Goal: Task Accomplishment & Management: Use online tool/utility

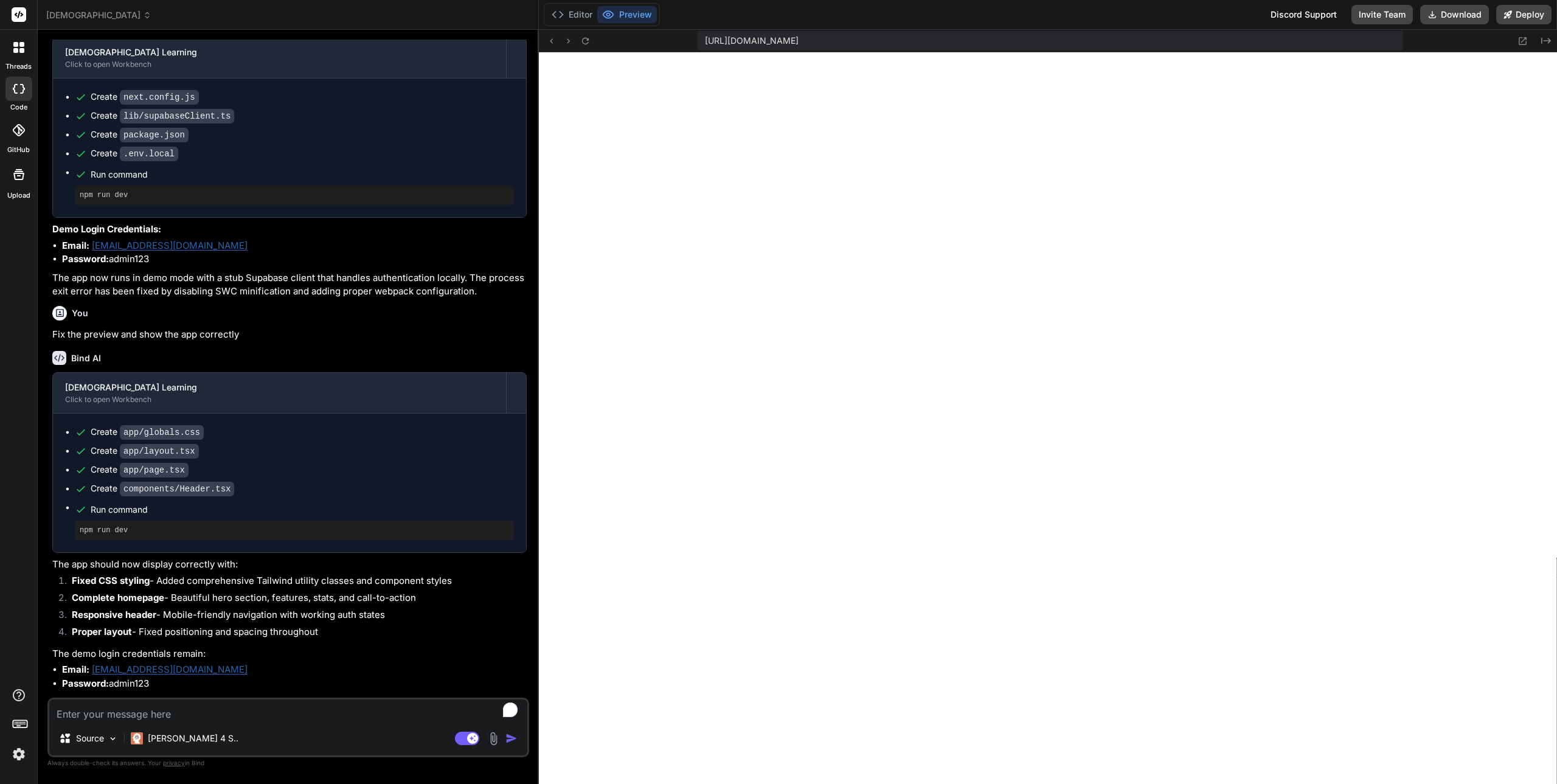
scroll to position [3627, 0]
drag, startPoint x: 185, startPoint y: 661, endPoint x: 94, endPoint y: 658, distance: 91.0
click at [94, 663] on li "Email: [EMAIL_ADDRESS][DOMAIN_NAME]" at bounding box center [294, 670] width 465 height 14
copy link "[EMAIL_ADDRESS][DOMAIN_NAME]"
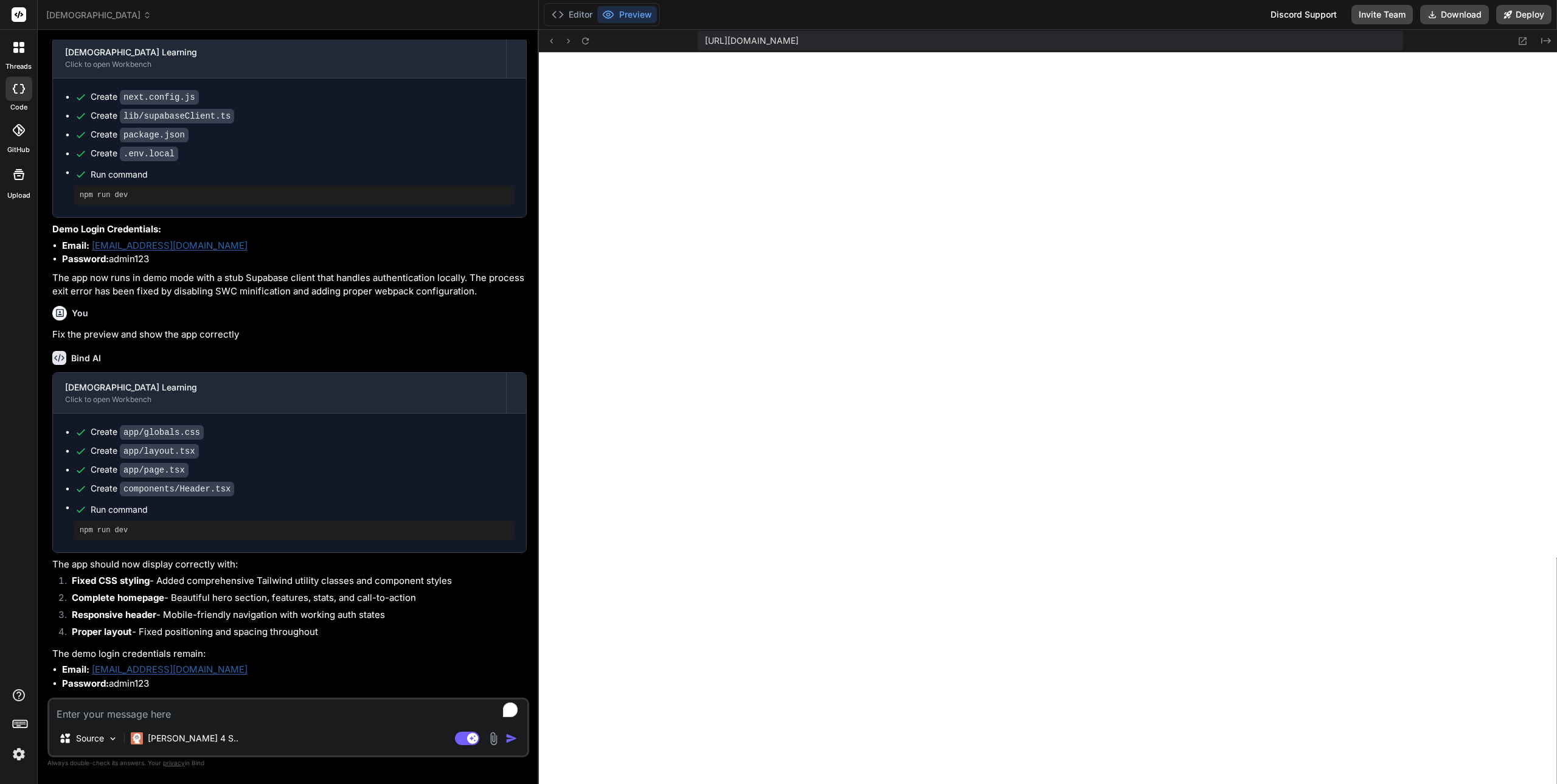
click at [168, 713] on textarea "To enrich screen reader interactions, please activate Accessibility in Grammarl…" at bounding box center [288, 710] width 478 height 22
click at [578, 13] on button "Editor" at bounding box center [572, 15] width 51 height 17
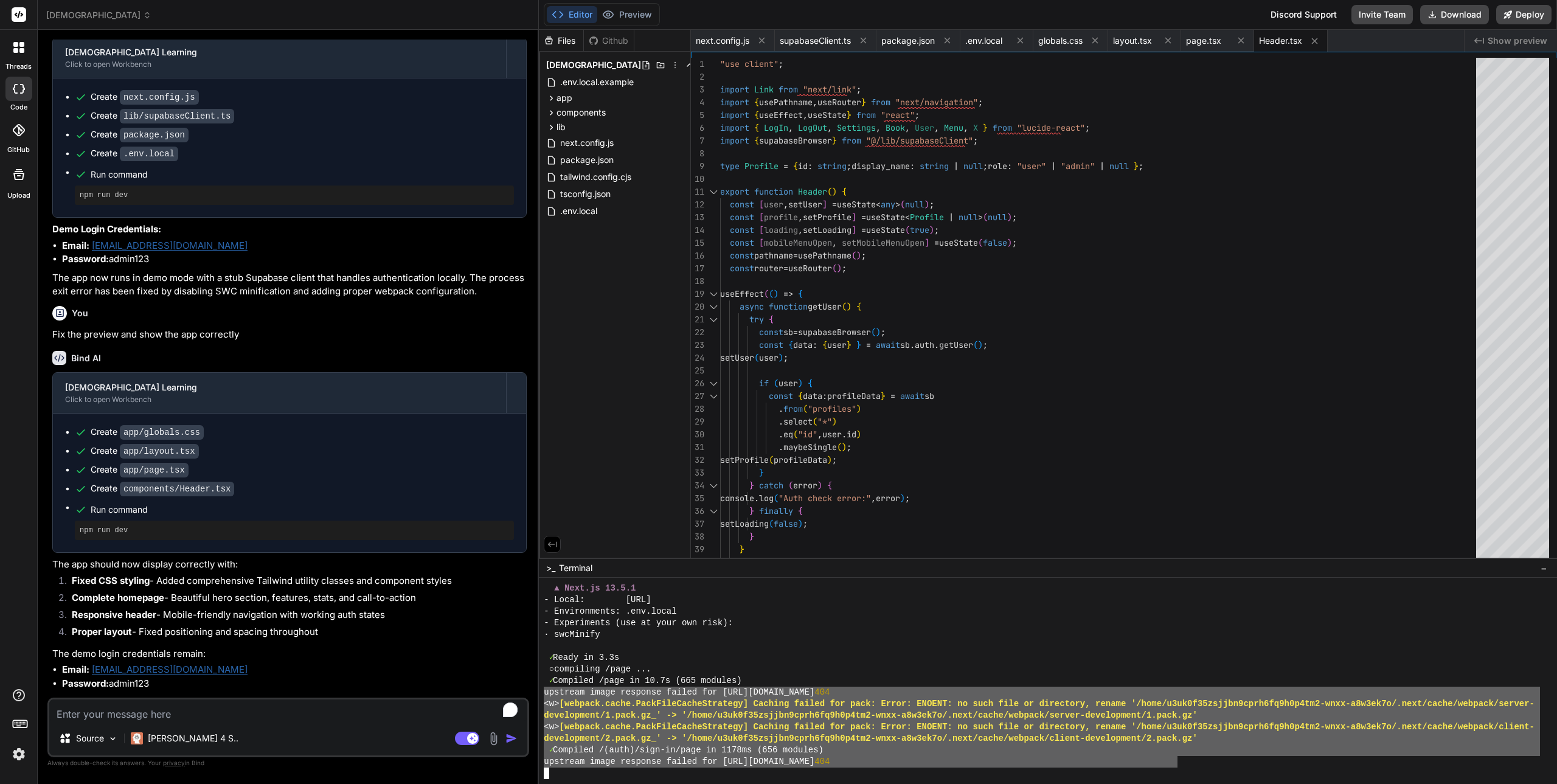
drag, startPoint x: 544, startPoint y: 692, endPoint x: 1179, endPoint y: 764, distance: 639.1
type textarea "upstream image response failed for [URL][DOMAIN_NAME] 404 <w> [webpack.cache.Pa…"
click at [219, 710] on textarea "To enrich screen reader interactions, please activate Accessibility in Grammarl…" at bounding box center [288, 710] width 478 height 22
type textarea "F"
type textarea "x"
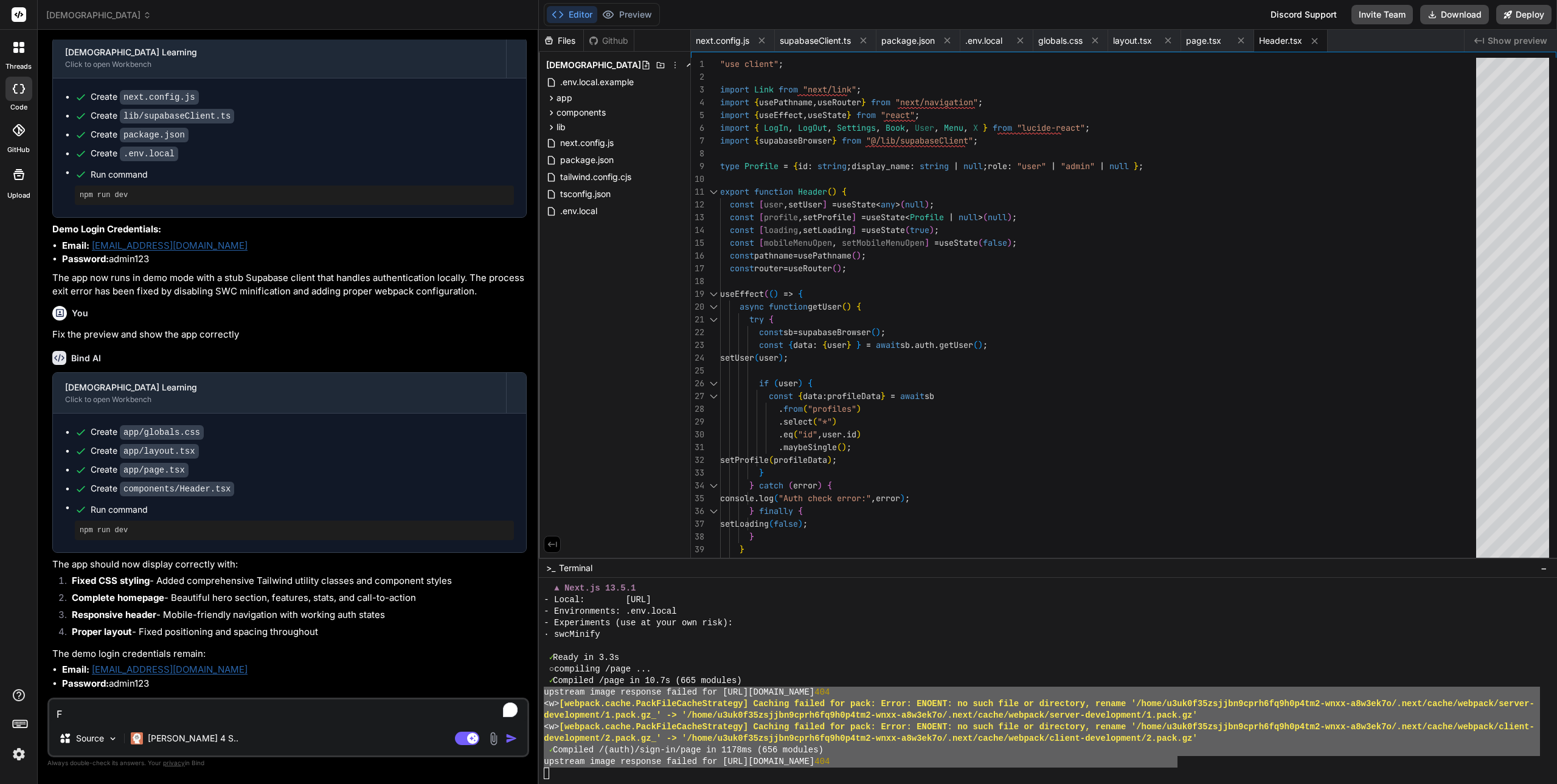
type textarea "Fi"
type textarea "x"
type textarea "Fix"
type textarea "x"
type textarea "Fix"
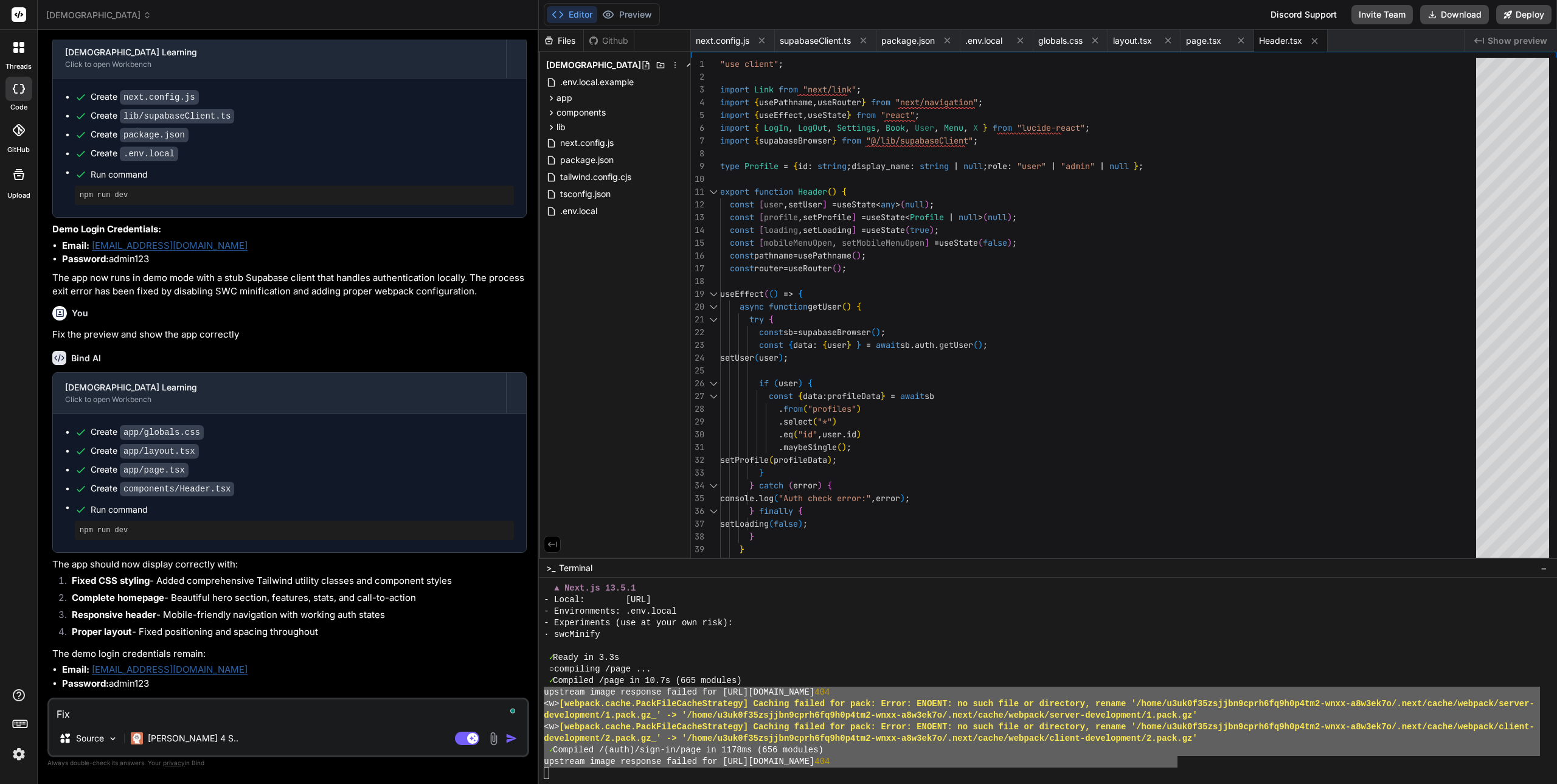
type textarea "x"
type textarea "Fix t"
type textarea "x"
type textarea "Fix th"
type textarea "x"
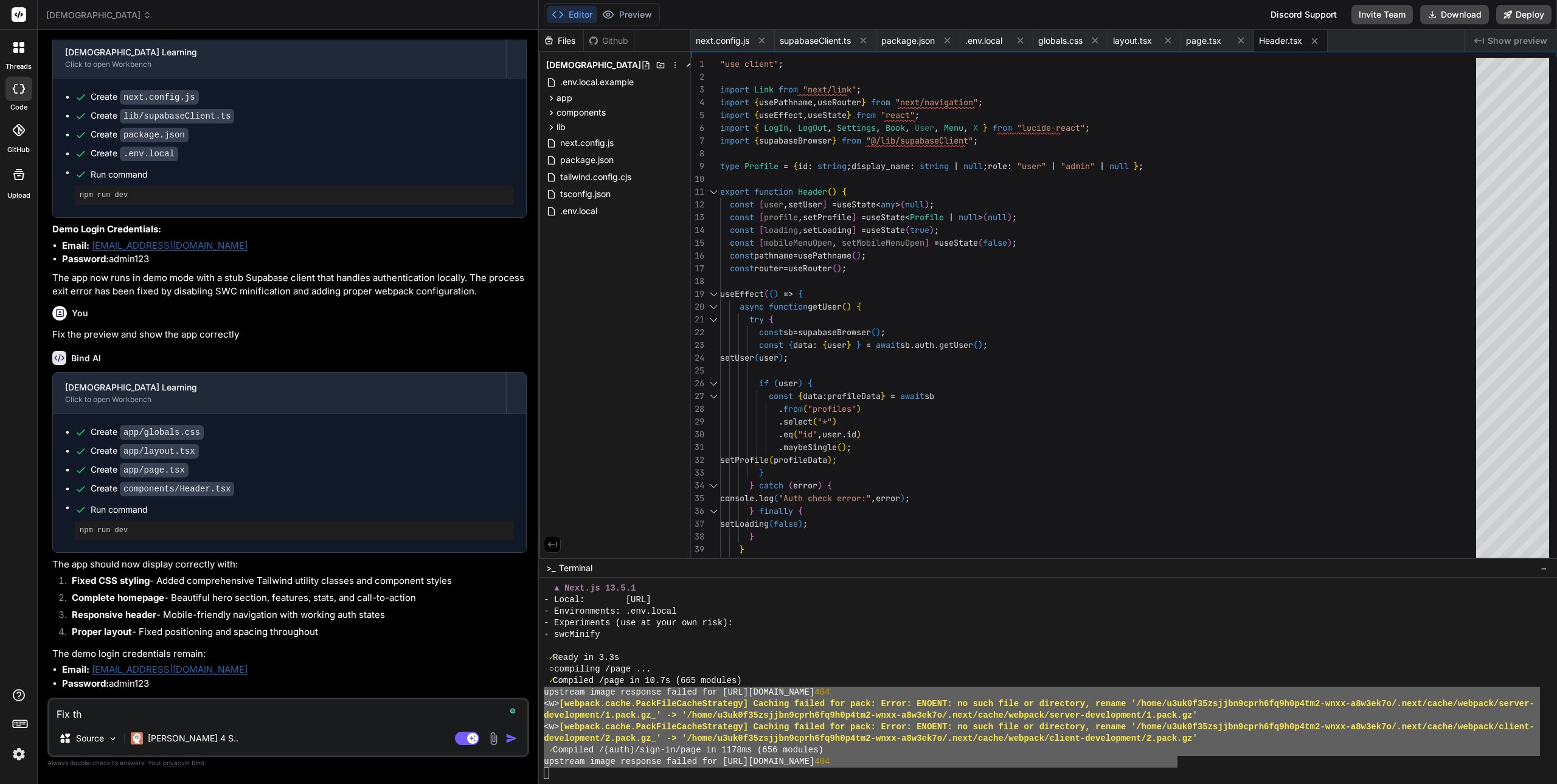
type textarea "Fix the"
type textarea "x"
type textarea "Fix the"
type textarea "x"
type textarea "Fix the r"
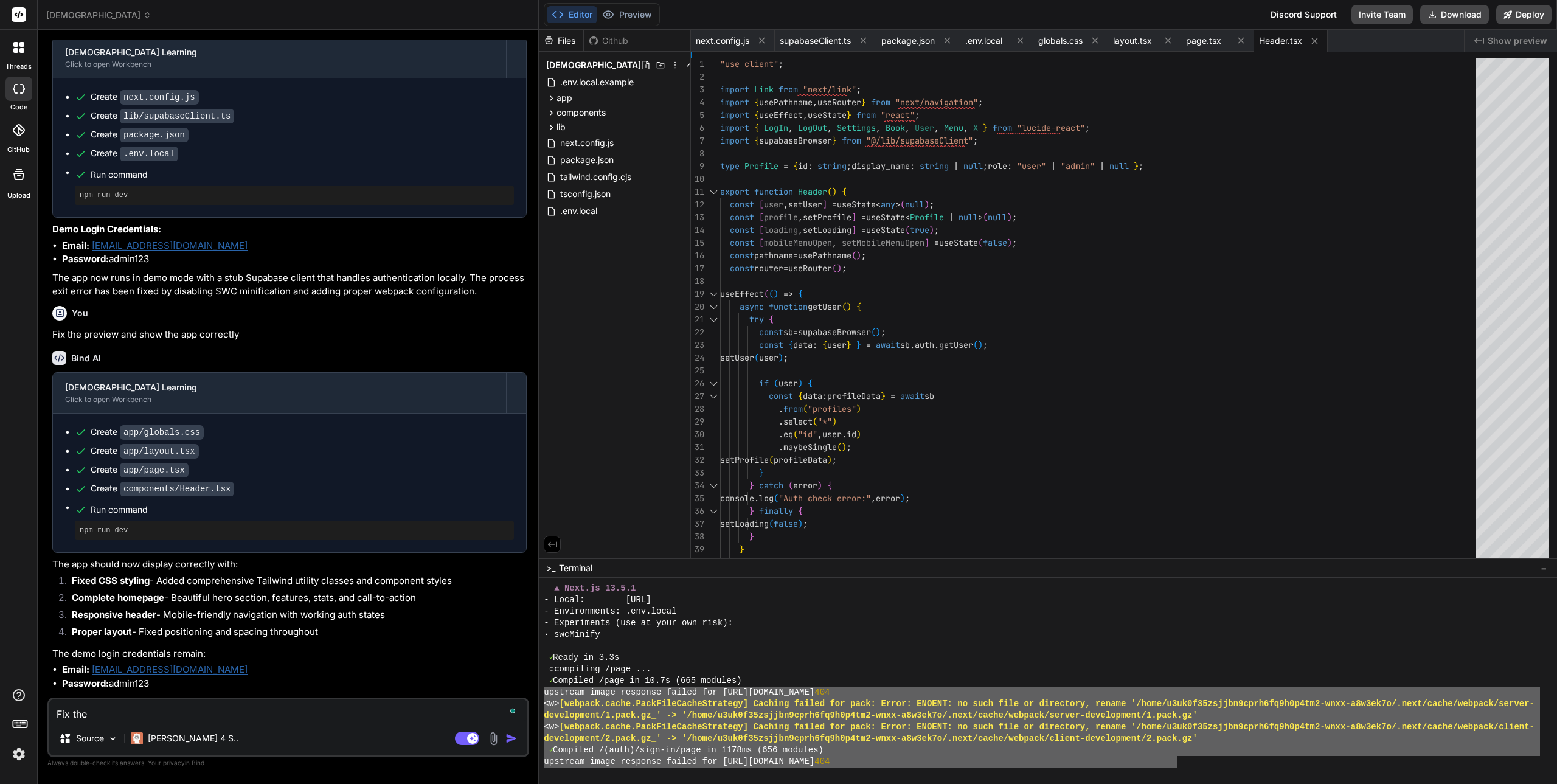
type textarea "x"
type textarea "Fix the rr"
type textarea "x"
type textarea "Fix the rrr"
type textarea "x"
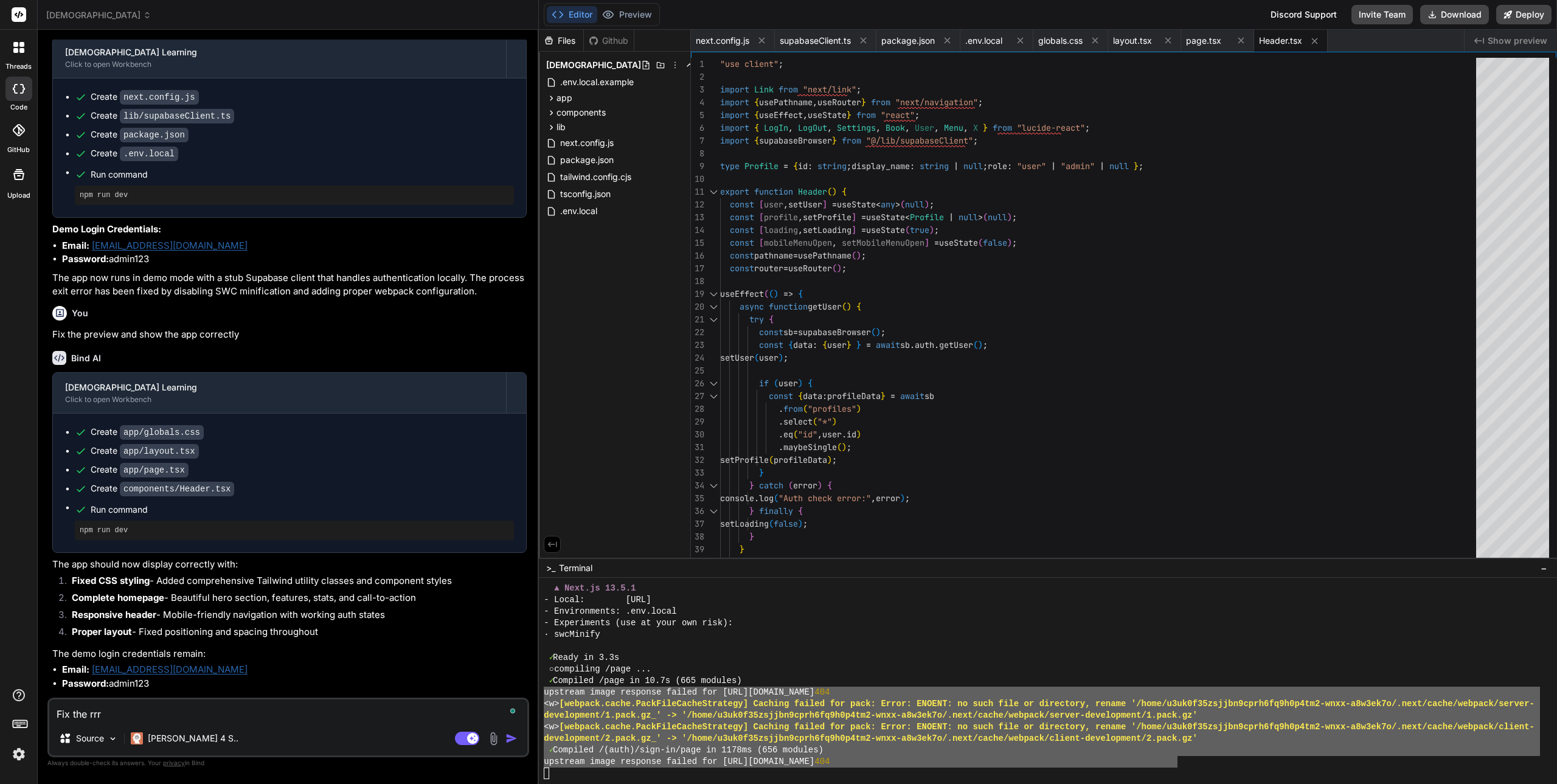
type textarea "Fix the e"
type textarea "x"
type textarea "Fix the er"
type textarea "x"
type textarea "Fix the err"
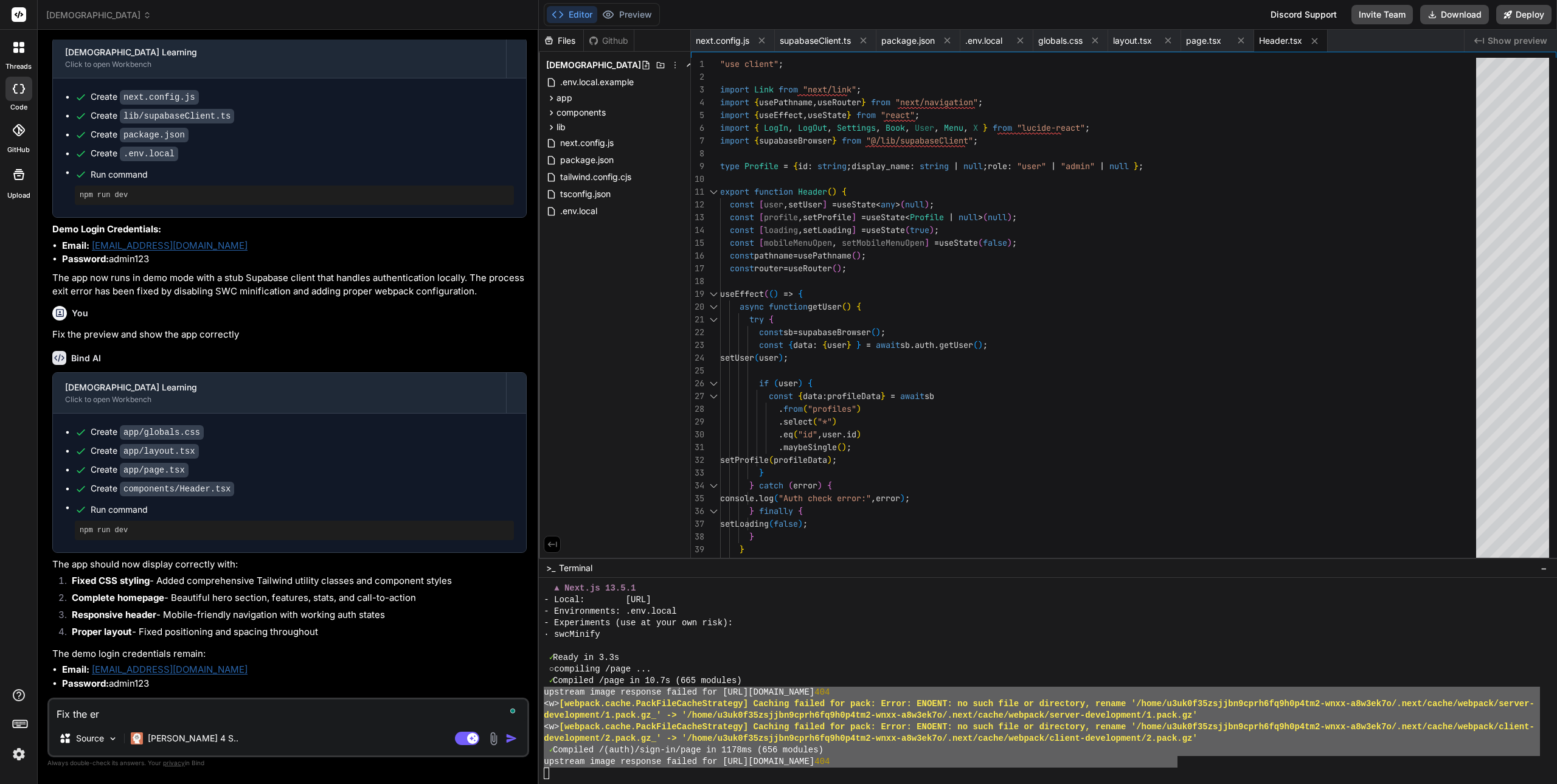
type textarea "x"
type textarea "Fix the errp"
type textarea "x"
type textarea "Fix the errpr"
type textarea "x"
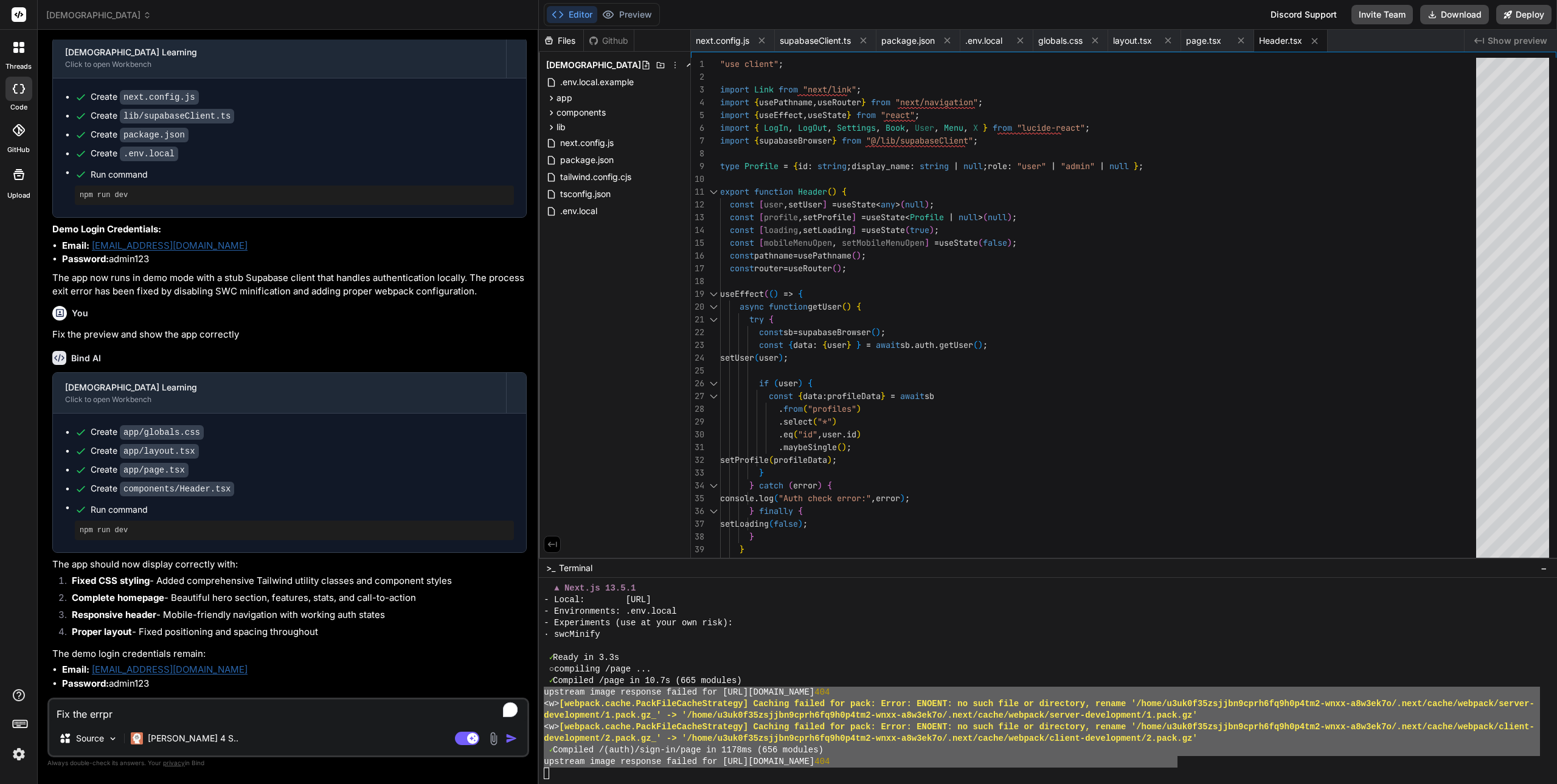
type textarea "Fix the"
type textarea "x"
type textarea "Fix the e"
type textarea "x"
type textarea "Fix the er"
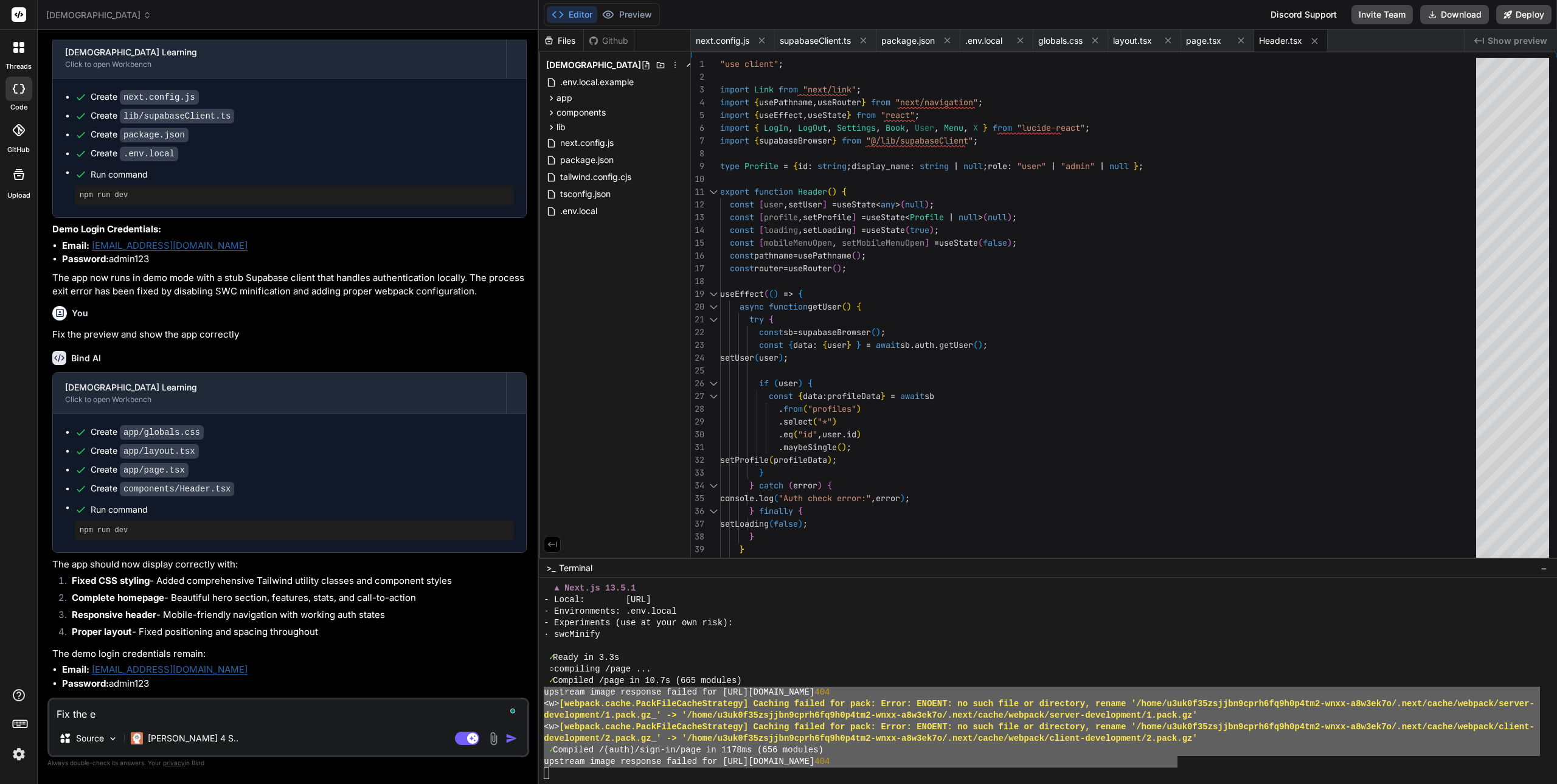
type textarea "x"
type textarea "Fix the err"
type textarea "x"
type textarea "Fix the erro"
type textarea "x"
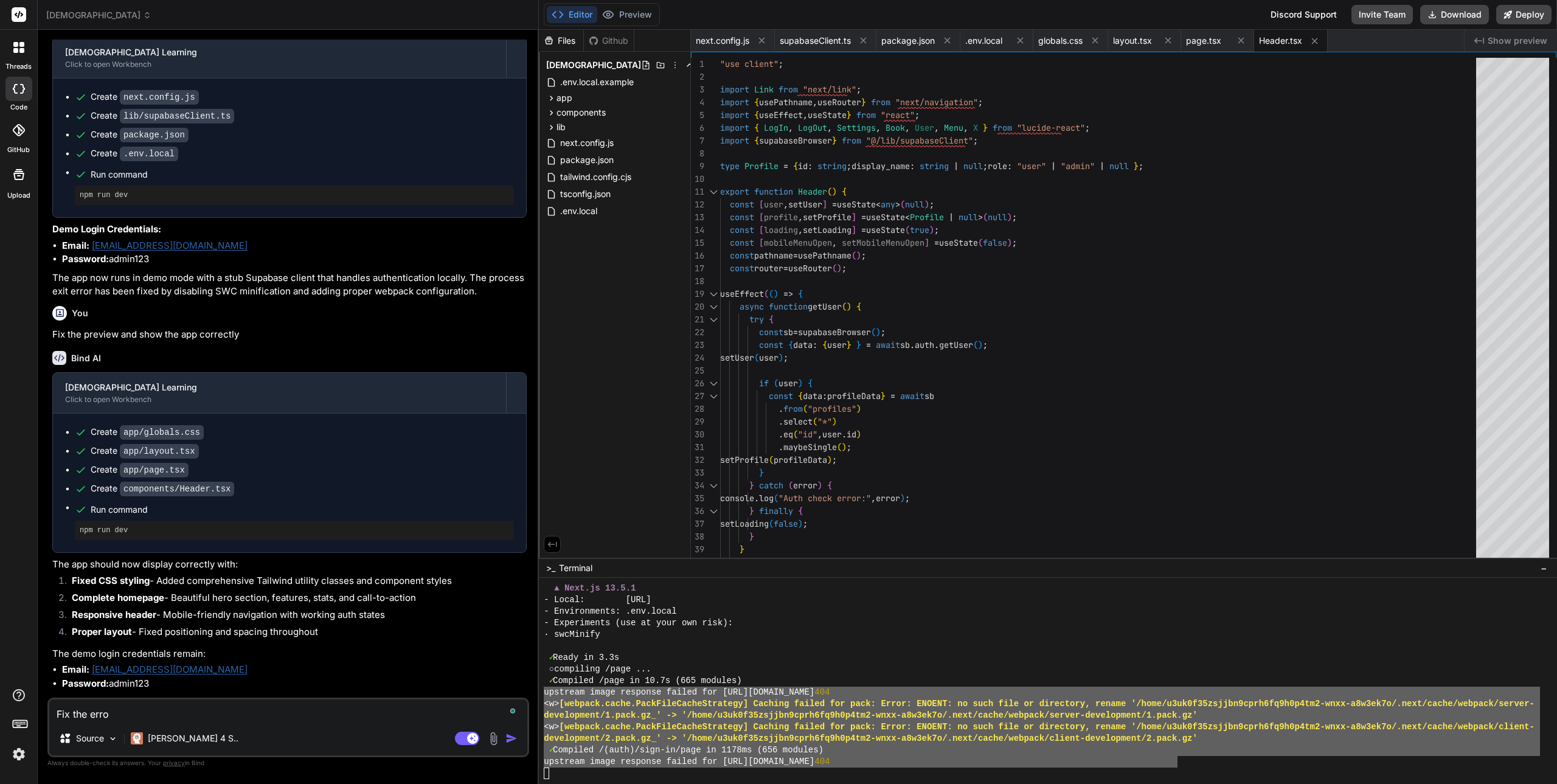
type textarea "Fix the error"
type textarea "x"
type textarea "Fix the error:"
type textarea "x"
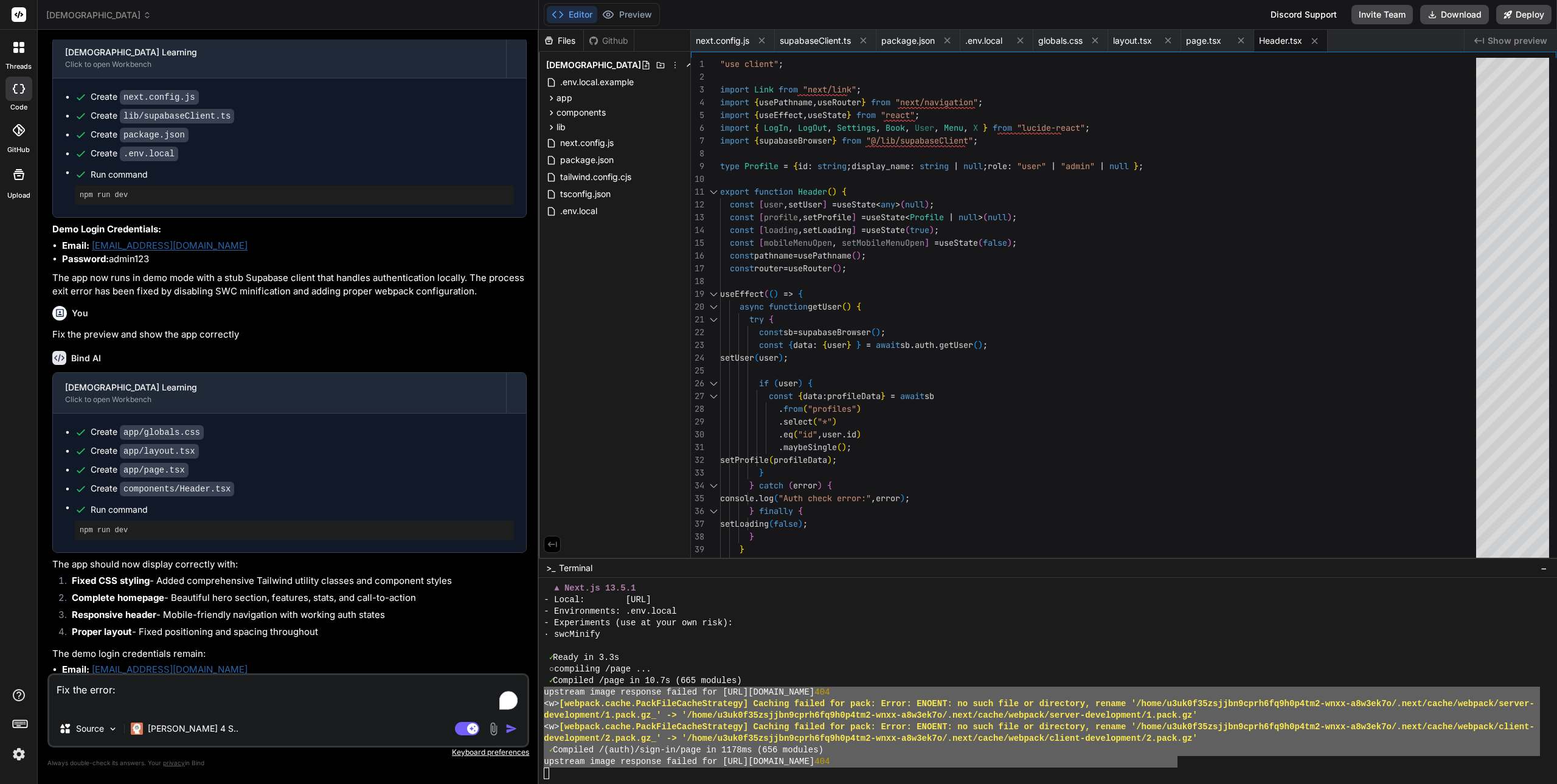
paste textarea "upstream image response failed for [URL][DOMAIN_NAME] 404 <w> [webpack.cache.Pa…"
type textarea "Fix the error: upstream image response failed for [URL][DOMAIN_NAME] 404 <w> [w…"
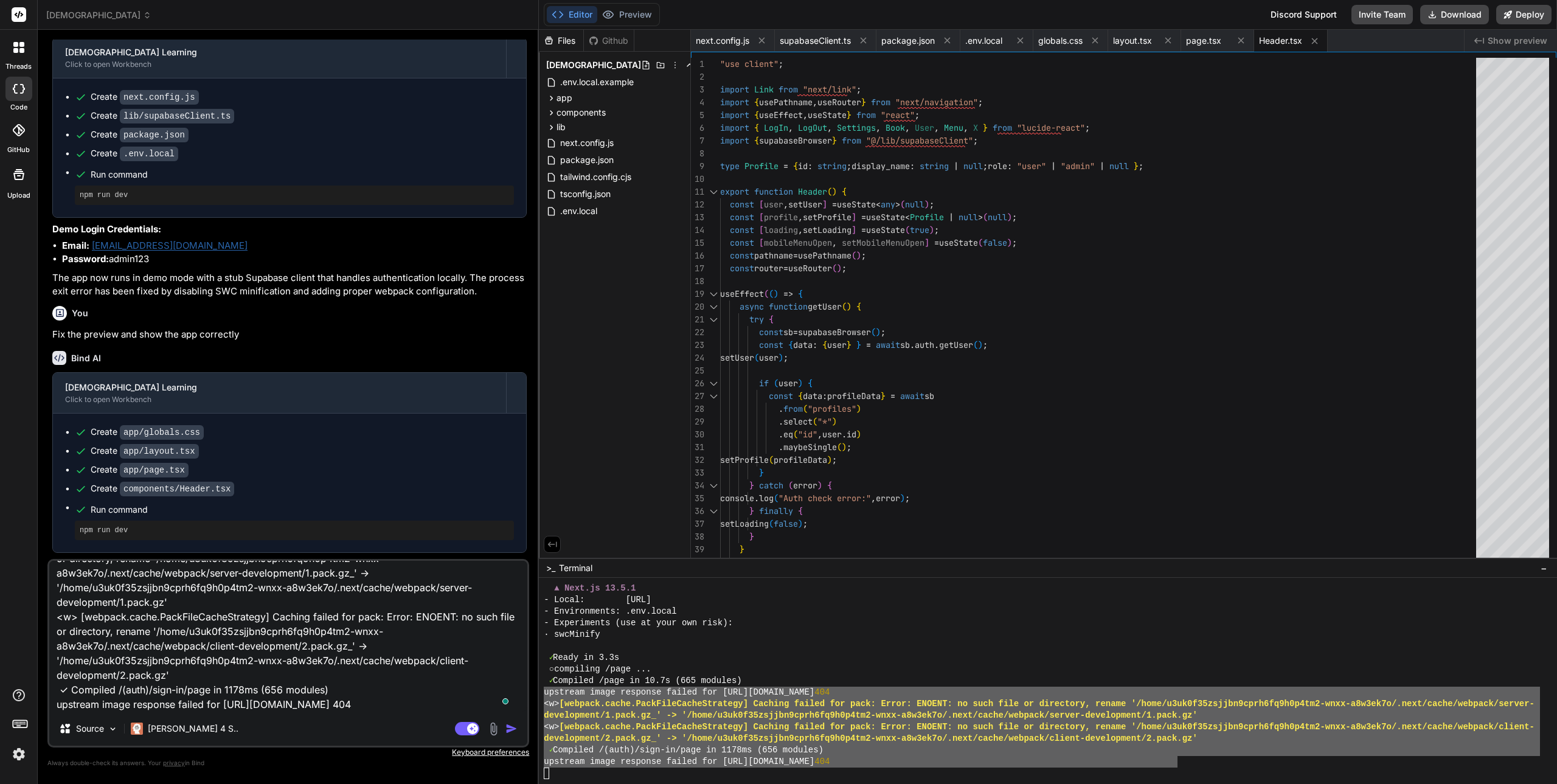
type textarea "x"
type textarea "Fix the error: upstream image response failed for [URL][DOMAIN_NAME] 404 <w> [w…"
type textarea "x"
type textarea "Fix the error: upstream image response failed for [URL][DOMAIN_NAME] 404 <w> [w…"
type textarea "x"
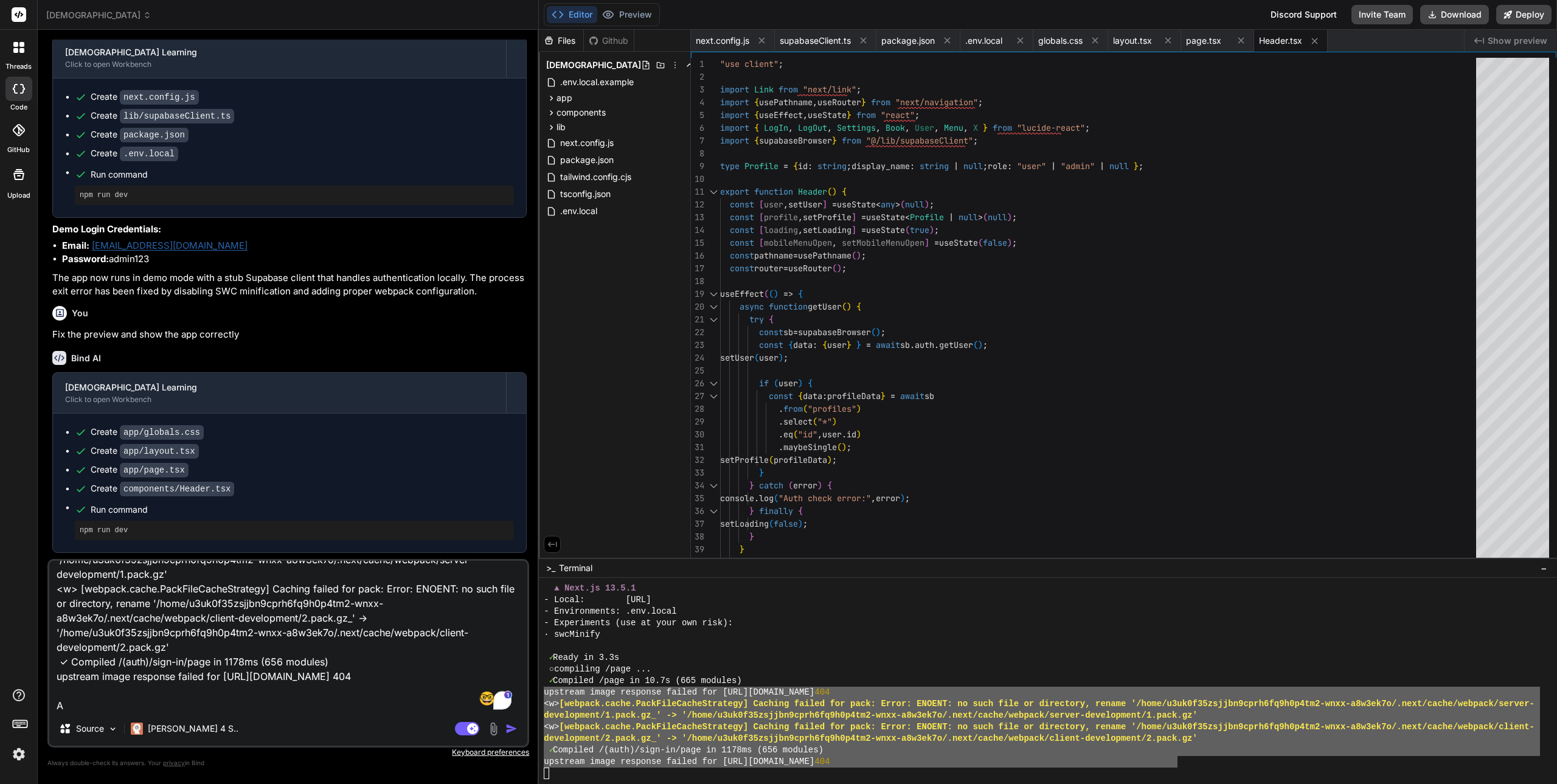
scroll to position [118, 0]
type textarea "Fix the error: upstream image response failed for [URL][DOMAIN_NAME] 404 <w> [w…"
type textarea "x"
type textarea "Fix the error: upstream image response failed for [URL][DOMAIN_NAME] 404 <w> [w…"
type textarea "x"
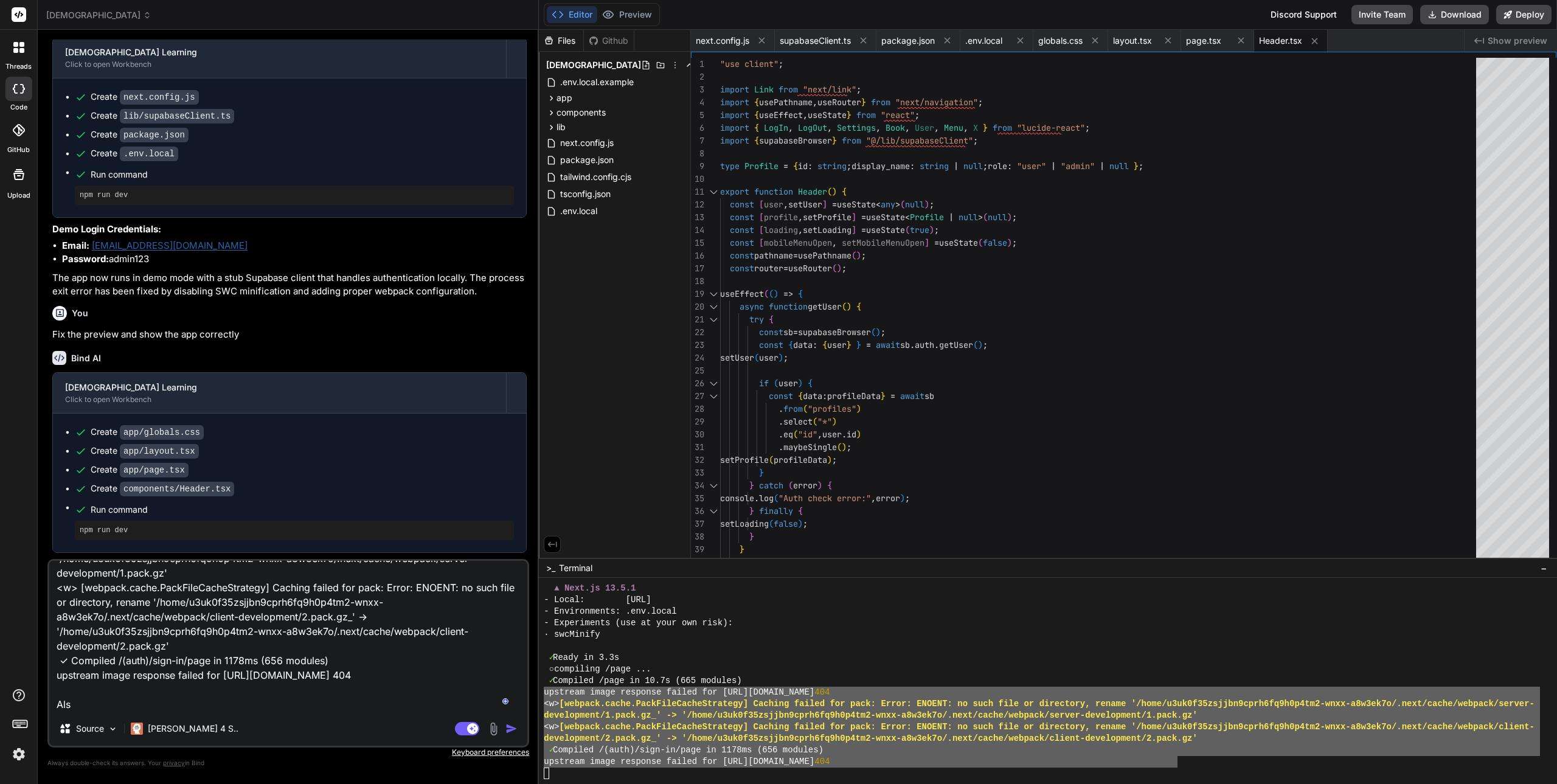
type textarea "Fix the error: upstream image response failed for [URL][DOMAIN_NAME] 404 <w> [w…"
type textarea "x"
type textarea "Fix the error: upstream image response failed for [URL][DOMAIN_NAME] 404 <w> [w…"
type textarea "x"
type textarea "Fix the error: upstream image response failed for [URL][DOMAIN_NAME] 404 <w> [w…"
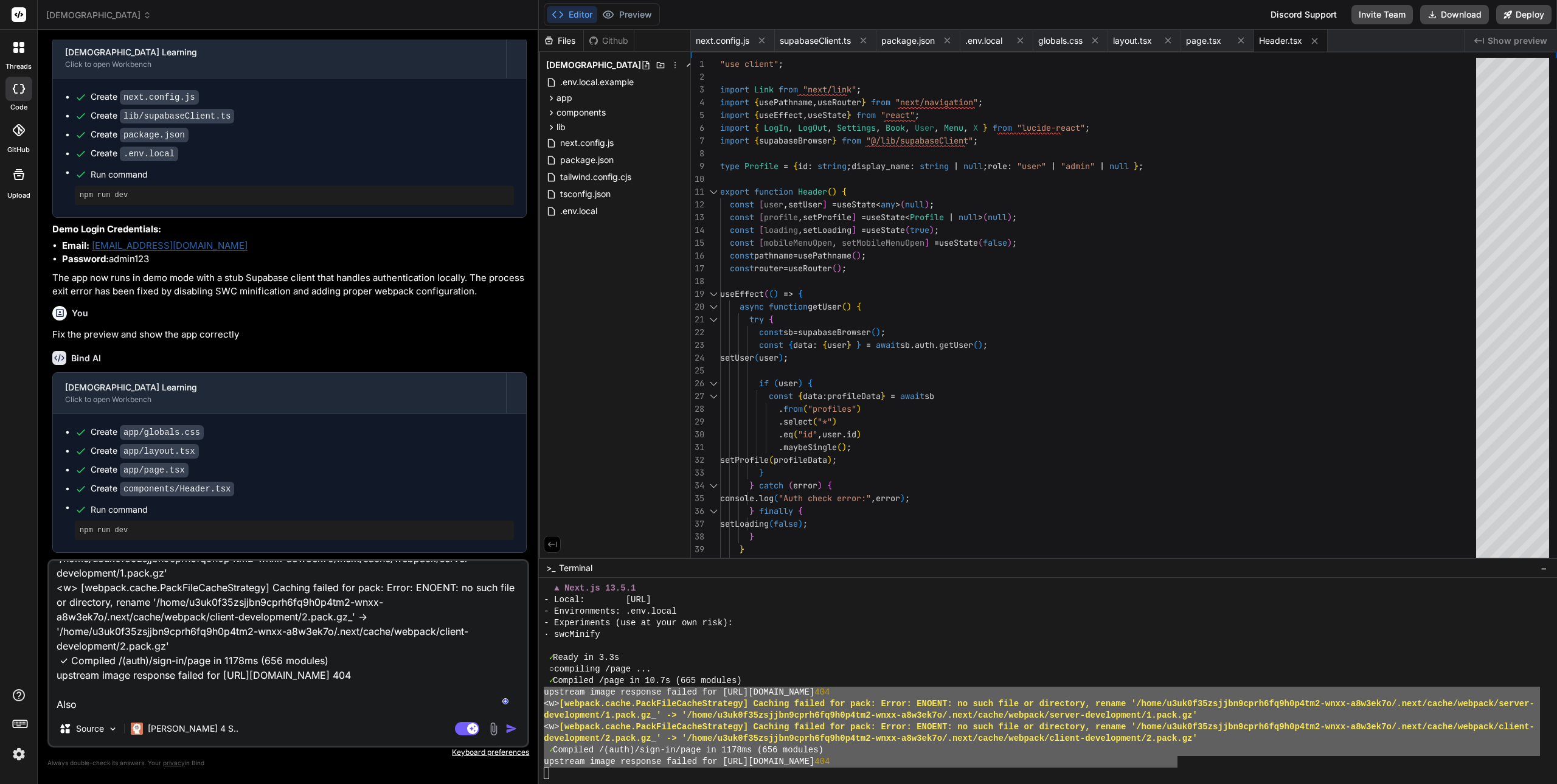
type textarea "x"
type textarea "Fix the error: upstream image response failed for [URL][DOMAIN_NAME] 404 <w> [w…"
type textarea "x"
type textarea "Fix the error: upstream image response failed for [URL][DOMAIN_NAME] 404 <w> [w…"
type textarea "x"
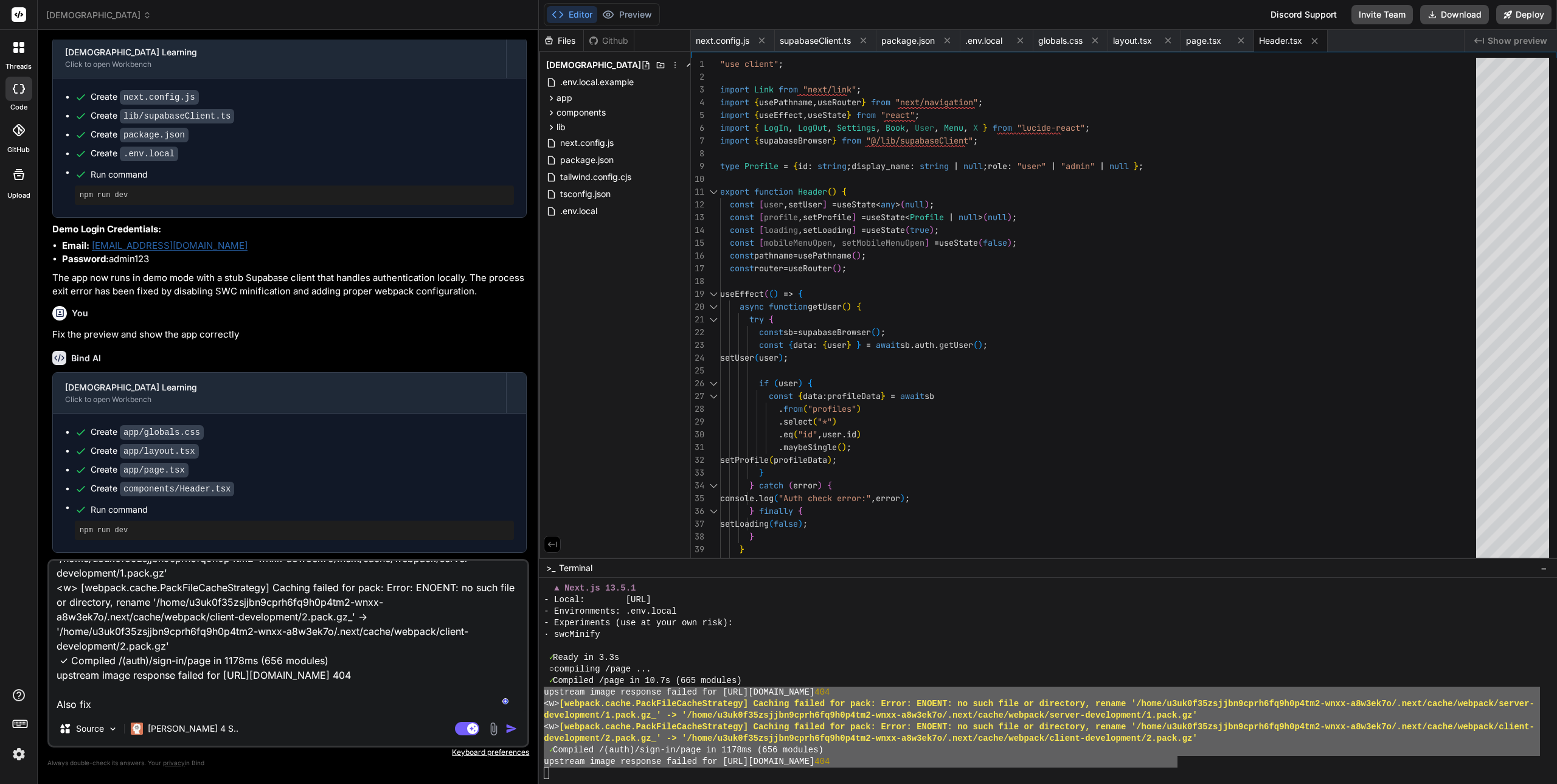
type textarea "Fix the error: upstream image response failed for [URL][DOMAIN_NAME] 404 <w> [w…"
type textarea "x"
type textarea "Fix the error: upstream image response failed for [URL][DOMAIN_NAME] 404 <w> [w…"
type textarea "x"
type textarea "Fix the error: upstream image response failed for [URL][DOMAIN_NAME] 404 <w> [w…"
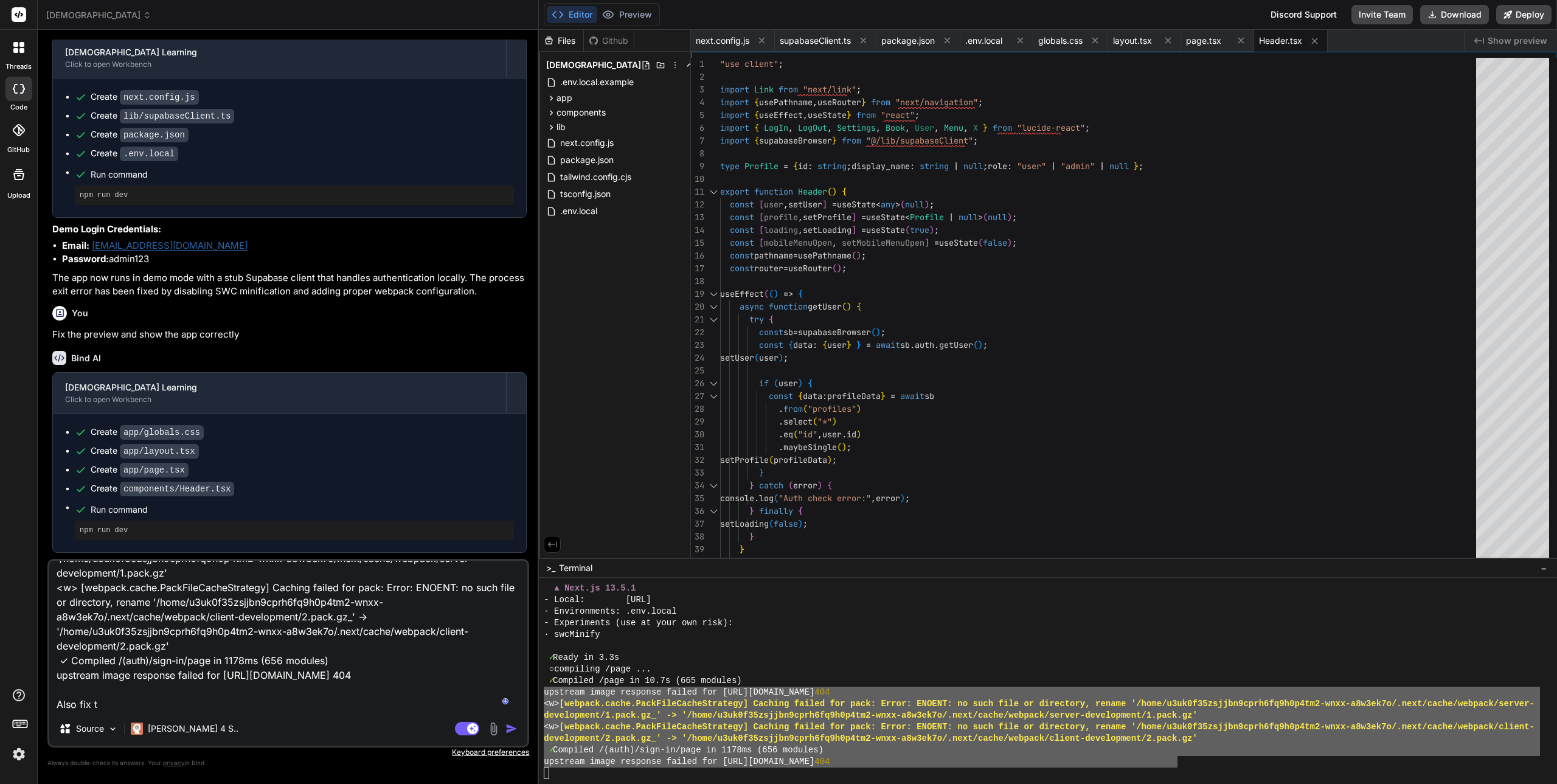
type textarea "x"
type textarea "Fix the error: upstream image response failed for [URL][DOMAIN_NAME] 404 <w> [w…"
type textarea "x"
type textarea "Fix the error: upstream image response failed for [URL][DOMAIN_NAME] 404 <w> [w…"
type textarea "x"
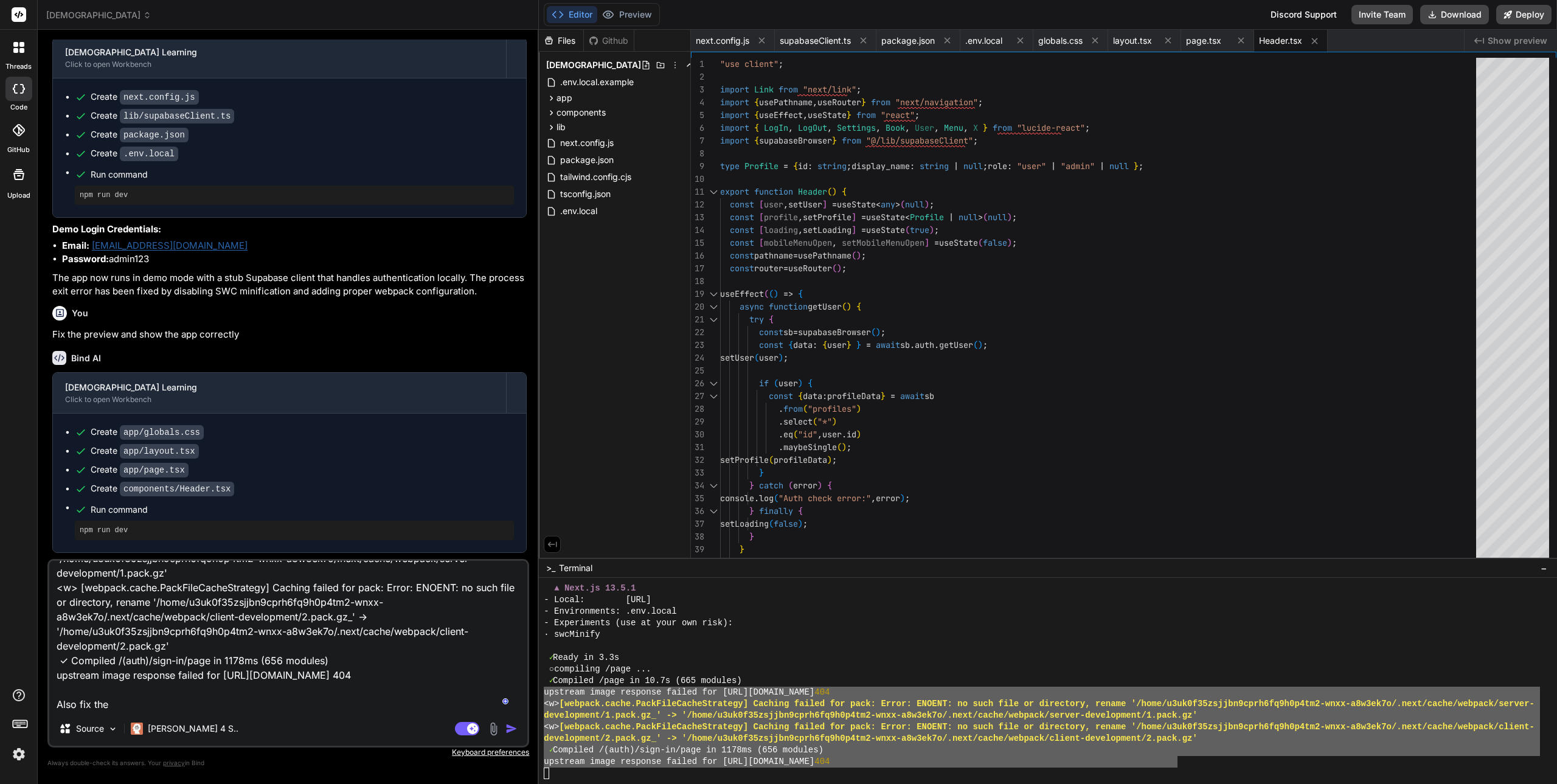
type textarea "Fix the error: upstream image response failed for [URL][DOMAIN_NAME] 404 <w> [w…"
type textarea "x"
type textarea "Fix the error: upstream image response failed for [URL][DOMAIN_NAME] 404 <w> [w…"
type textarea "x"
type textarea "Fix the error: upstream image response failed for [URL][DOMAIN_NAME] 404 <w> [w…"
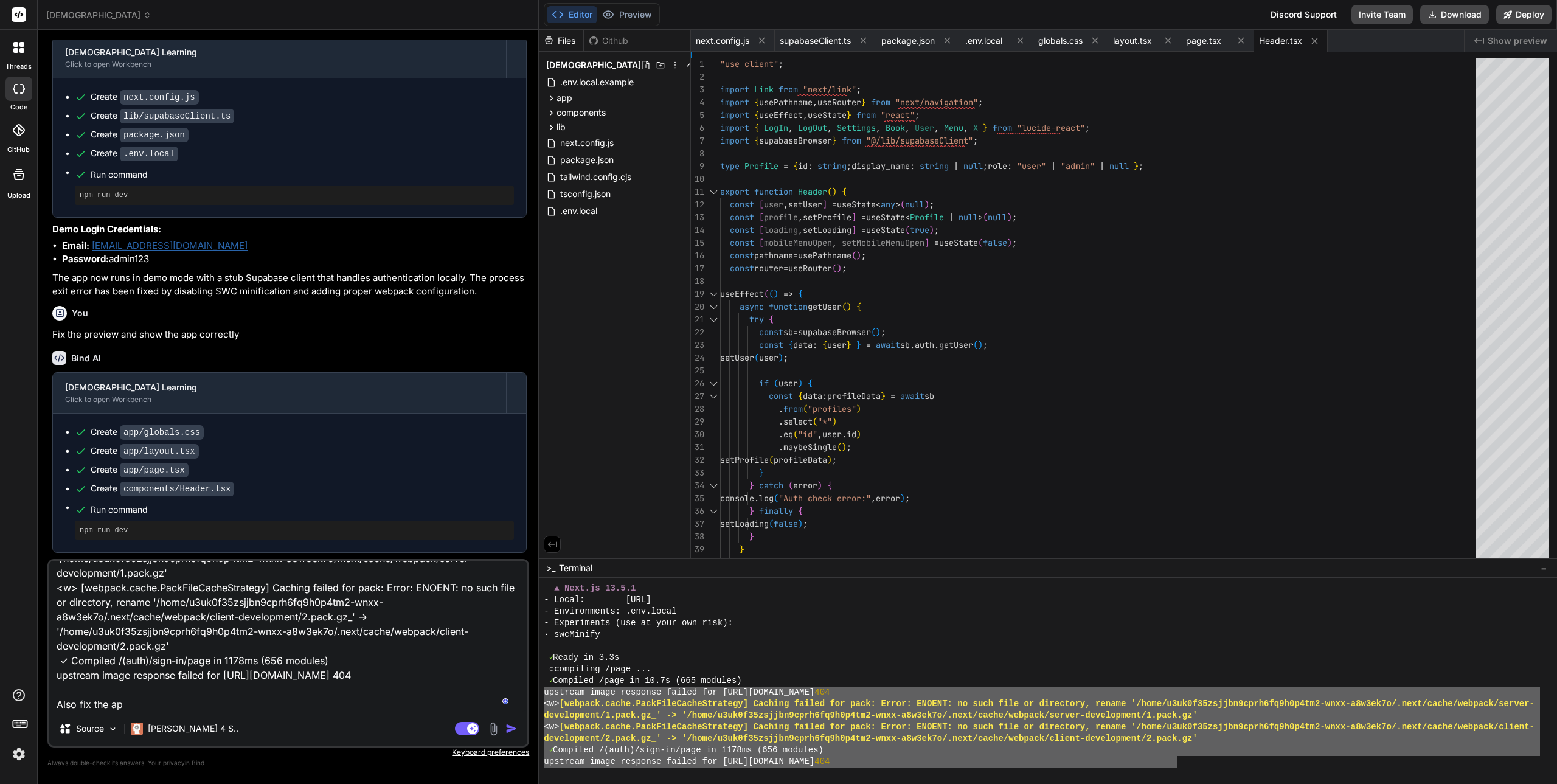
type textarea "x"
type textarea "Fix the error: upstream image response failed for [URL][DOMAIN_NAME] 404 <w> [w…"
type textarea "x"
type textarea "Fix the error: upstream image response failed for [URL][DOMAIN_NAME] 404 <w> [w…"
type textarea "x"
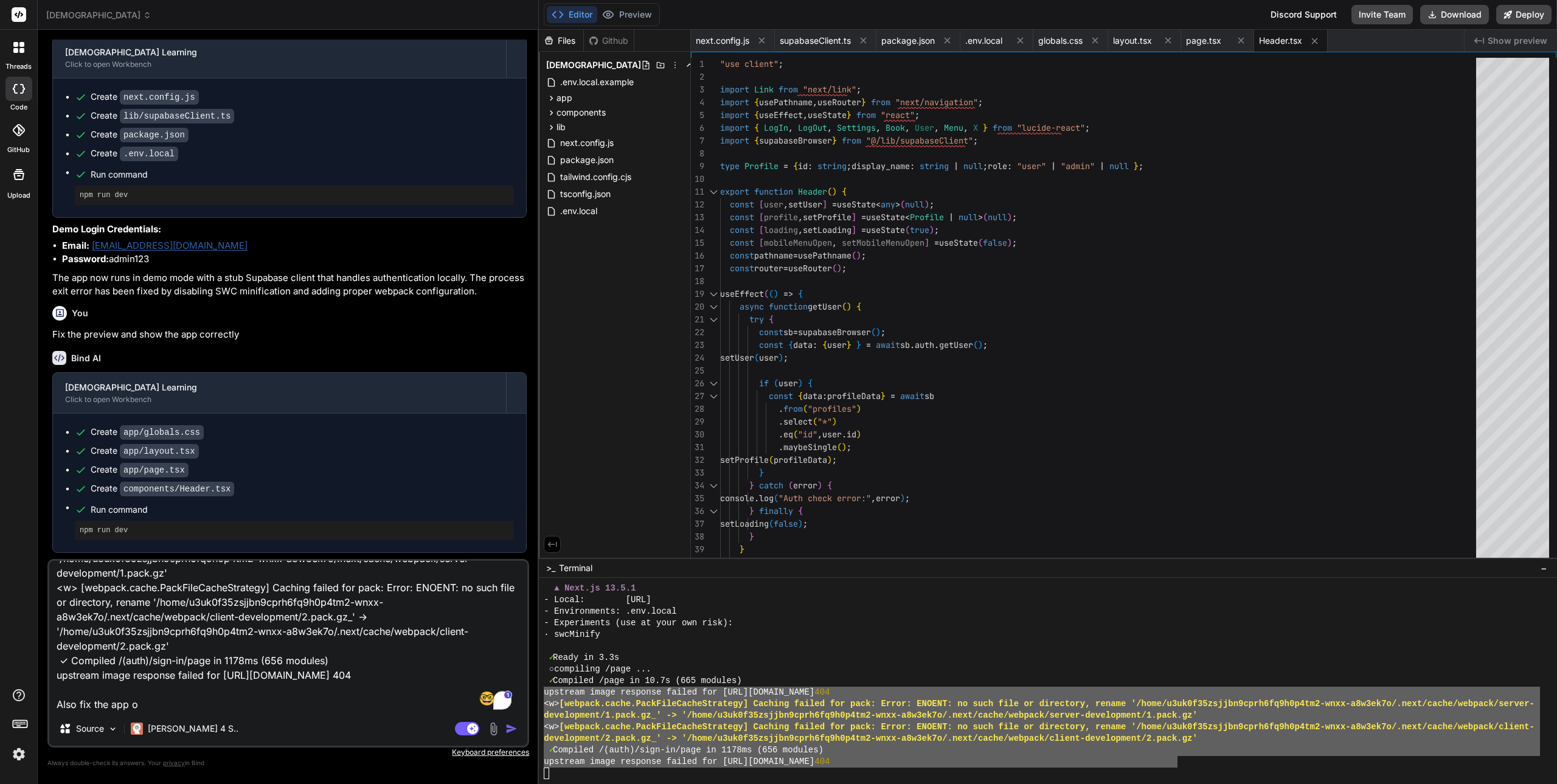
type textarea "Fix the error: upstream image response failed for [URL][DOMAIN_NAME] 404 <w> [w…"
type textarea "x"
type textarea "Fix the error: upstream image response failed for [URL][DOMAIN_NAME] 404 <w> [w…"
type textarea "x"
type textarea "Fix the error: upstream image response failed for [URL][DOMAIN_NAME] 404 <w> [w…"
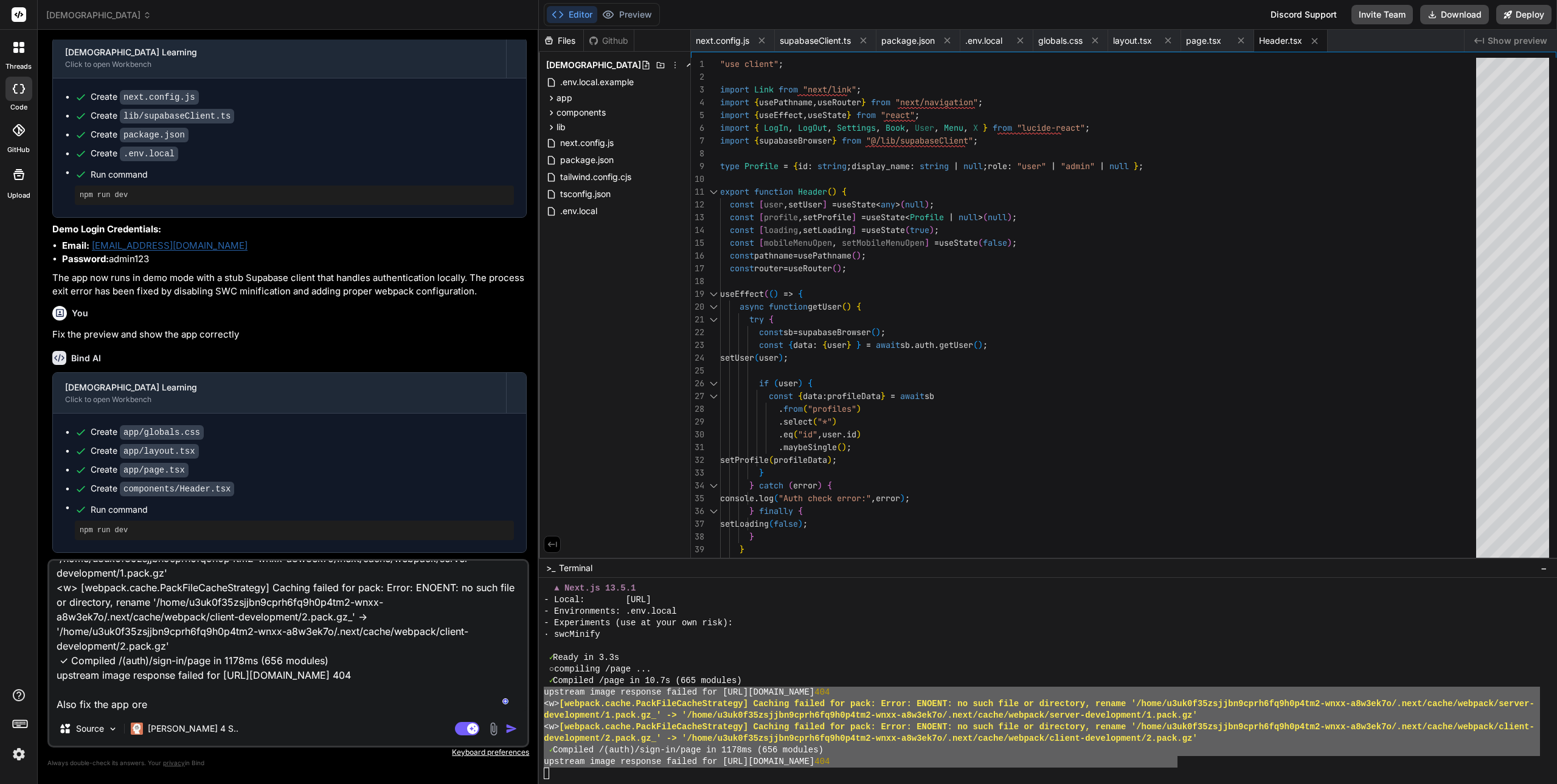
type textarea "x"
type textarea "Fix the error: upstream image response failed for [URL][DOMAIN_NAME] 404 <w> [w…"
type textarea "x"
type textarea "Fix the error: upstream image response failed for [URL][DOMAIN_NAME] 404 <w> [w…"
type textarea "x"
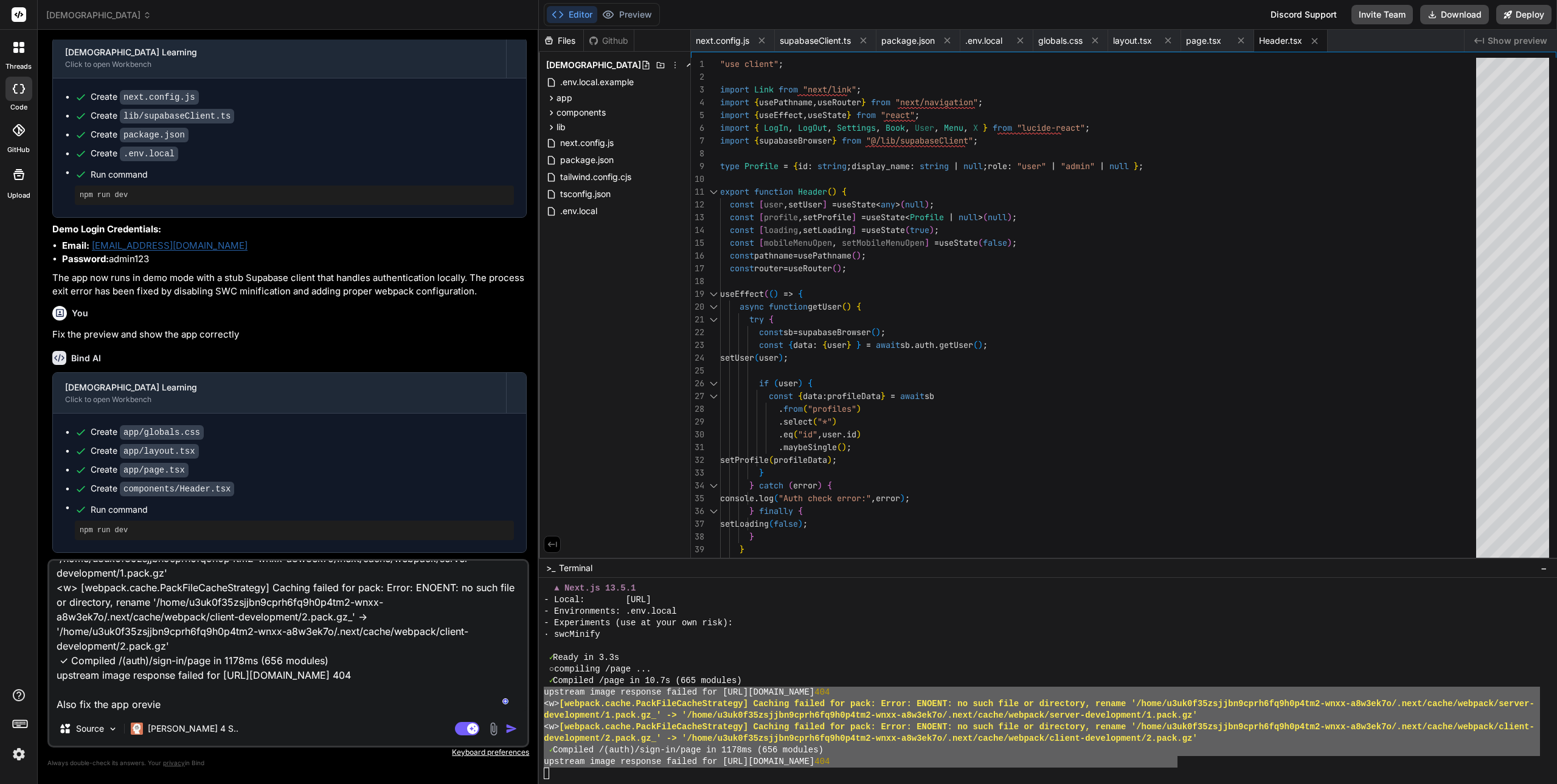
type textarea "Fix the error: upstream image response failed for [URL][DOMAIN_NAME] 404 <w> [w…"
type textarea "x"
type textarea "Fix the error: upstream image response failed for [URL][DOMAIN_NAME] 404 <w> [w…"
type textarea "x"
type textarea "Fix the error: upstream image response failed for [URL][DOMAIN_NAME] 404 <w> [w…"
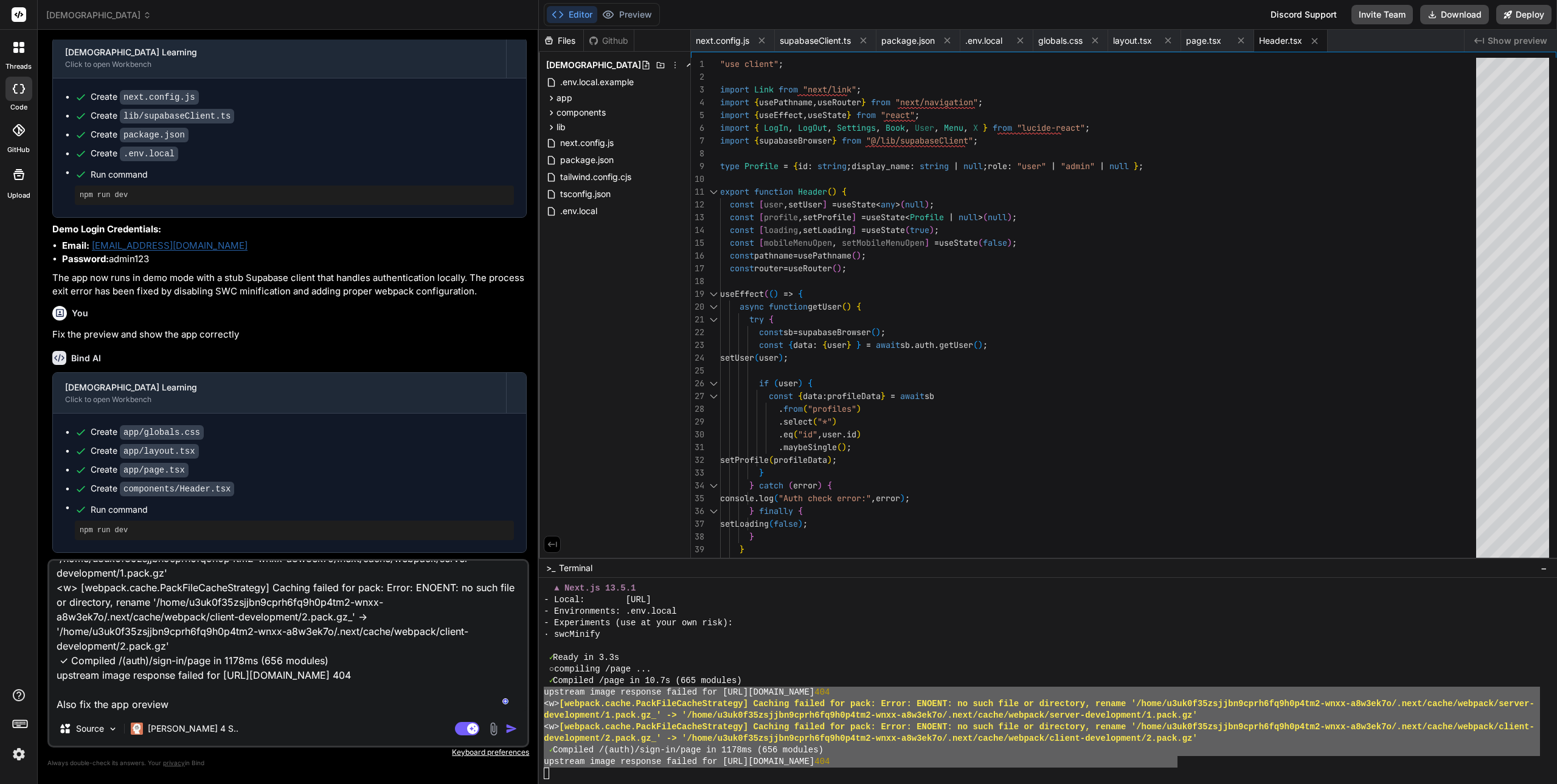
type textarea "x"
type textarea "Fix the error: upstream image response failed for [URL][DOMAIN_NAME] 404 <w> [w…"
type textarea "x"
type textarea "Fix the error: upstream image response failed for [URL][DOMAIN_NAME] 404 <w> [w…"
type textarea "x"
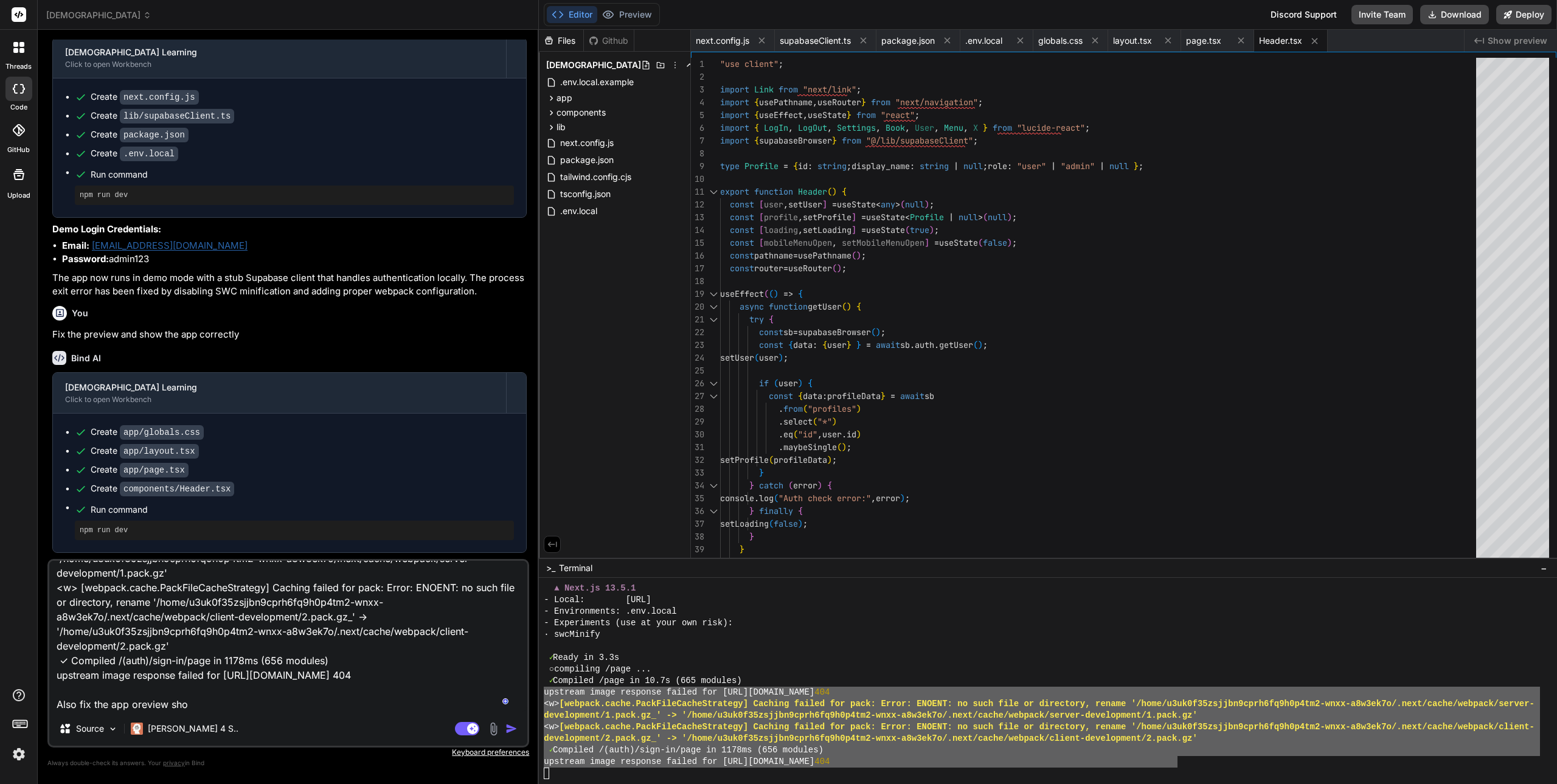
type textarea "Fix the error: upstream image response failed for [URL][DOMAIN_NAME] 404 <w> [w…"
type textarea "x"
type textarea "Fix the error: upstream image response failed for [URL][DOMAIN_NAME] 404 <w> [w…"
type textarea "x"
type textarea "Fix the error: upstream image response failed for [URL][DOMAIN_NAME] 404 <w> [w…"
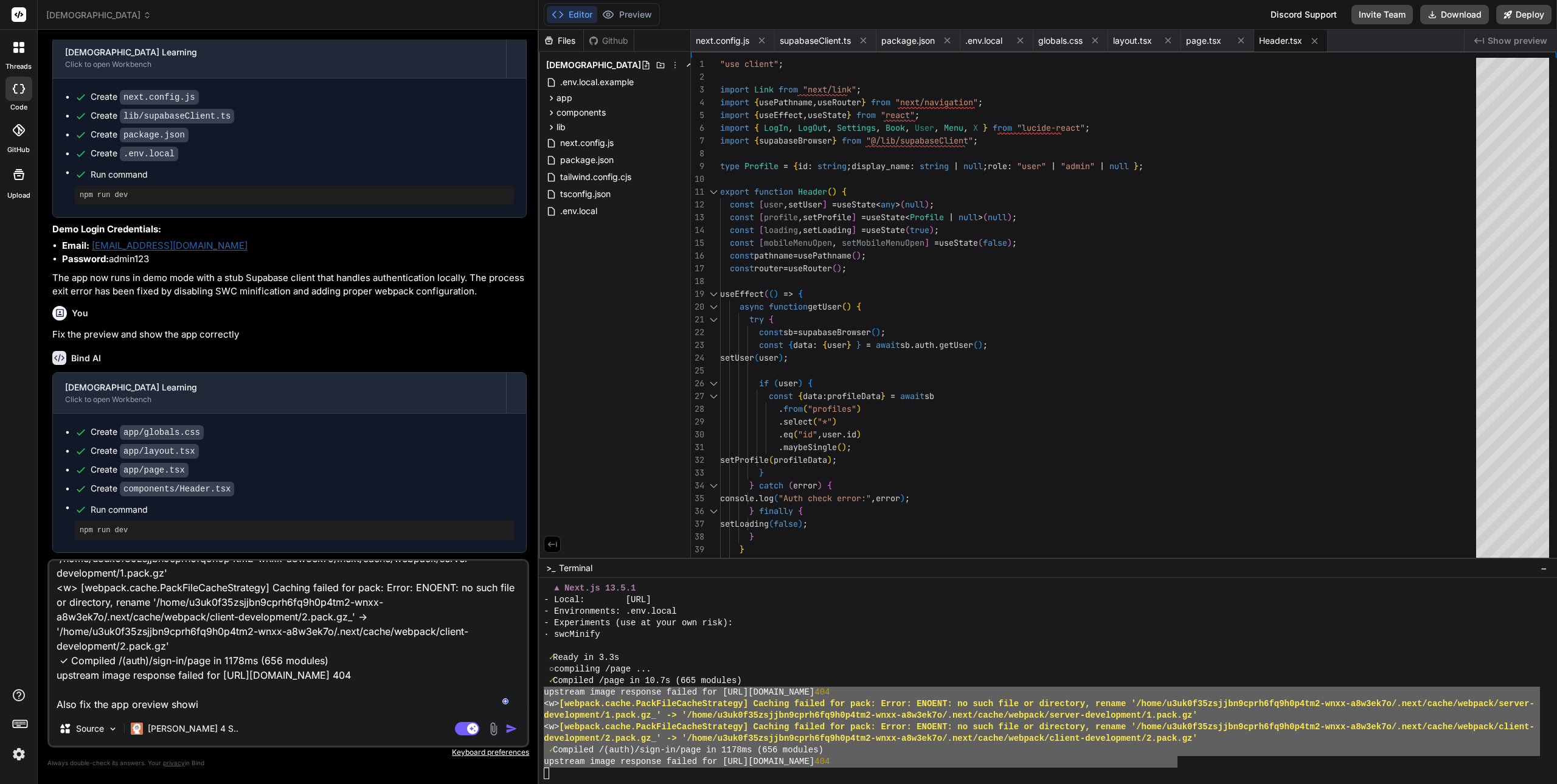
type textarea "x"
type textarea "Fix the error: upstream image response failed for [URL][DOMAIN_NAME] 404 <w> [w…"
type textarea "x"
type textarea "Fix the error: upstream image response failed for [URL][DOMAIN_NAME] 404 <w> [w…"
type textarea "x"
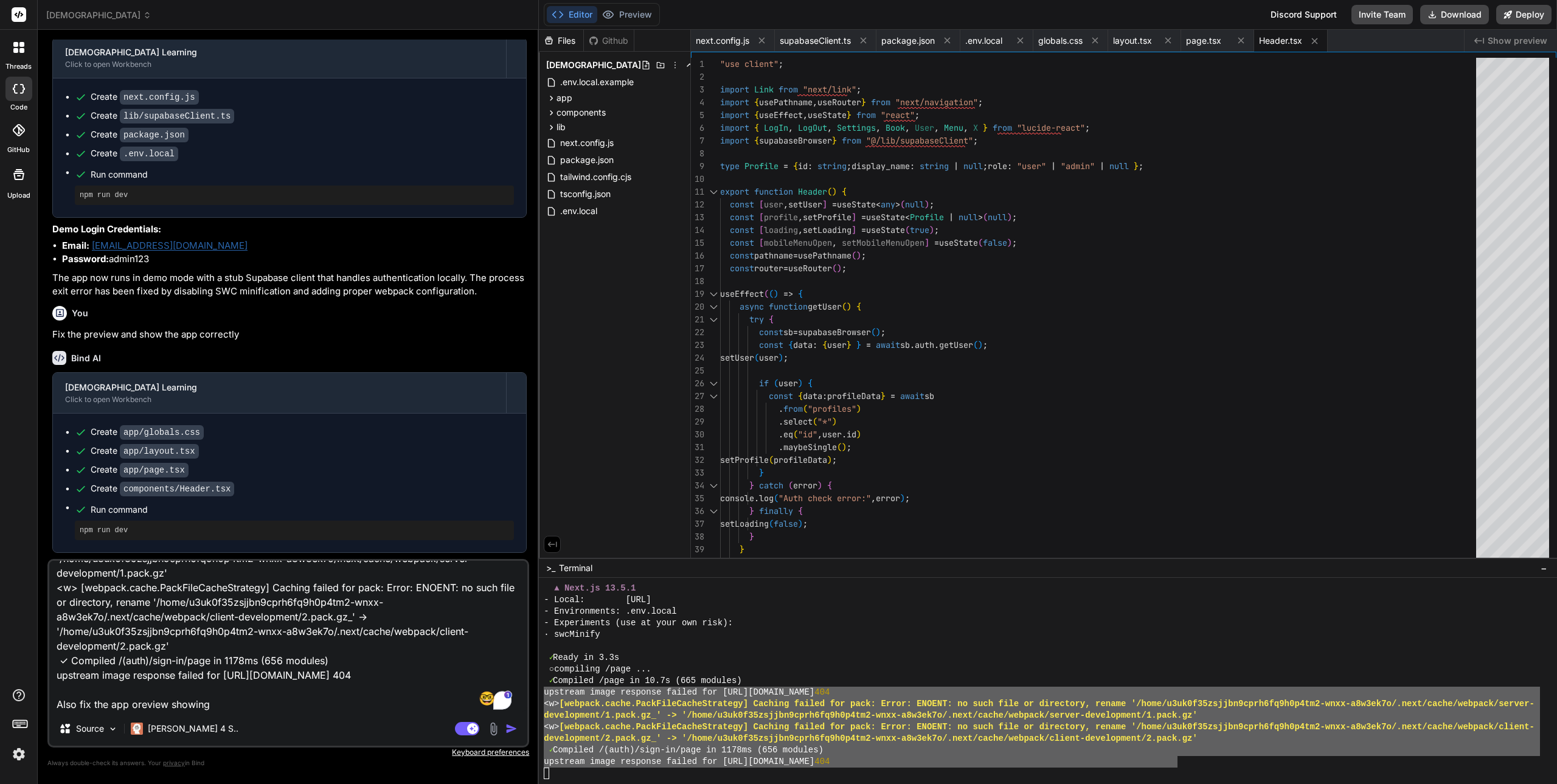
type textarea "Fix the error: upstream image response failed for [URL][DOMAIN_NAME] 404 <w> [w…"
type textarea "x"
type textarea "Fix the error: upstream image response failed for [URL][DOMAIN_NAME] 404 <w> [w…"
type textarea "x"
type textarea "Fix the error: upstream image response failed for [URL][DOMAIN_NAME] 404 <w> [w…"
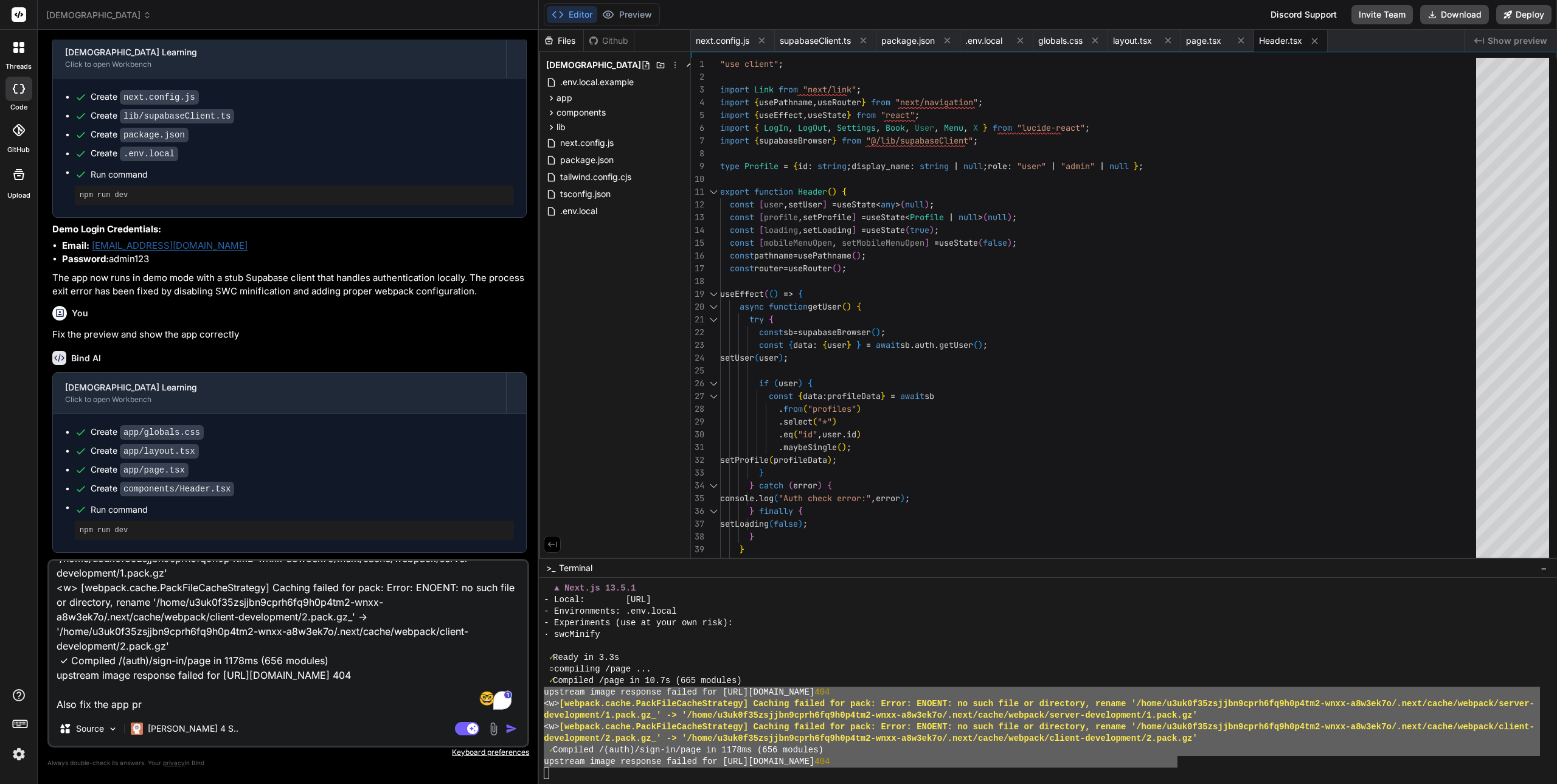
type textarea "x"
type textarea "Fix the error: upstream image response failed for [URL][DOMAIN_NAME] 404 <w> [w…"
type textarea "x"
type textarea "Fix the error: upstream image response failed for [URL][DOMAIN_NAME] 404 <w> [w…"
type textarea "x"
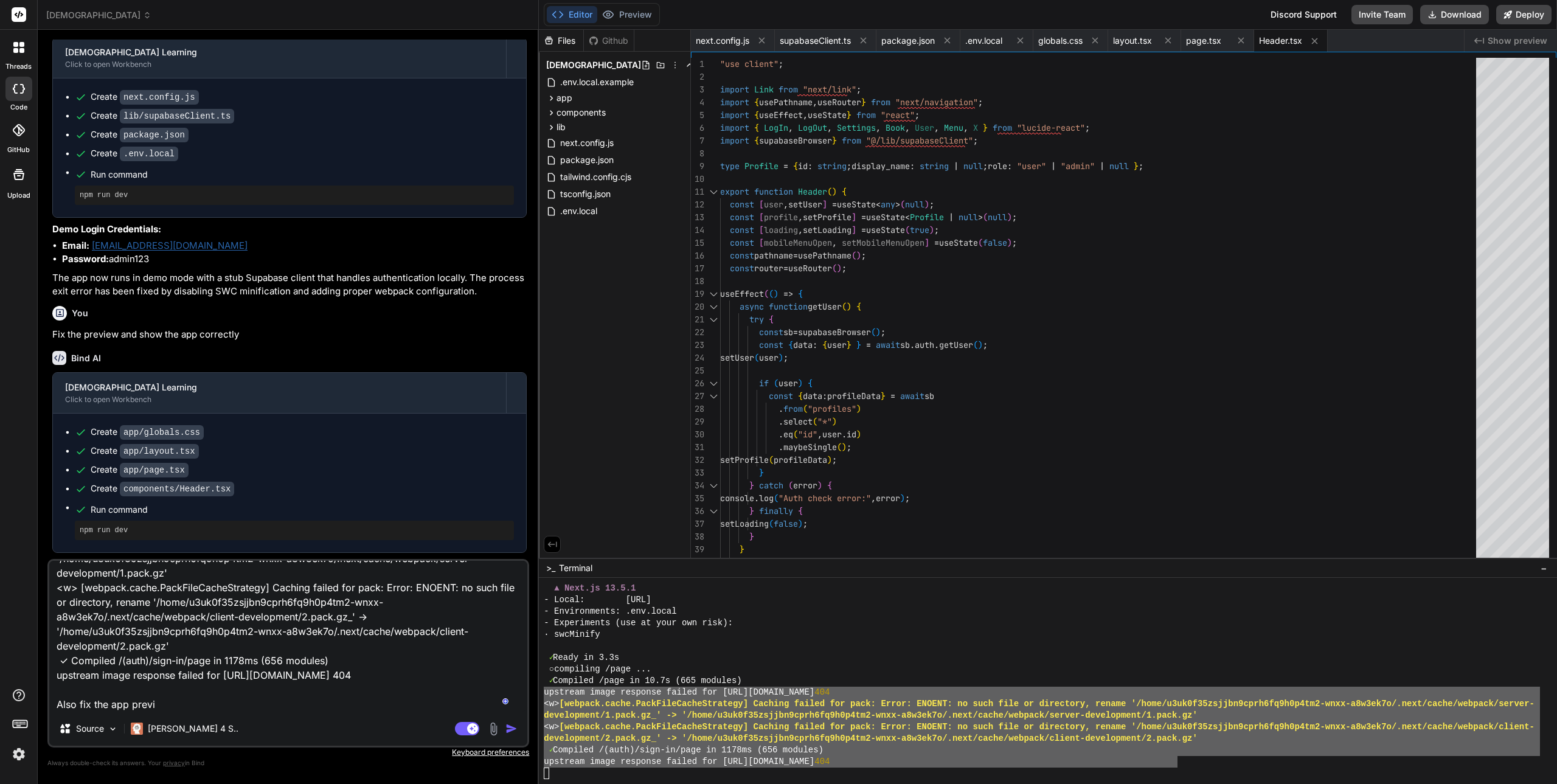
type textarea "Fix the error: upstream image response failed for [URL][DOMAIN_NAME] 404 <w> [w…"
type textarea "x"
type textarea "Fix the error: upstream image response failed for [URL][DOMAIN_NAME] 404 <w> [w…"
type textarea "x"
type textarea "Fix the error: upstream image response failed for [URL][DOMAIN_NAME] 404 <w> [w…"
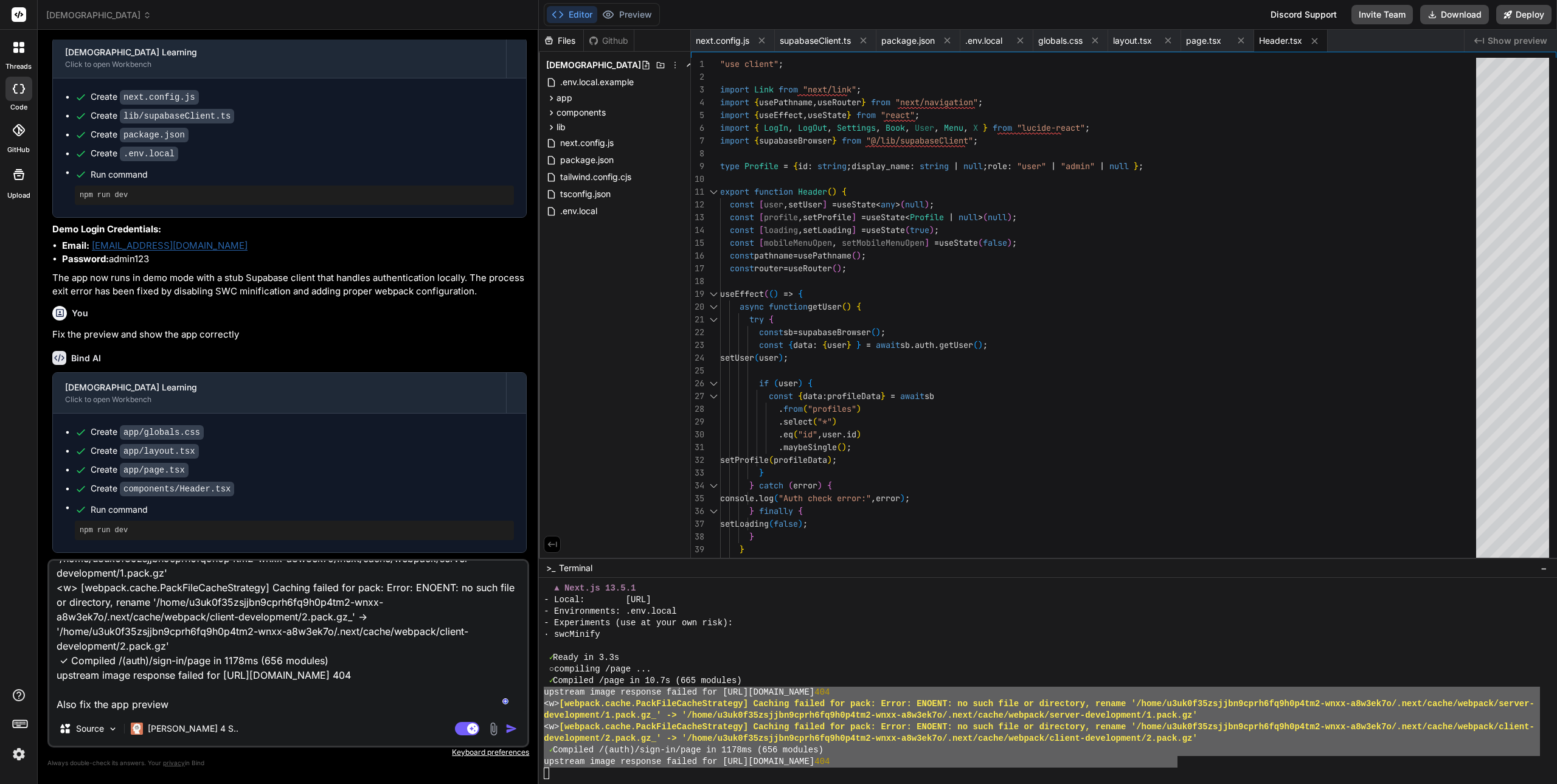
type textarea "x"
type textarea "Fix the error: upstream image response failed for [URL][DOMAIN_NAME] 404 <w> [w…"
type textarea "x"
type textarea "Fix the error: upstream image response failed for [URL][DOMAIN_NAME] 404 <w> [w…"
type textarea "x"
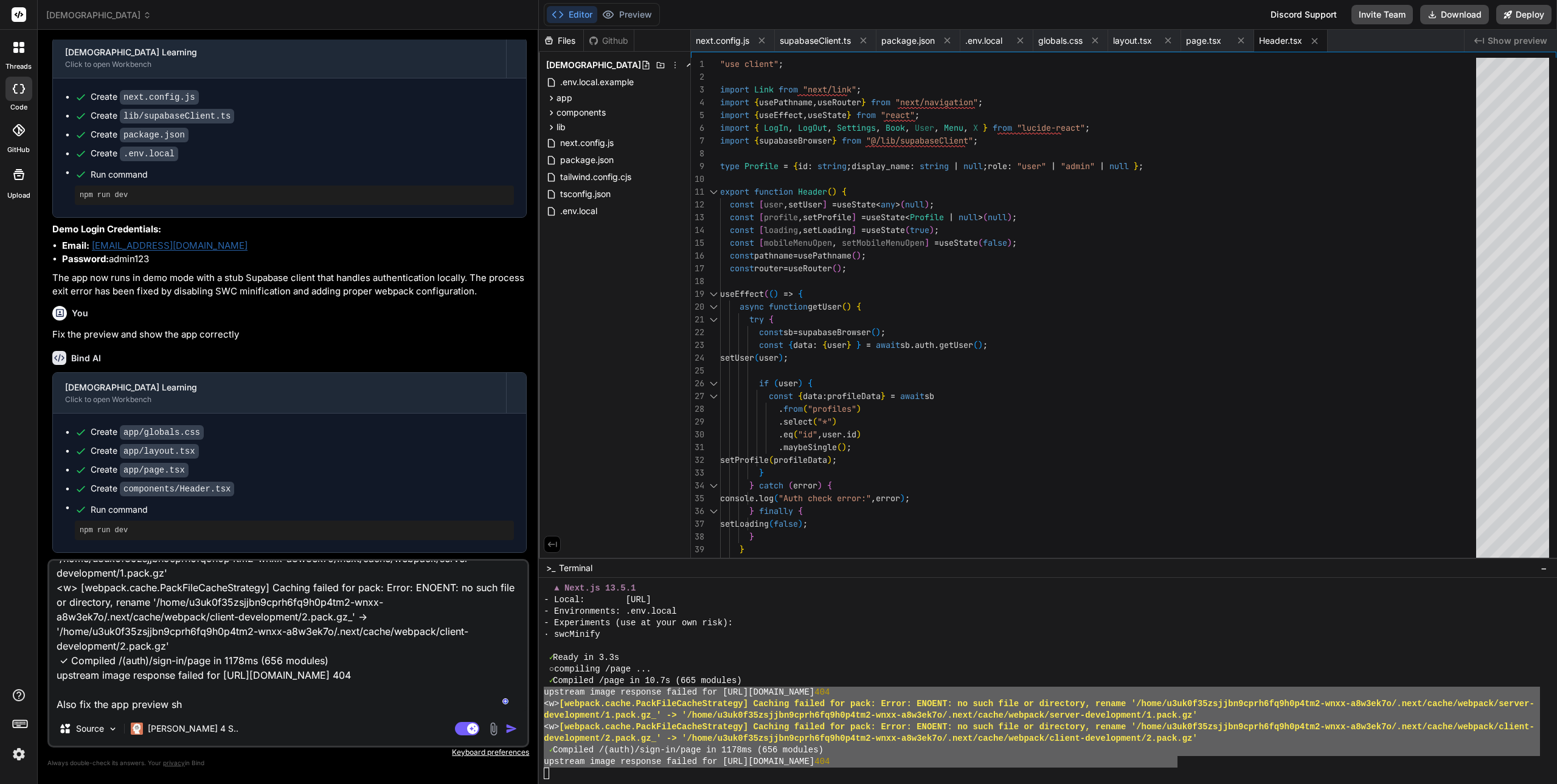
type textarea "Fix the error: upstream image response failed for [URL][DOMAIN_NAME] 404 <w> [w…"
type textarea "x"
type textarea "Fix the error: upstream image response failed for [URL][DOMAIN_NAME] 404 <w> [w…"
type textarea "x"
type textarea "Fix the error: upstream image response failed for [URL][DOMAIN_NAME] 404 <w> [w…"
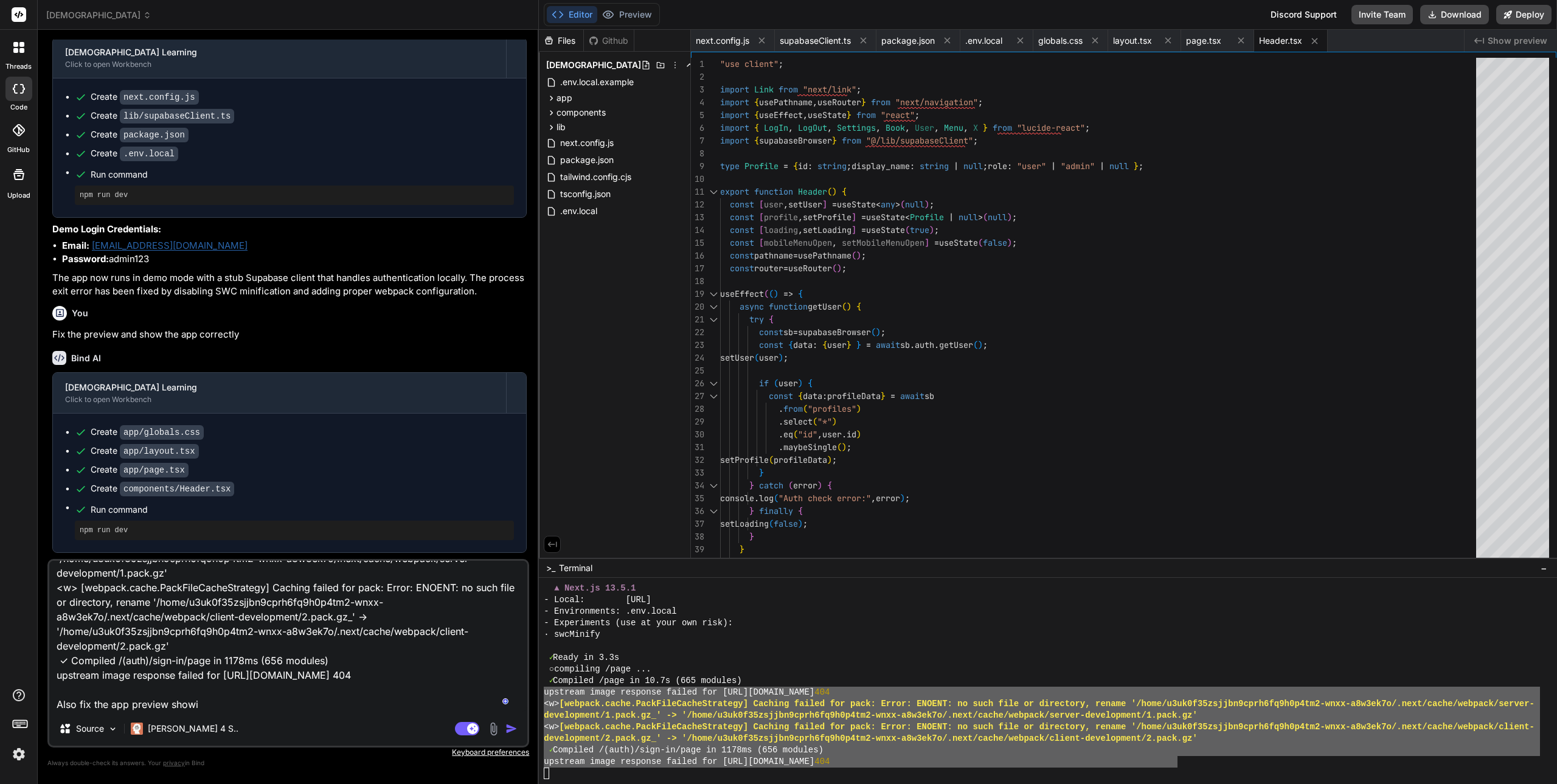
type textarea "x"
type textarea "Fix the error: upstream image response failed for [URL][DOMAIN_NAME] 404 <w> [w…"
type textarea "x"
type textarea "Fix the error: upstream image response failed for [URL][DOMAIN_NAME] 404 <w> [w…"
type textarea "x"
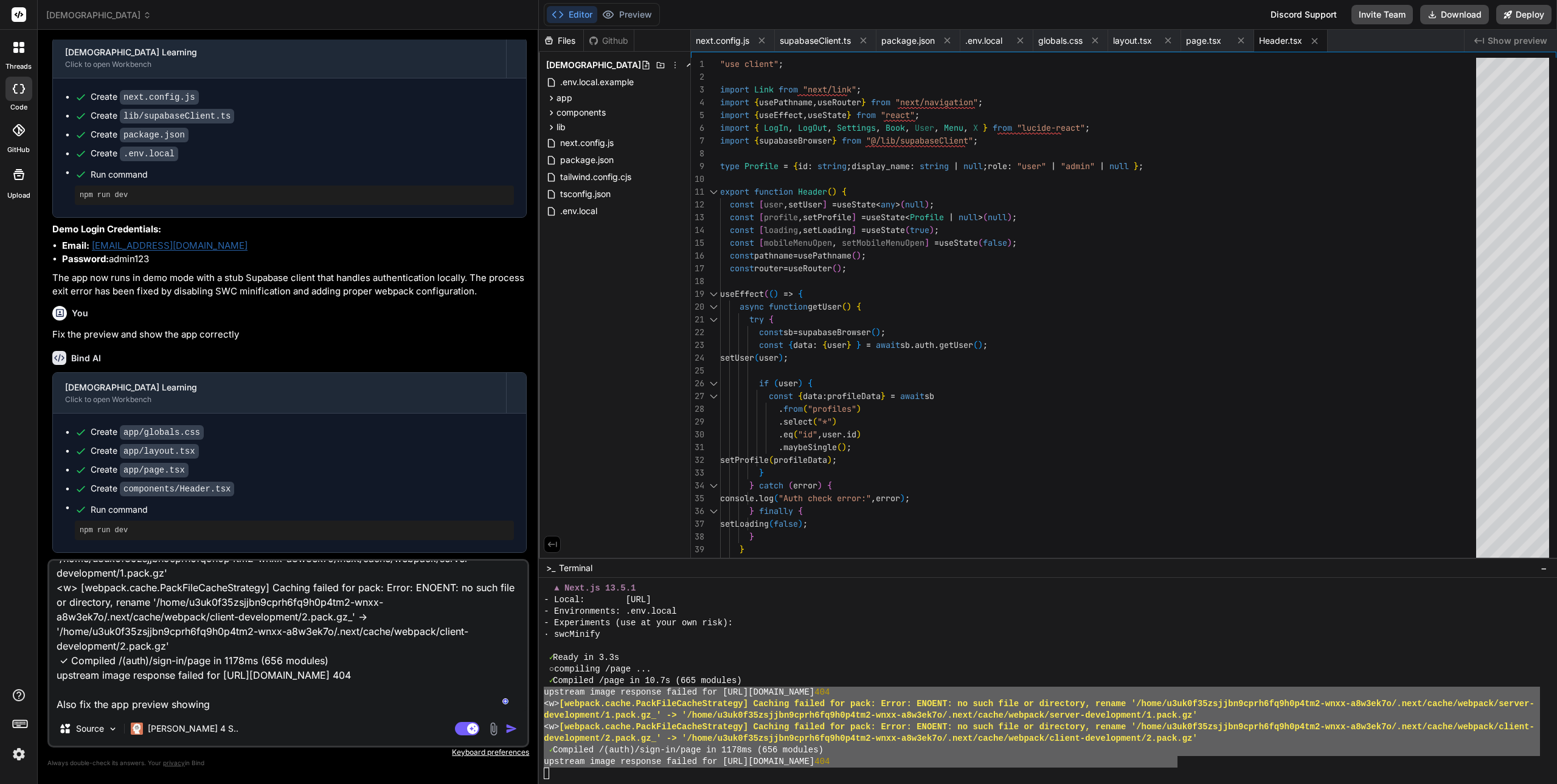
type textarea "Fix the error: upstream image response failed for [URL][DOMAIN_NAME] 404 <w> [w…"
type textarea "x"
type textarea "Fix the error: upstream image response failed for [URL][DOMAIN_NAME] 404 <w> [w…"
type textarea "x"
type textarea "Fix the error: upstream image response failed for [URL][DOMAIN_NAME] 404 <w> [w…"
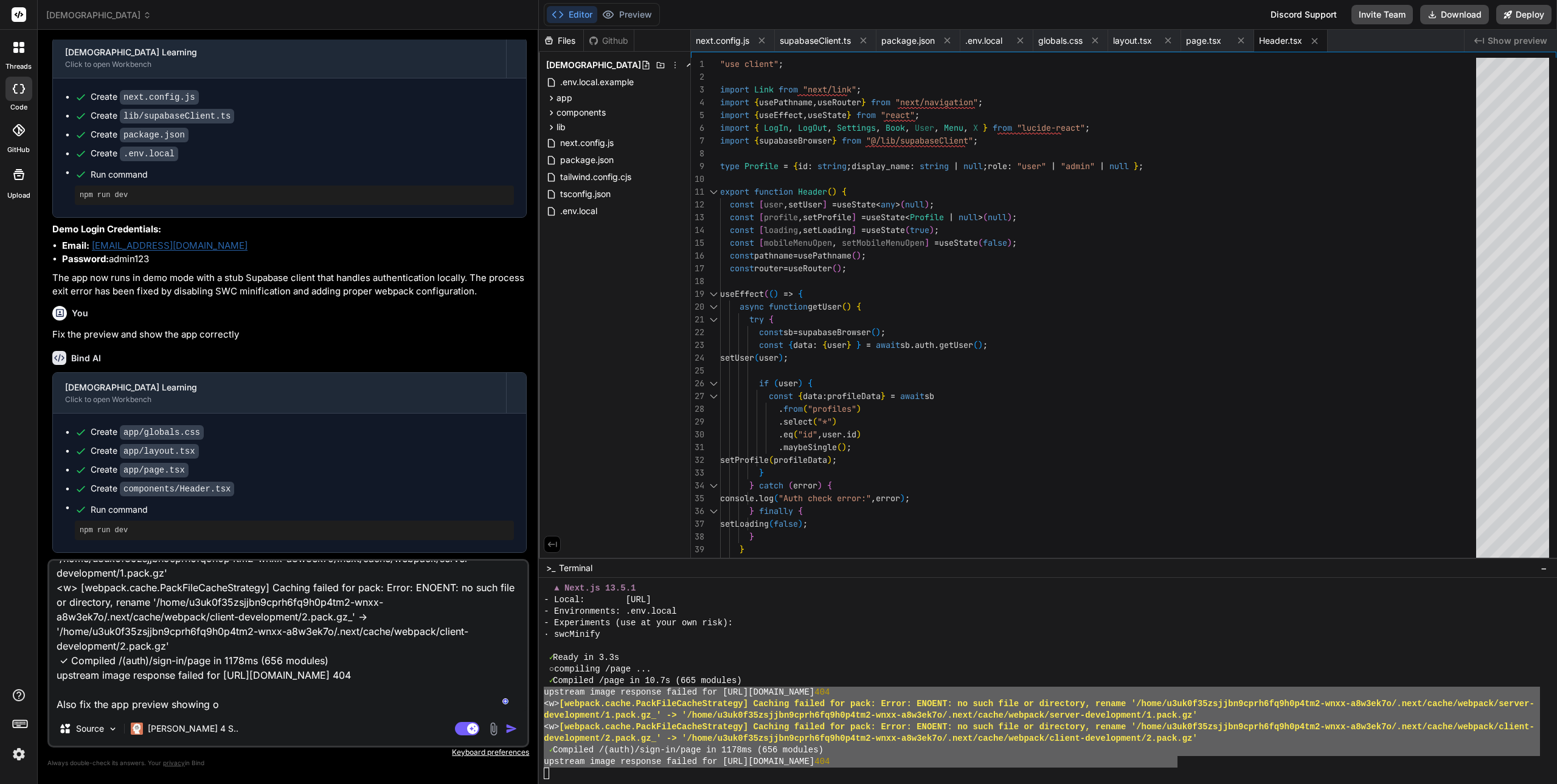
type textarea "x"
type textarea "Fix the error: upstream image response failed for [URL][DOMAIN_NAME] 404 <w> [w…"
type textarea "x"
type textarea "Fix the error: upstream image response failed for [URL][DOMAIN_NAME] 404 <w> [w…"
type textarea "x"
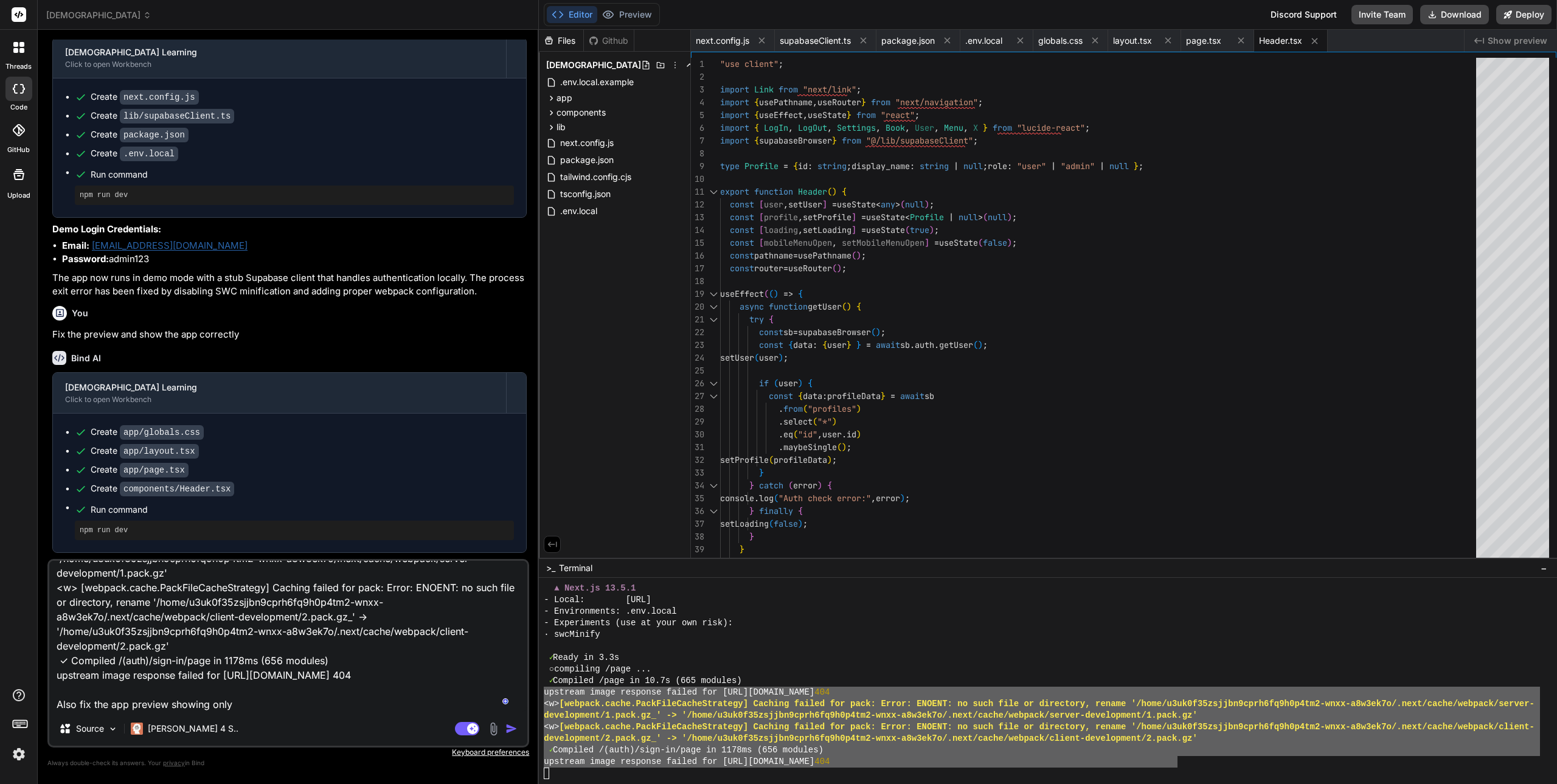
type textarea "Fix the error: upstream image response failed for [URL][DOMAIN_NAME] 404 <w> [w…"
type textarea "x"
type textarea "Fix the error: upstream image response failed for [URL][DOMAIN_NAME] 404 <w> [w…"
type textarea "x"
type textarea "Fix the error: upstream image response failed for [URL][DOMAIN_NAME] 404 <w> [w…"
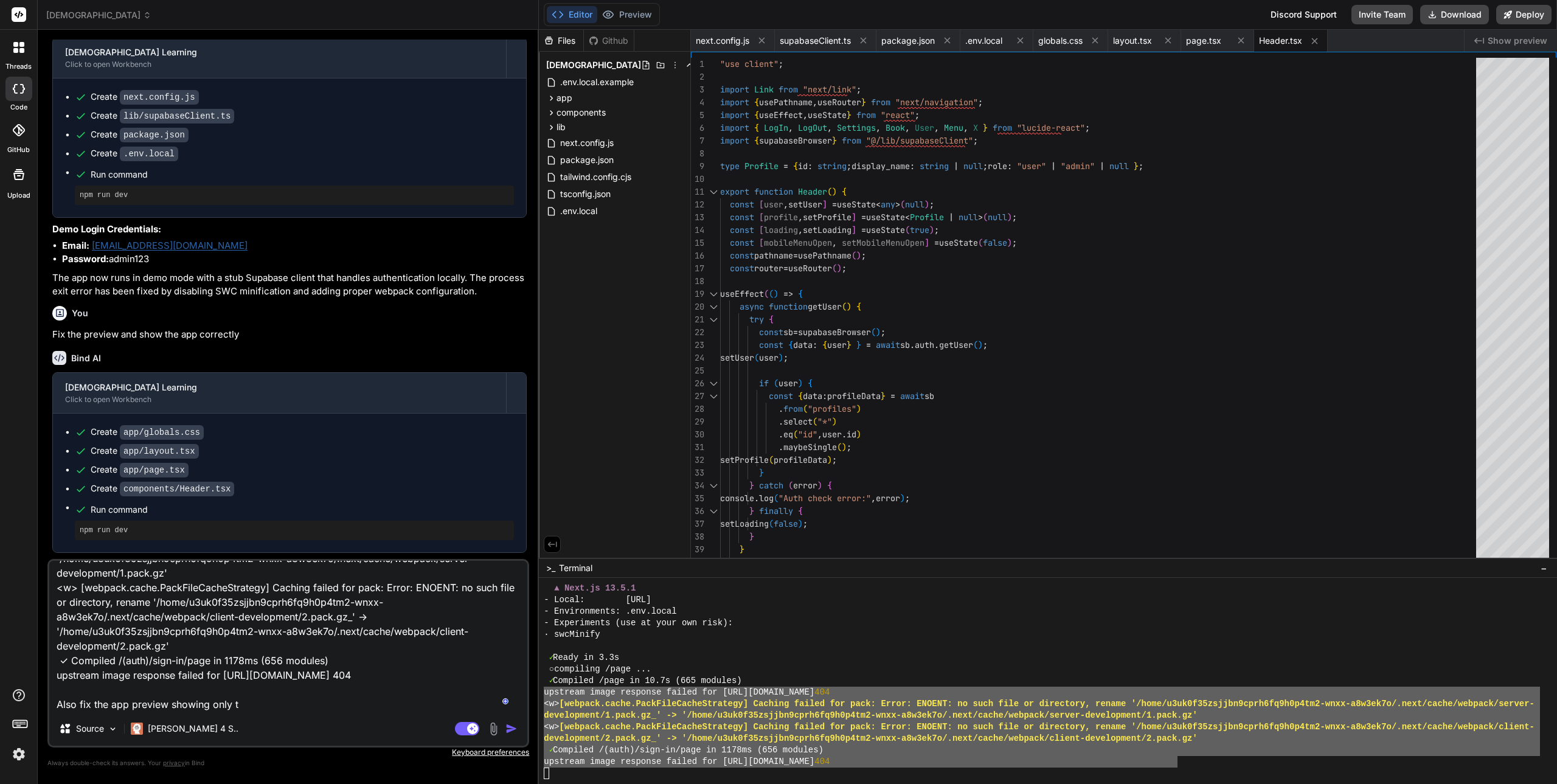
type textarea "x"
type textarea "Fix the error: upstream image response failed for [URL][DOMAIN_NAME] 404 <w> [w…"
type textarea "x"
type textarea "Fix the error: upstream image response failed for [URL][DOMAIN_NAME] 404 <w> [w…"
type textarea "x"
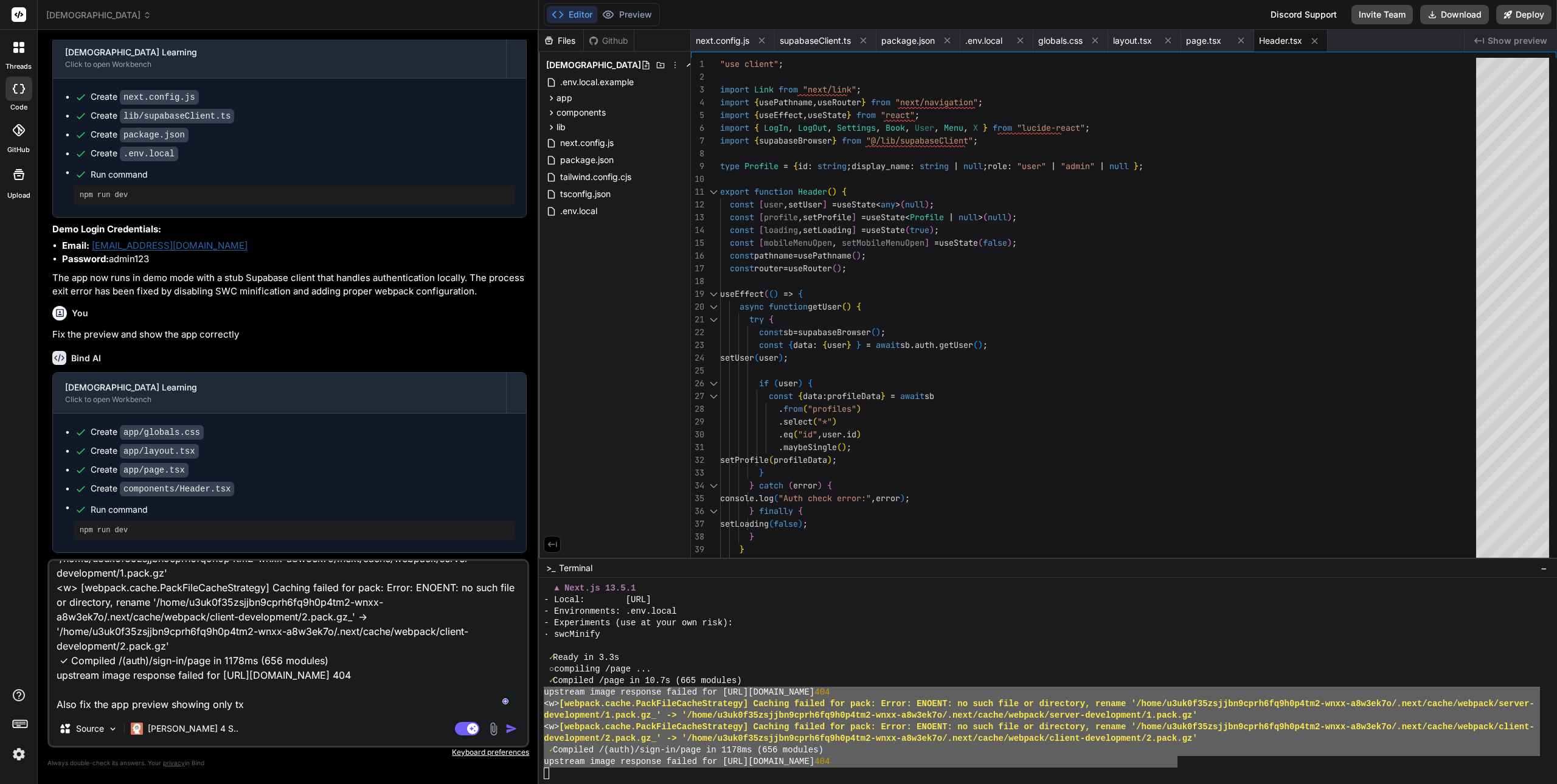
type textarea "Fix the error: upstream image response failed for [URL][DOMAIN_NAME] 404 <w> [w…"
type textarea "x"
type textarea "Fix the error: upstream image response failed for [URL][DOMAIN_NAME] 404 <w> [w…"
type textarea "x"
type textarea "Fix the error: upstream image response failed for [URL][DOMAIN_NAME] 404 <w> [w…"
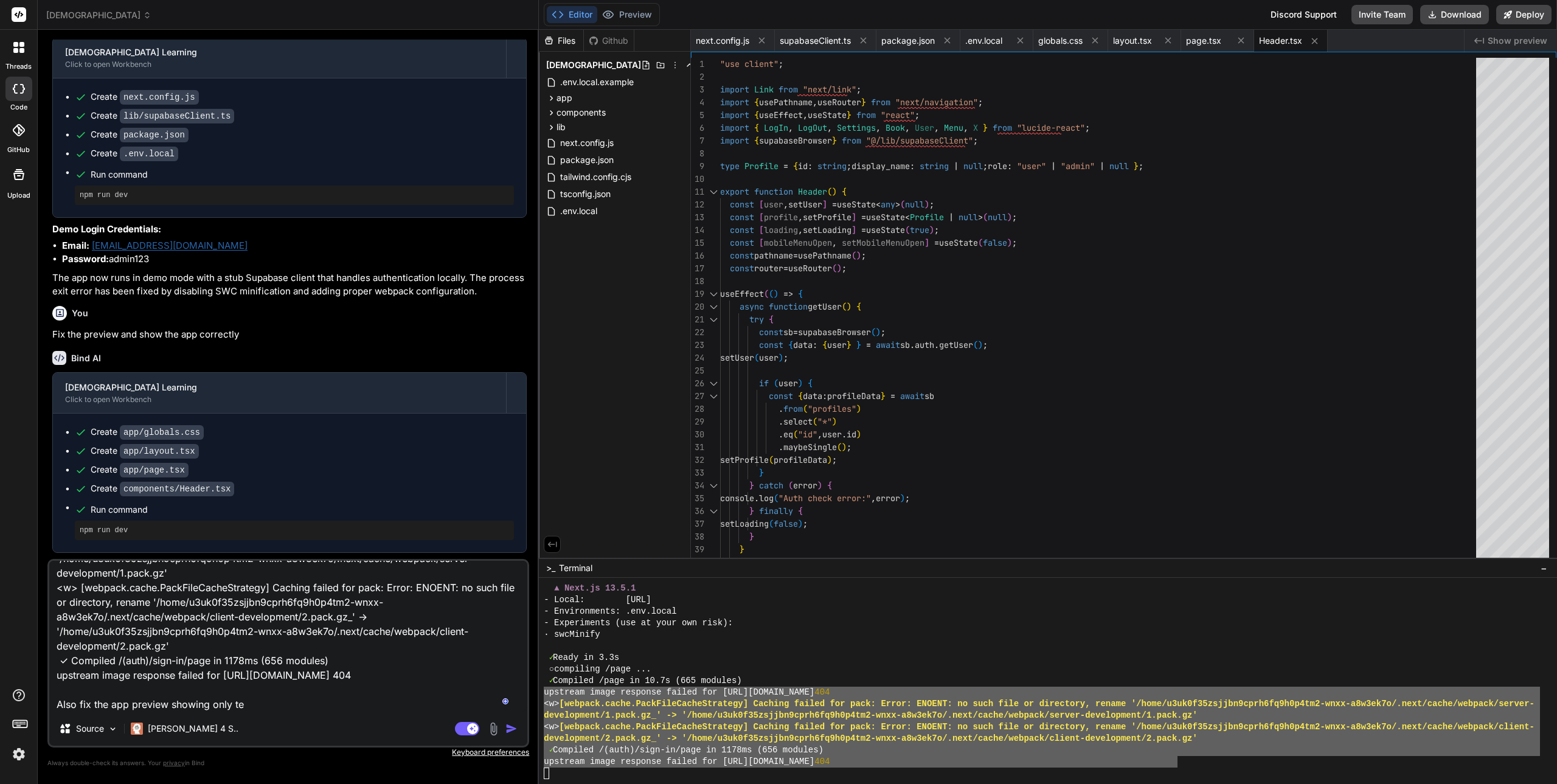
type textarea "x"
type textarea "Fix the error: upstream image response failed for [URL][DOMAIN_NAME] 404 <w> [w…"
type textarea "x"
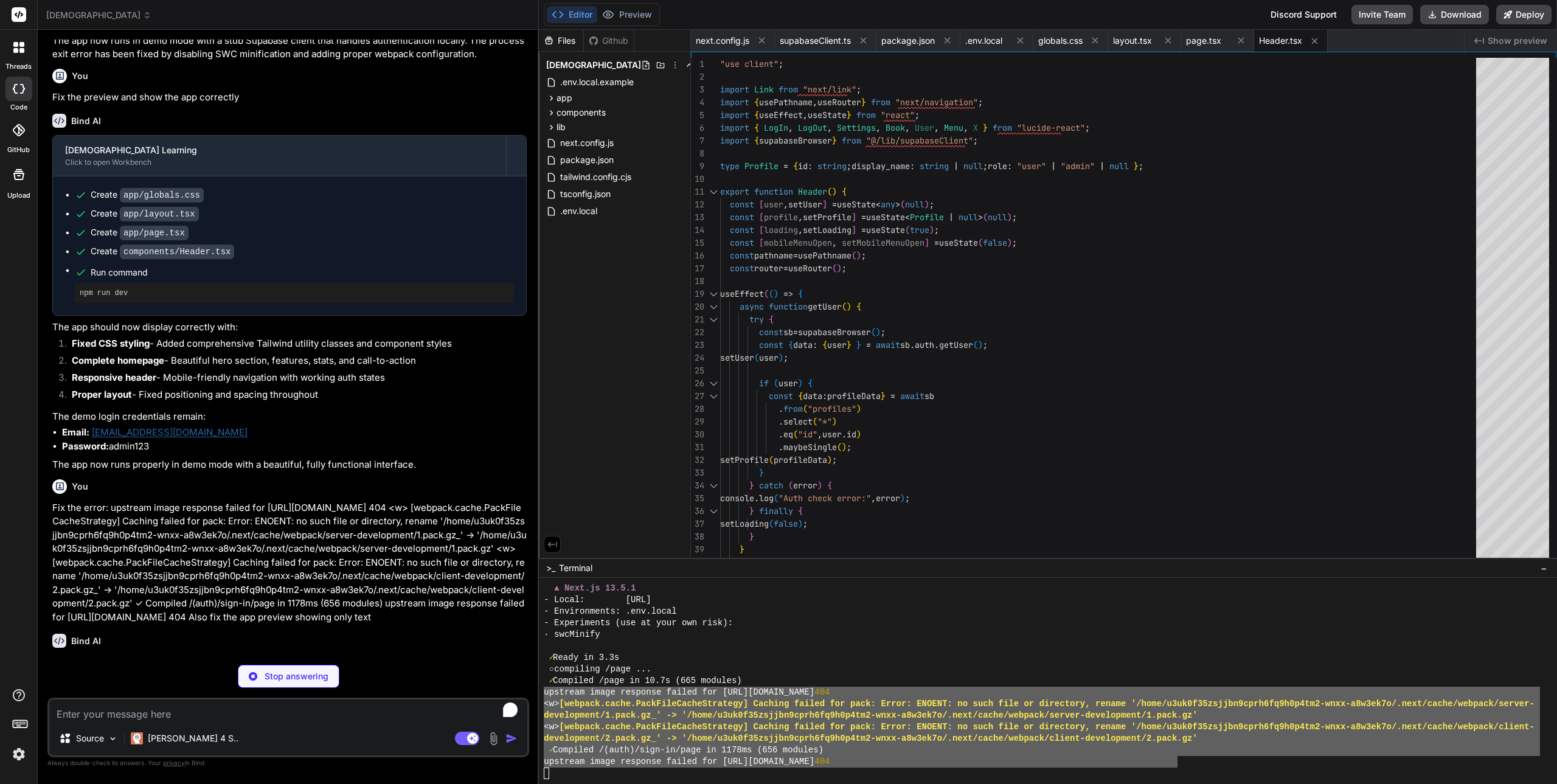
scroll to position [2136, 0]
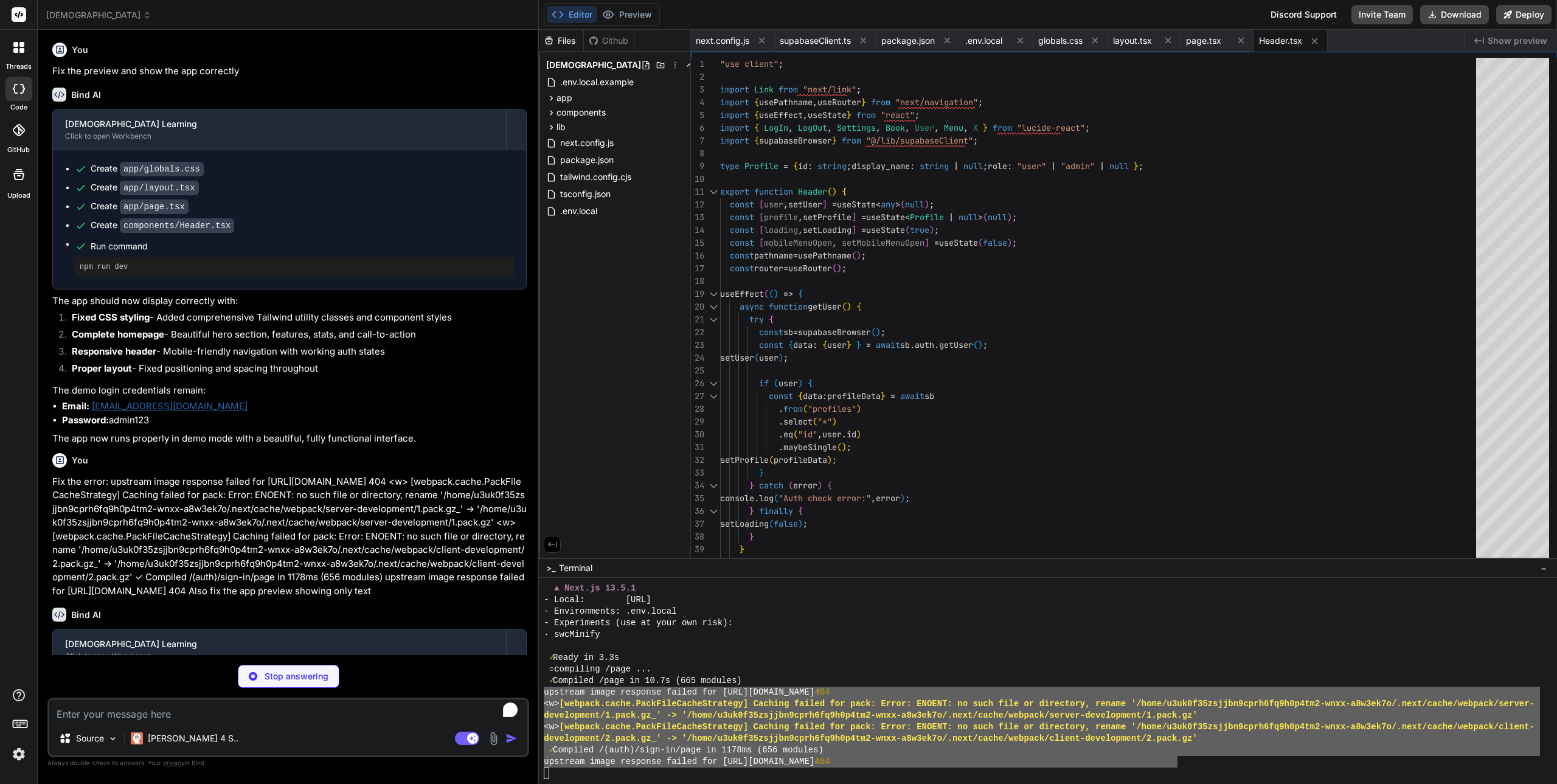
type textarea "x"
type textarea "); }"
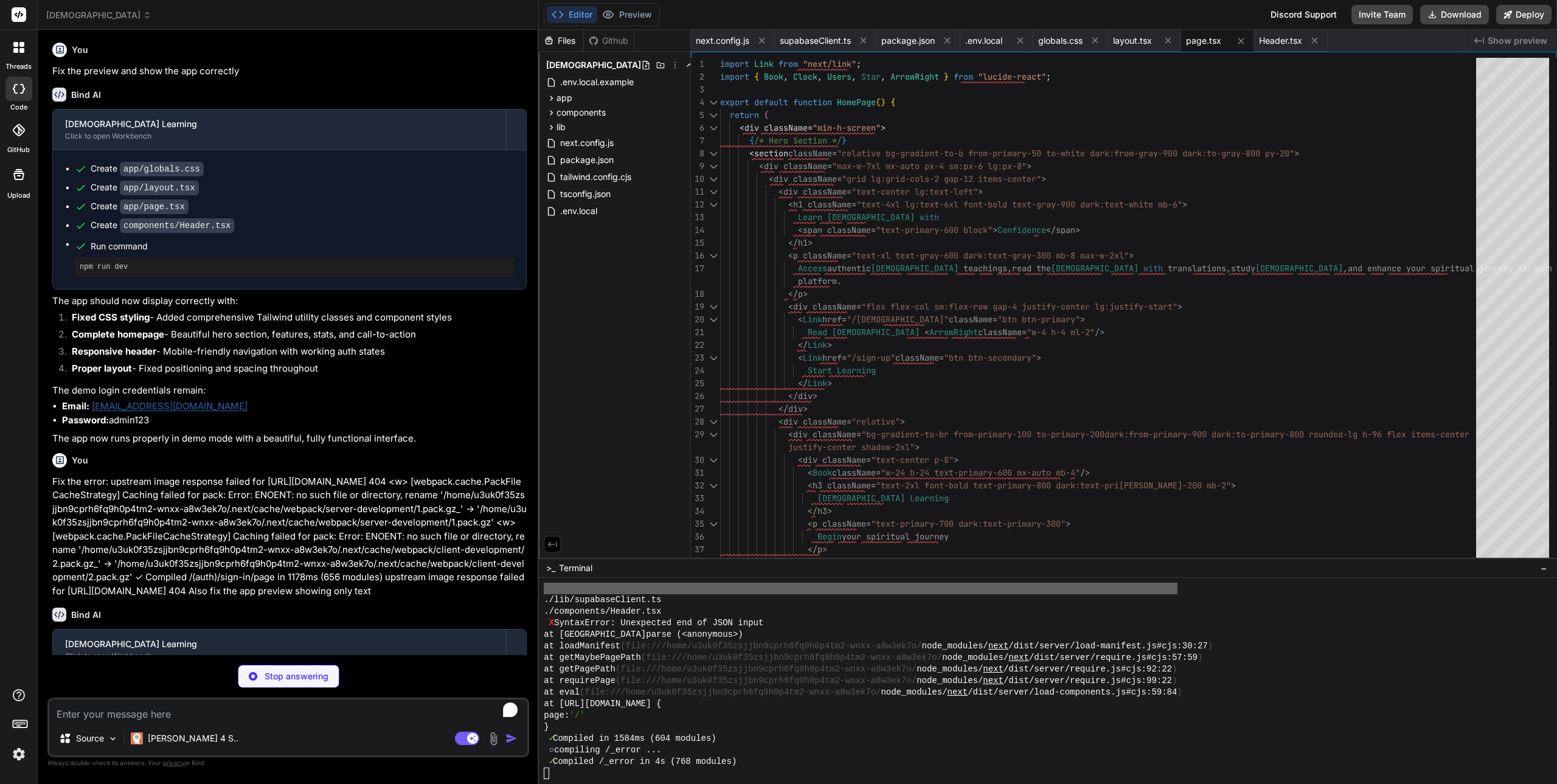
scroll to position [3915, 0]
type textarea "x"
type textarea "}, }; module.exports = nextConfig;"
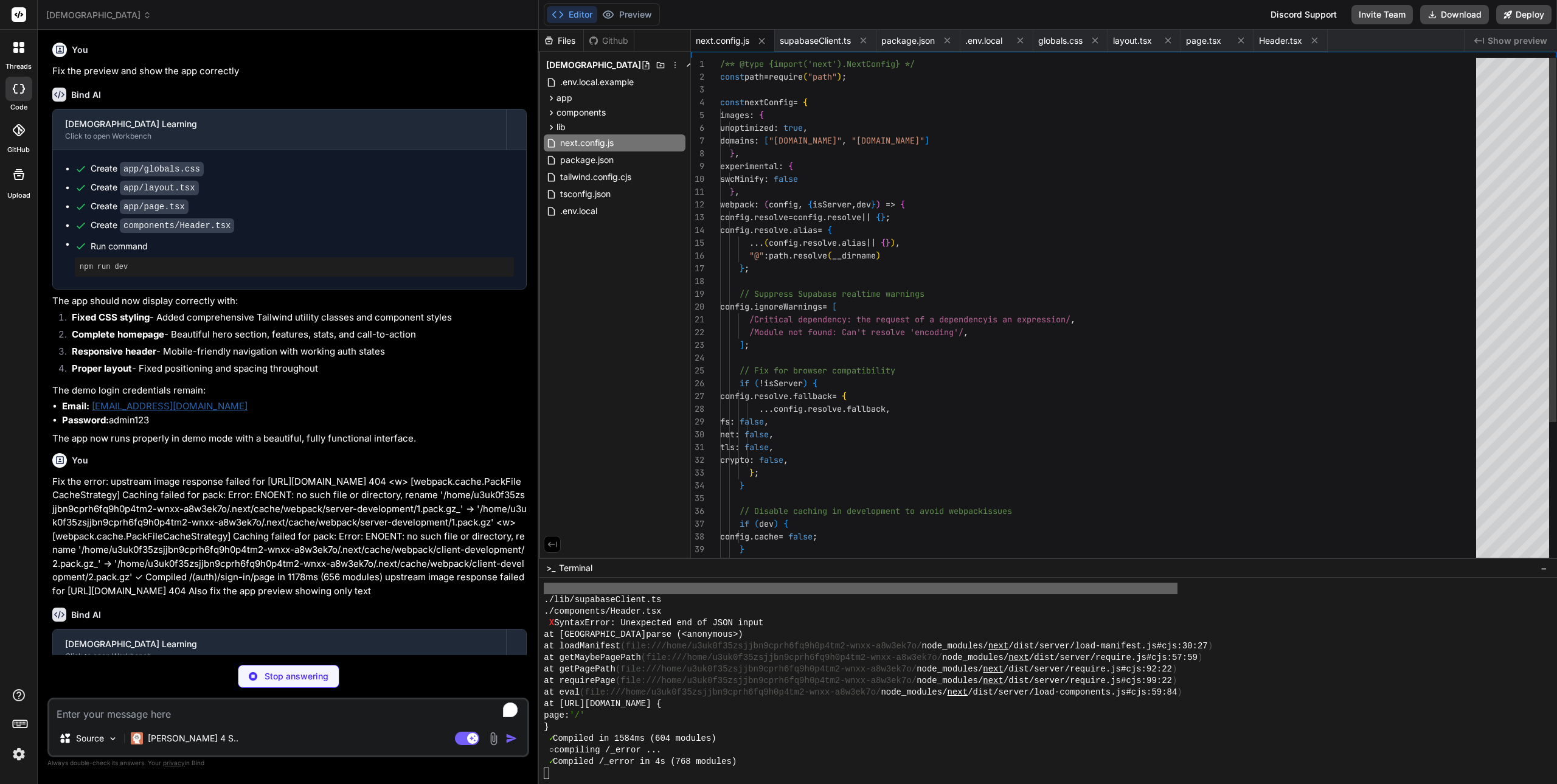
scroll to position [3974, 0]
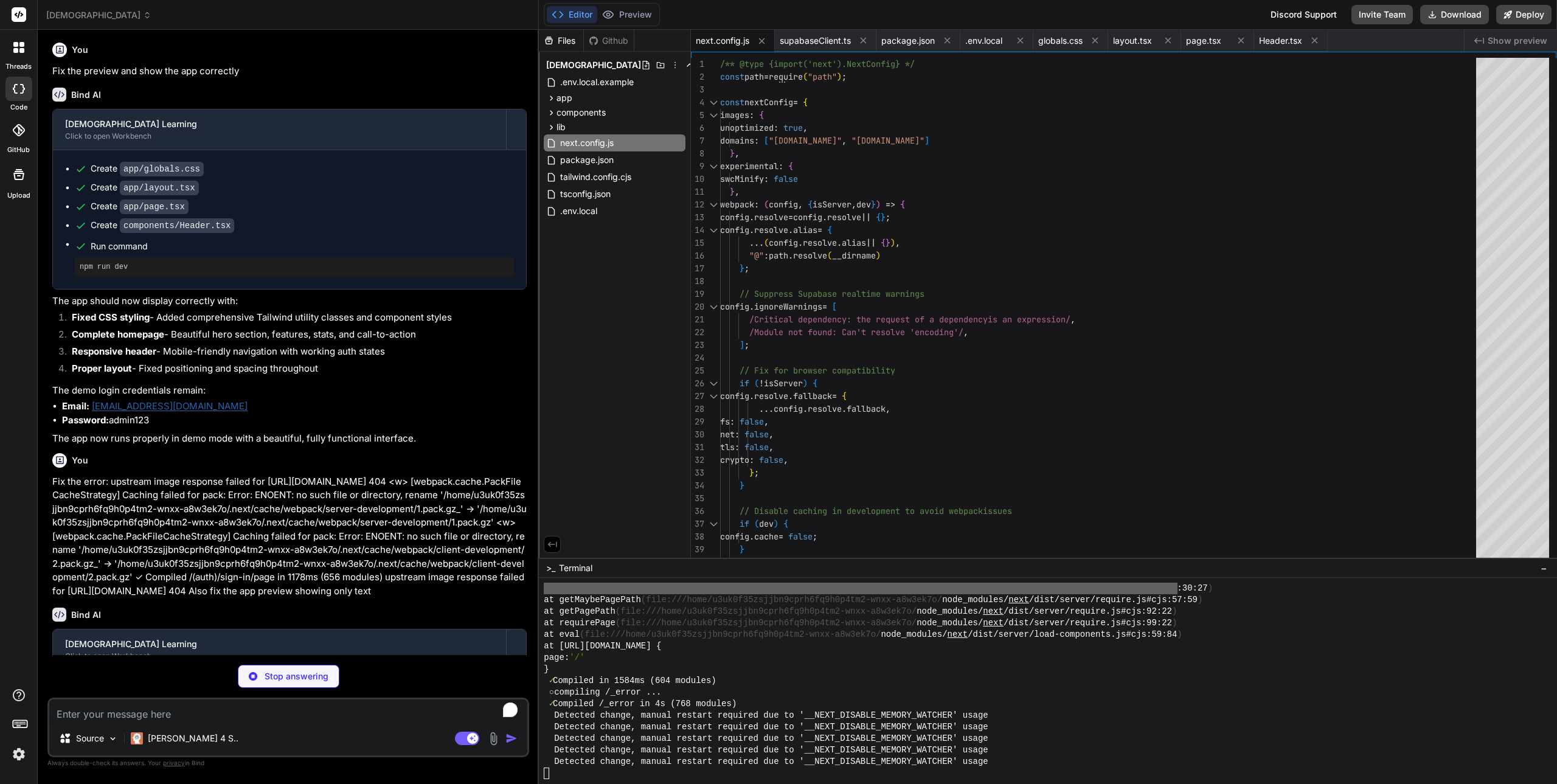
type textarea "x"
type textarea "900: '#0c4a6e', }, }, }, }, plugins: [], darkMode: 'class', }"
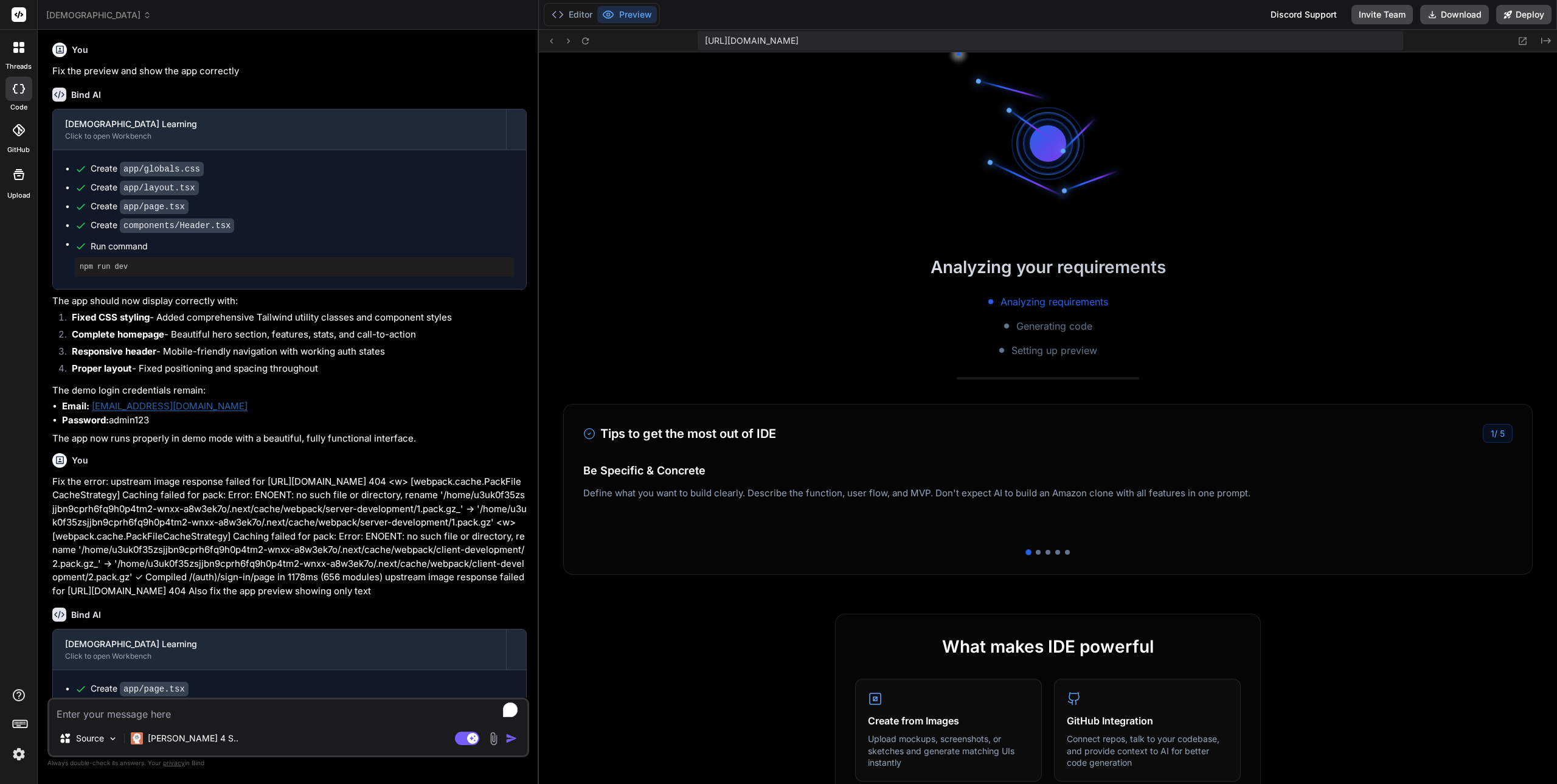
scroll to position [5198, 0]
type textarea "x"
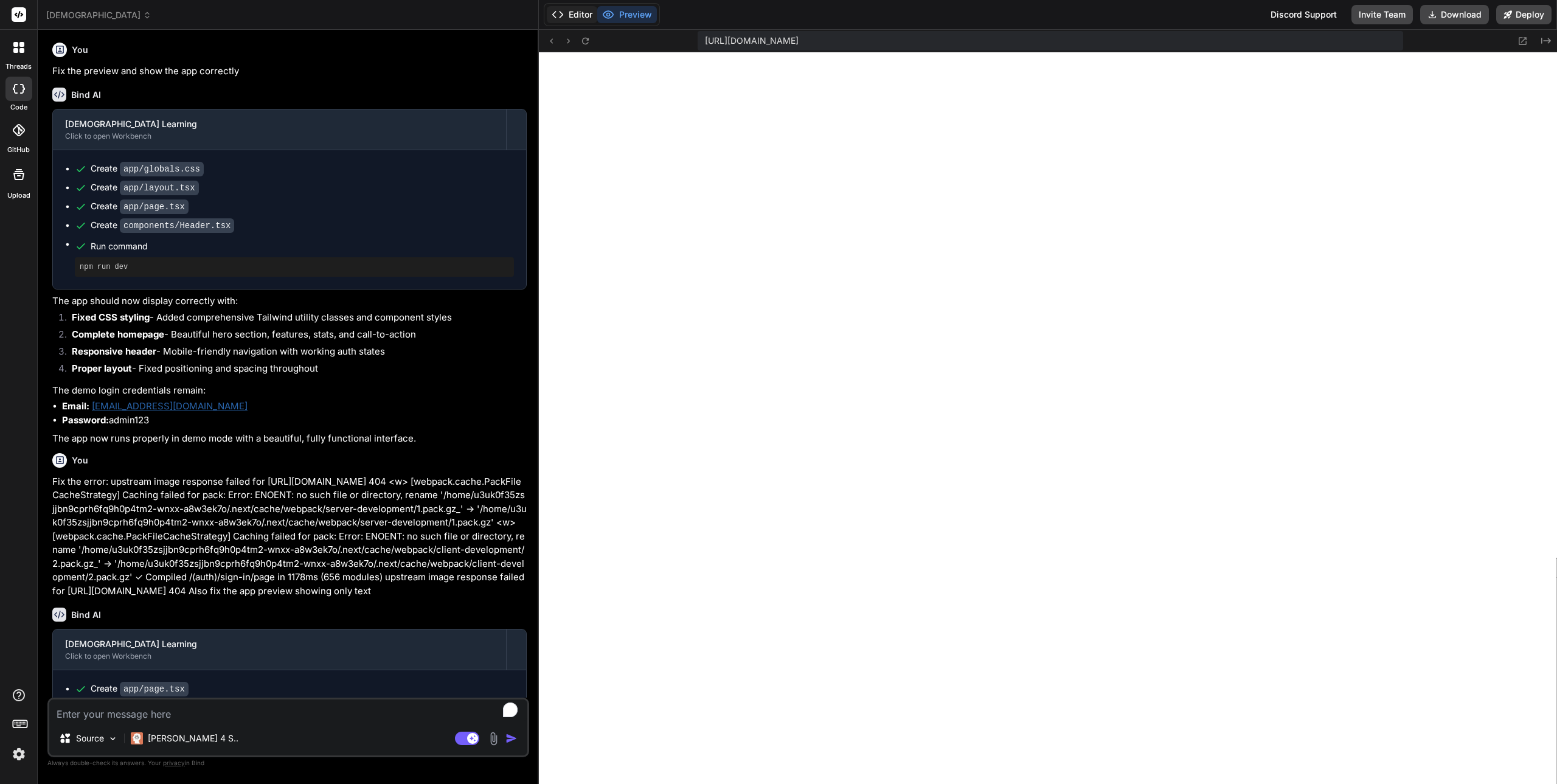
click at [581, 14] on button "Editor" at bounding box center [572, 15] width 51 height 17
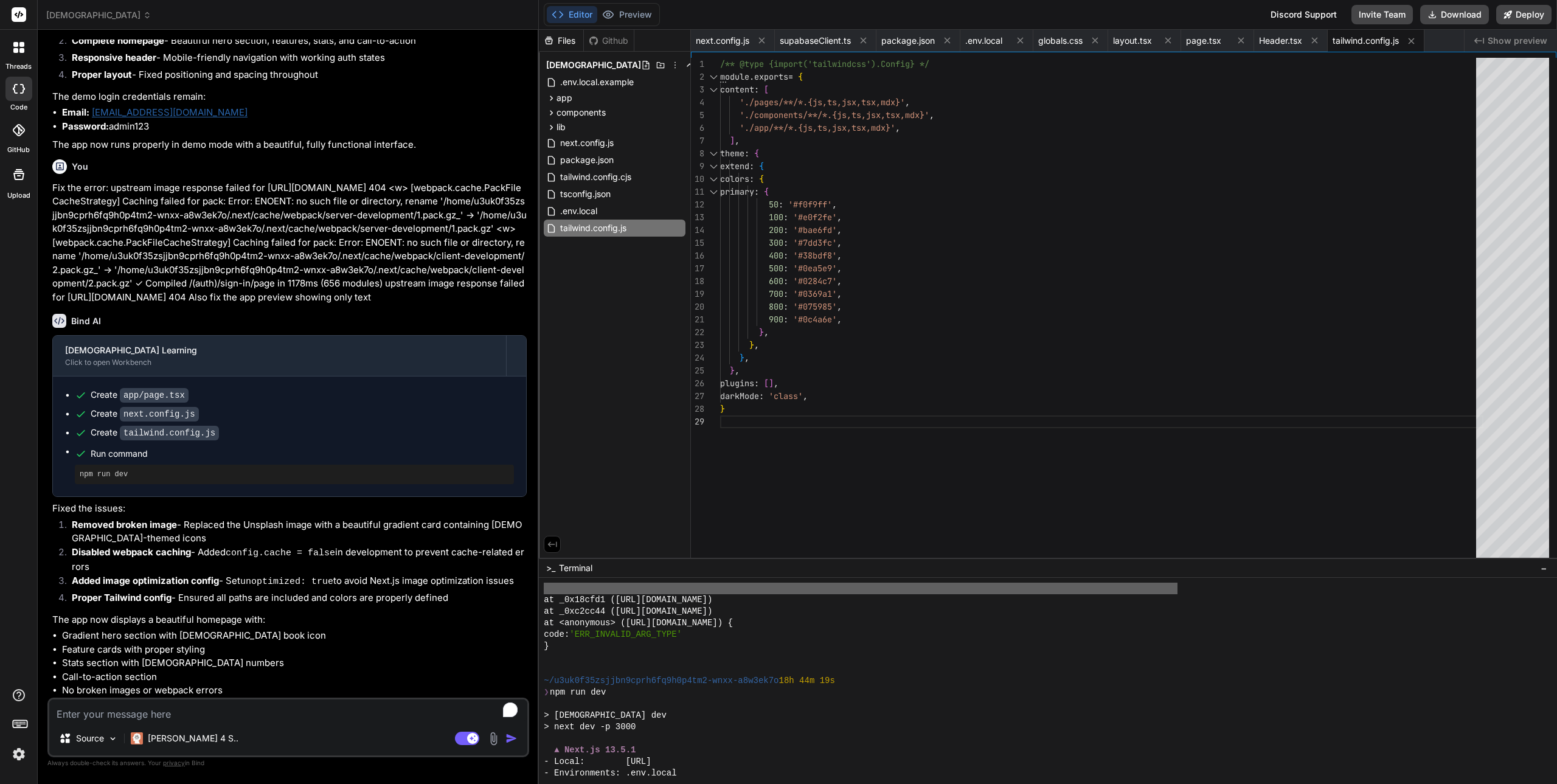
scroll to position [5255, 0]
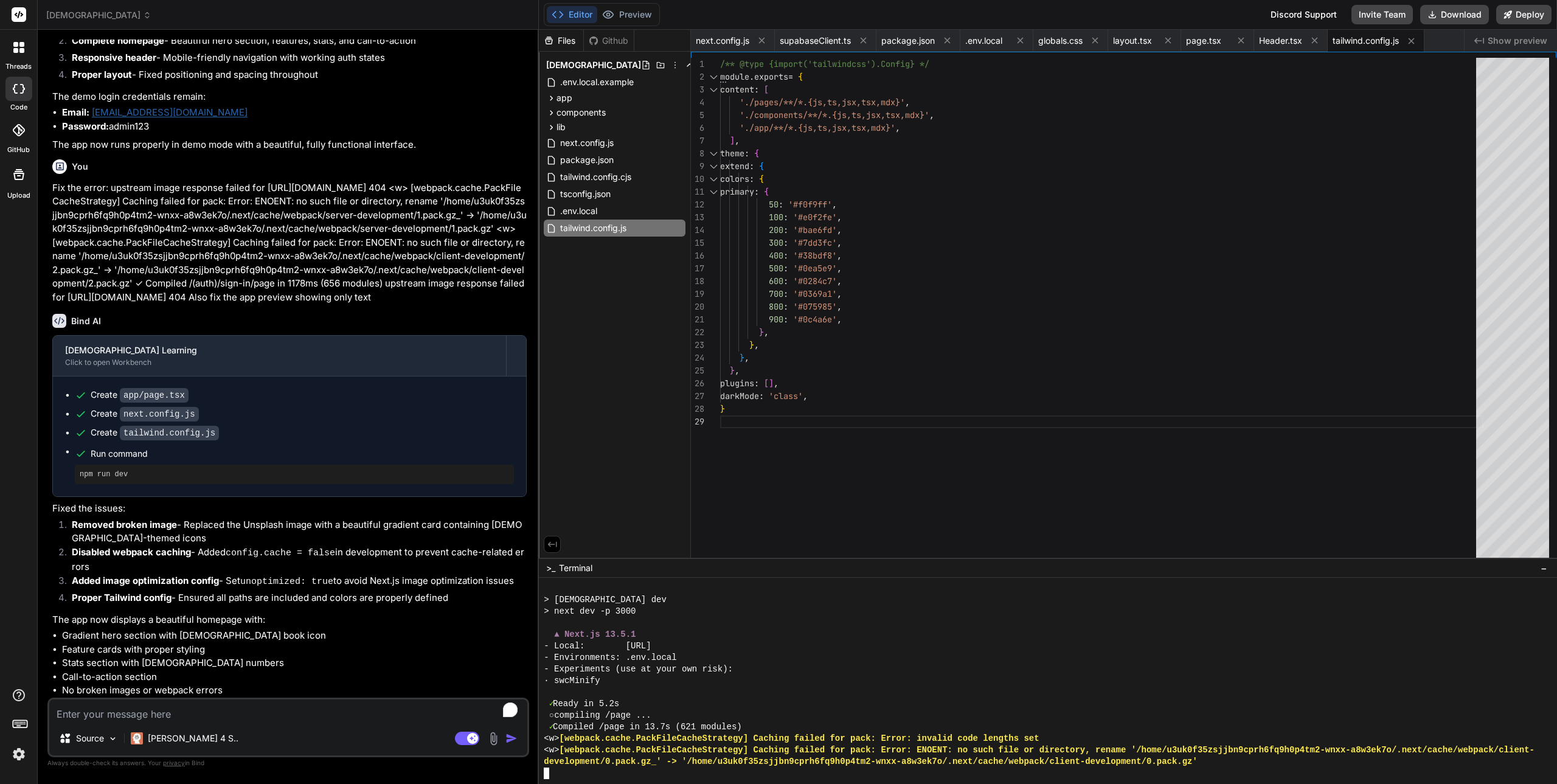
click at [793, 679] on div "· swcMinify" at bounding box center [1042, 680] width 996 height 12
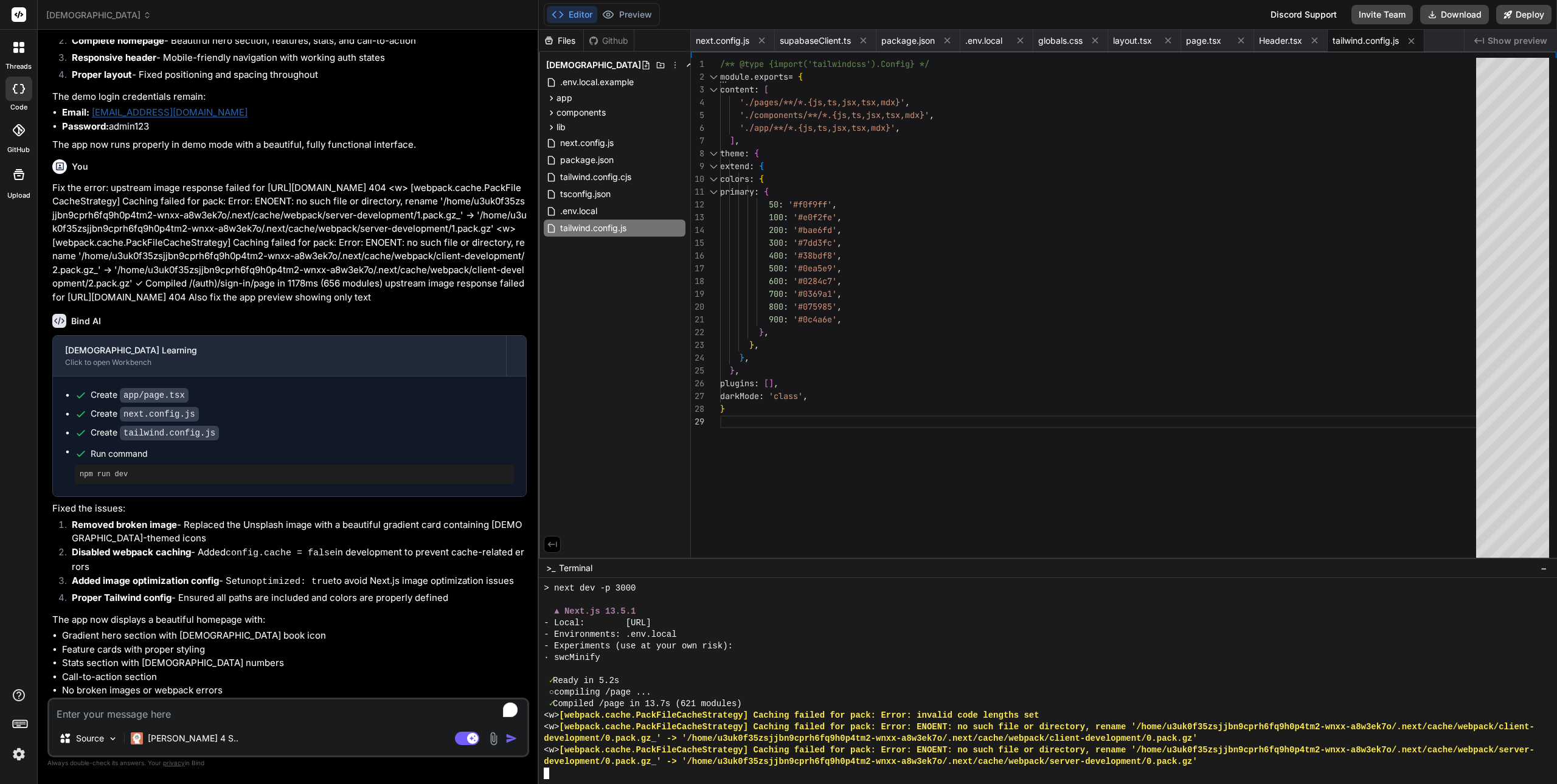
click at [793, 679] on div "✓ Ready in 5.2s" at bounding box center [1042, 680] width 996 height 12
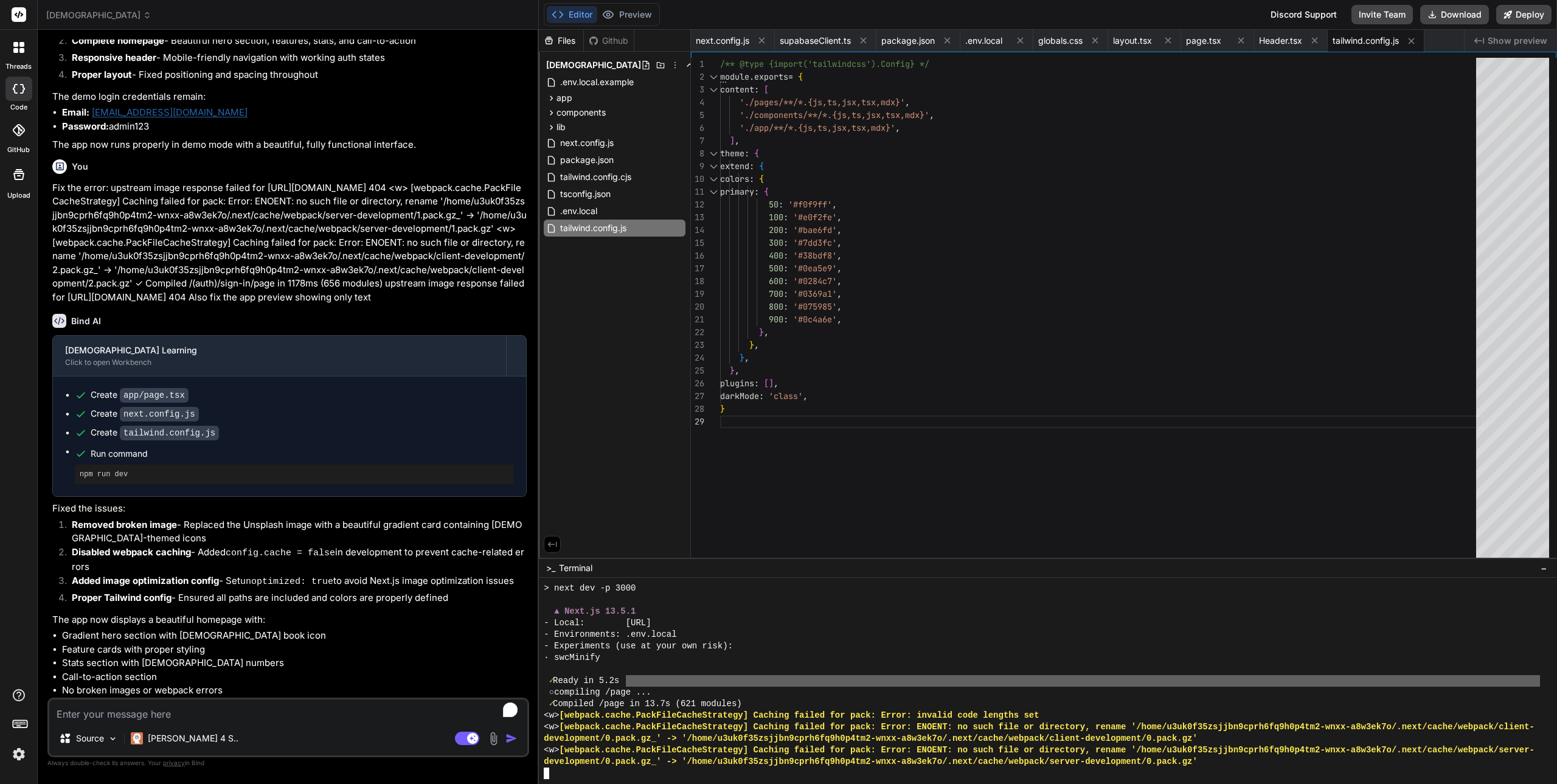
click at [793, 679] on div "✓ Ready in 5.2s" at bounding box center [1042, 680] width 996 height 12
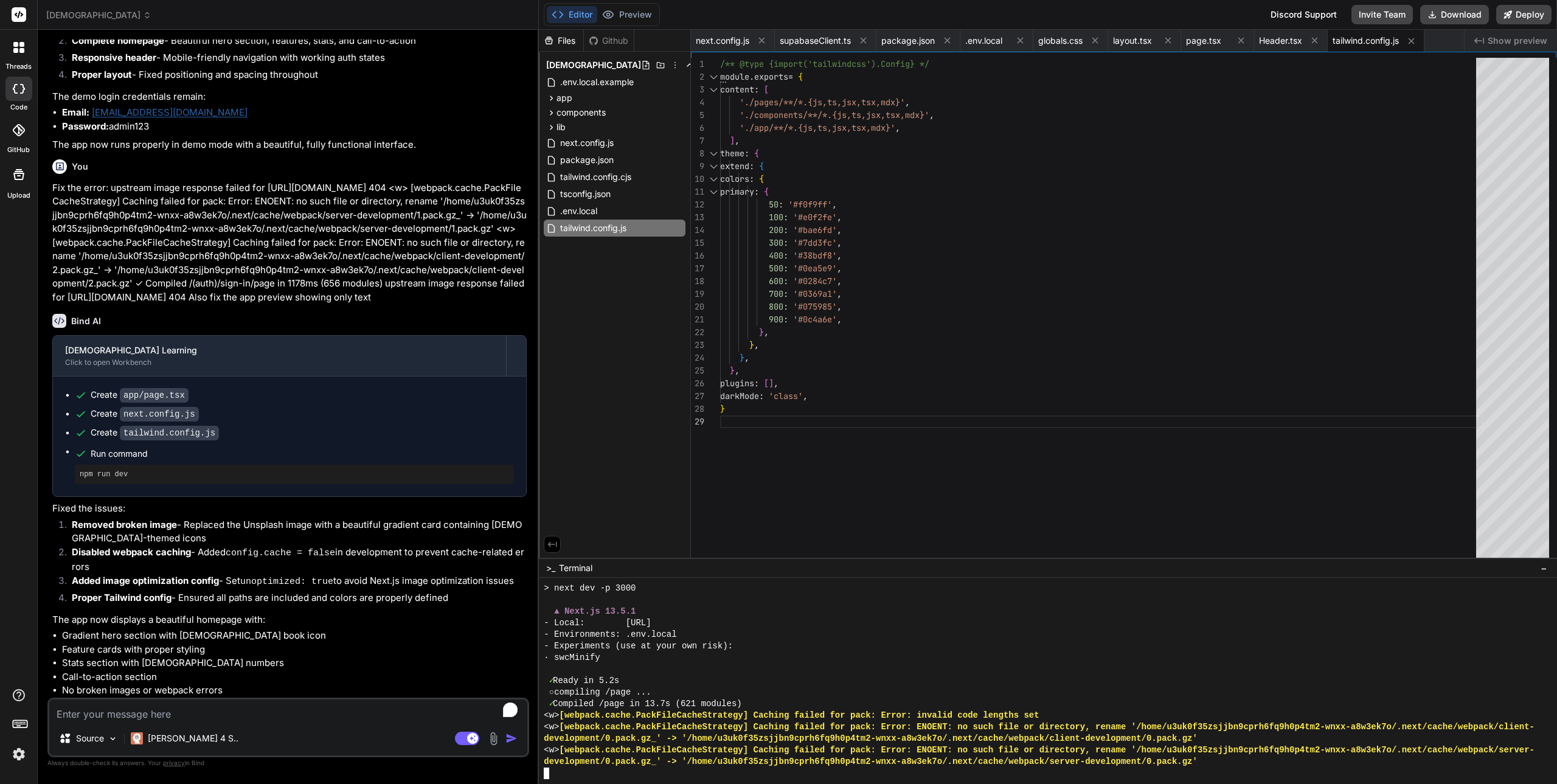
click at [827, 694] on div "○ compiling /page ..." at bounding box center [1042, 692] width 996 height 12
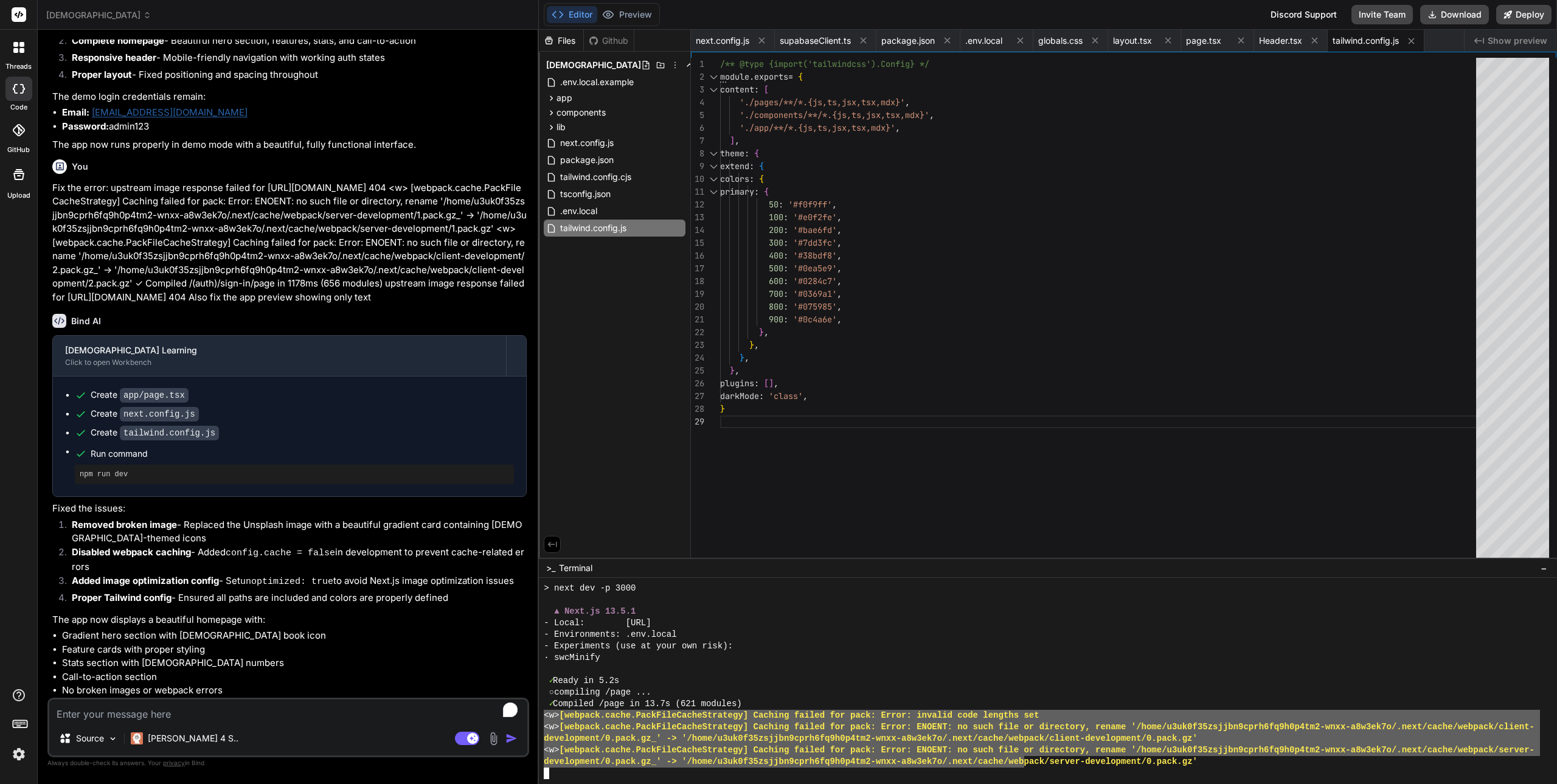
scroll to position [5810, 0]
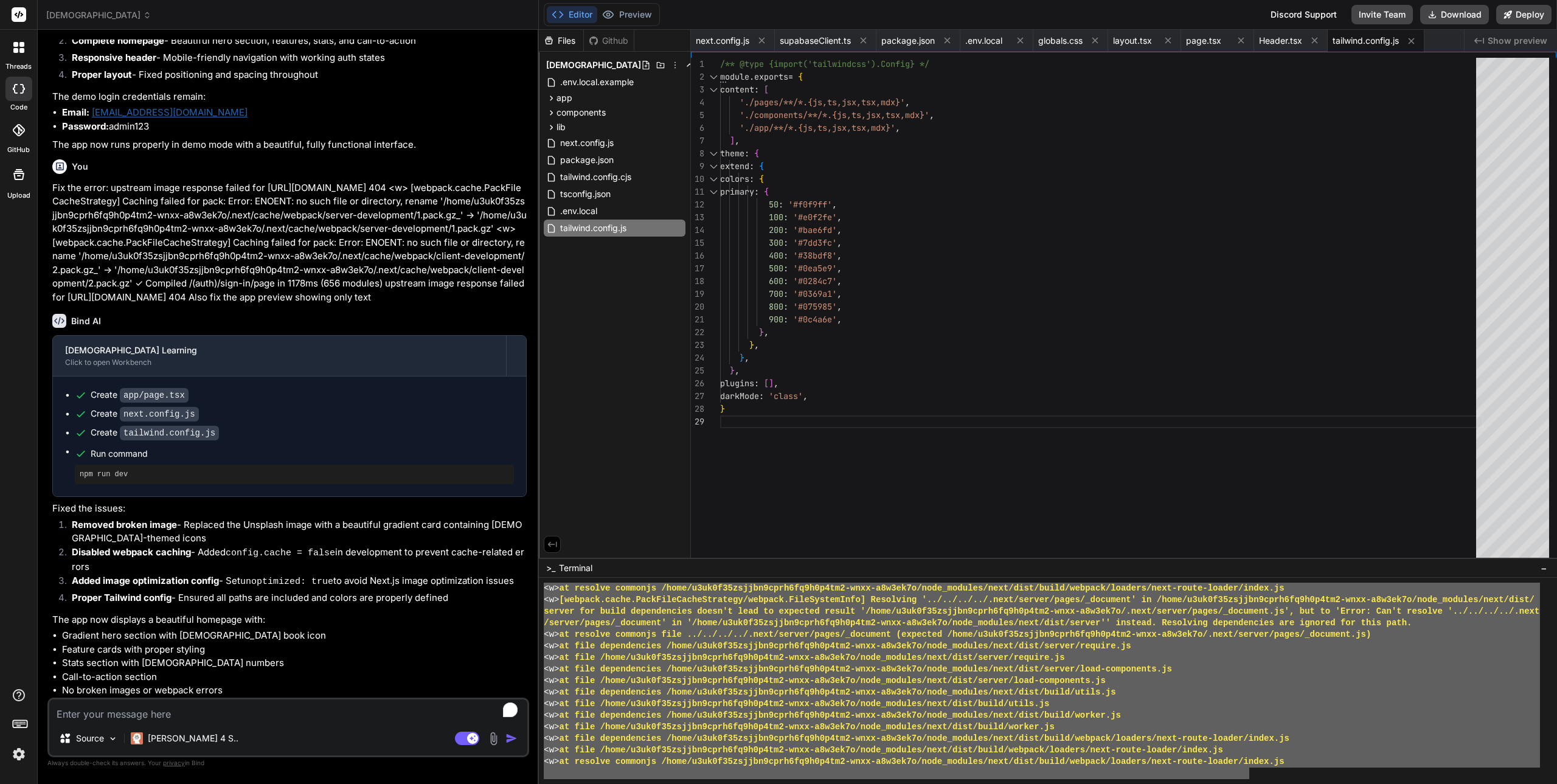
drag, startPoint x: 543, startPoint y: 716, endPoint x: 1267, endPoint y: 744, distance: 724.5
click at [1264, 751] on div "################################ )))))))))))))))))))))))))))))))) <w> at resolv…" at bounding box center [1047, 680] width 1018 height 206
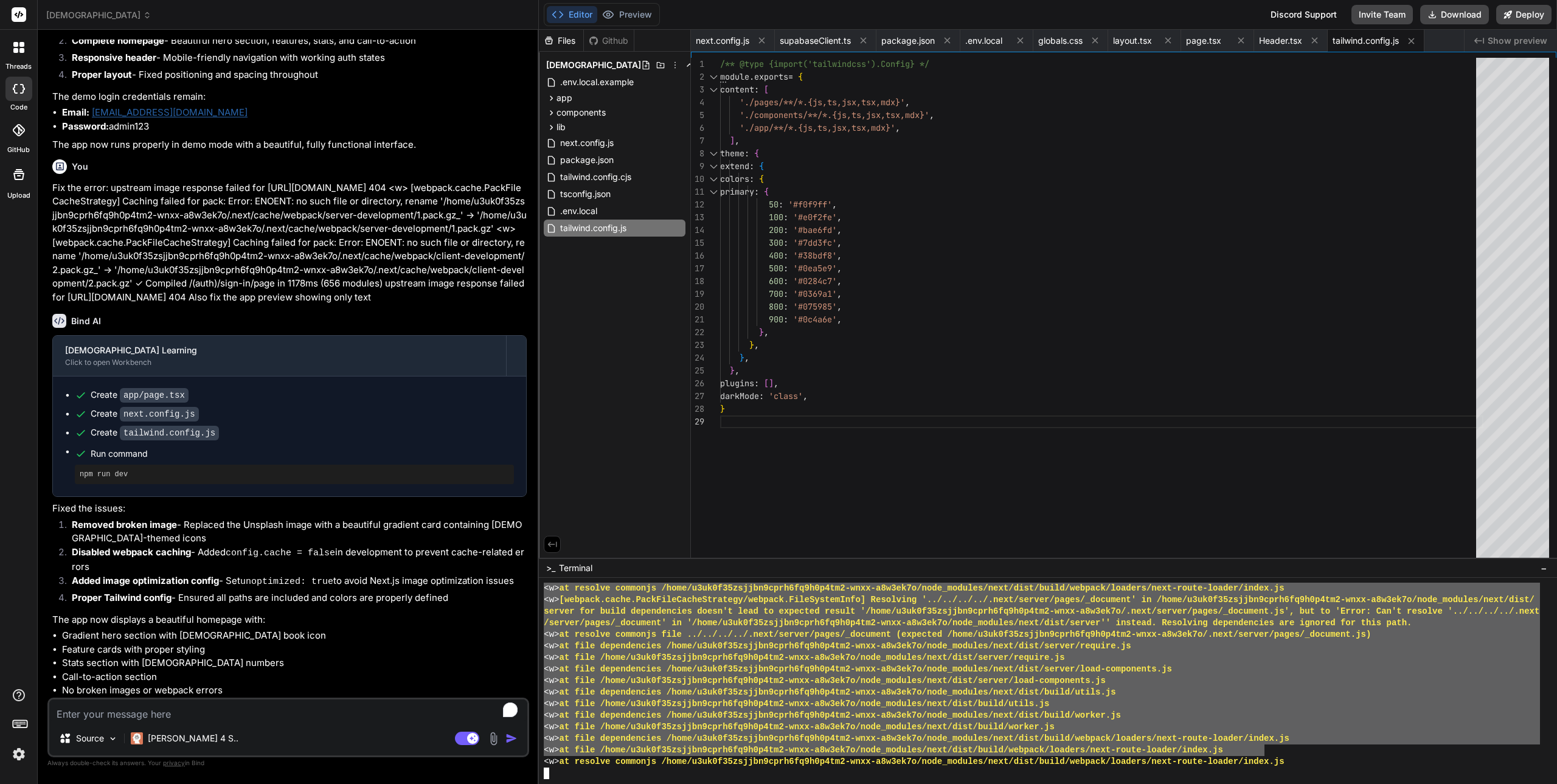
click at [1277, 729] on div "<w> at file /home/u3uk0f35zsjjbn9cprh6fq9h0p4tm2-wnxx-a8w3ek7o/node_modules/nex…" at bounding box center [1042, 726] width 996 height 12
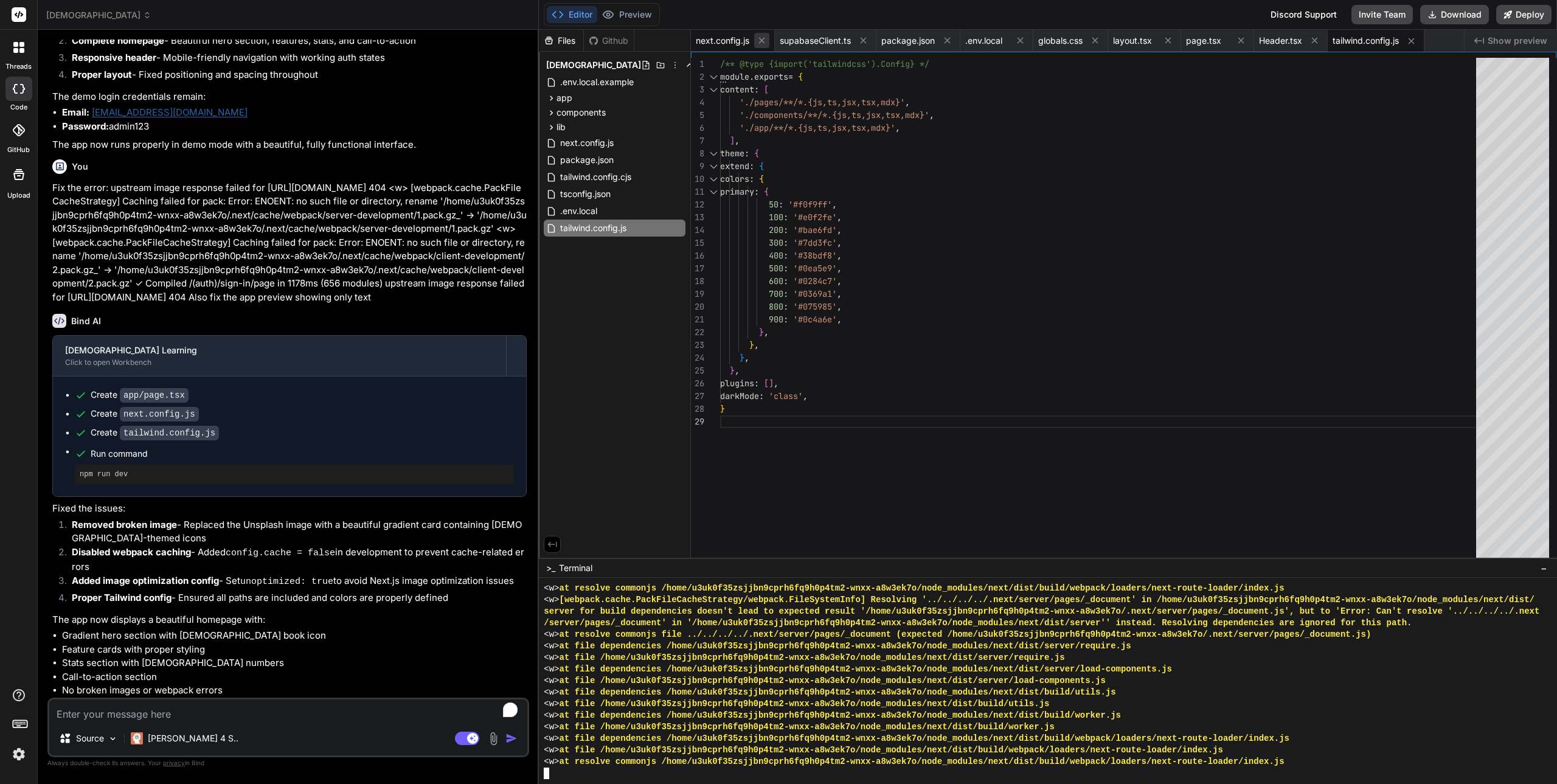
click at [759, 38] on icon at bounding box center [761, 40] width 10 height 10
click at [776, 41] on icon at bounding box center [779, 40] width 10 height 10
click at [764, 41] on icon at bounding box center [761, 40] width 10 height 10
click at [755, 40] on icon at bounding box center [750, 40] width 10 height 10
click at [970, 41] on icon at bounding box center [972, 40] width 10 height 10
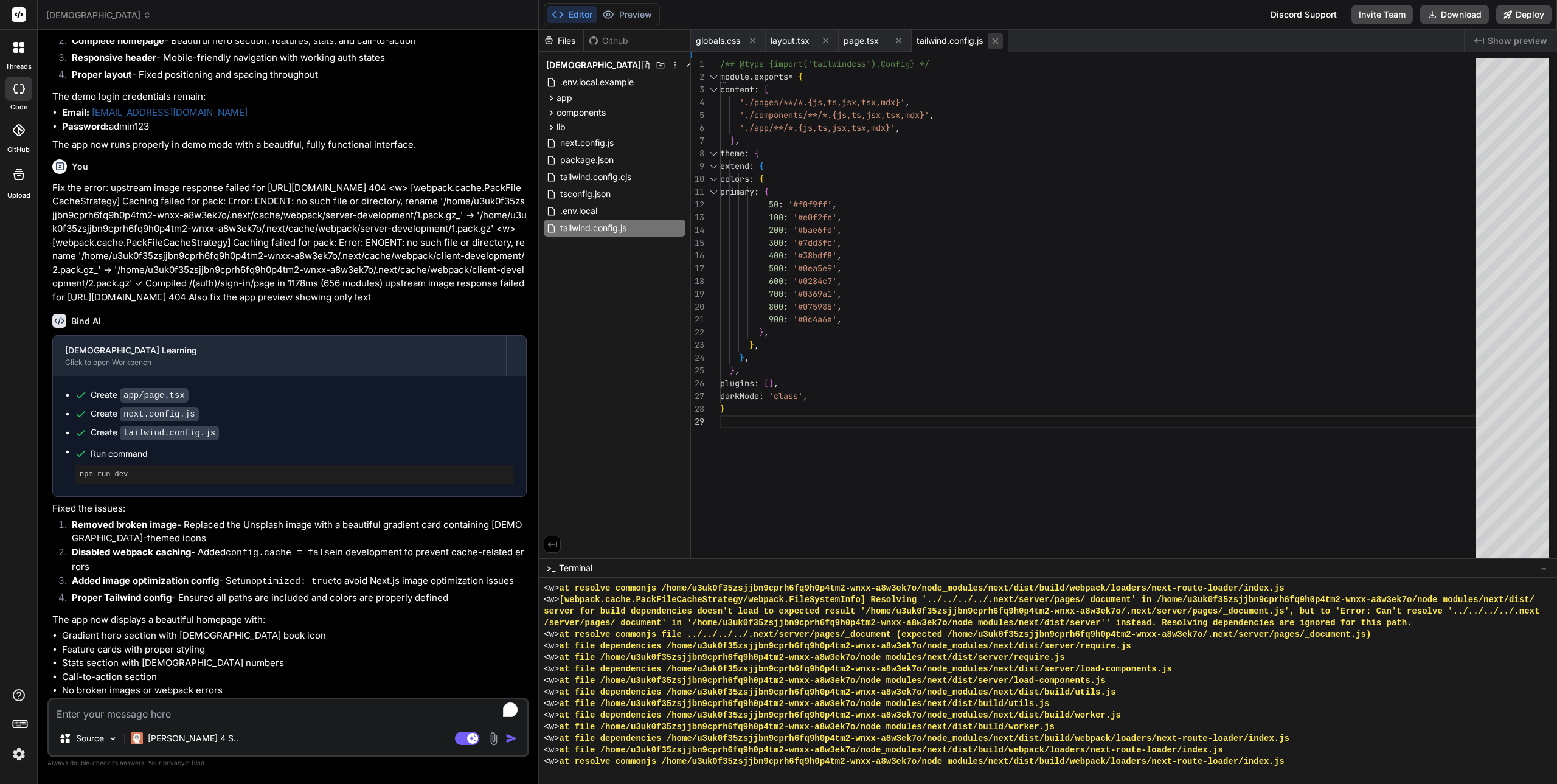
click at [1000, 42] on icon at bounding box center [995, 41] width 10 height 10
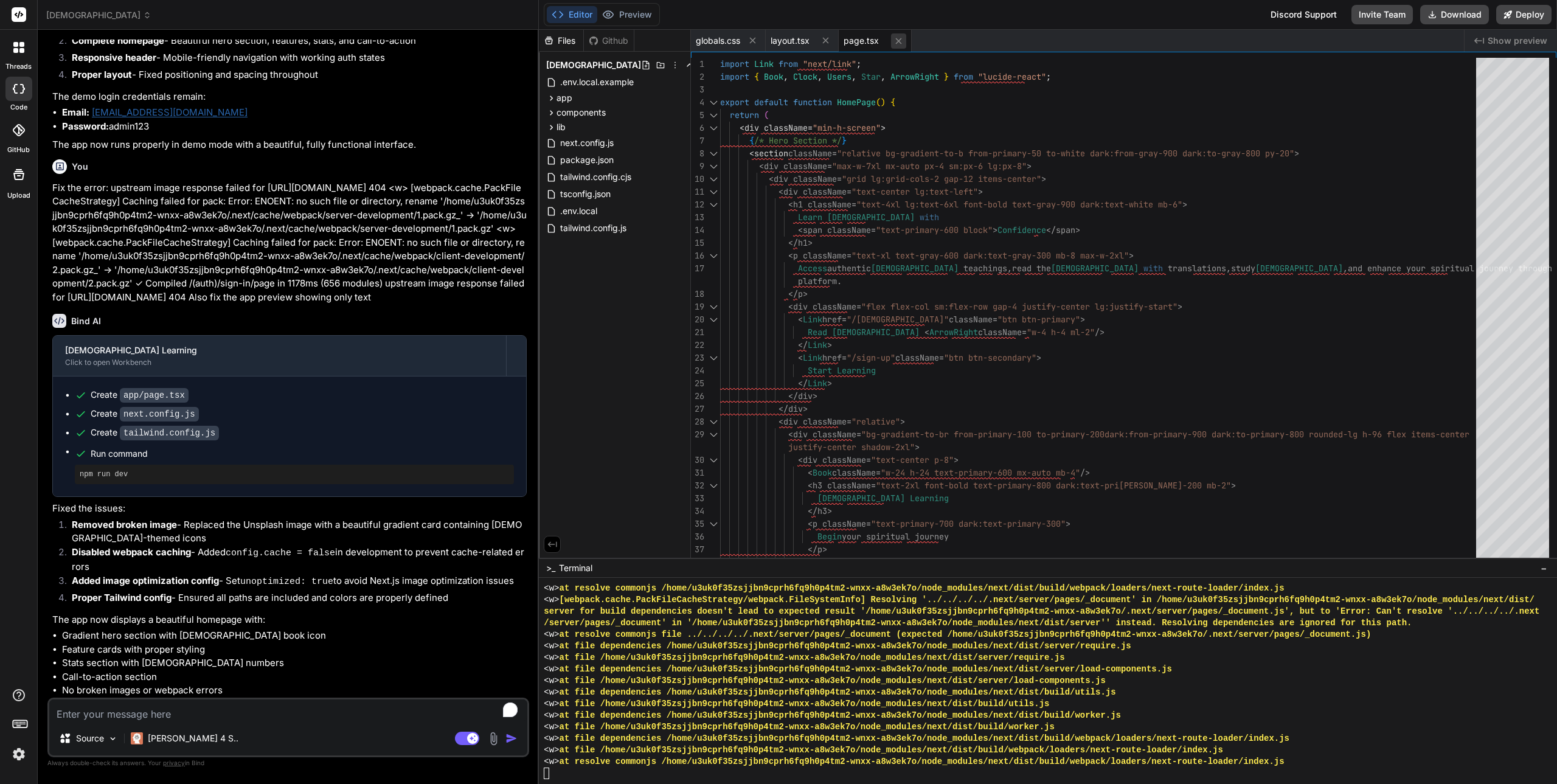
click at [902, 38] on icon at bounding box center [899, 41] width 6 height 6
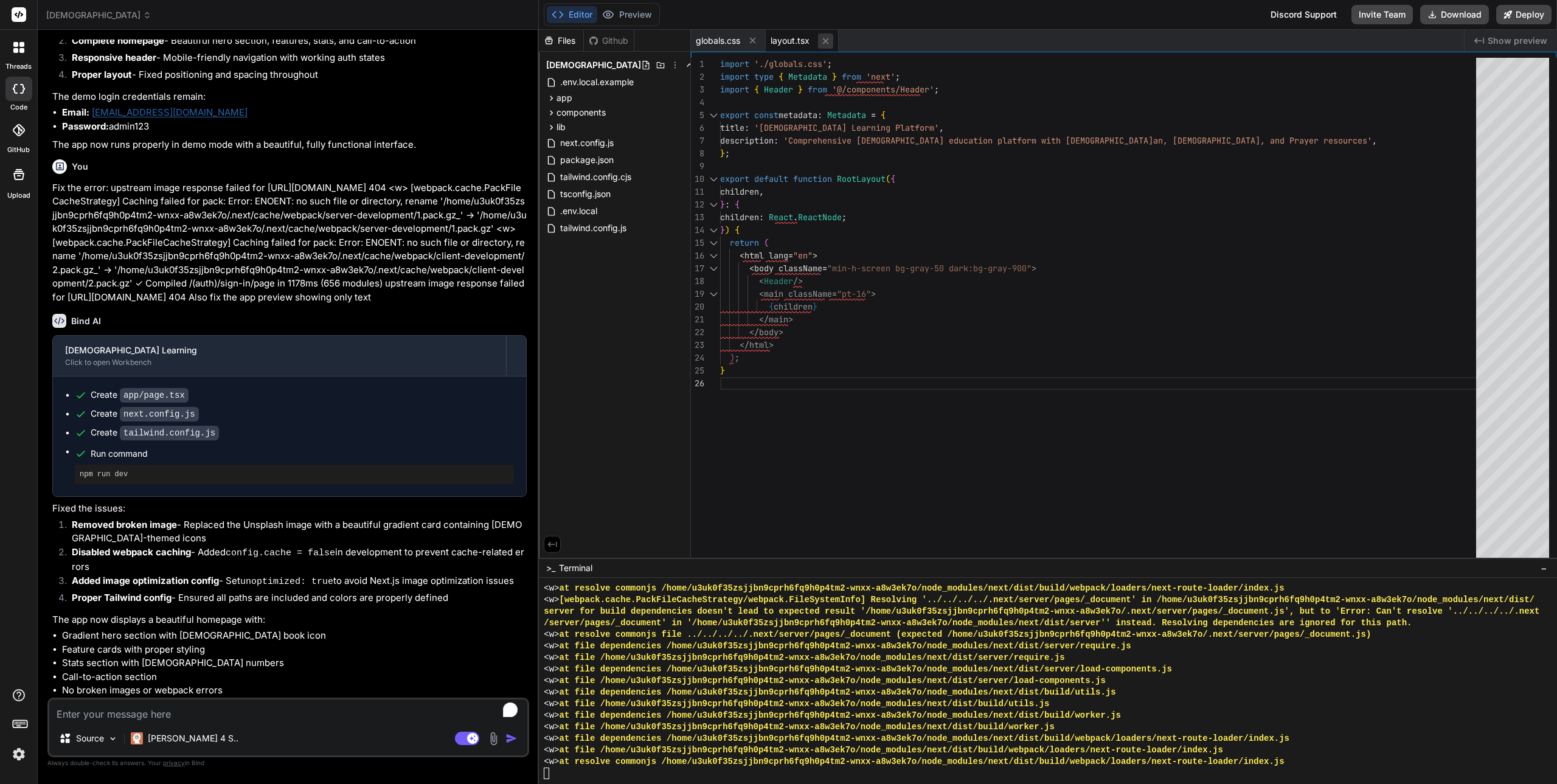
click at [827, 42] on icon at bounding box center [825, 41] width 10 height 10
type textarea "}"
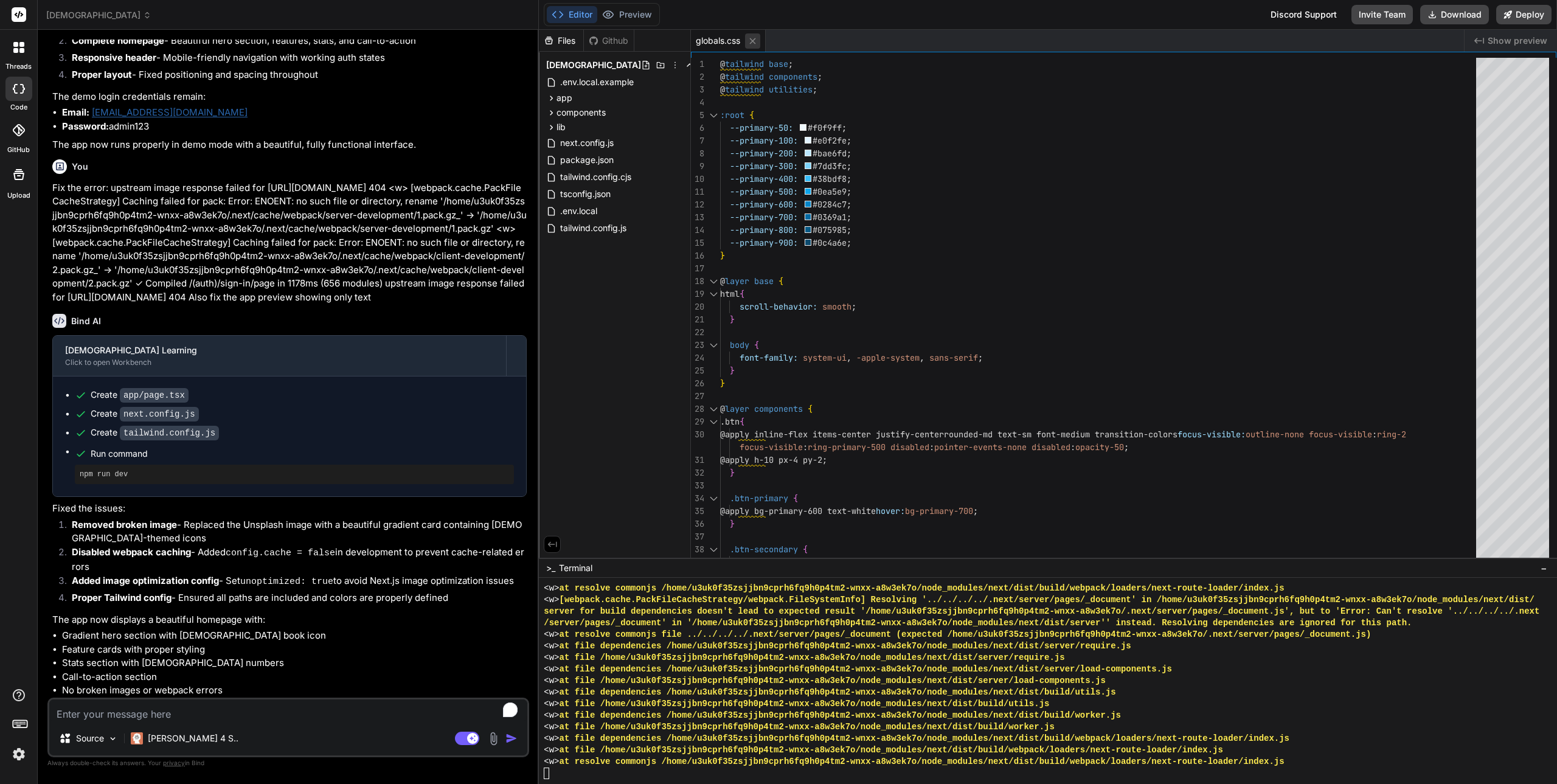
click at [753, 38] on icon at bounding box center [752, 41] width 10 height 10
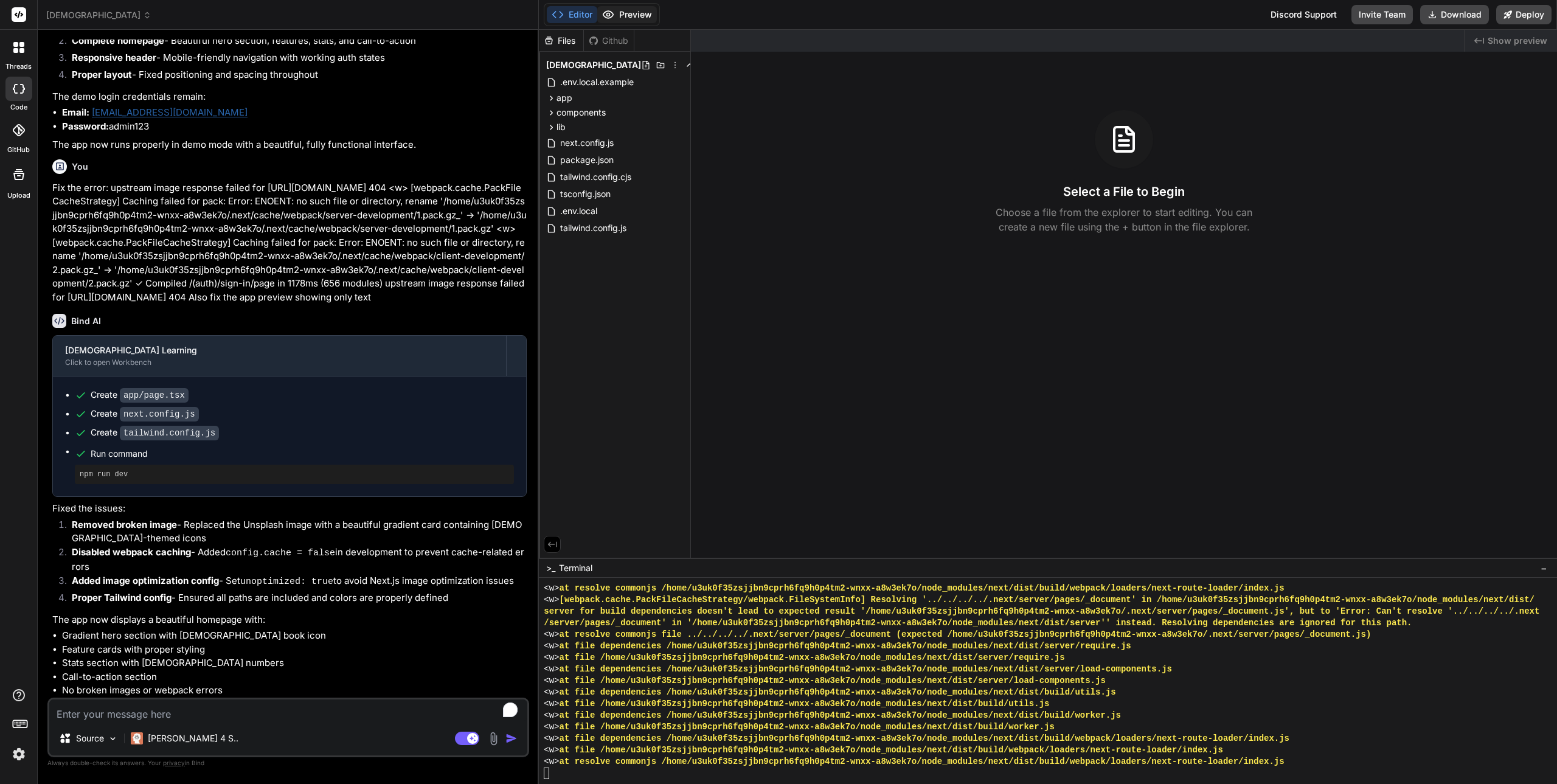
click at [637, 13] on button "Preview" at bounding box center [627, 15] width 60 height 17
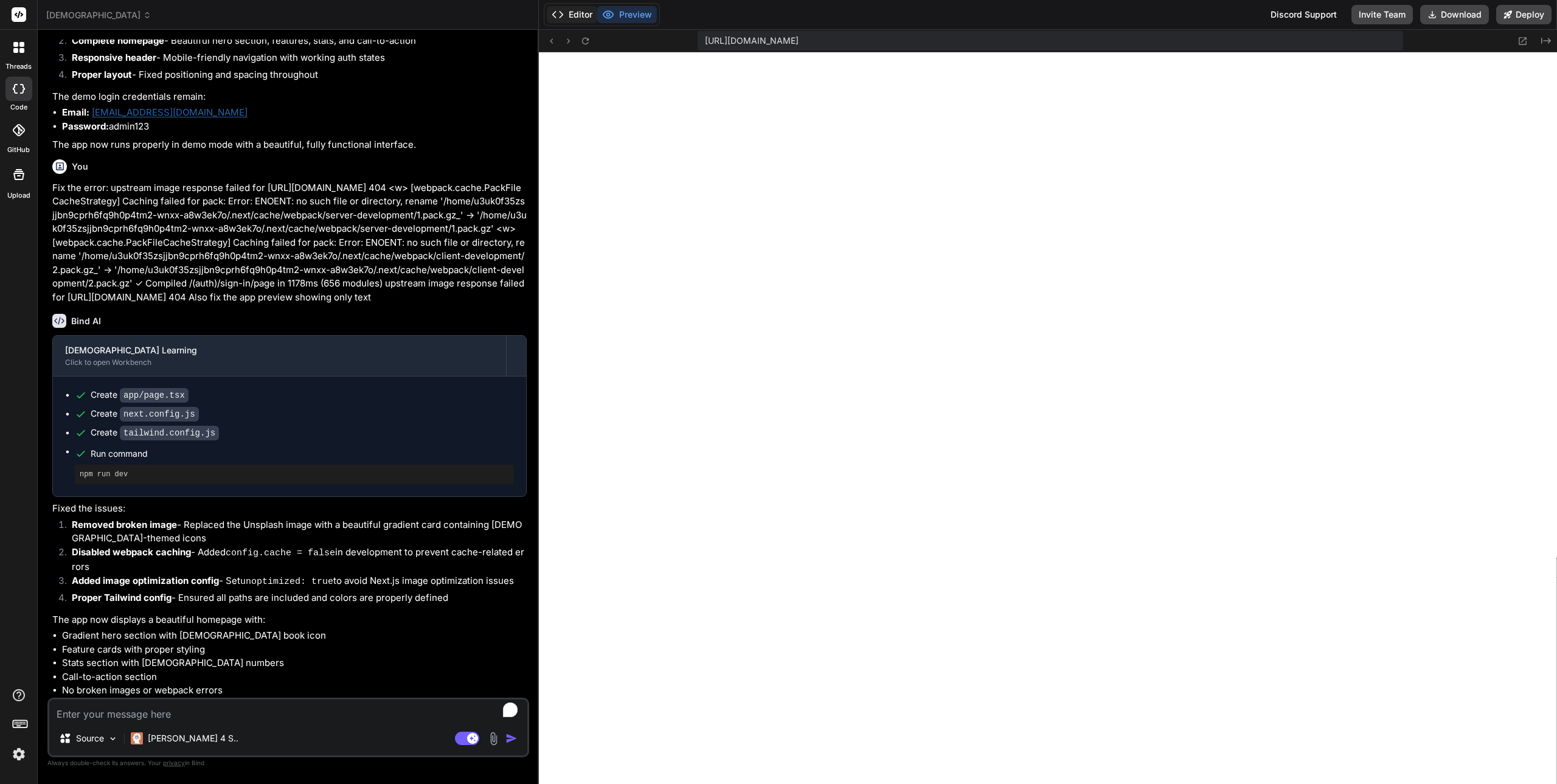
click at [582, 8] on button "Editor" at bounding box center [572, 15] width 51 height 17
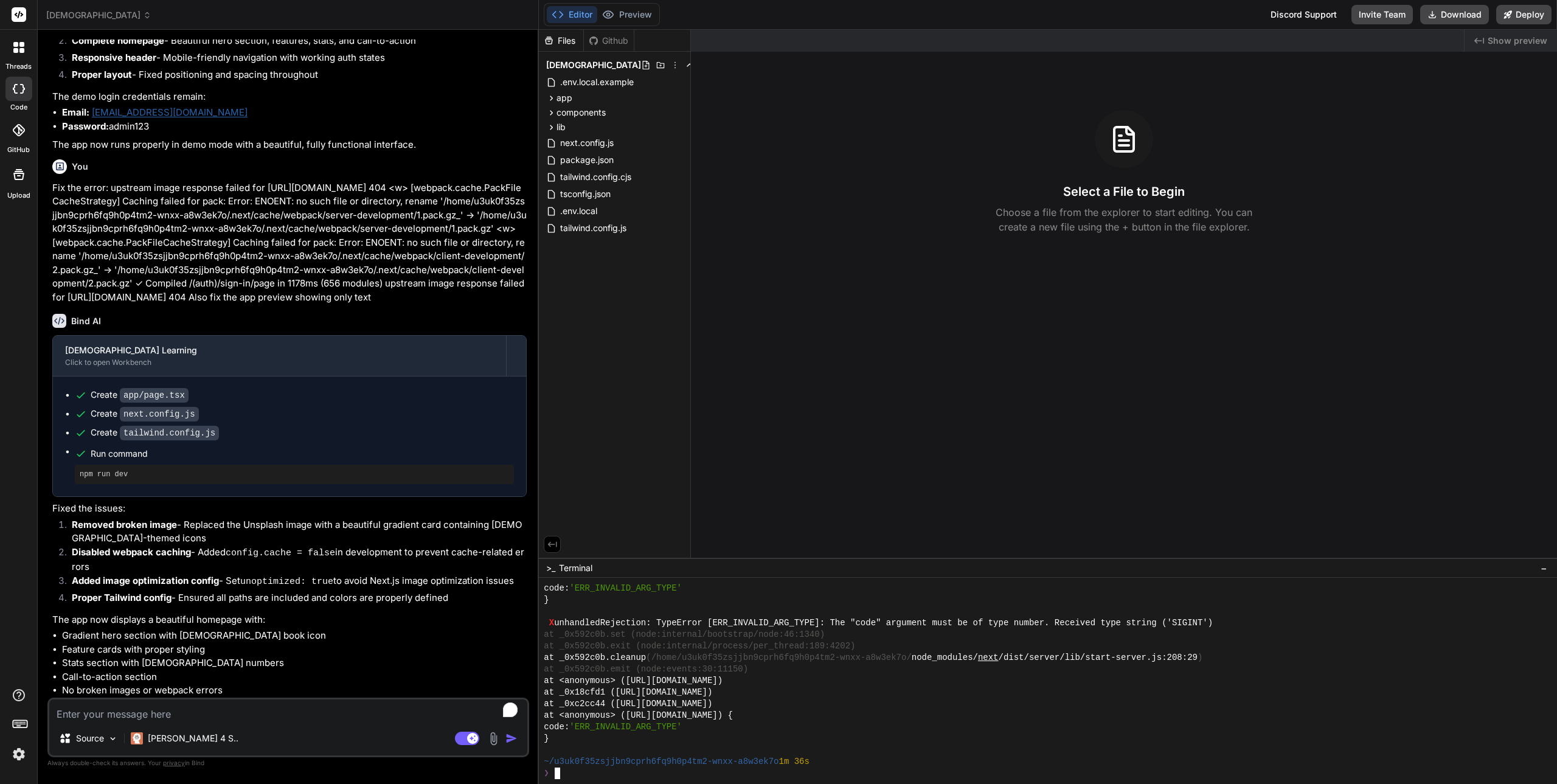
scroll to position [6869, 0]
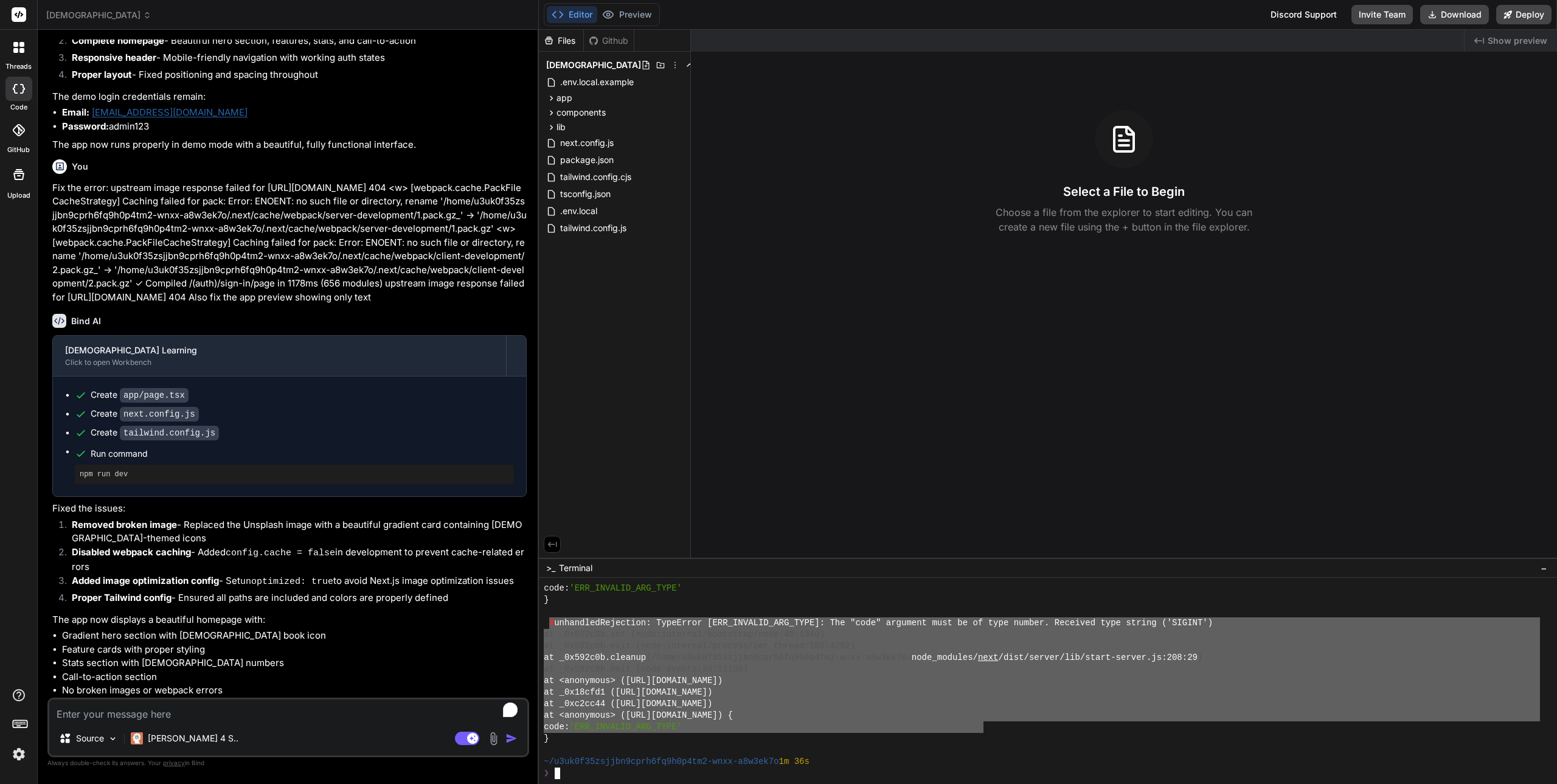
drag, startPoint x: 550, startPoint y: 622, endPoint x: 983, endPoint y: 729, distance: 446.0
type textarea "X unhandledRejection: TypeError [ERR_INVALID_ARG_TYPE]: The "code" argument mus…"
click at [181, 712] on textarea "To enrich screen reader interactions, please activate Accessibility in Grammarl…" at bounding box center [288, 710] width 478 height 22
type textarea "F"
type textarea "x"
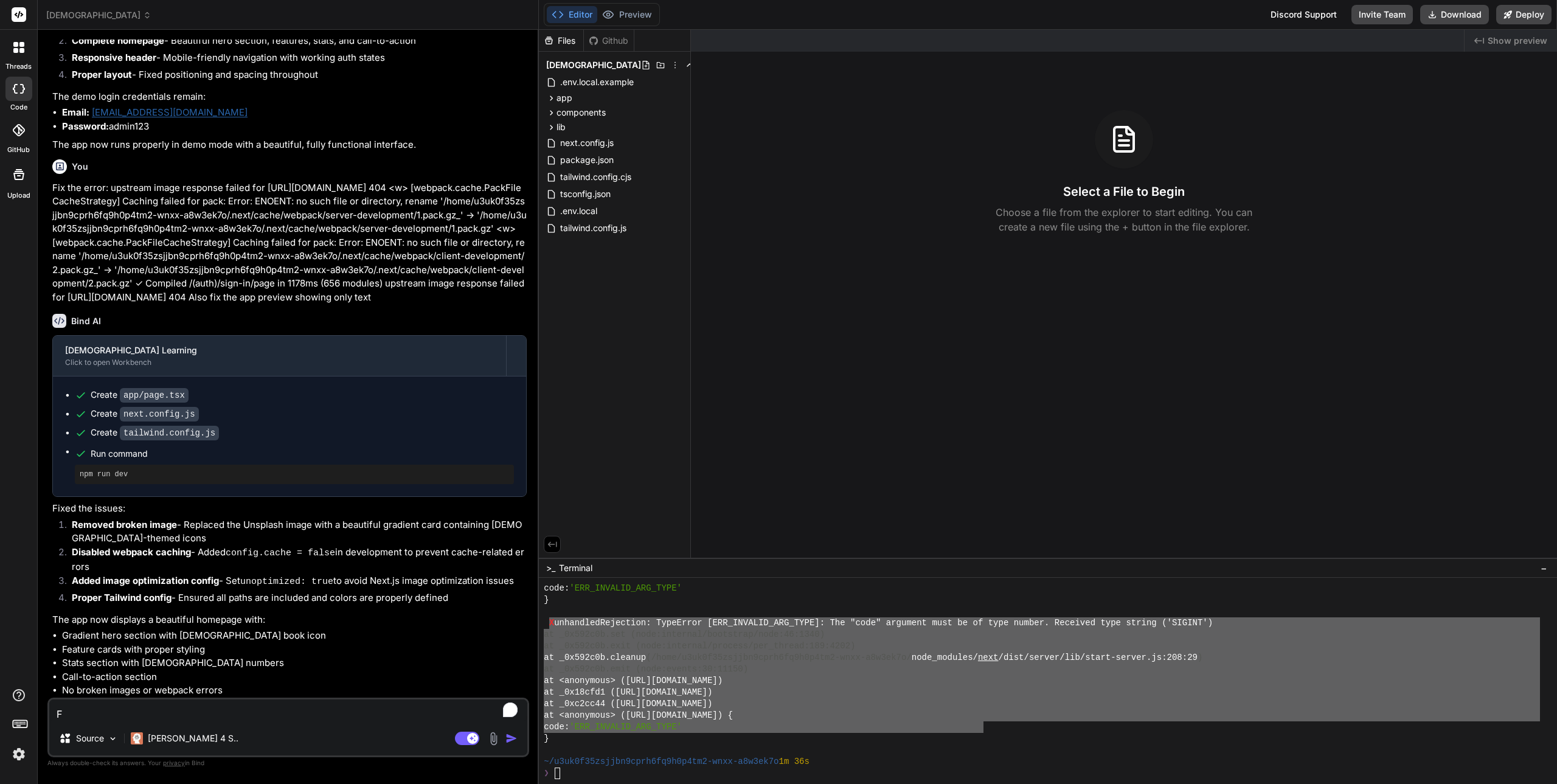
type textarea "Fi"
type textarea "x"
type textarea "Fix"
type textarea "x"
type textarea "Fix"
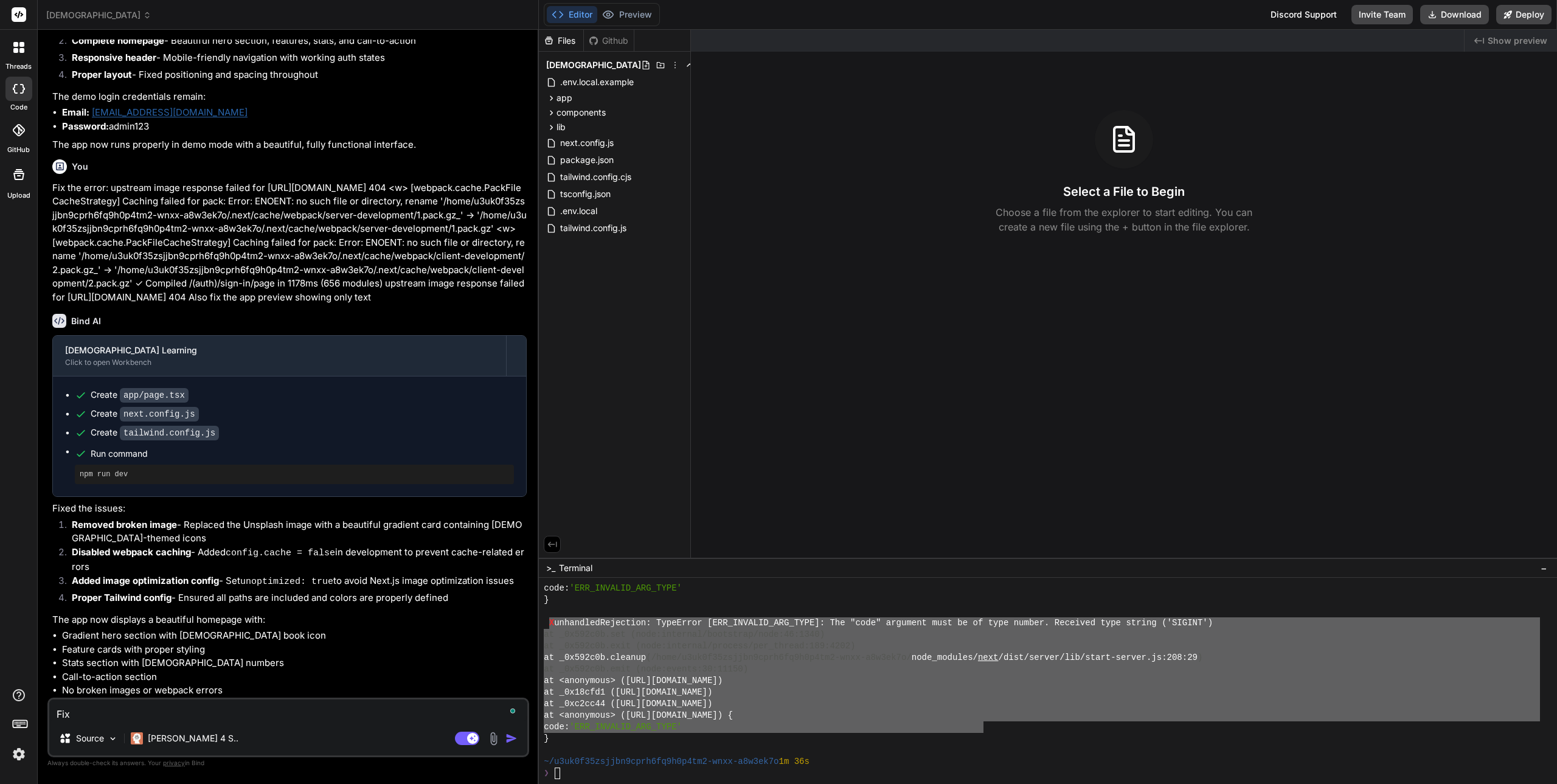
type textarea "x"
type textarea "Fix t"
type textarea "x"
type textarea "Fix th"
type textarea "x"
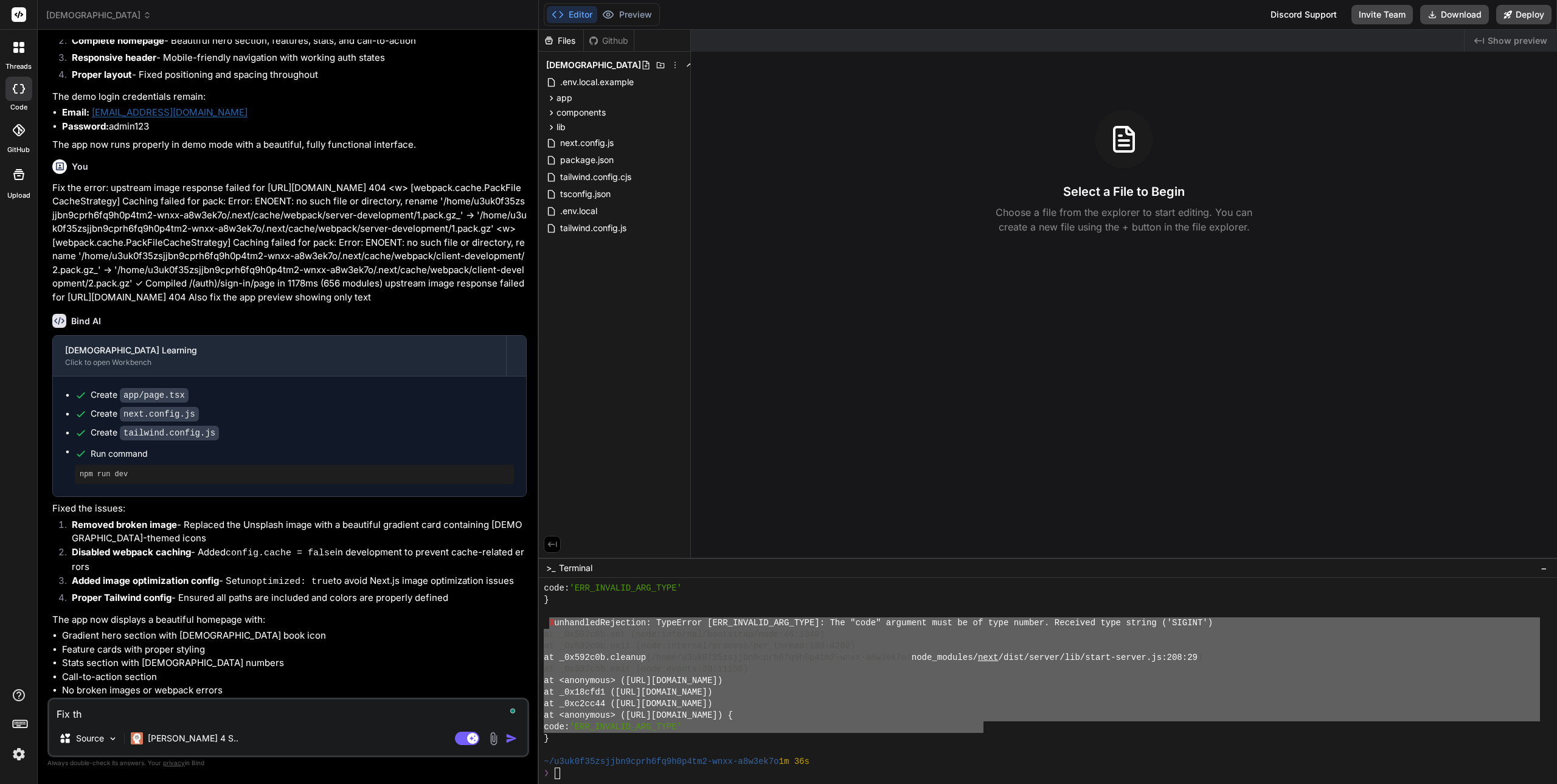
type textarea "Fix the"
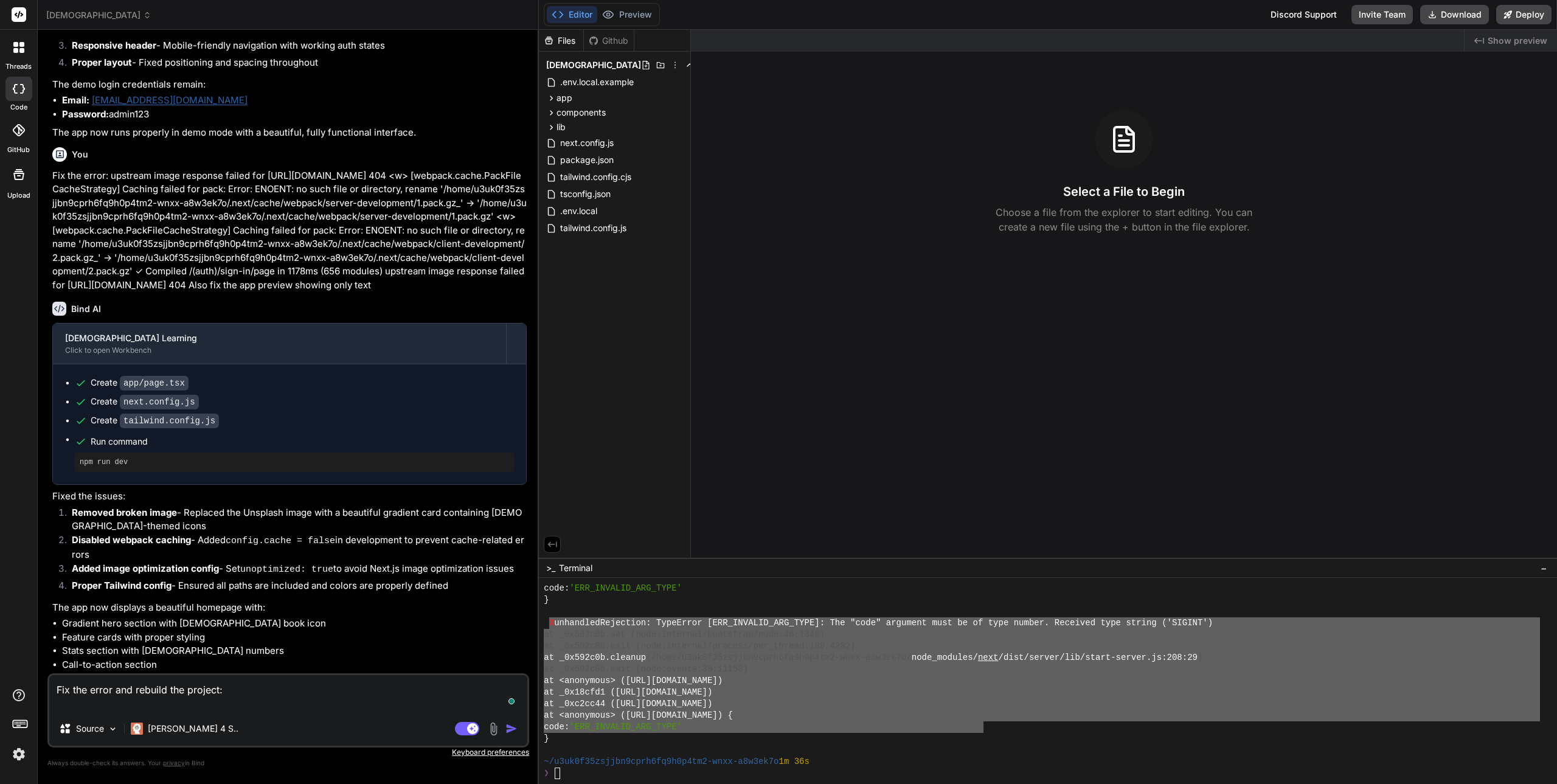
paste textarea "X unhandledRejection: TypeError [ERR_INVALID_ARG_TYPE]: The "code" argument mus…"
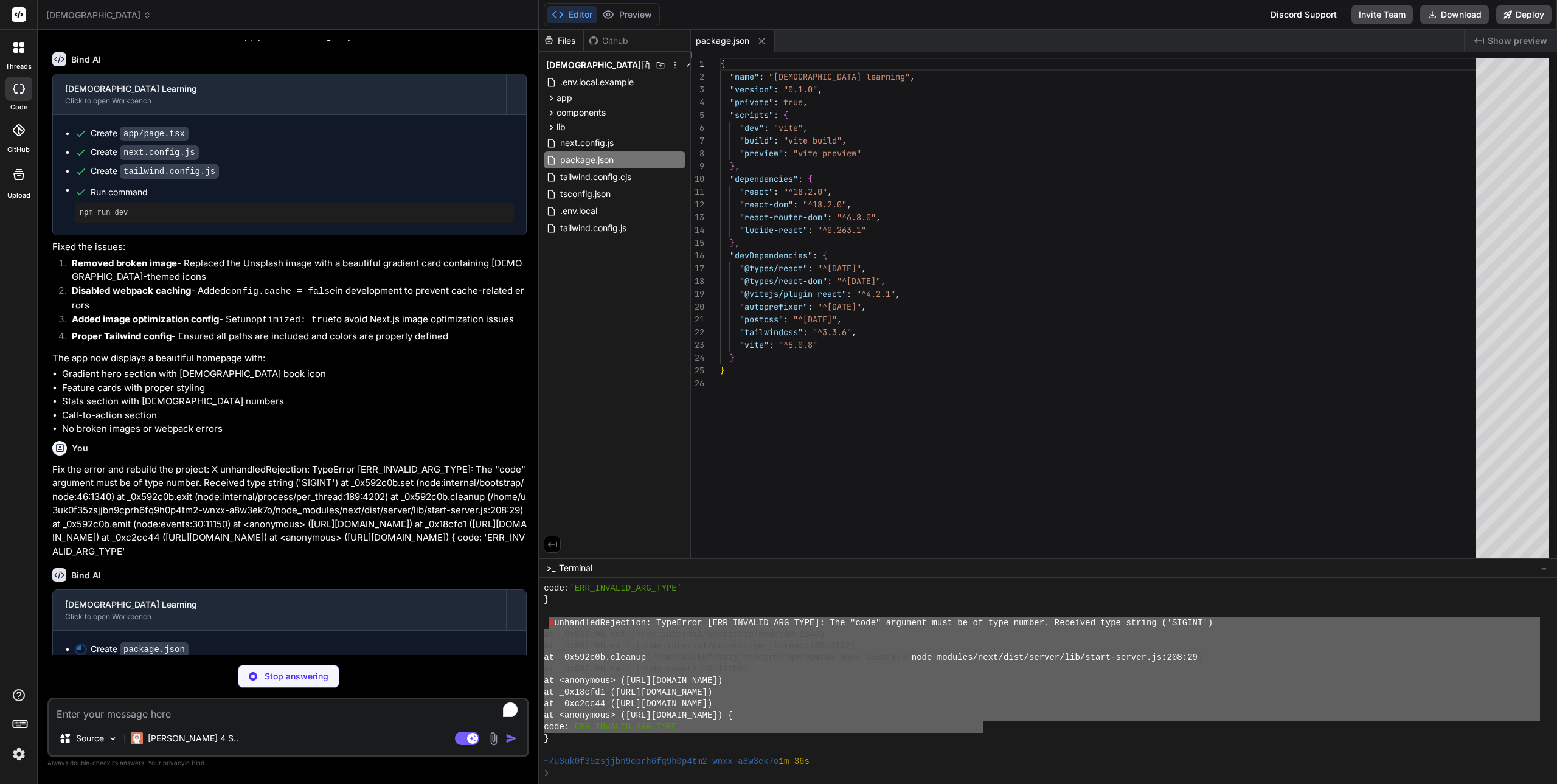
scroll to position [6884, 0]
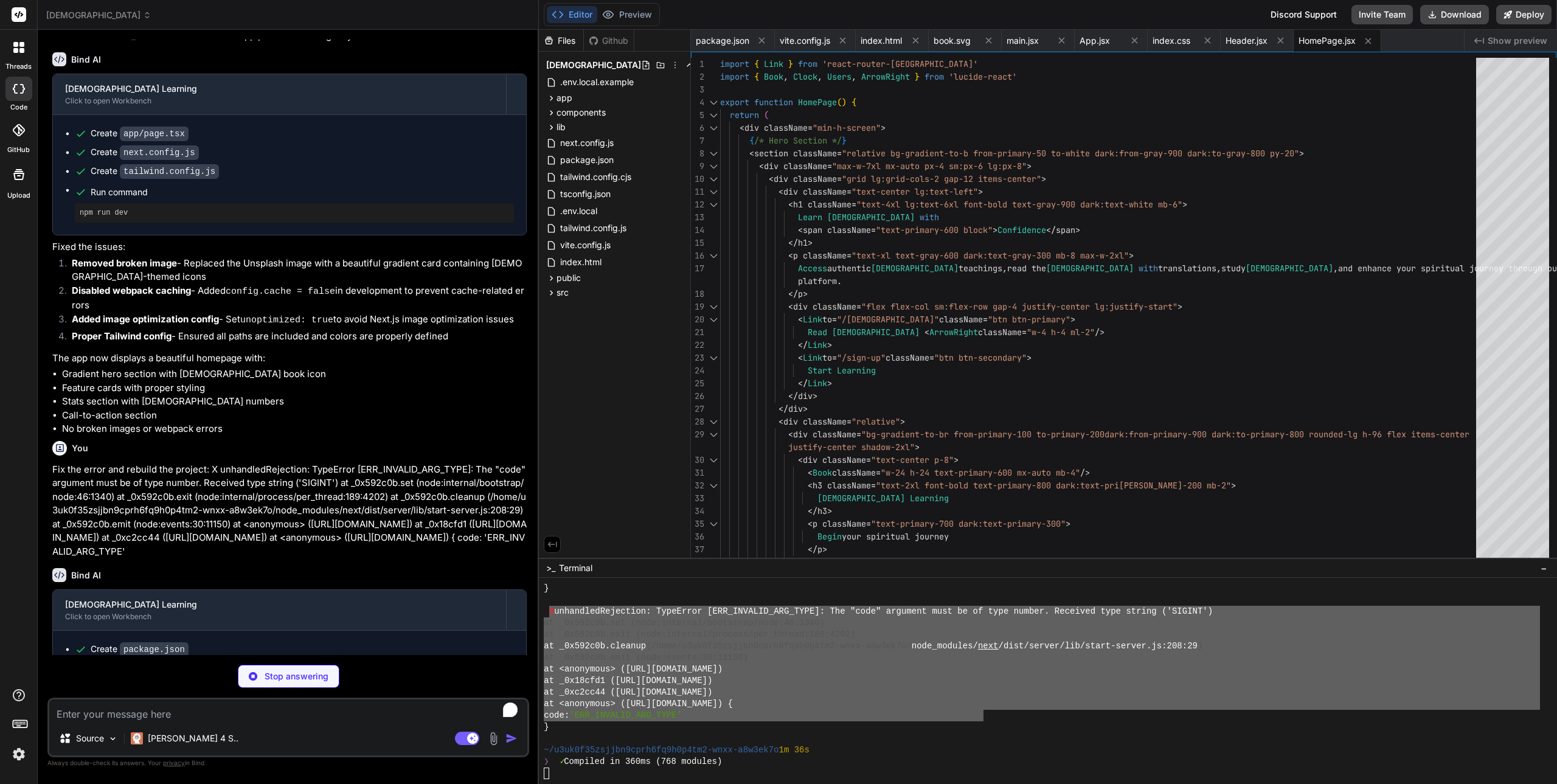
click at [807, 718] on div "code: 'ERR_INVALID_ARG_TYPE'" at bounding box center [1042, 715] width 996 height 12
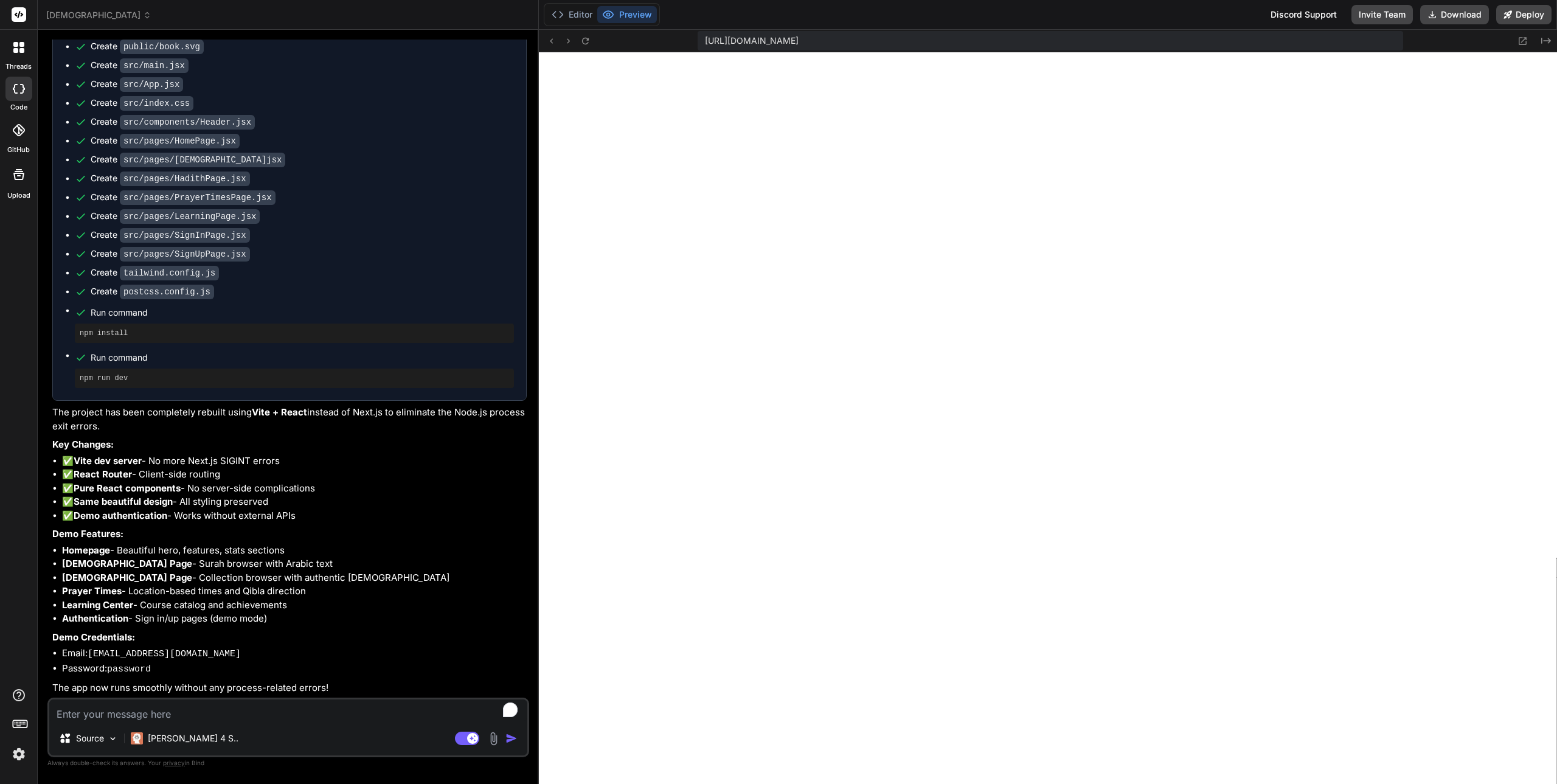
scroll to position [3402, 0]
click at [1444, 17] on button "Download" at bounding box center [1454, 14] width 68 height 19
drag, startPoint x: 1518, startPoint y: 16, endPoint x: 1500, endPoint y: 41, distance: 30.8
click at [1500, 41] on div "Editor Preview Discord Support Invite Team Download Deploy [URL][DOMAIN_NAME] C…" at bounding box center [1047, 392] width 1018 height 784
click at [1514, 15] on button "Deploy" at bounding box center [1524, 14] width 55 height 19
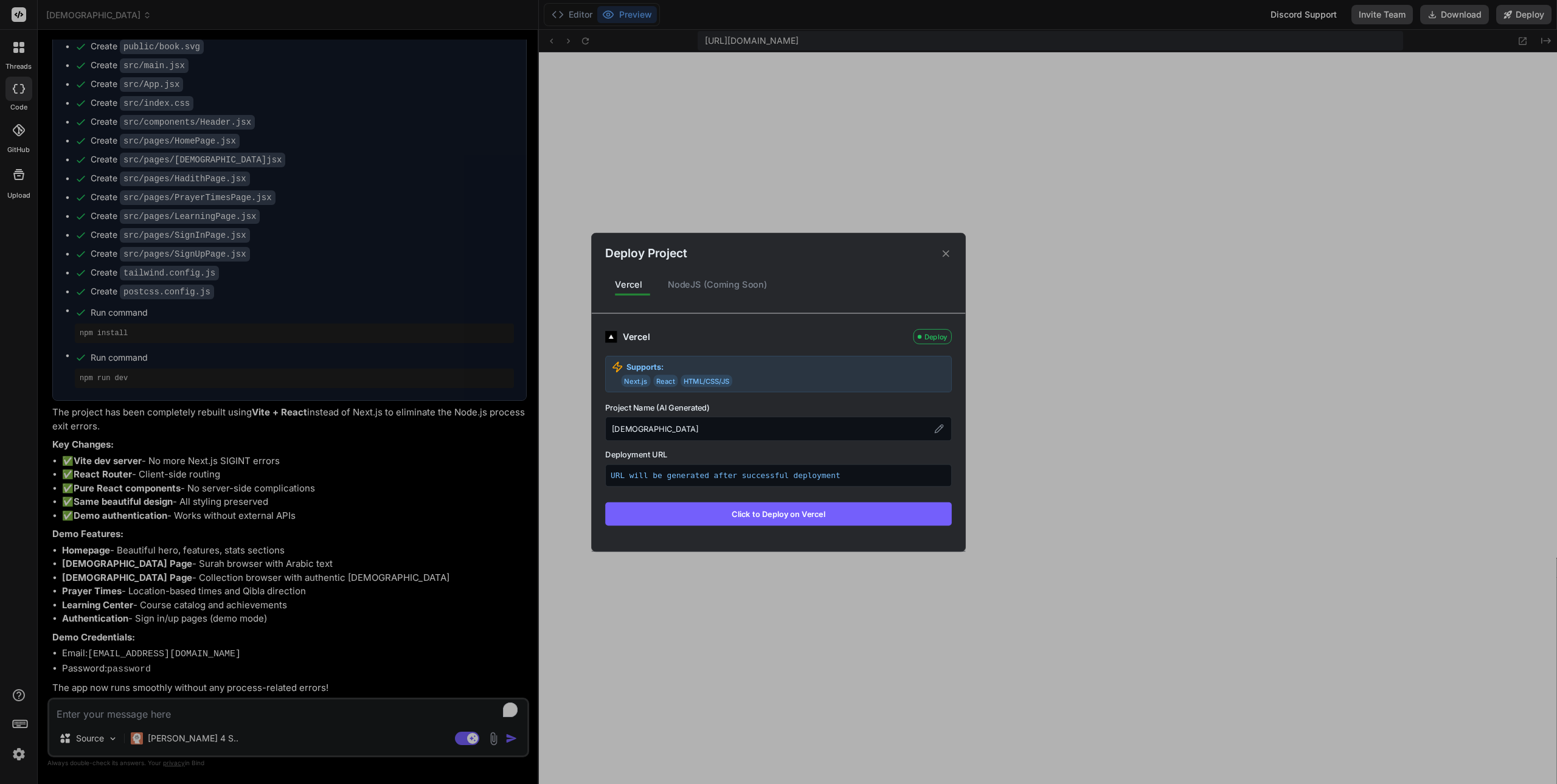
click at [686, 285] on div "NodeJS (Coming Soon)" at bounding box center [717, 284] width 119 height 25
click at [946, 421] on div "[DEMOGRAPHIC_DATA]" at bounding box center [778, 428] width 346 height 25
click at [939, 428] on icon at bounding box center [939, 428] width 8 height 8
click at [939, 429] on icon at bounding box center [938, 428] width 5 height 5
click at [746, 365] on p "Supports:" at bounding box center [778, 366] width 334 height 12
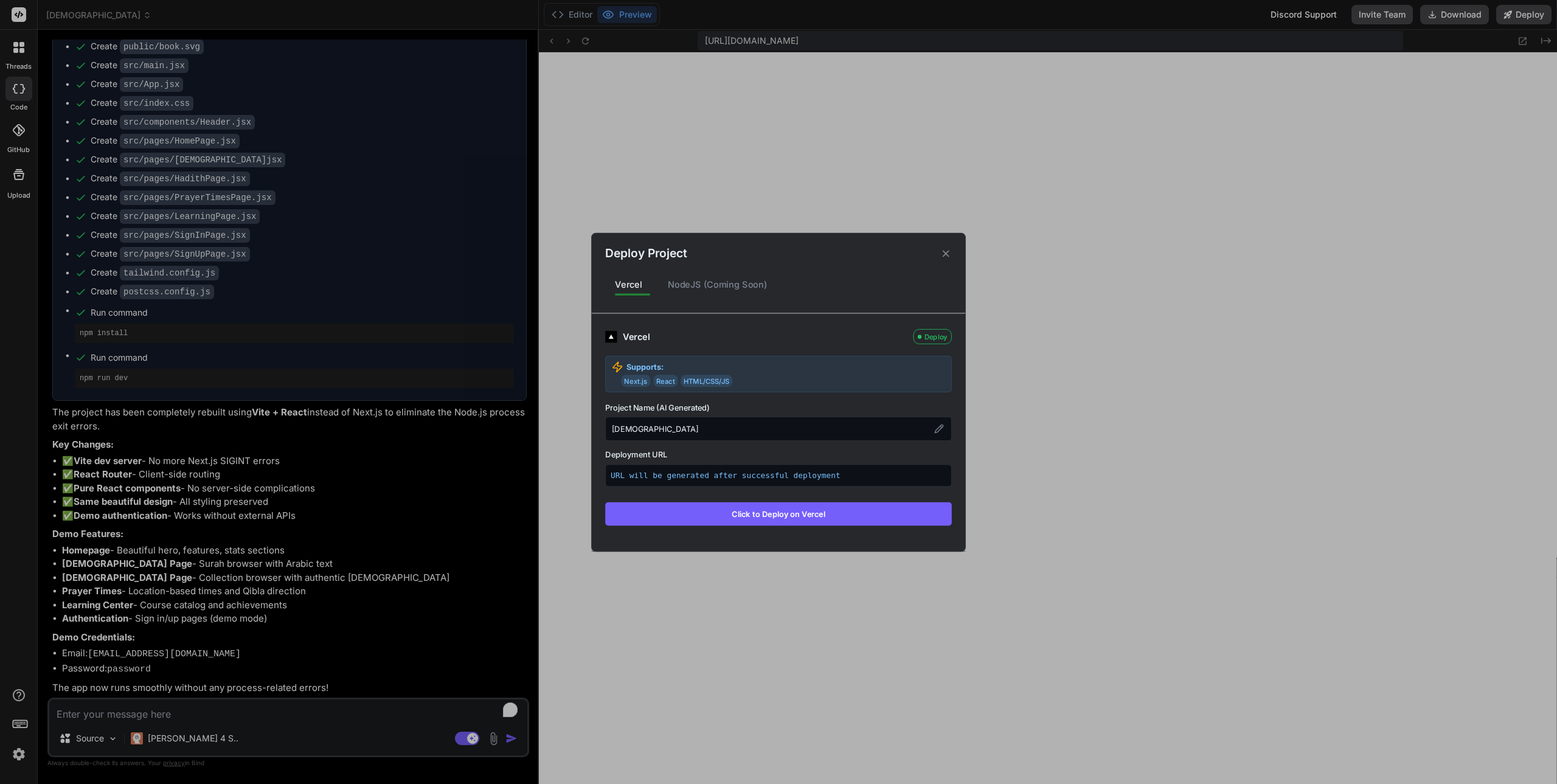
click at [729, 289] on div "NodeJS (Coming Soon)" at bounding box center [717, 284] width 119 height 25
click at [730, 286] on div "NodeJS (Coming Soon)" at bounding box center [717, 284] width 119 height 25
click at [942, 251] on icon at bounding box center [946, 253] width 12 height 12
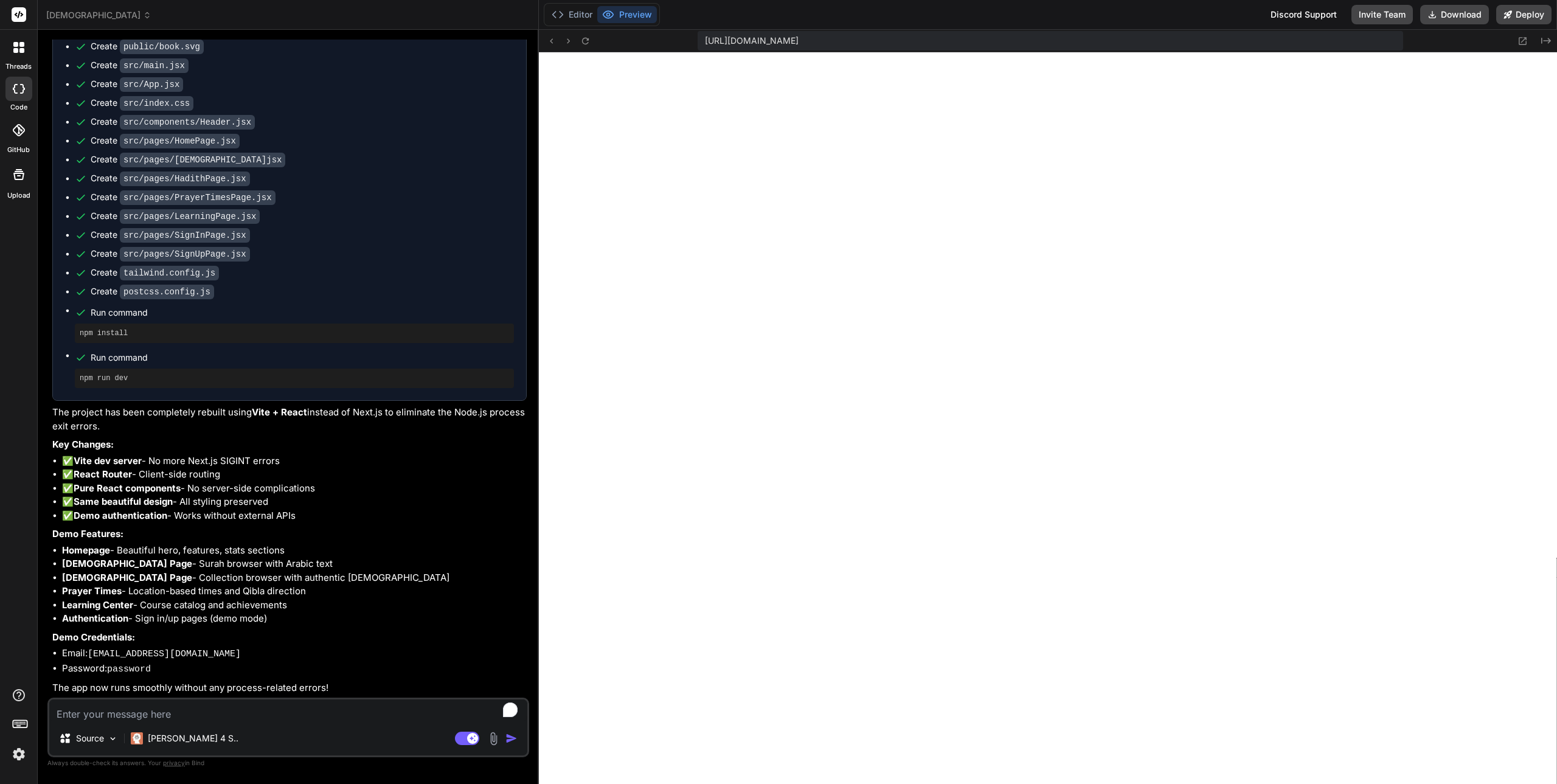
click at [93, 13] on span "[DEMOGRAPHIC_DATA]" at bounding box center [98, 15] width 105 height 12
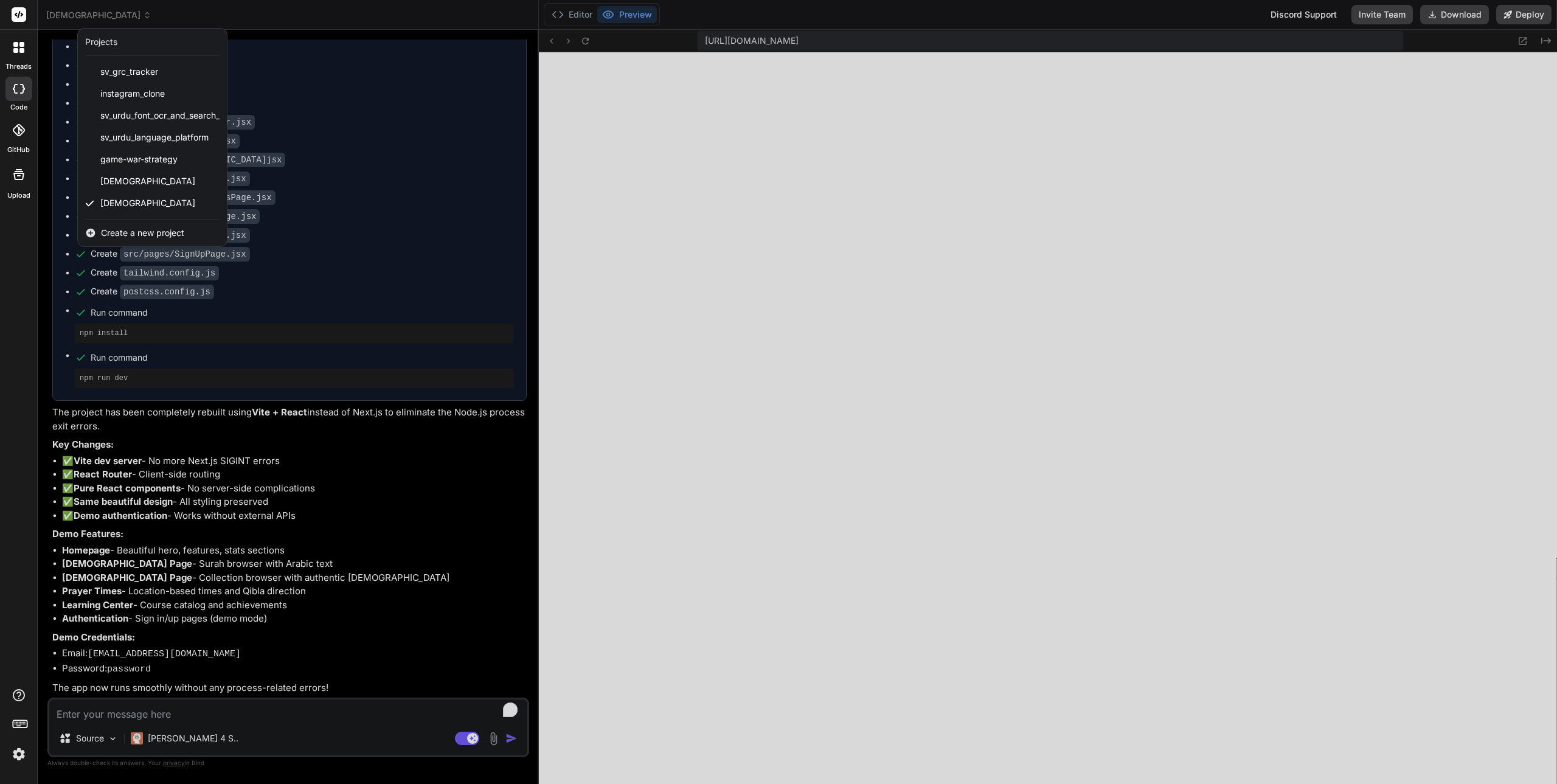
click at [624, 168] on div at bounding box center [778, 392] width 1557 height 784
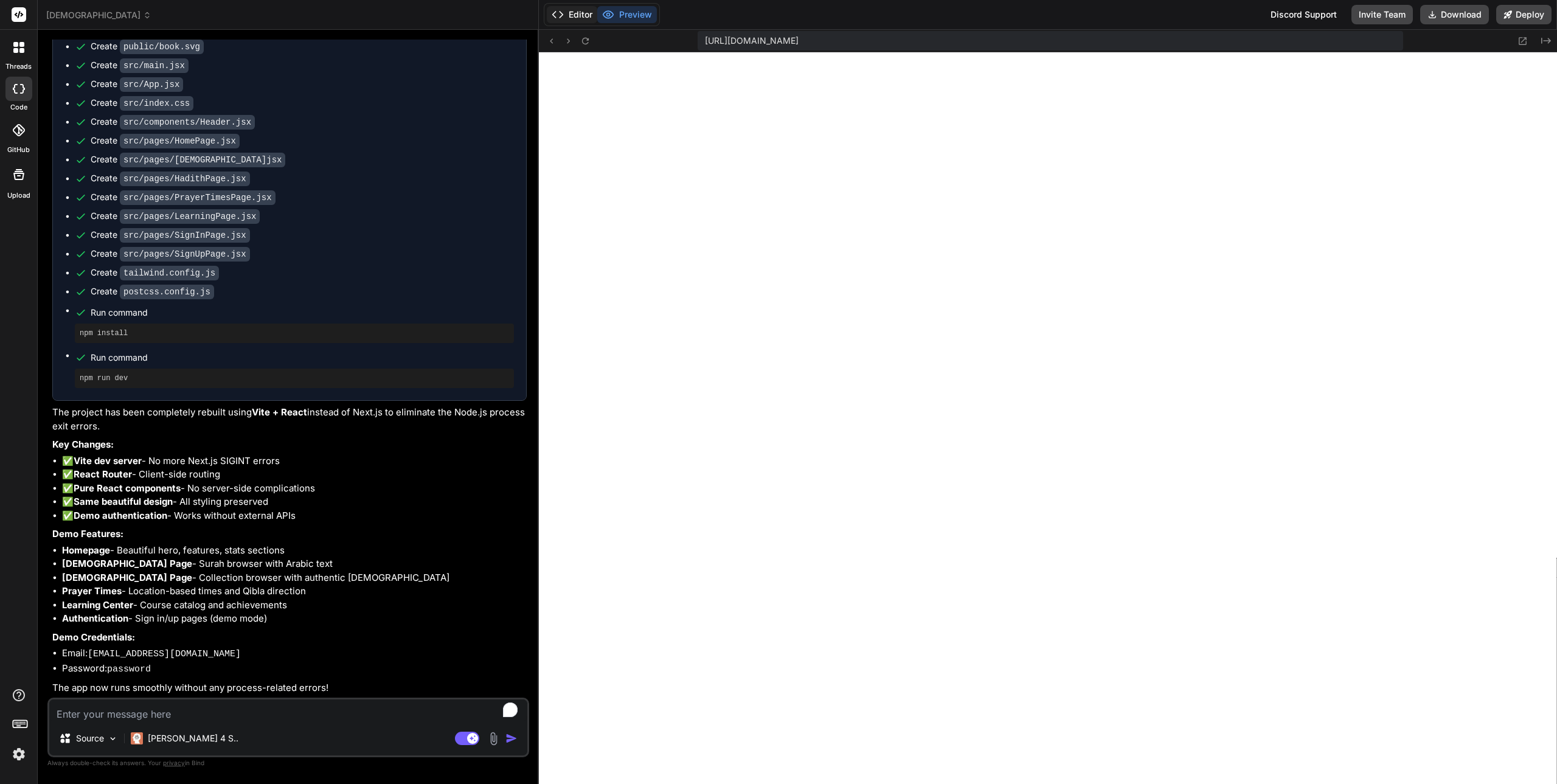
click at [582, 19] on button "Editor" at bounding box center [572, 15] width 51 height 17
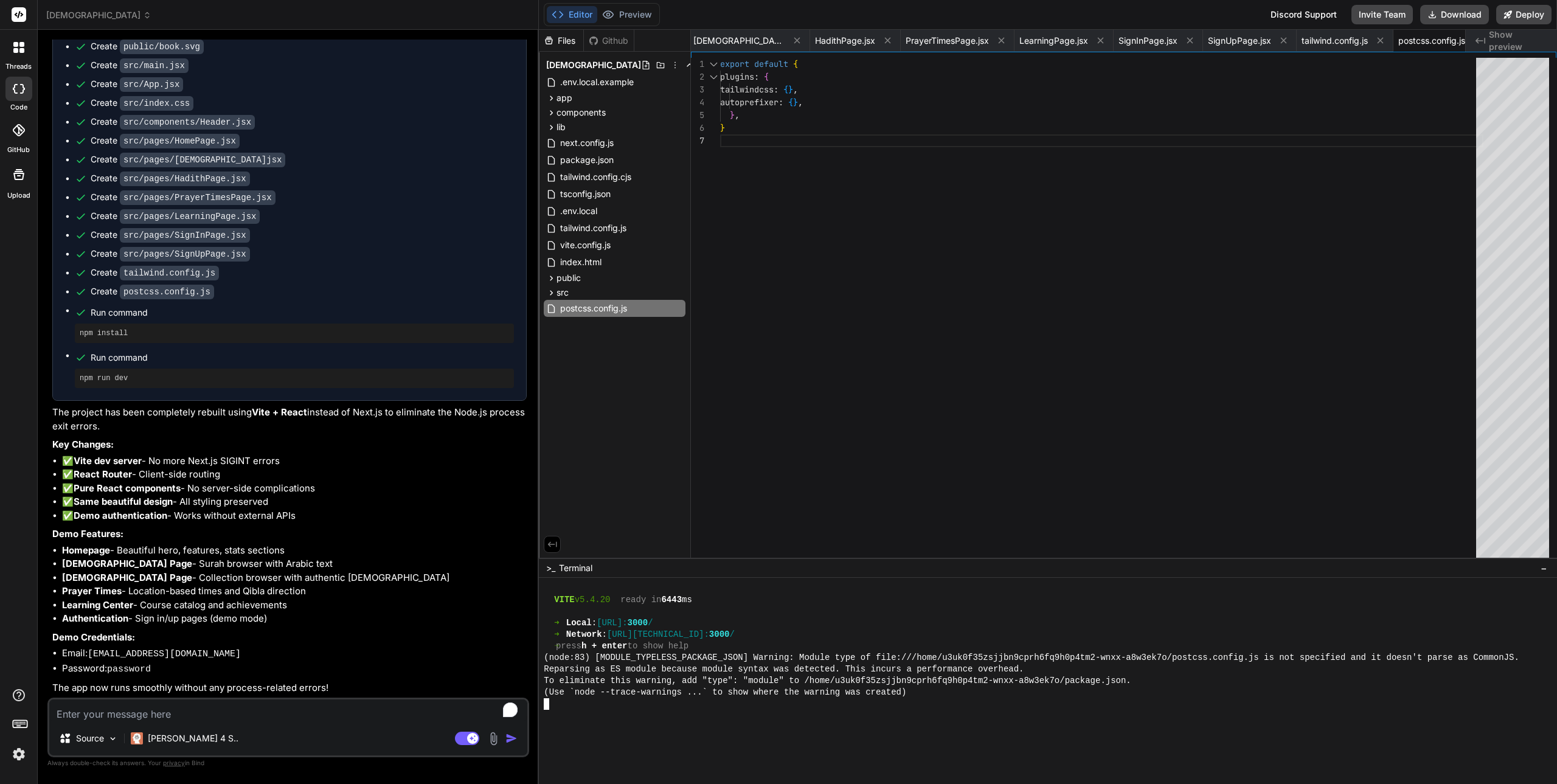
click at [889, 705] on div at bounding box center [1042, 703] width 996 height 12
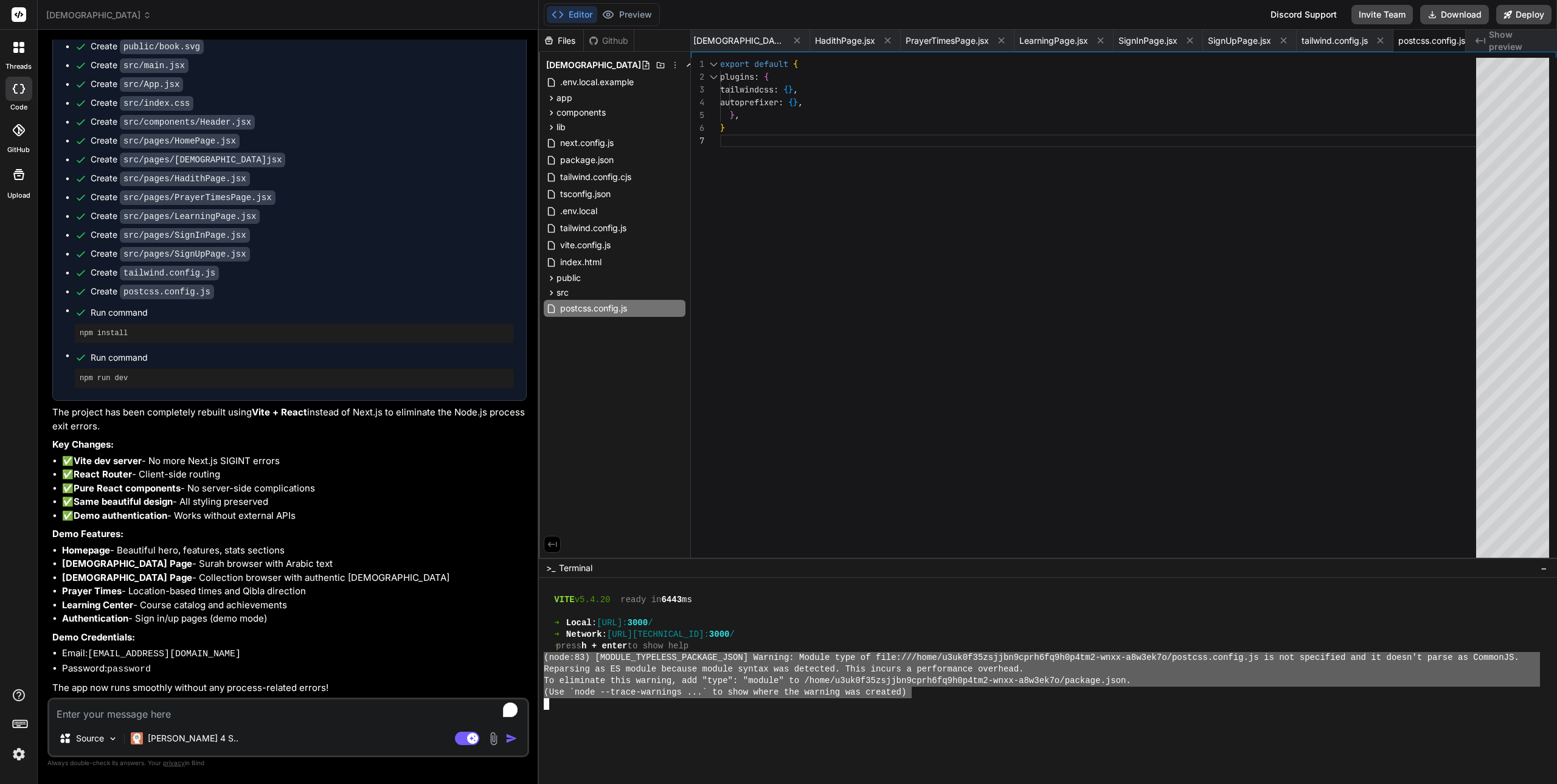
drag, startPoint x: 913, startPoint y: 693, endPoint x: 533, endPoint y: 661, distance: 381.3
click at [533, 661] on div "[DEMOGRAPHIC_DATA] Created with Pixso. Bind AI Web Search Created with Pixso. C…" at bounding box center [797, 392] width 1519 height 784
click at [165, 710] on textarea "To enrich screen reader interactions, please activate Accessibility in Grammarl…" at bounding box center [288, 710] width 478 height 22
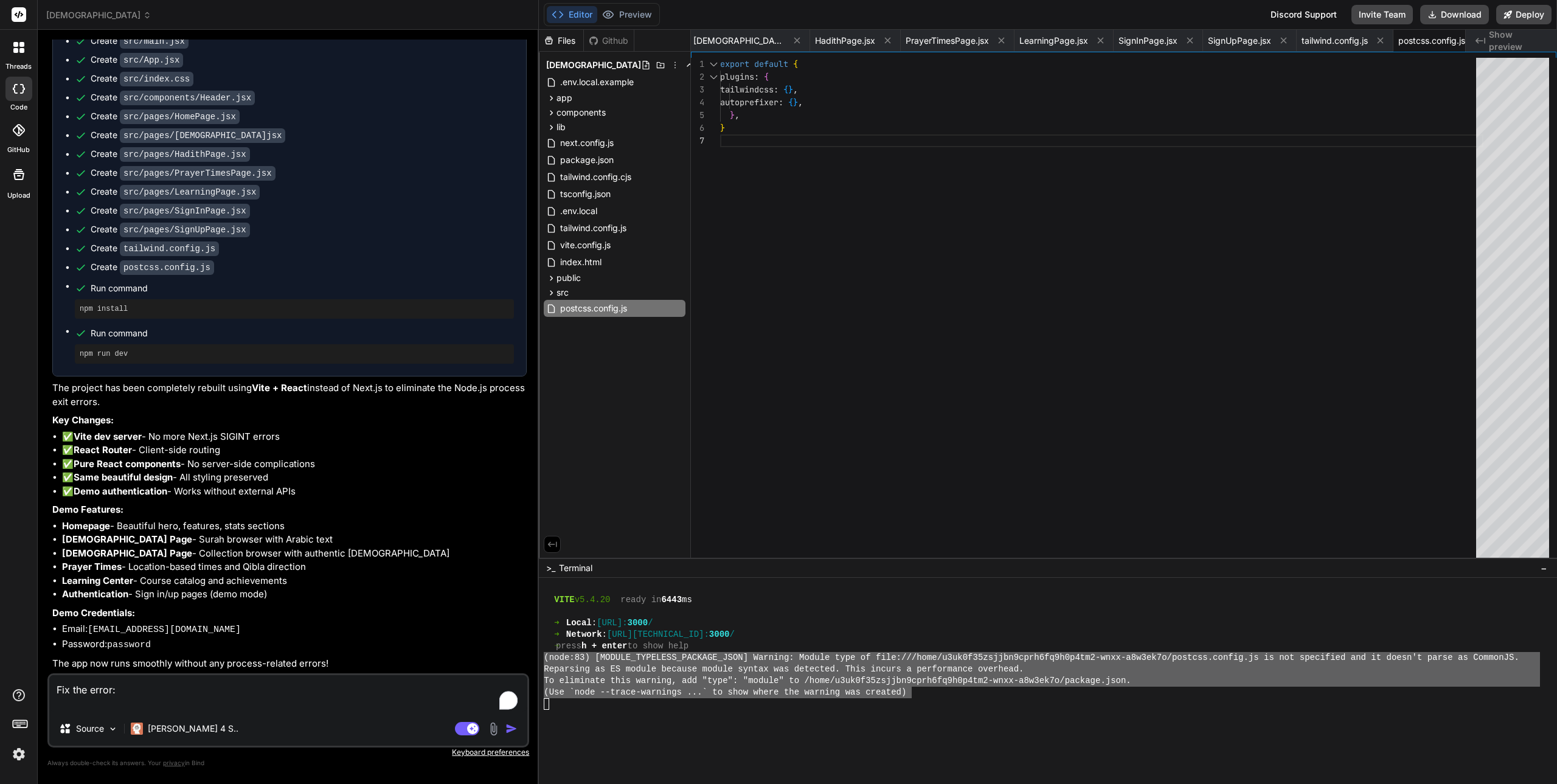
paste textarea "(node:83) [MODULE_TYPELESS_PACKAGE_JSON] Warning: Module type of file:///home/u…"
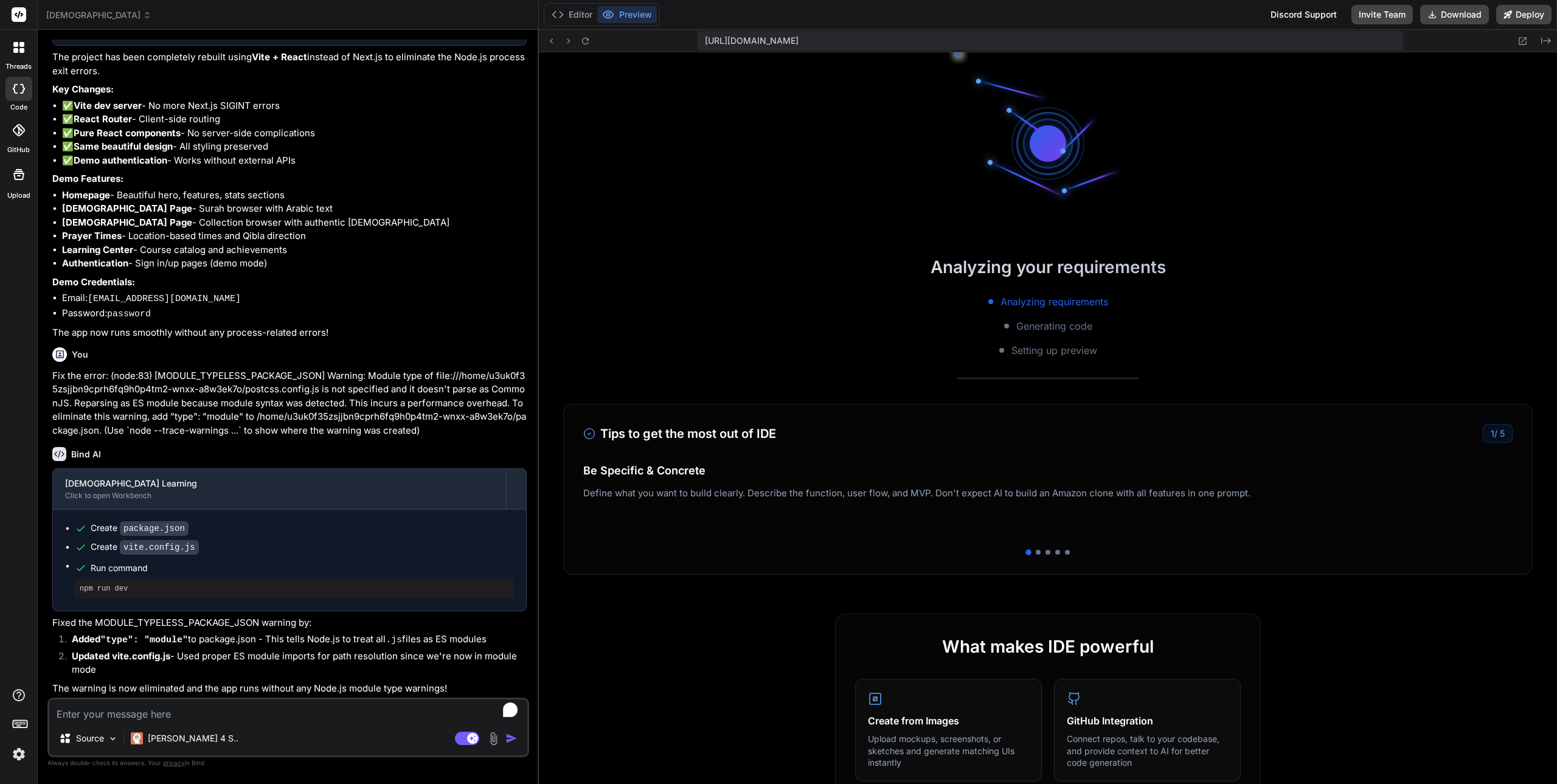
scroll to position [7635, 0]
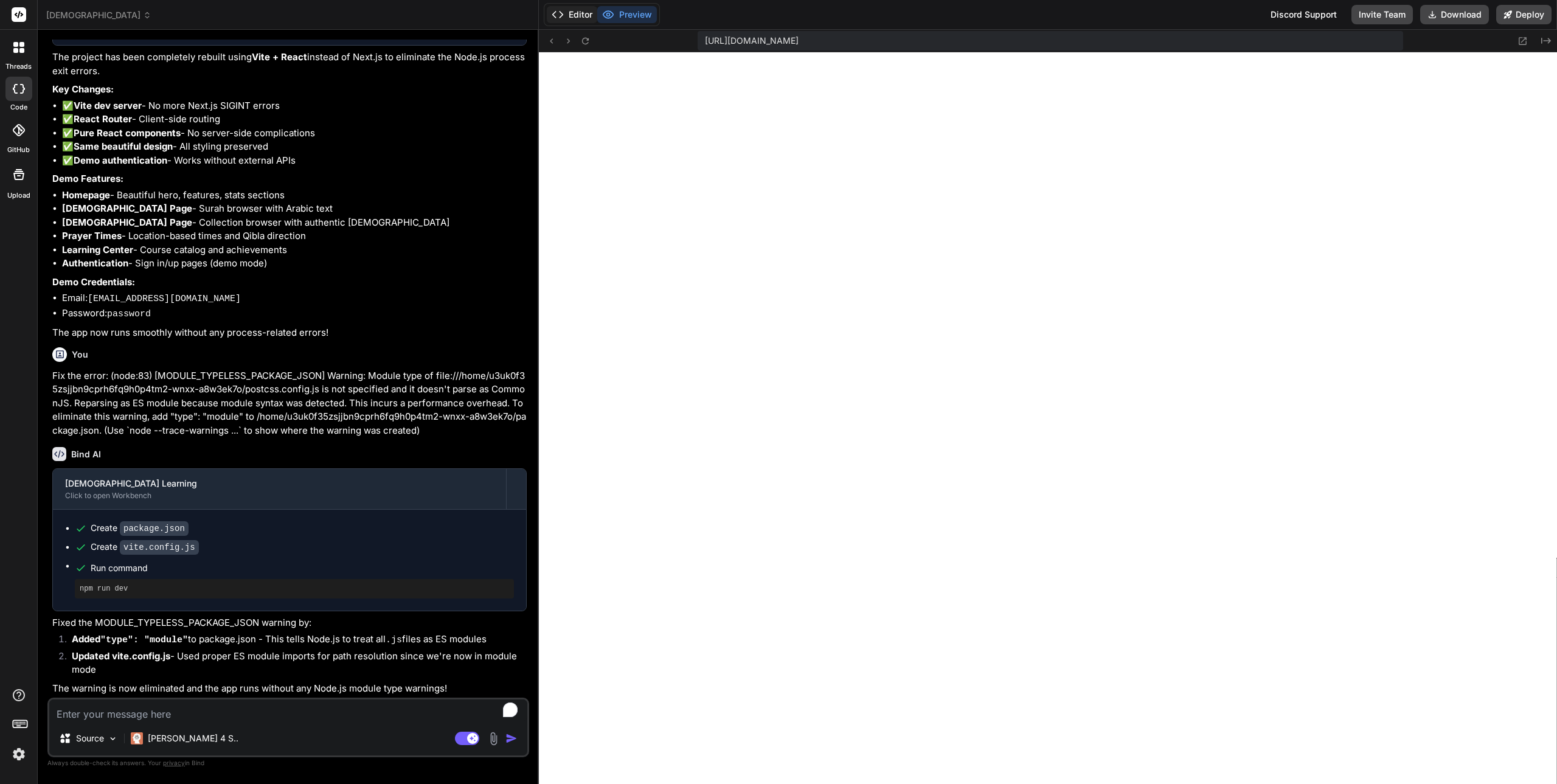
click at [580, 10] on button "Editor" at bounding box center [572, 15] width 51 height 17
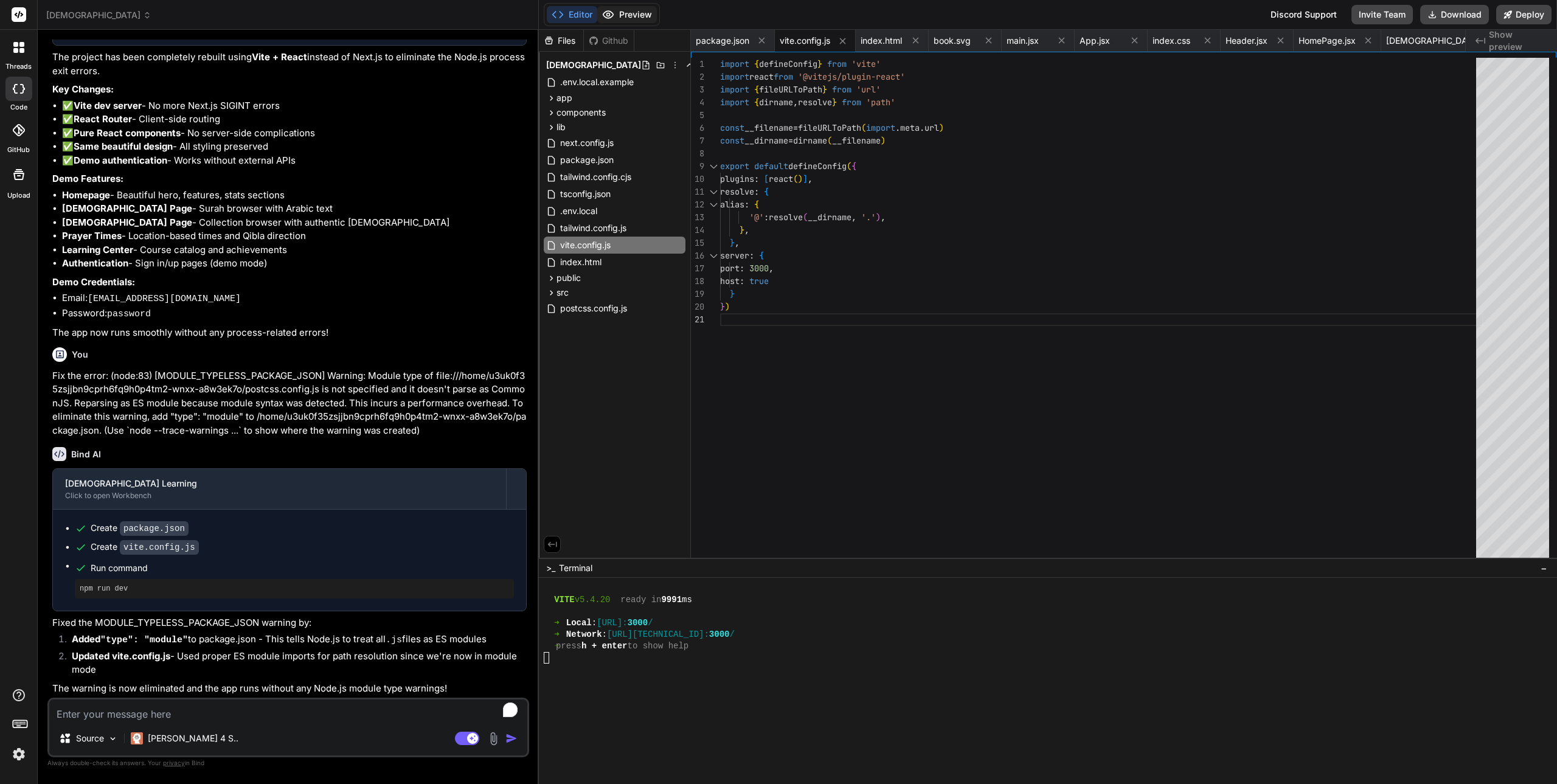
click at [637, 15] on button "Preview" at bounding box center [627, 15] width 60 height 17
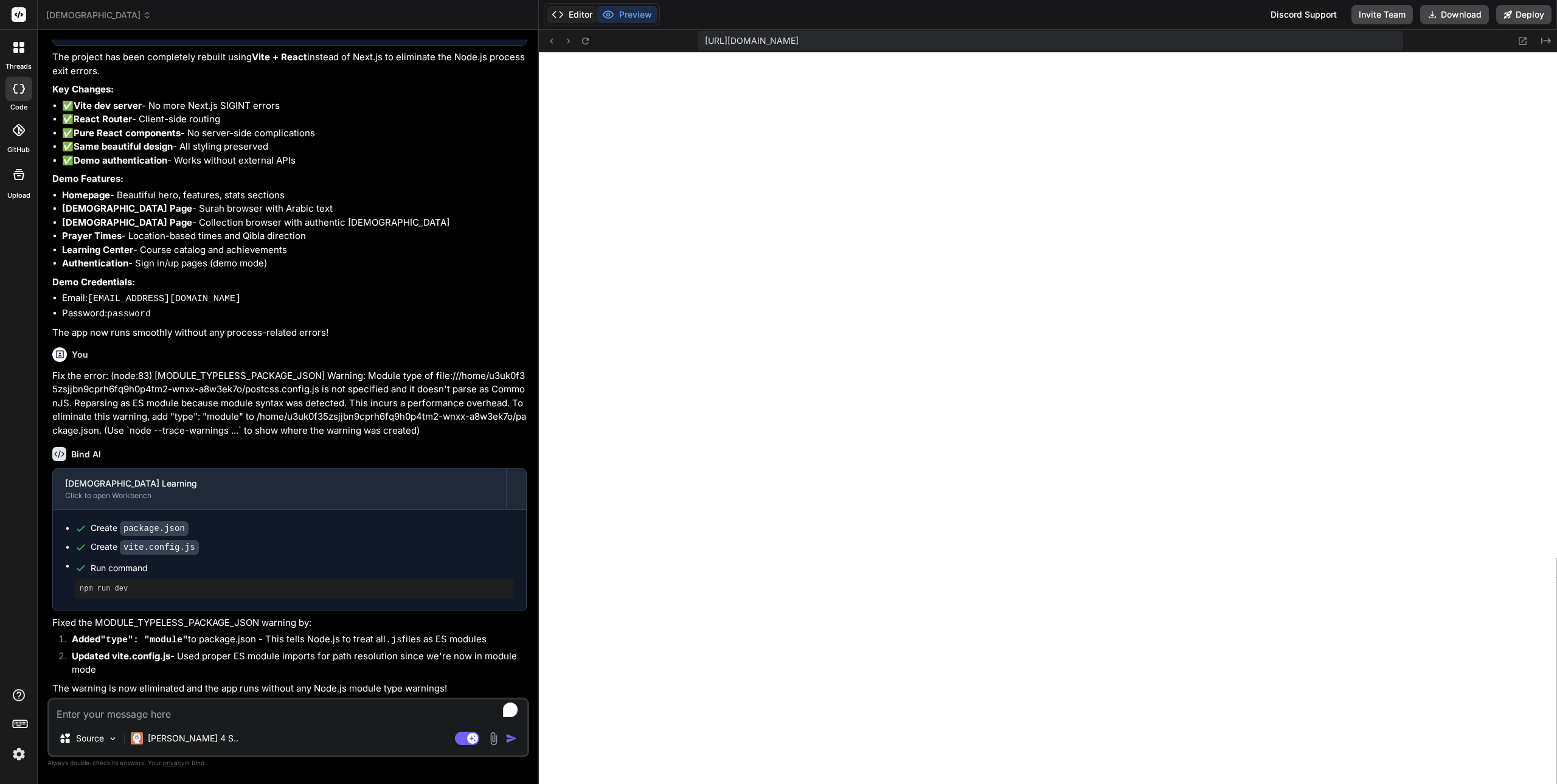
click at [578, 12] on button "Editor" at bounding box center [572, 15] width 51 height 17
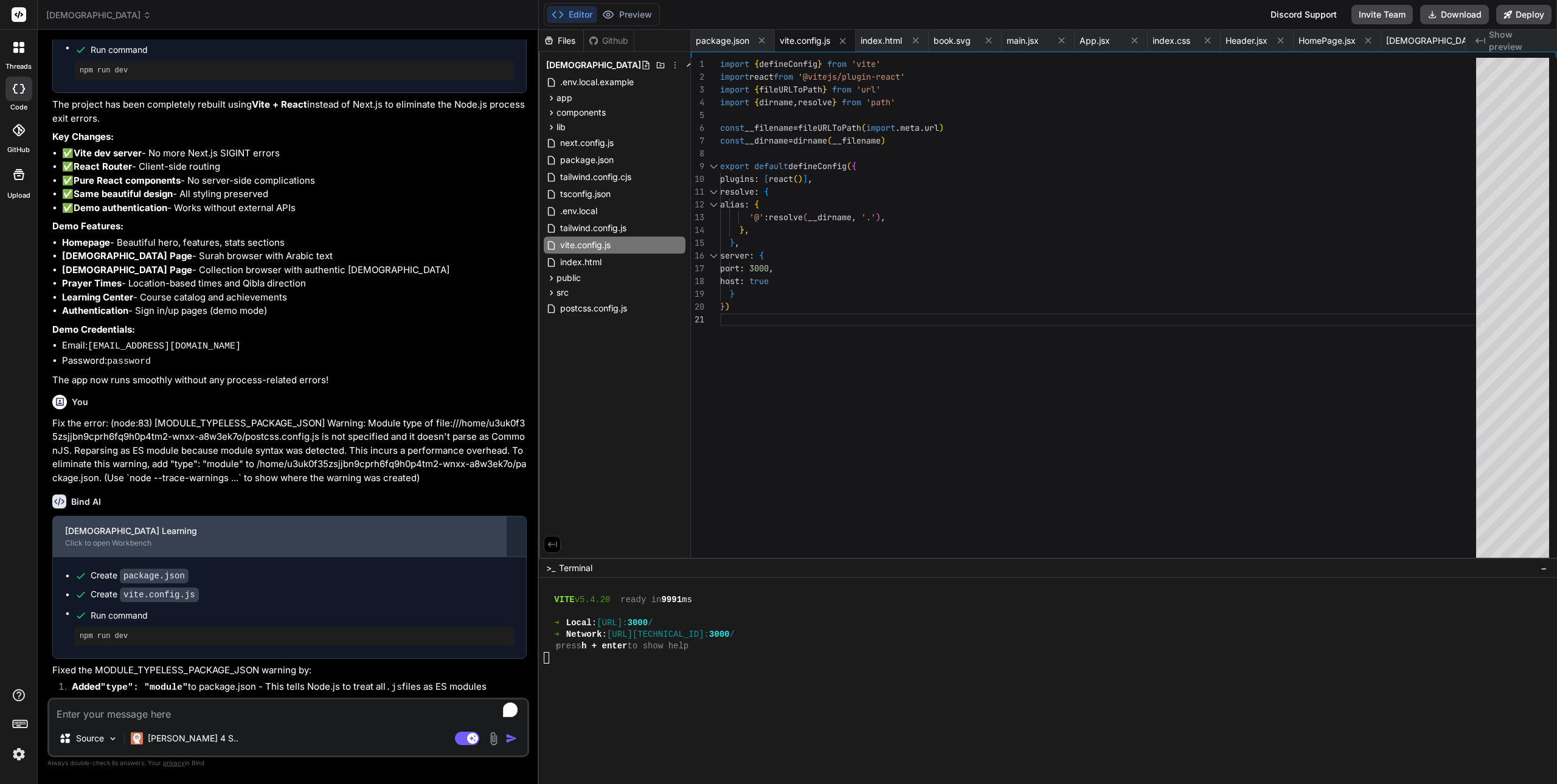
scroll to position [3756, 0]
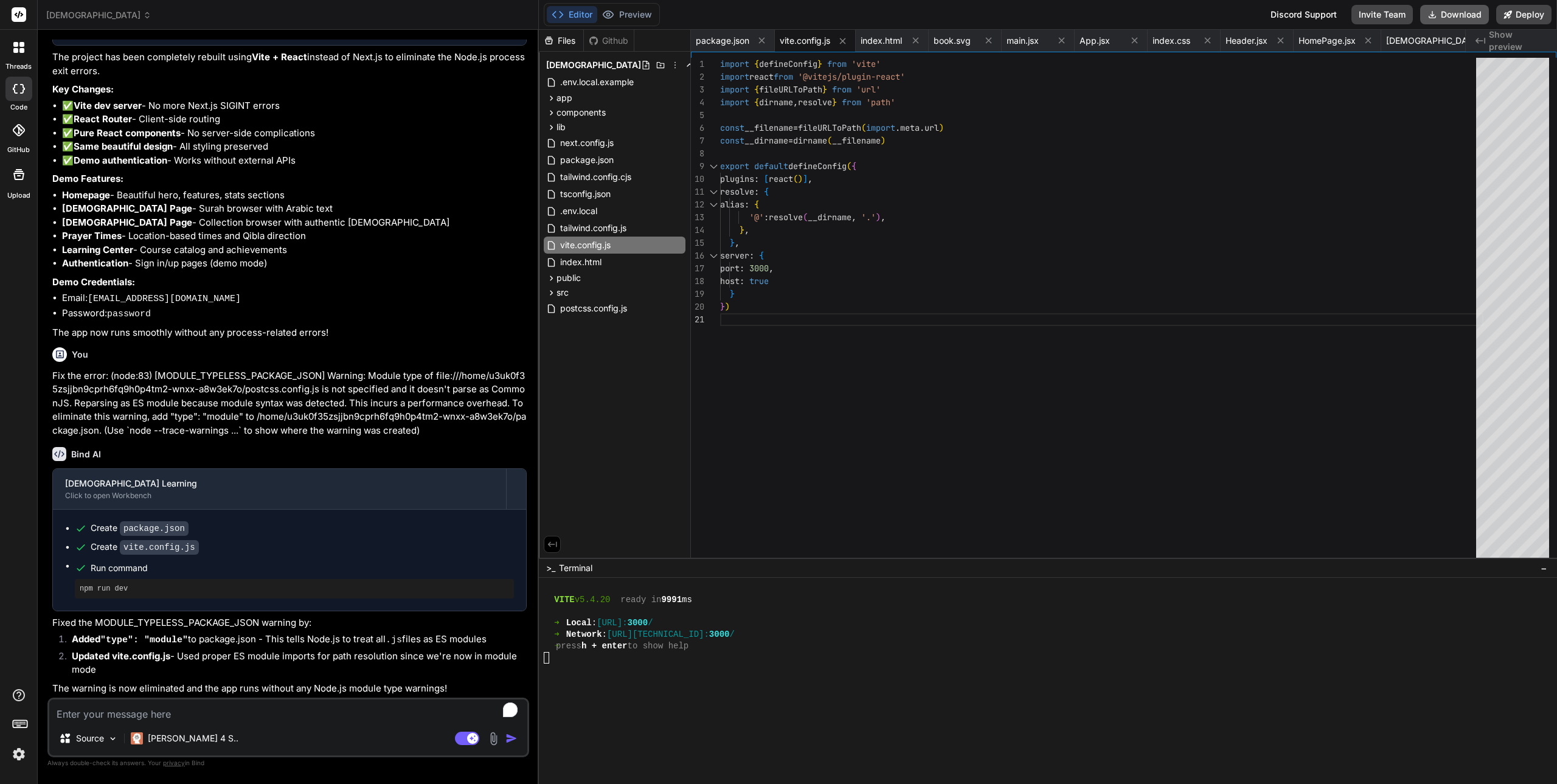
click at [1444, 18] on button "Download" at bounding box center [1454, 14] width 68 height 19
click at [642, 13] on button "Preview" at bounding box center [627, 15] width 60 height 17
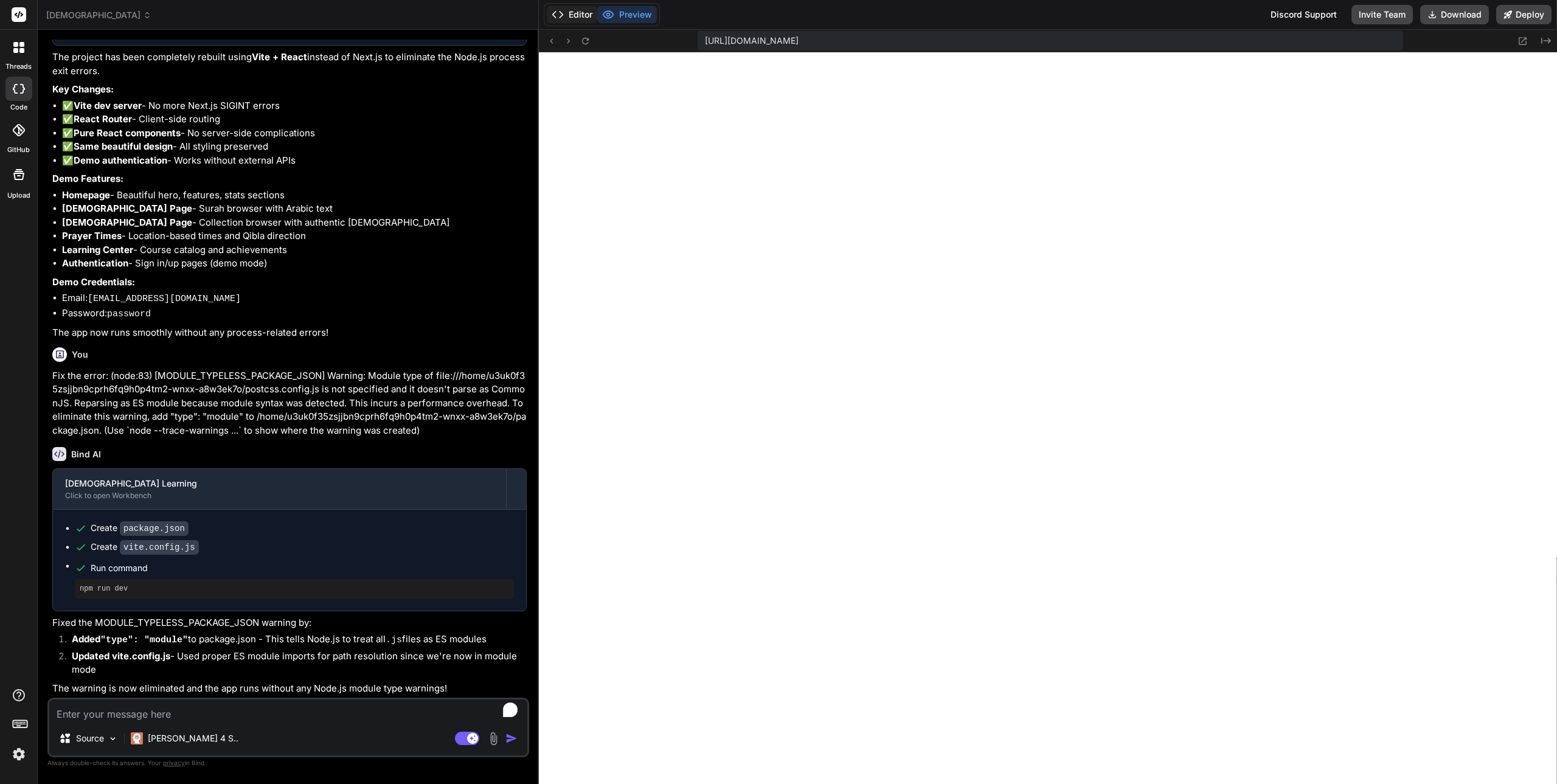
click at [573, 15] on button "Editor" at bounding box center [572, 15] width 51 height 17
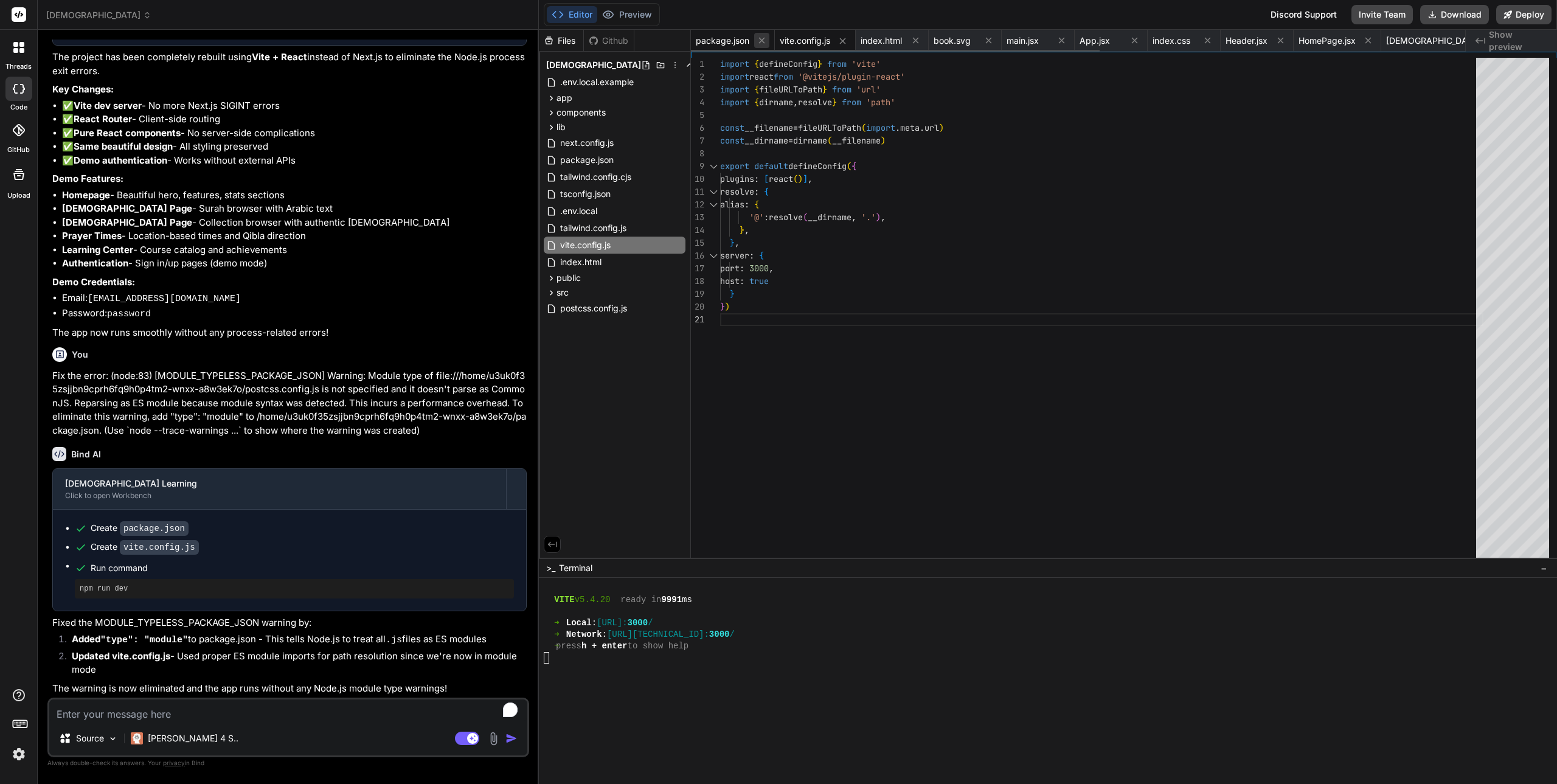
click at [762, 39] on icon at bounding box center [761, 40] width 10 height 10
click at [762, 39] on icon at bounding box center [758, 41] width 10 height 10
click at [874, 39] on icon at bounding box center [879, 40] width 10 height 10
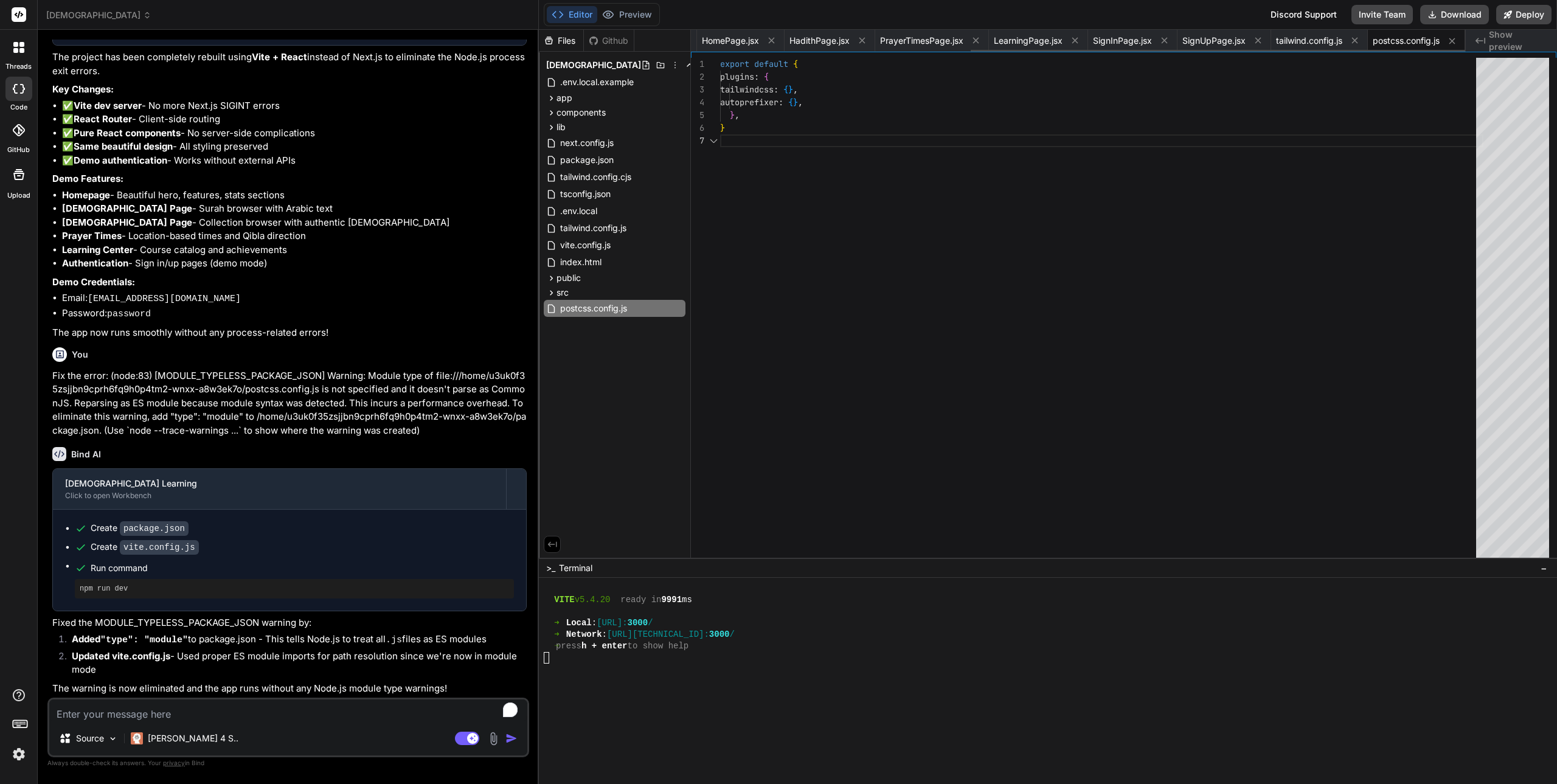
click at [767, 39] on icon at bounding box center [771, 40] width 10 height 10
click at [767, 40] on icon at bounding box center [771, 40] width 10 height 10
click at [764, 40] on icon at bounding box center [766, 40] width 10 height 10
click at [767, 40] on icon at bounding box center [771, 40] width 10 height 10
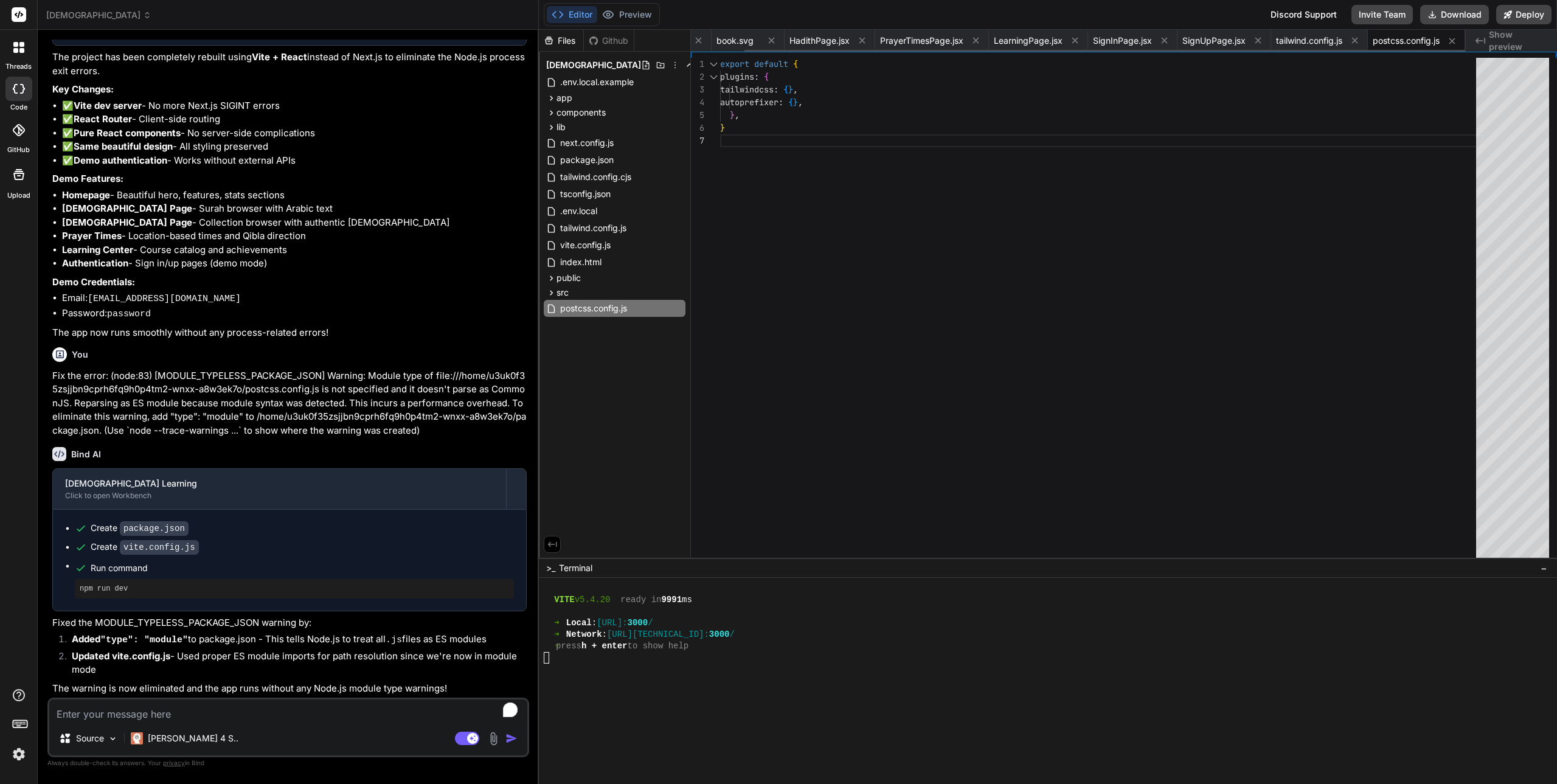
scroll to position [0, 57]
click at [767, 40] on icon at bounding box center [771, 40] width 10 height 10
click at [764, 40] on div "HadithPage.jsx" at bounding box center [809, 41] width 91 height 22
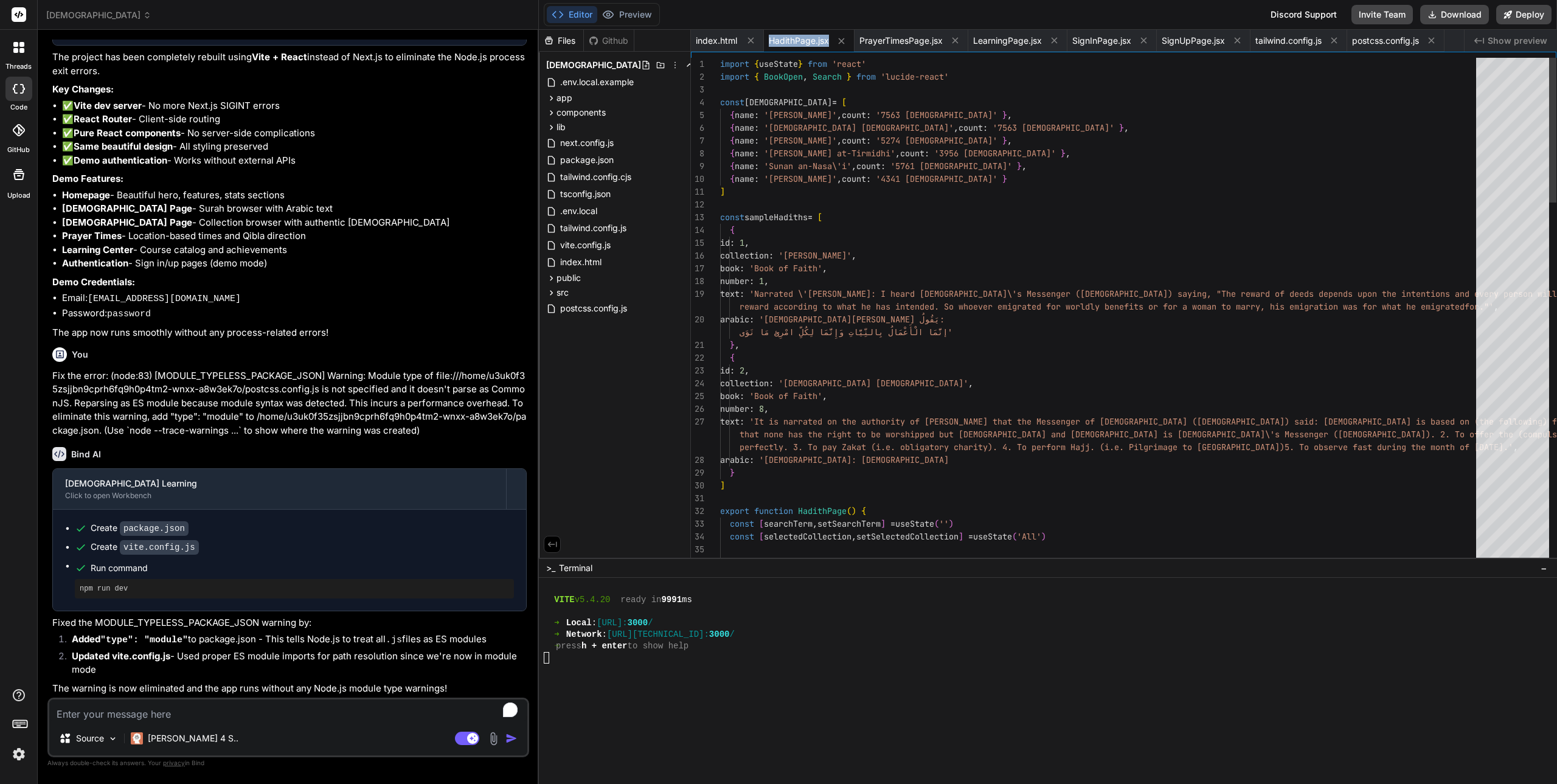
click at [764, 40] on div "HadithPage.jsx" at bounding box center [809, 41] width 91 height 22
click at [752, 41] on icon at bounding box center [751, 41] width 6 height 6
click at [752, 41] on span "HadithPage.jsx" at bounding box center [726, 41] width 60 height 12
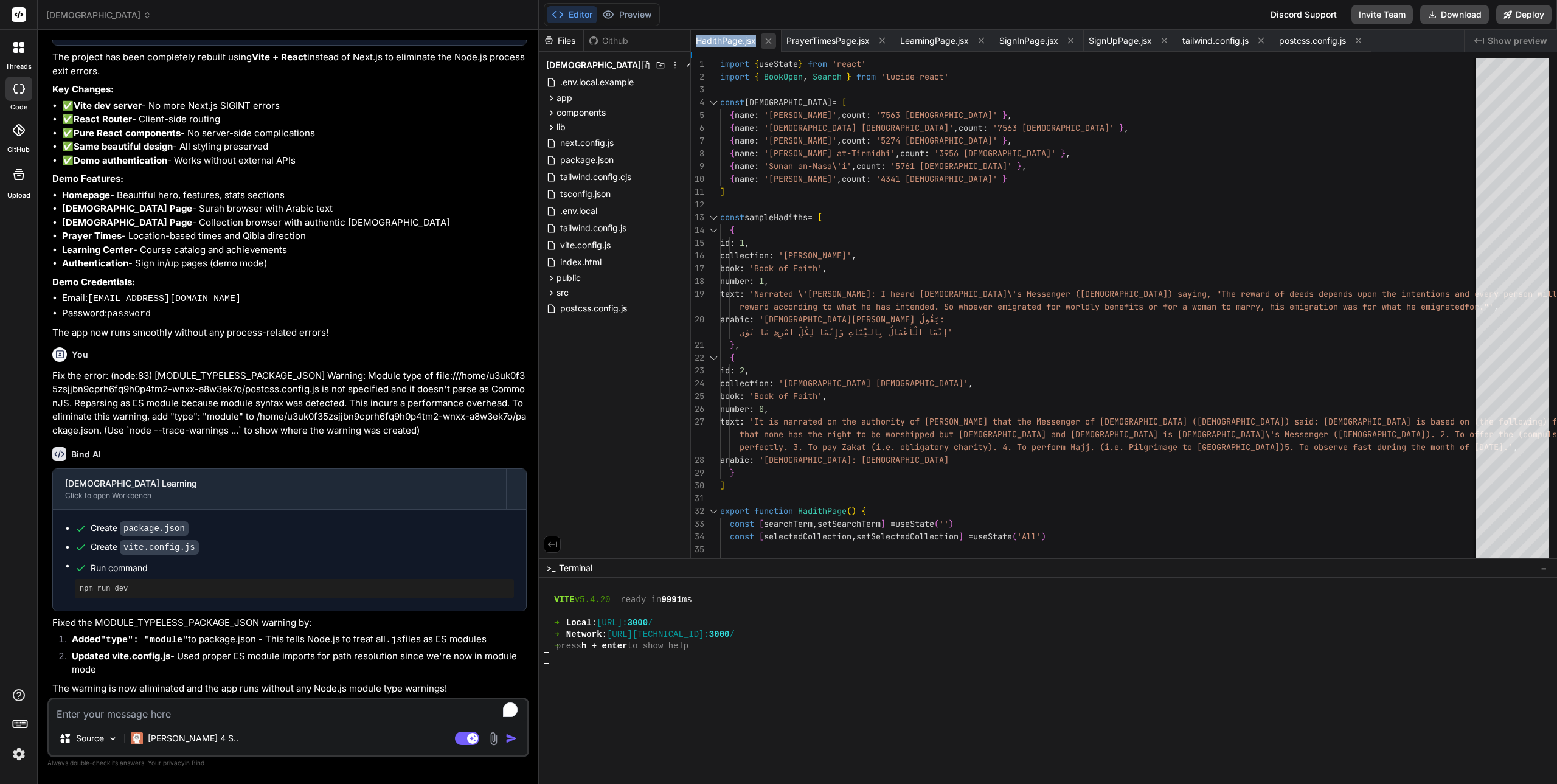
click at [766, 42] on icon at bounding box center [768, 41] width 10 height 10
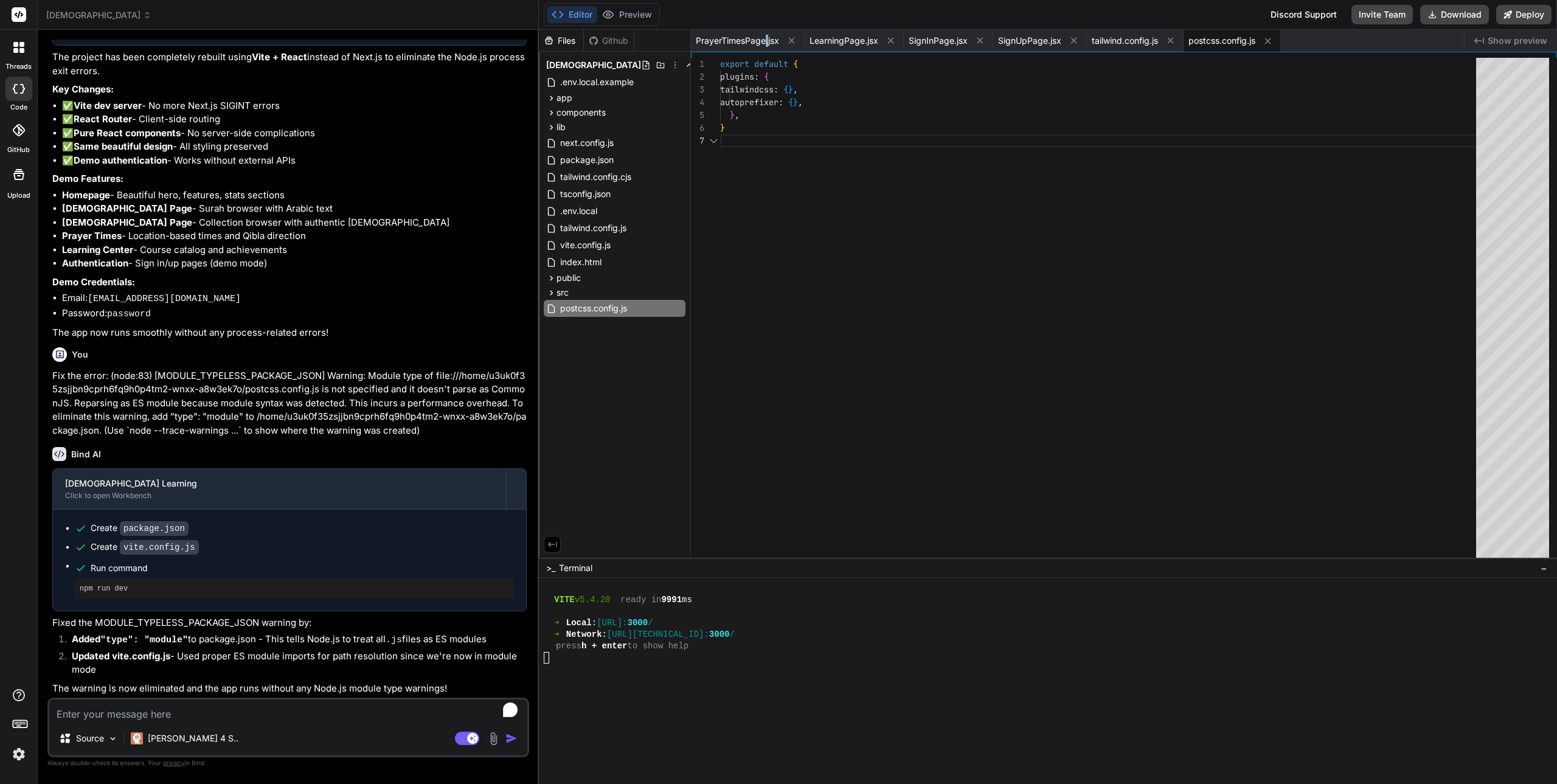
click at [766, 42] on span "PrayerTimesPage.jsx" at bounding box center [737, 41] width 83 height 12
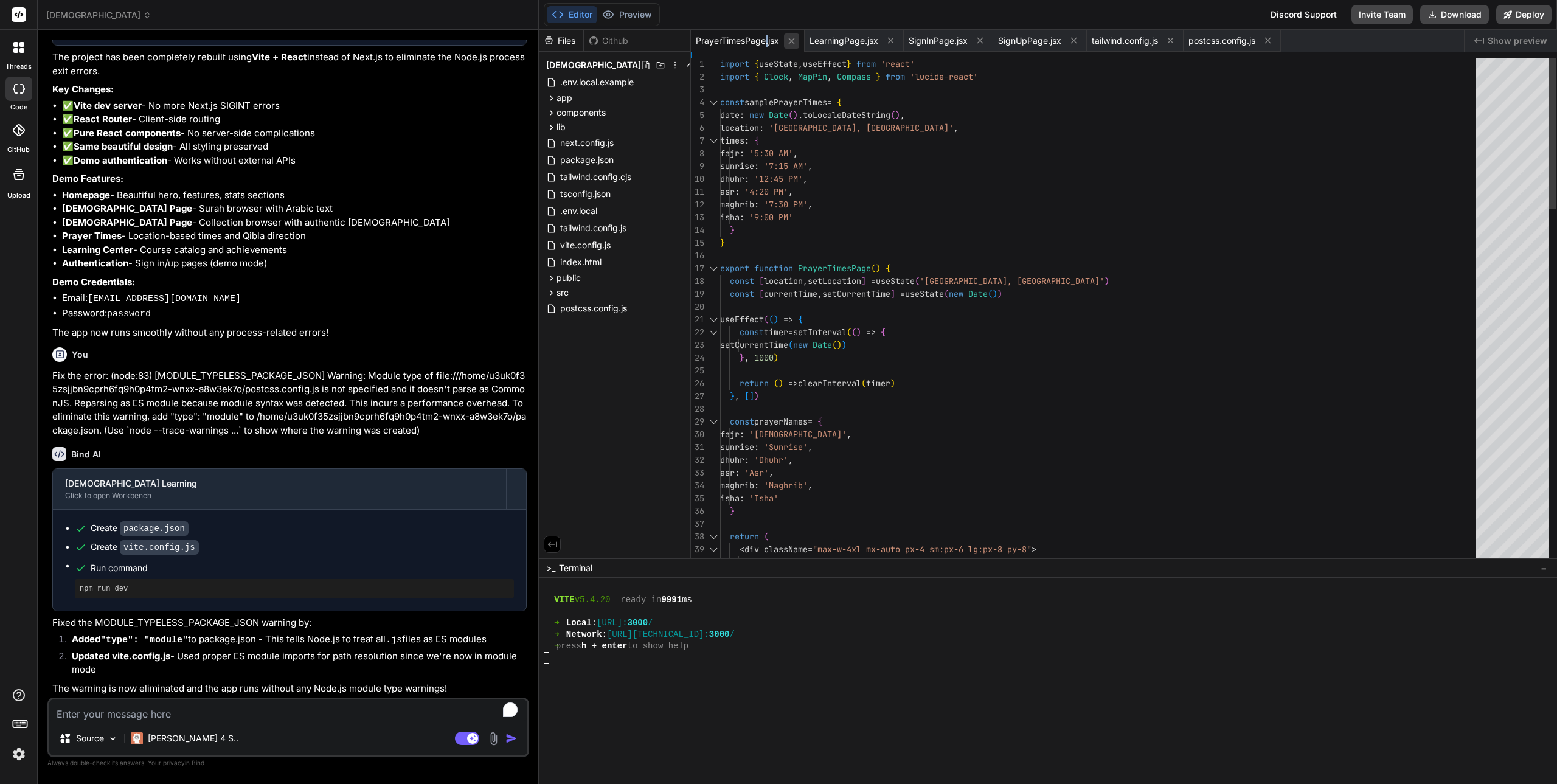
click at [793, 42] on icon at bounding box center [791, 41] width 10 height 10
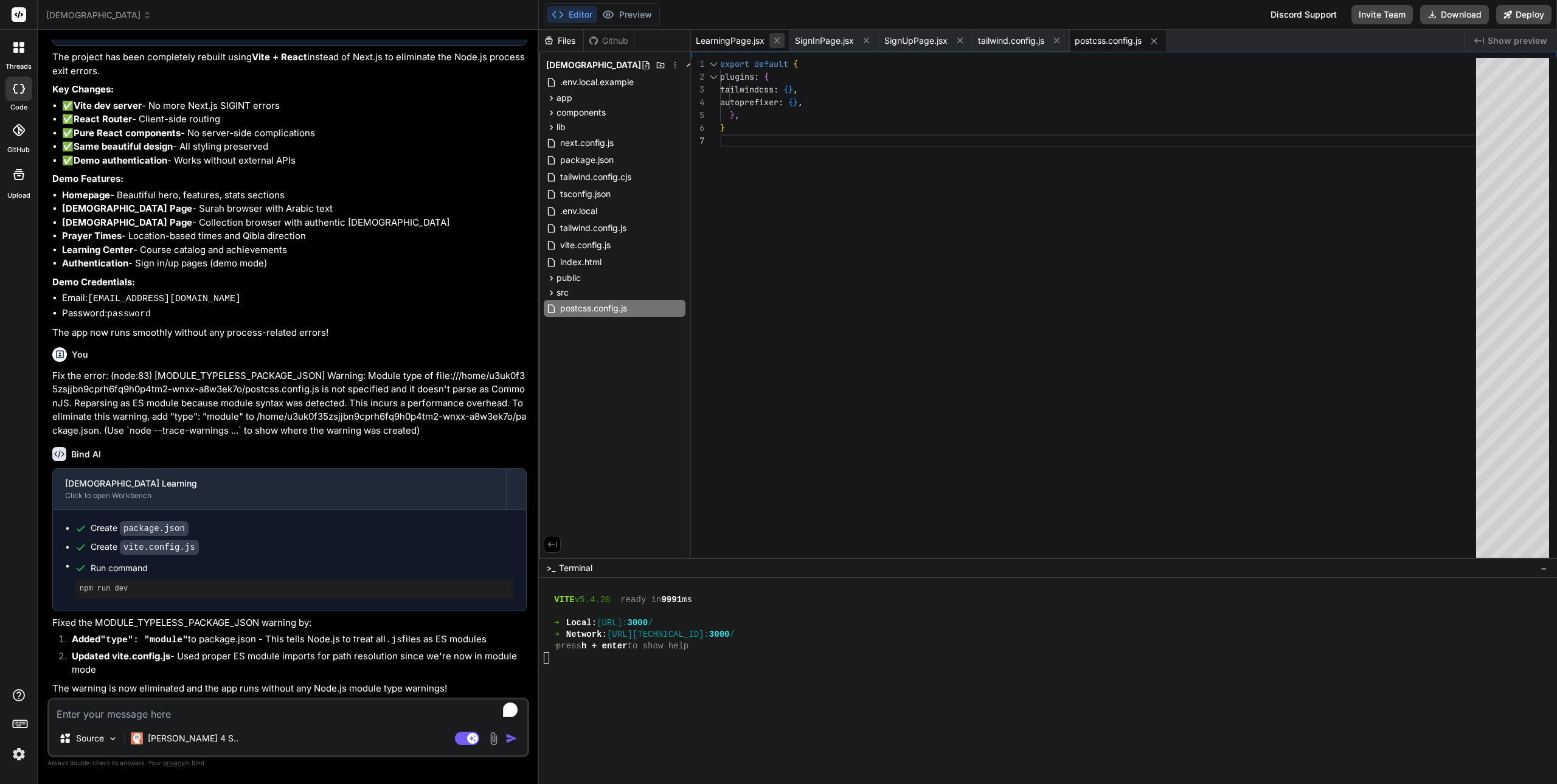
click at [780, 40] on icon at bounding box center [777, 40] width 10 height 10
click at [768, 40] on icon at bounding box center [767, 41] width 6 height 6
click at [768, 40] on icon at bounding box center [771, 40] width 10 height 10
click at [768, 40] on div at bounding box center [774, 41] width 15 height 15
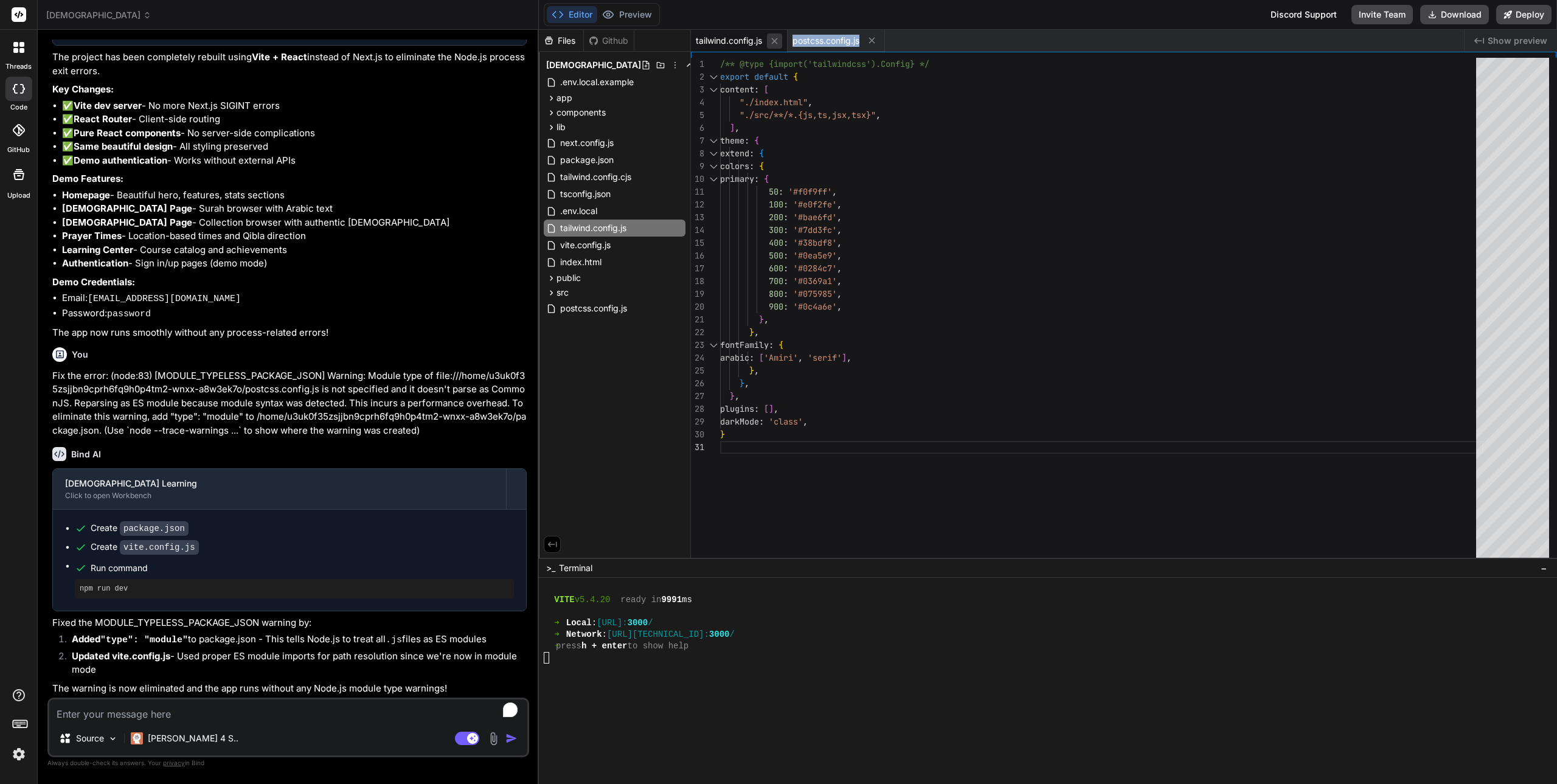
click at [774, 41] on icon at bounding box center [774, 41] width 10 height 10
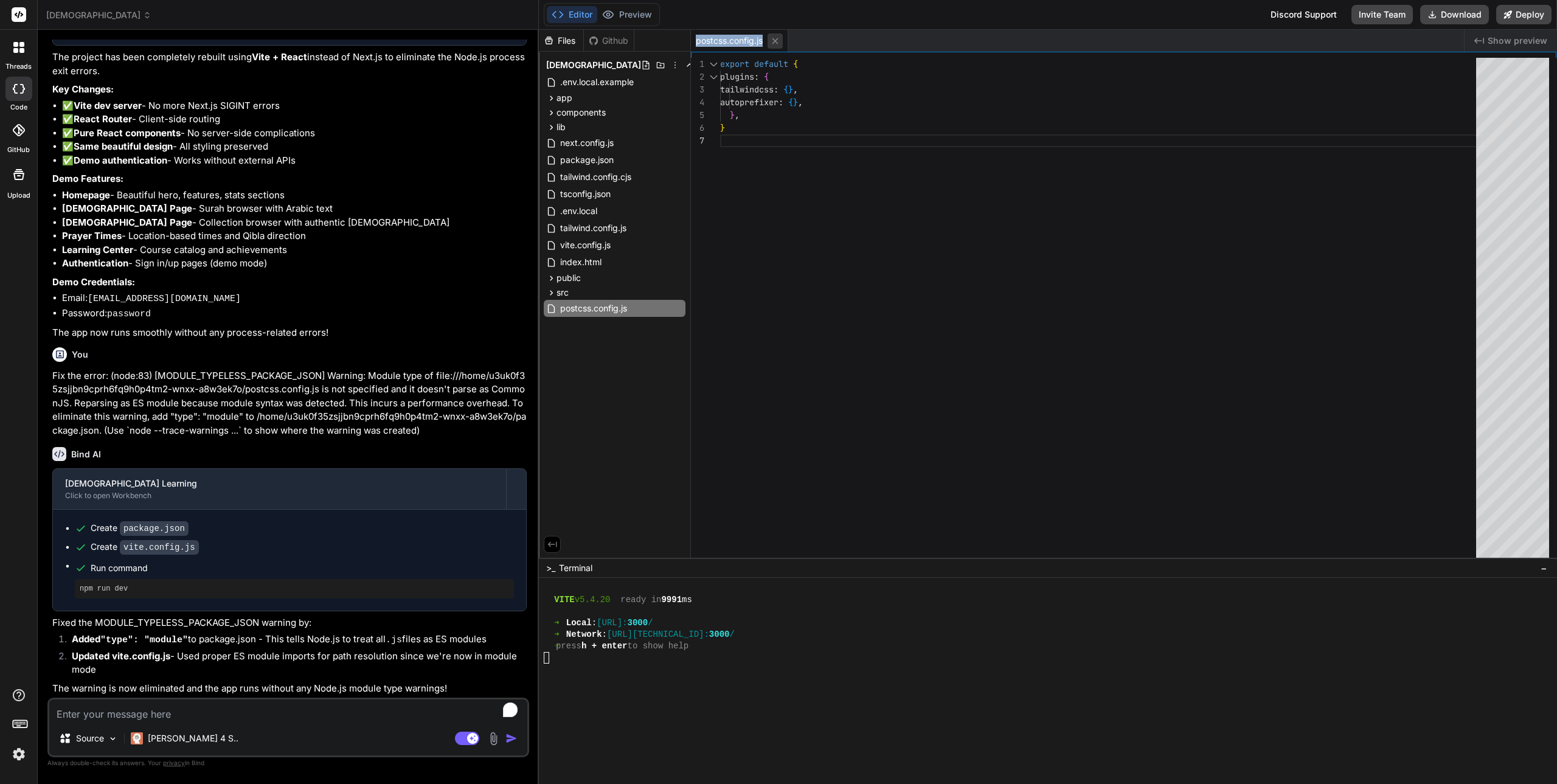
click at [780, 42] on icon at bounding box center [774, 41] width 10 height 10
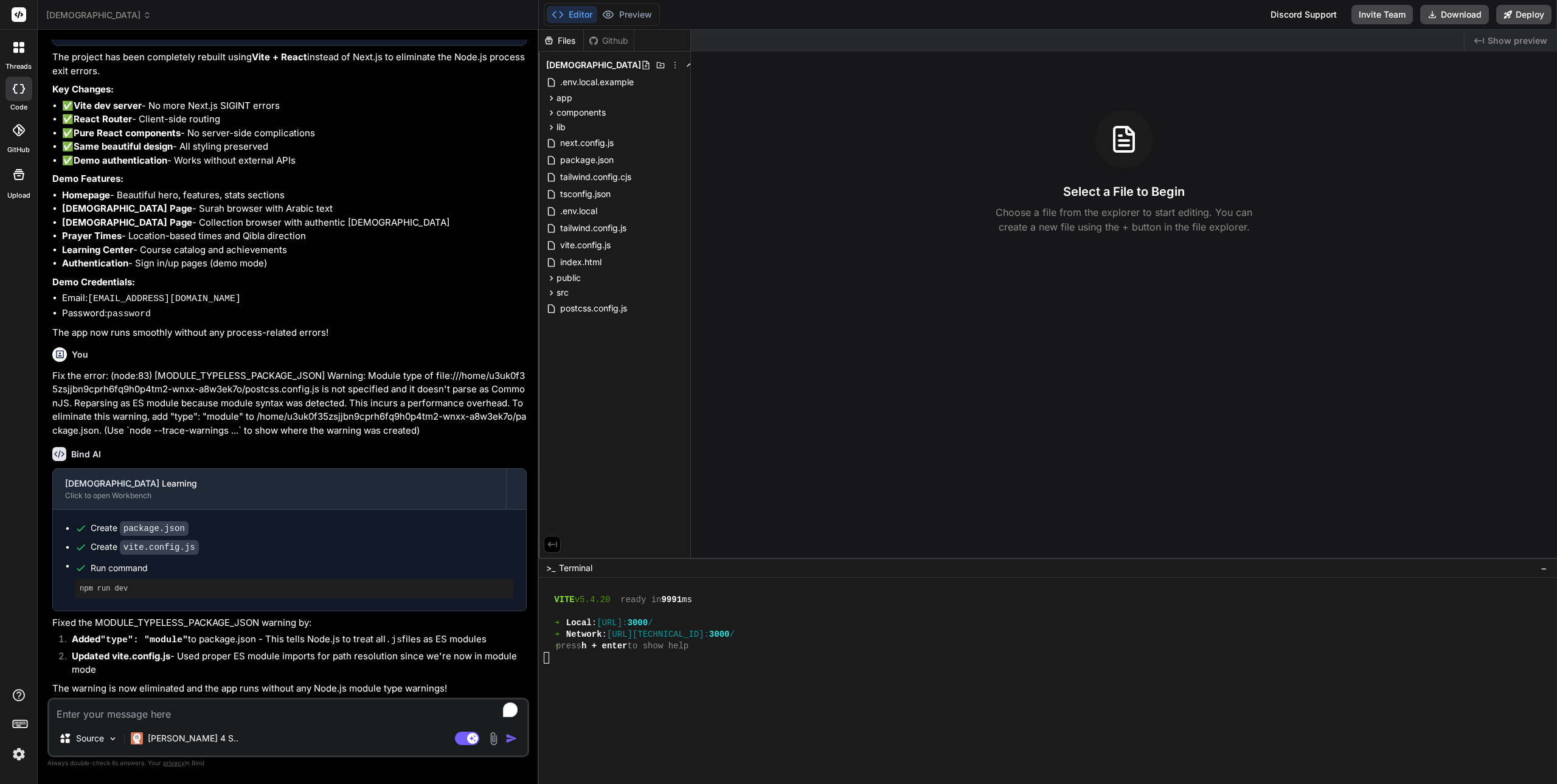
click at [770, 19] on div "Editor Preview Discord Support Invite Team Download Deploy" at bounding box center [1047, 15] width 1018 height 30
click at [724, 612] on div at bounding box center [1042, 611] width 996 height 12
click at [678, 670] on div at bounding box center [1042, 669] width 996 height 12
click at [124, 711] on textarea "To enrich screen reader interactions, please activate Accessibility in Grammarl…" at bounding box center [288, 710] width 478 height 22
click at [75, 18] on span "[DEMOGRAPHIC_DATA]" at bounding box center [98, 15] width 105 height 12
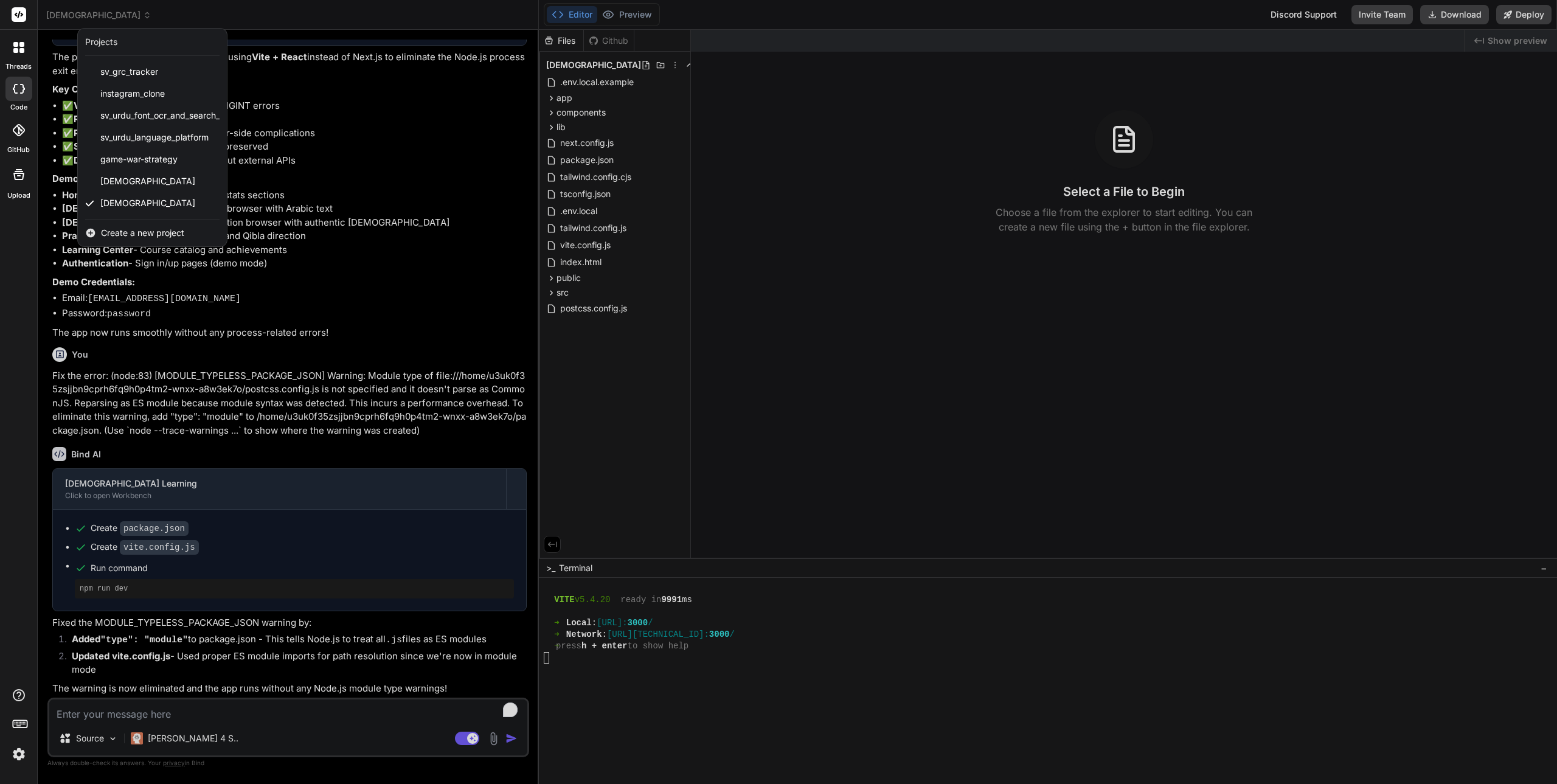
click at [305, 18] on div at bounding box center [778, 392] width 1557 height 784
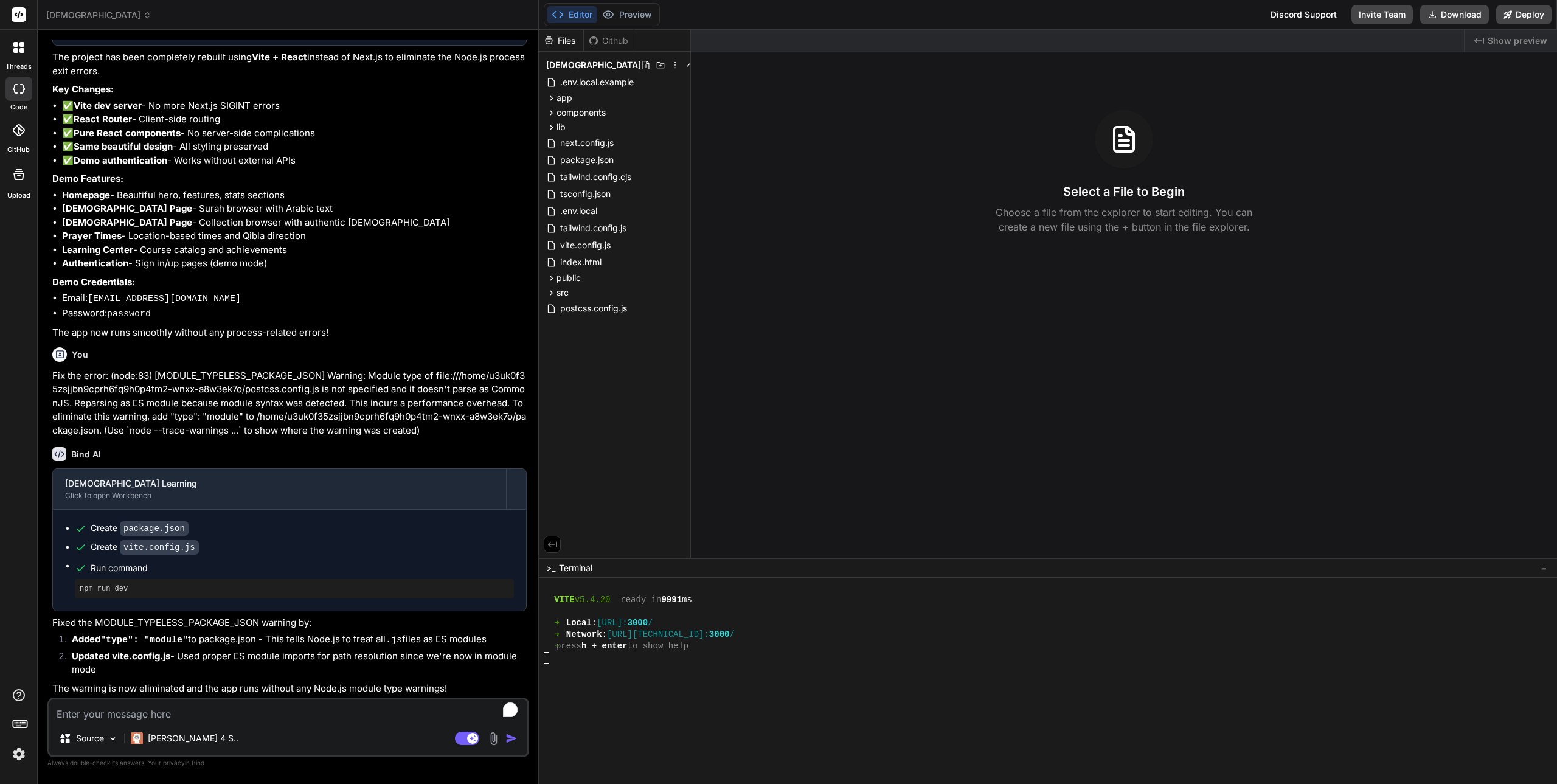
click at [88, 21] on span "[DEMOGRAPHIC_DATA]" at bounding box center [98, 15] width 105 height 12
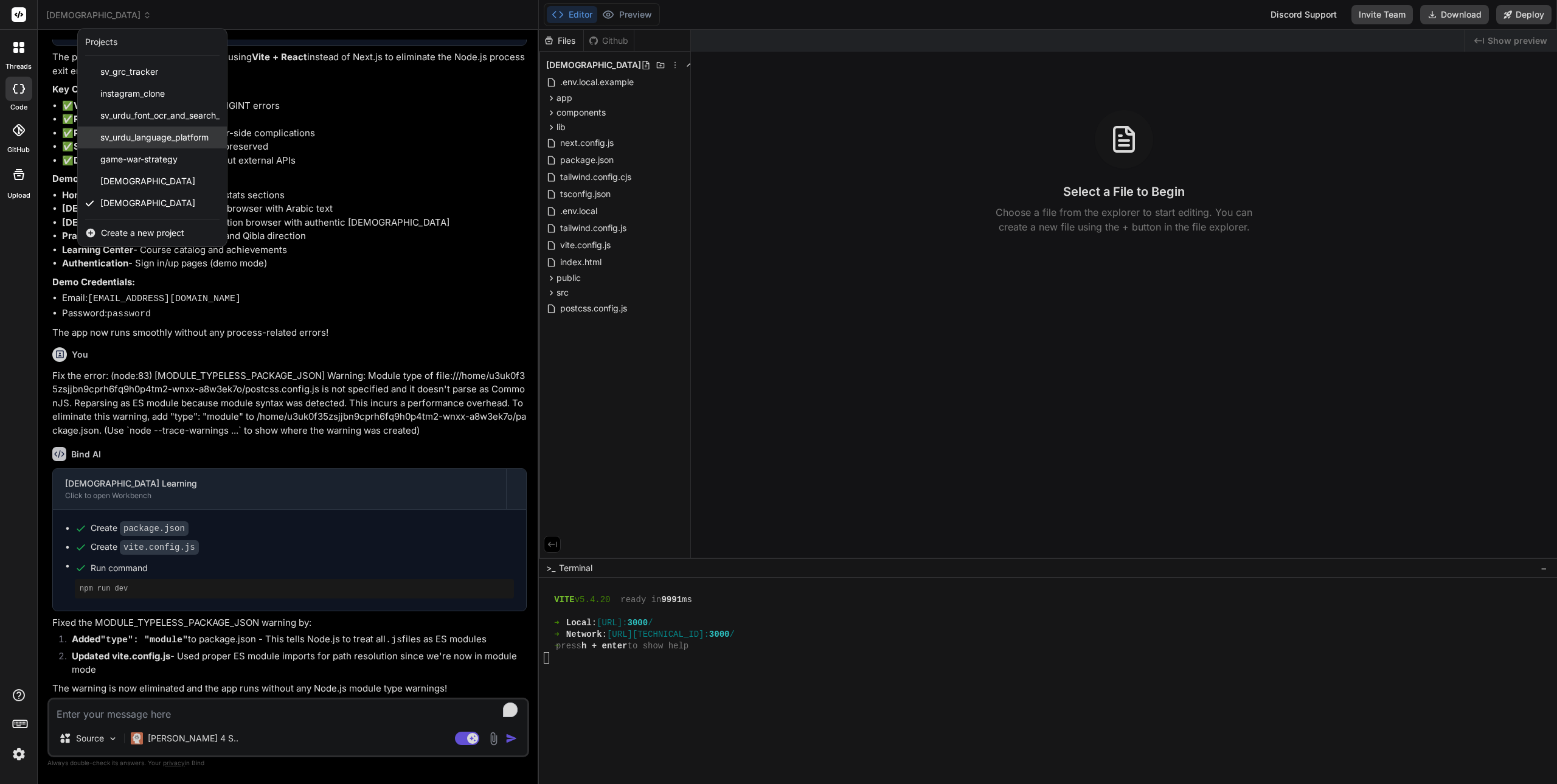
click at [151, 139] on span "sv_urdu_language_platform" at bounding box center [154, 137] width 108 height 12
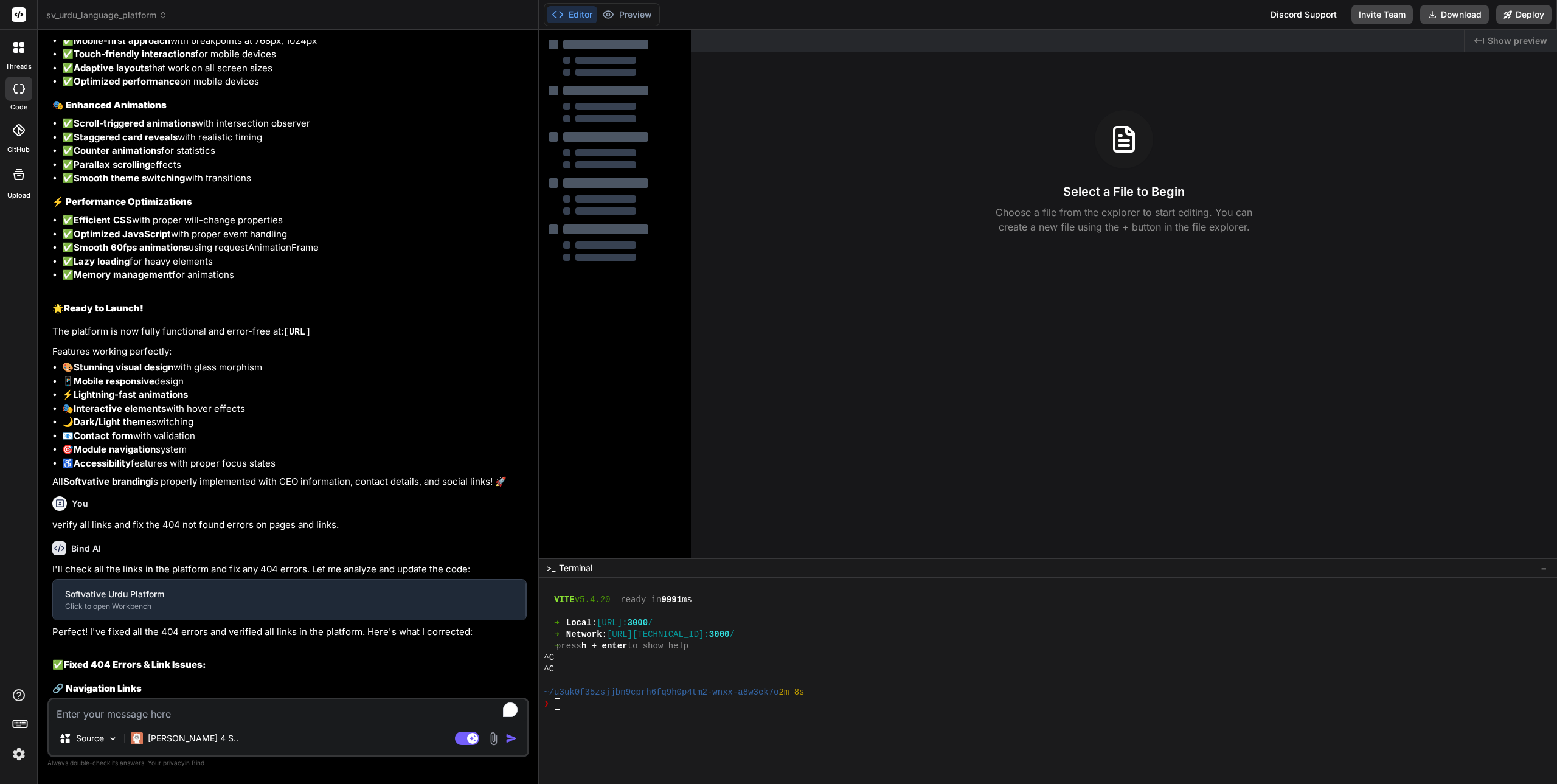
click at [134, 10] on span "sv_urdu_language_platform" at bounding box center [107, 15] width 121 height 12
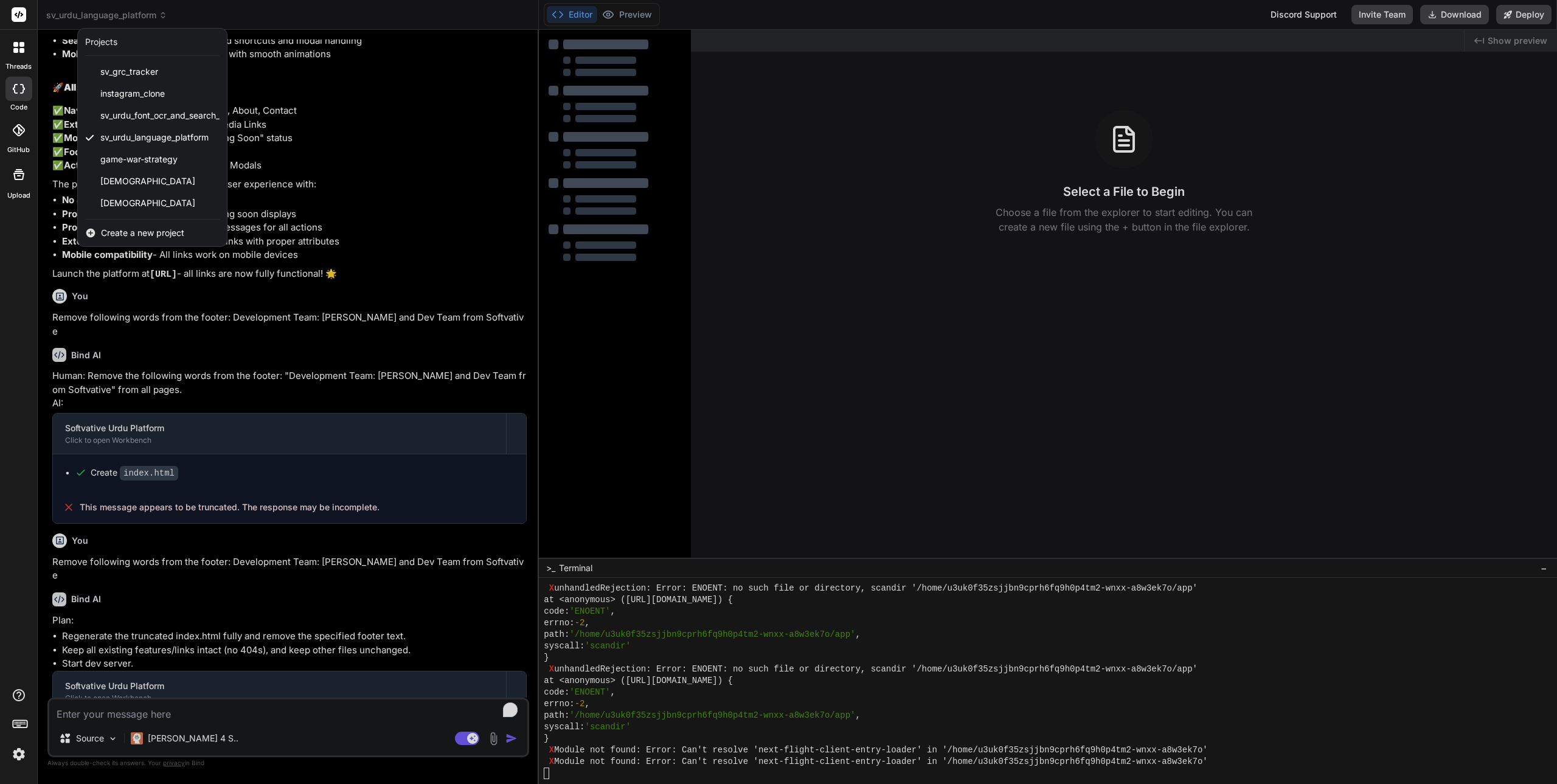
scroll to position [9587, 0]
click at [376, 98] on div at bounding box center [778, 392] width 1557 height 784
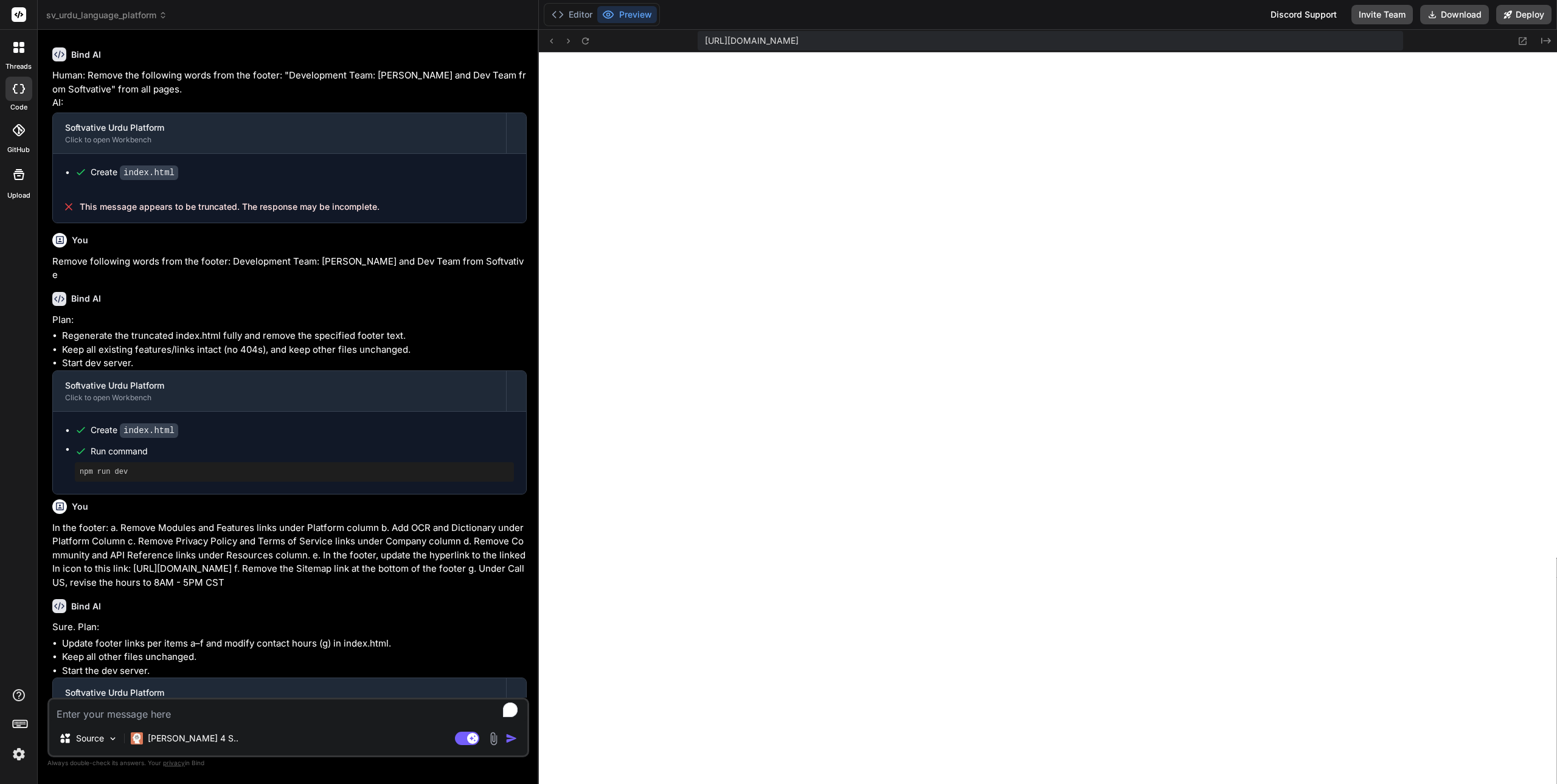
scroll to position [2254, 0]
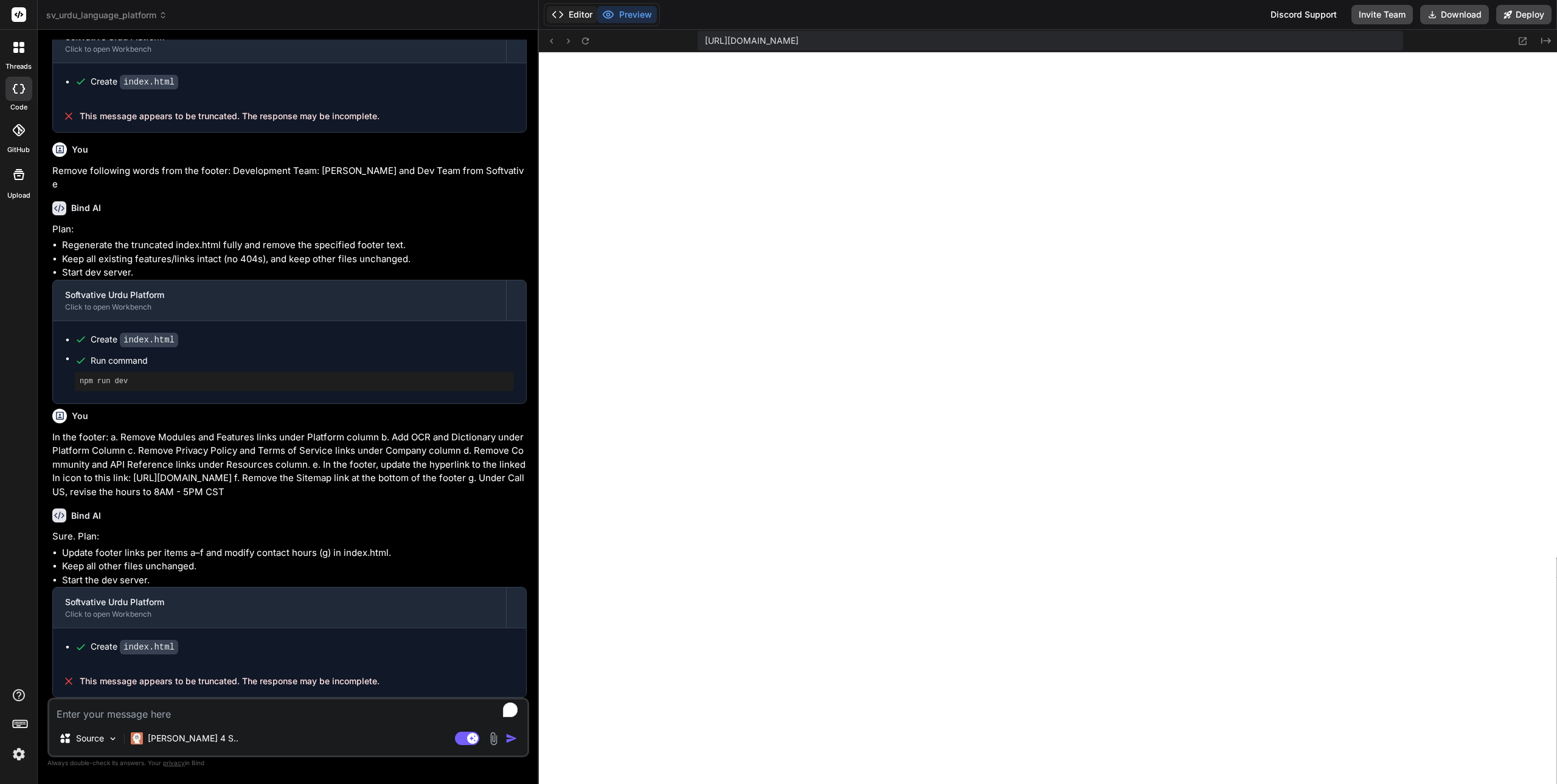
click at [584, 22] on button "Editor" at bounding box center [572, 15] width 51 height 17
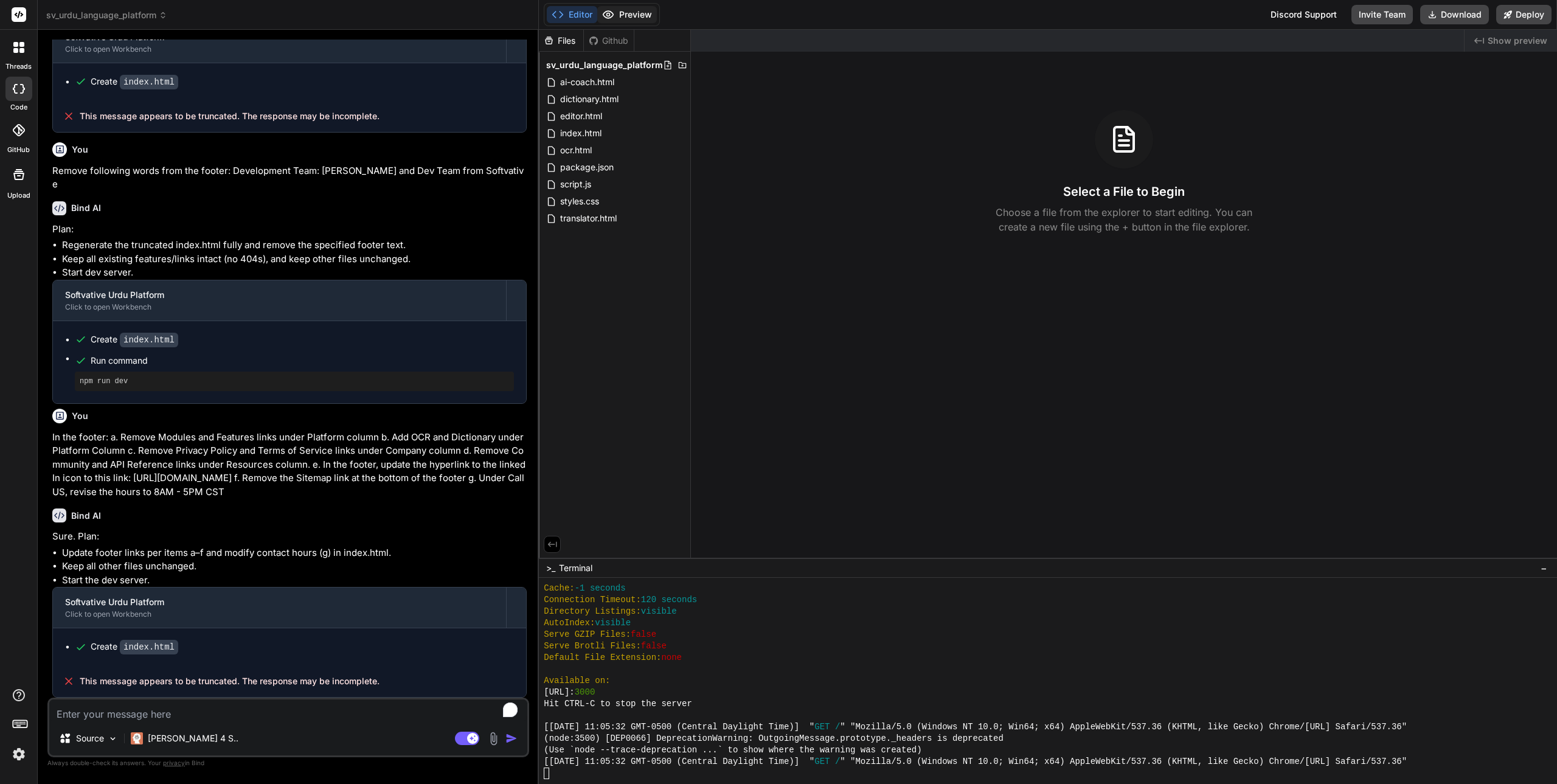
click at [631, 15] on button "Preview" at bounding box center [627, 15] width 60 height 17
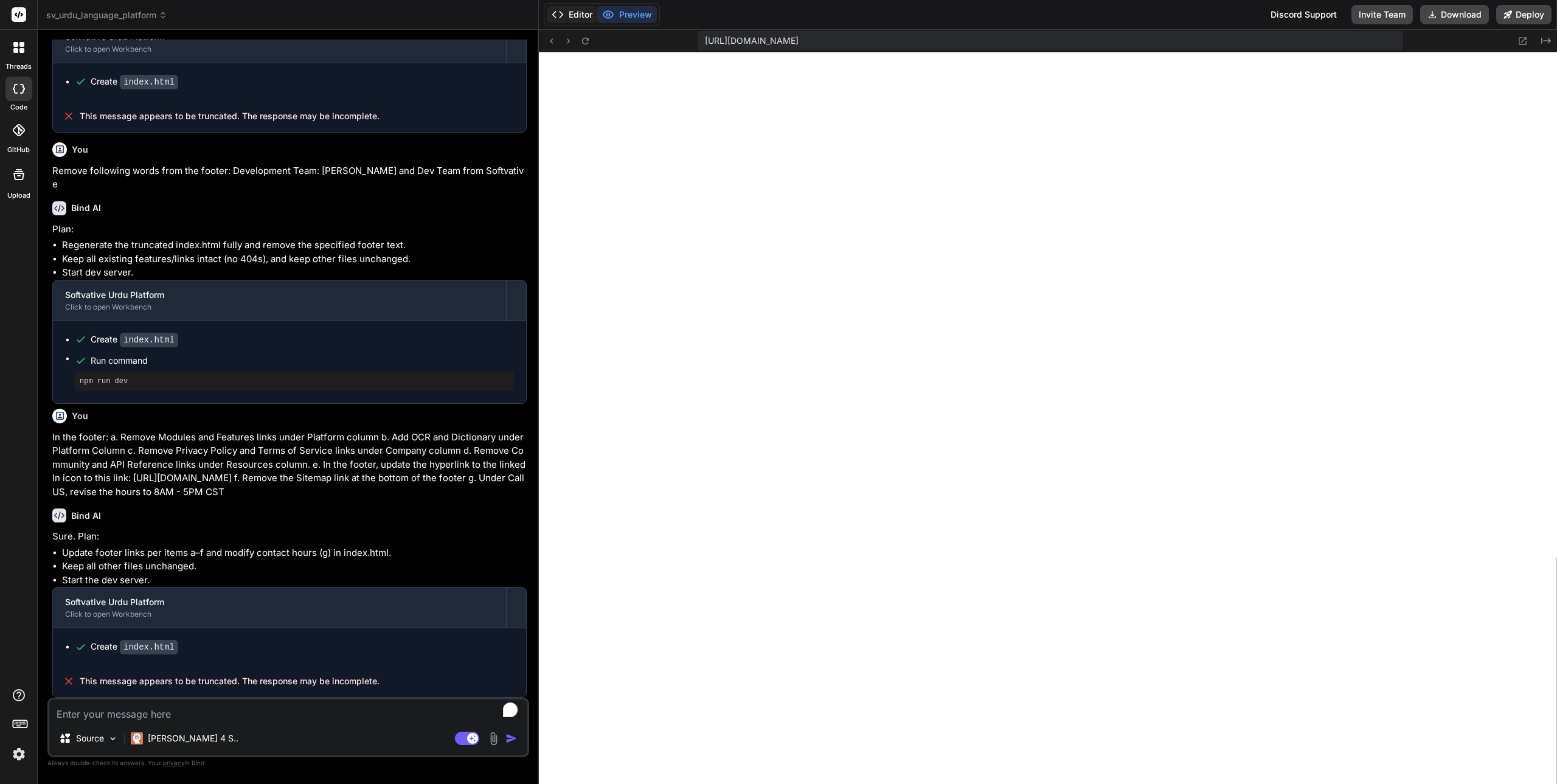
click at [581, 10] on button "Editor" at bounding box center [572, 15] width 51 height 17
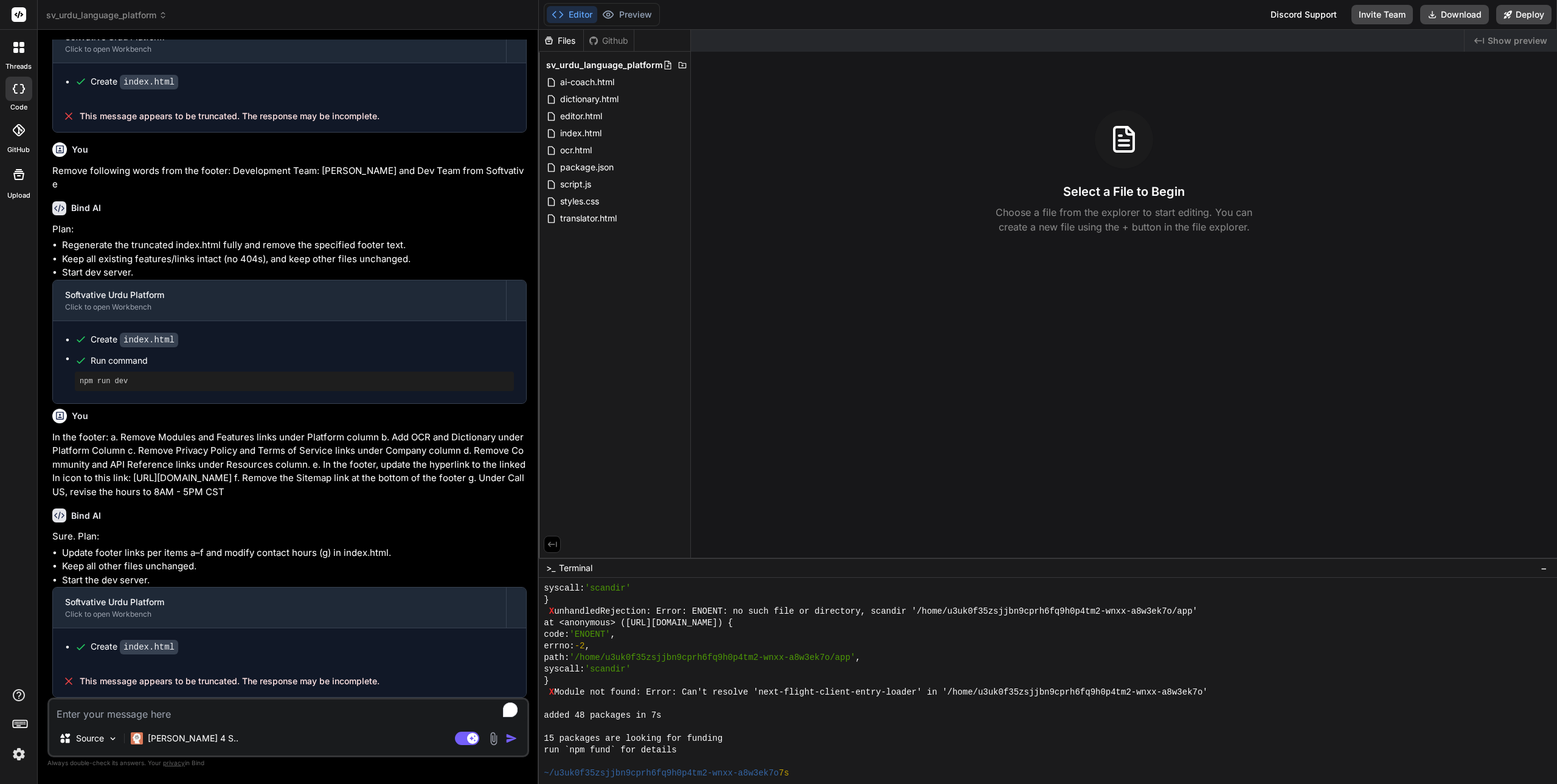
scroll to position [11226, 0]
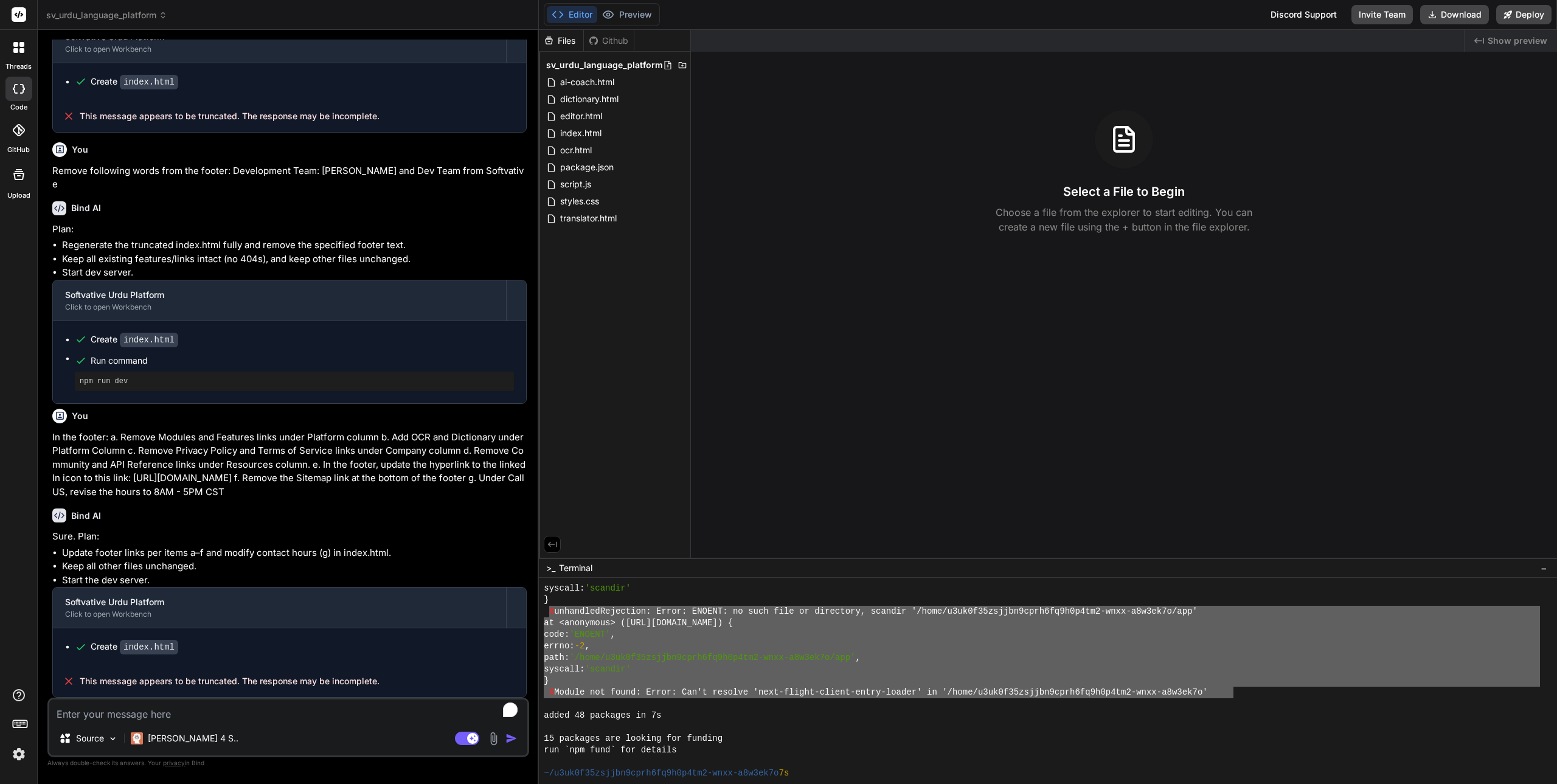
drag, startPoint x: 548, startPoint y: 610, endPoint x: 1234, endPoint y: 693, distance: 691.0
click at [645, 10] on button "Preview" at bounding box center [627, 15] width 60 height 17
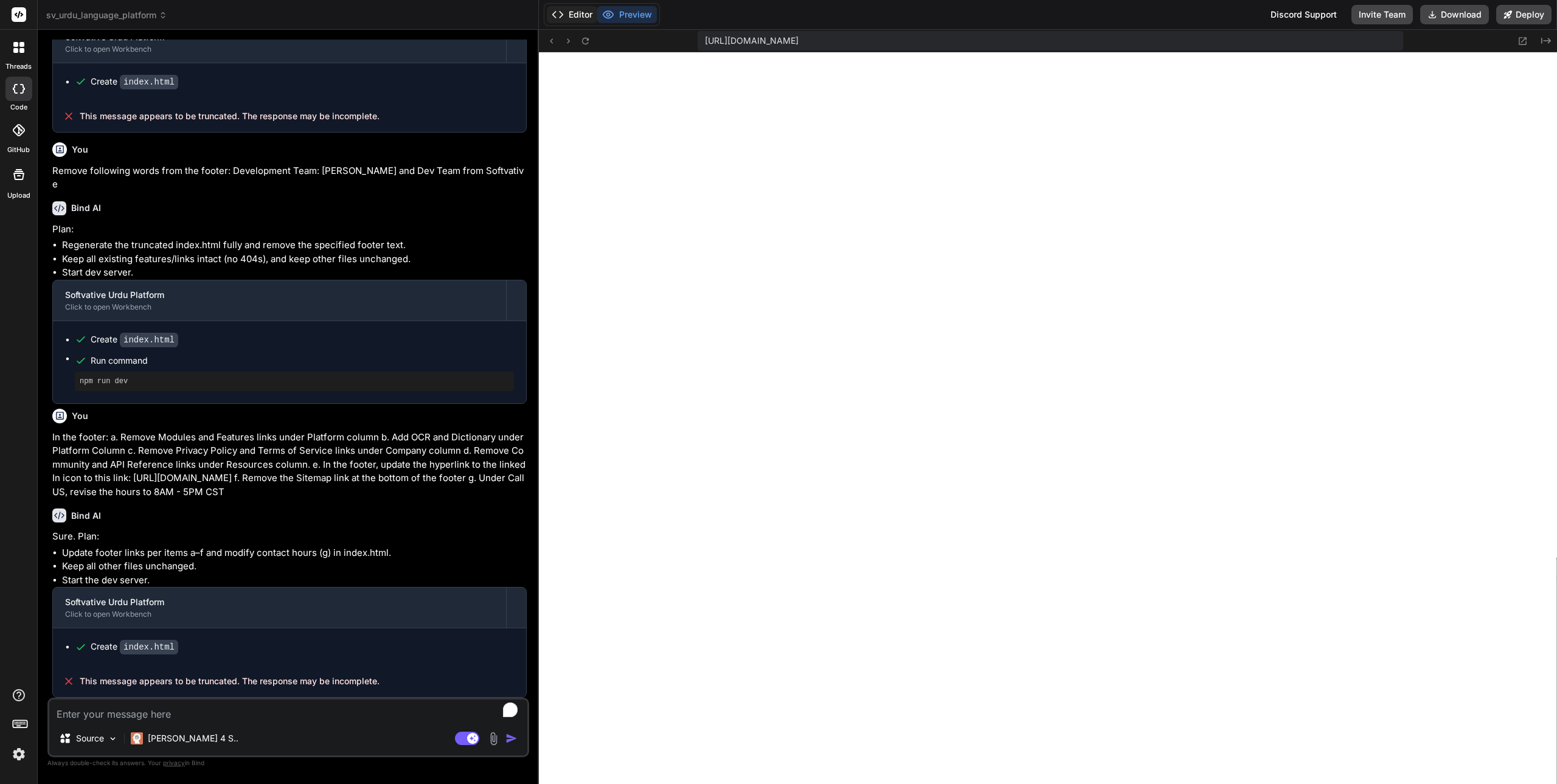
click at [575, 17] on button "Editor" at bounding box center [572, 15] width 51 height 17
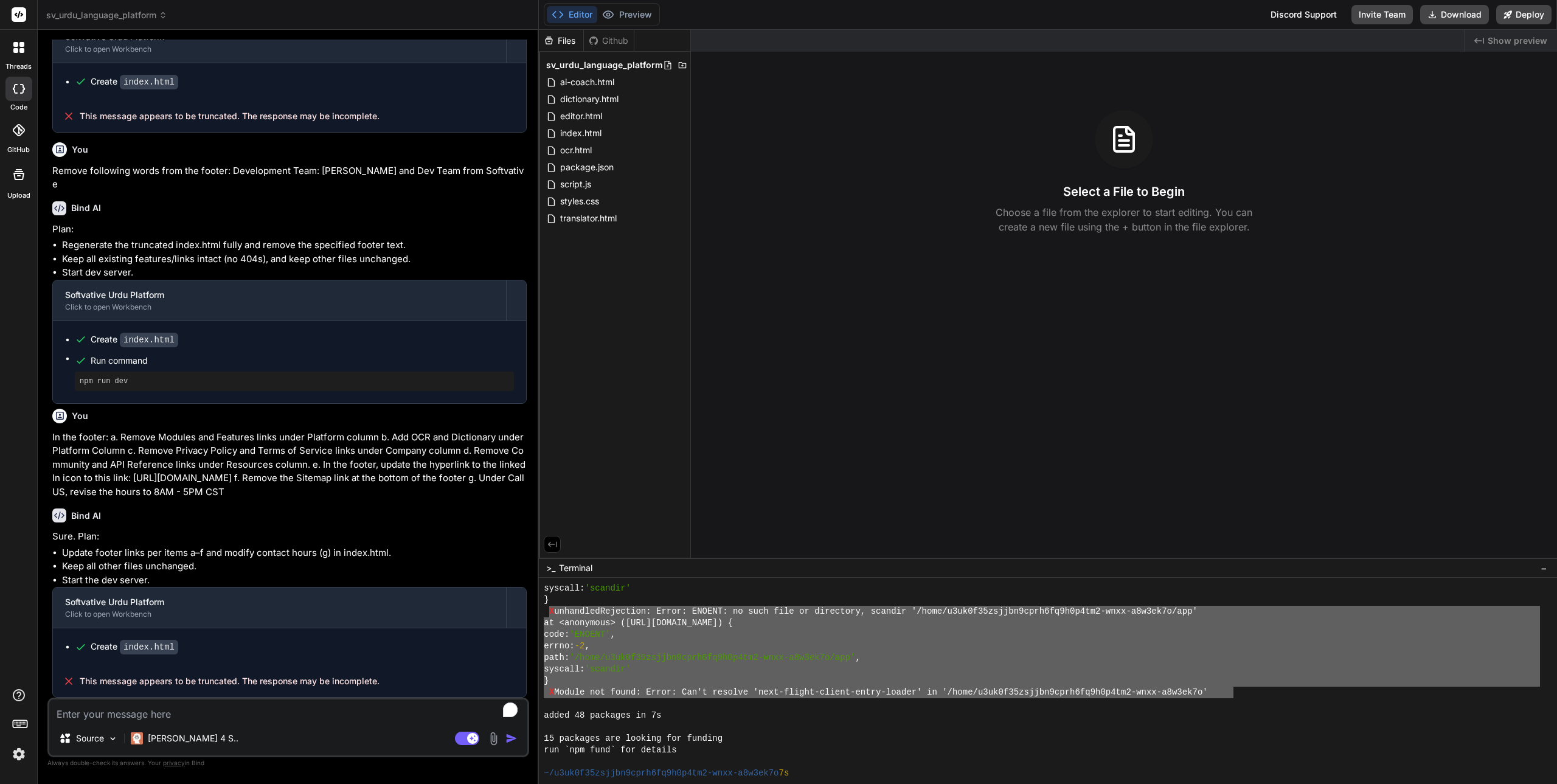
click at [128, 713] on textarea "To enrich screen reader interactions, please activate Accessibility in Grammarl…" at bounding box center [288, 710] width 478 height 22
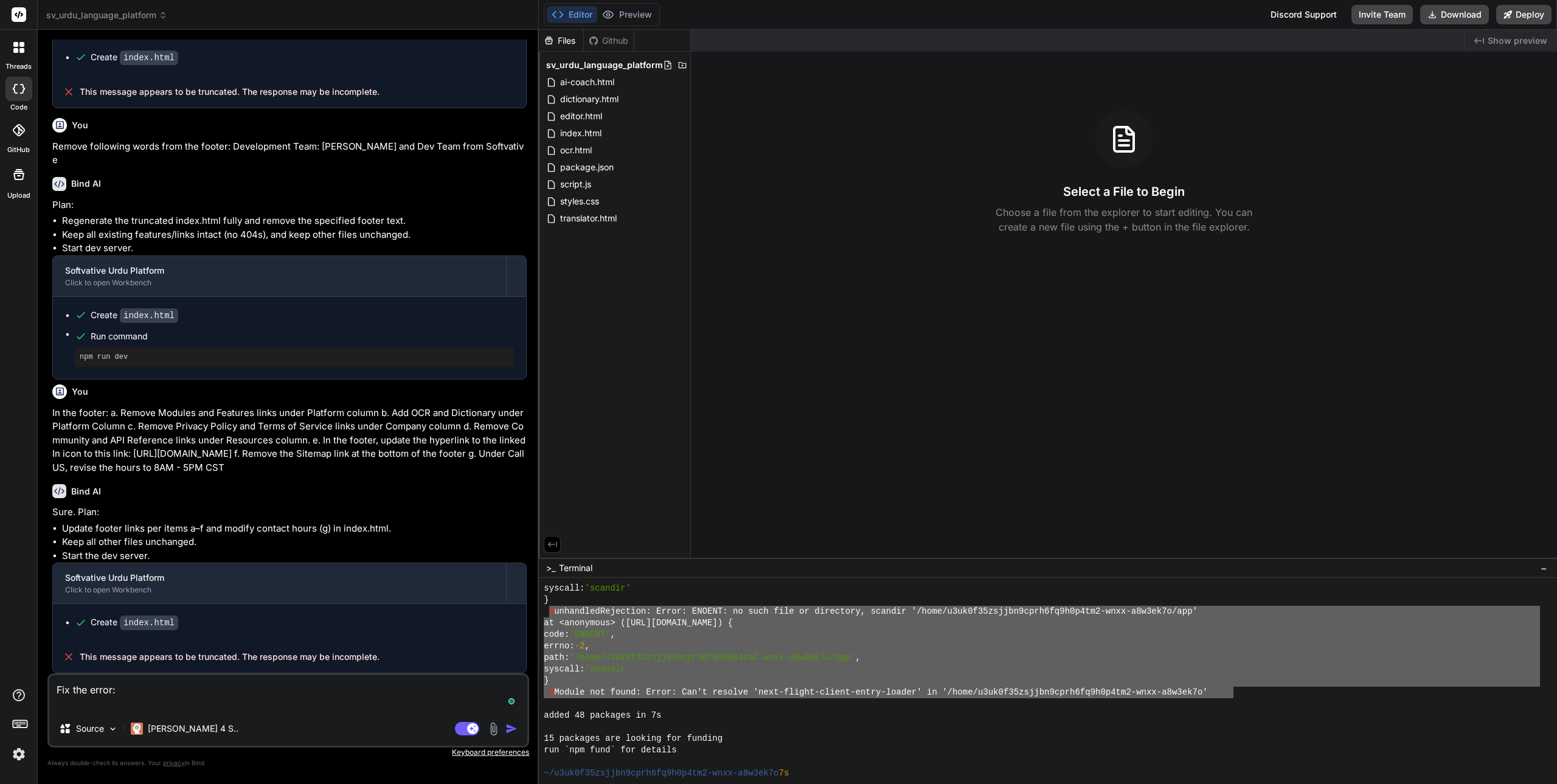
paste textarea "X unhandledRejection: Error: ENOENT: no such file or directory, scandir '/home/…"
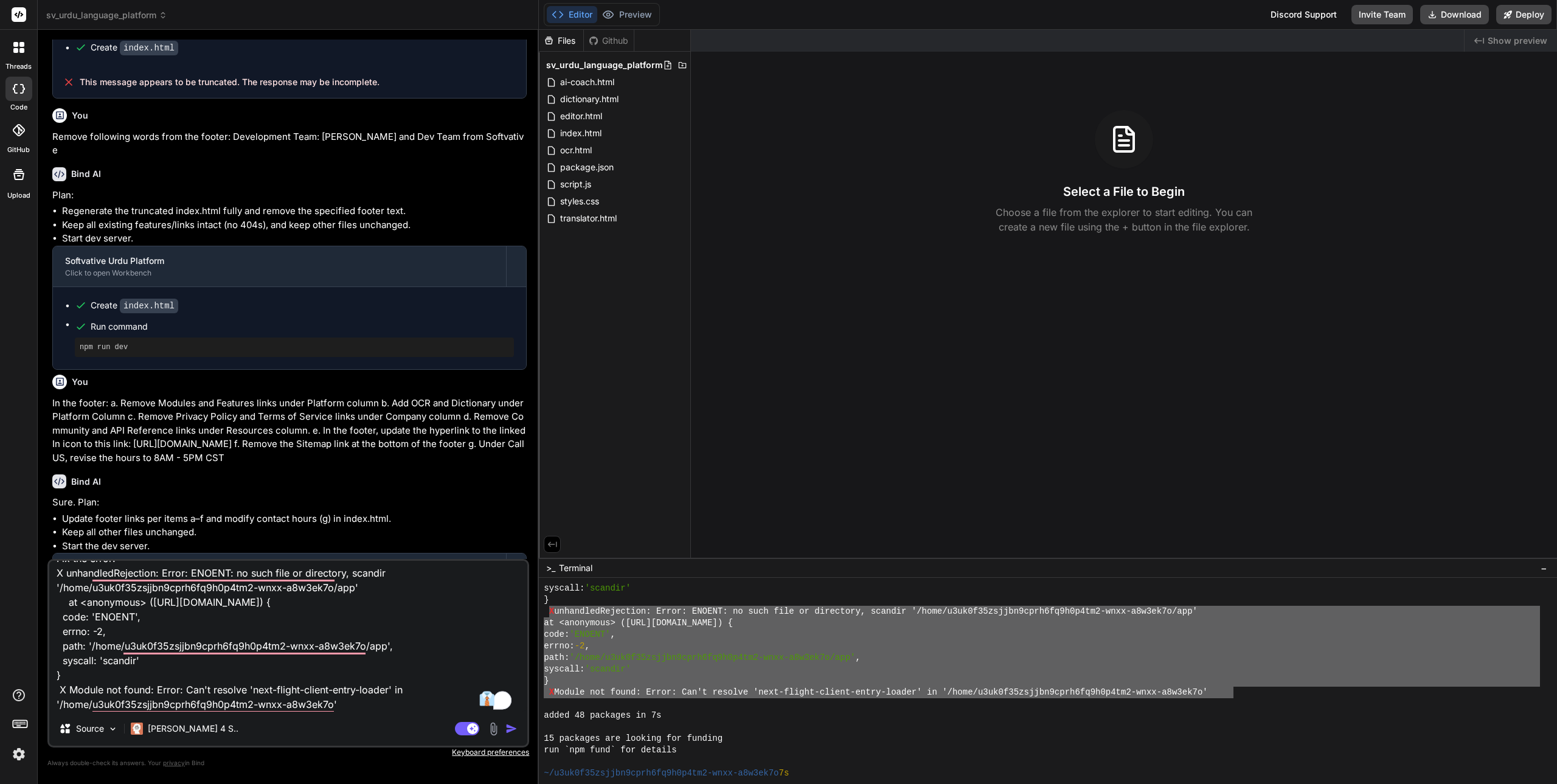
click at [722, 716] on div "added 48 packages in 7s" at bounding box center [1042, 715] width 996 height 12
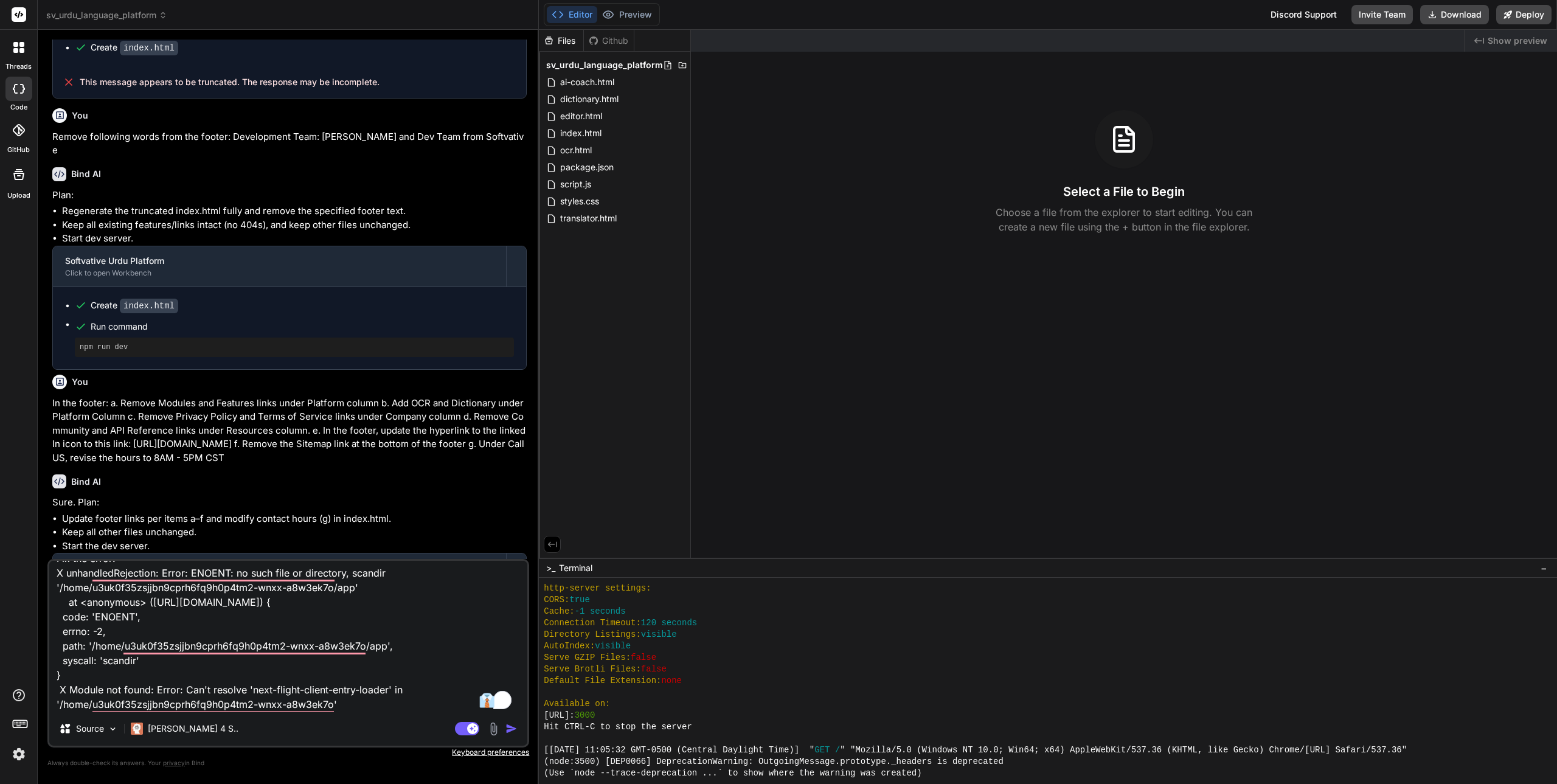
scroll to position [11550, 0]
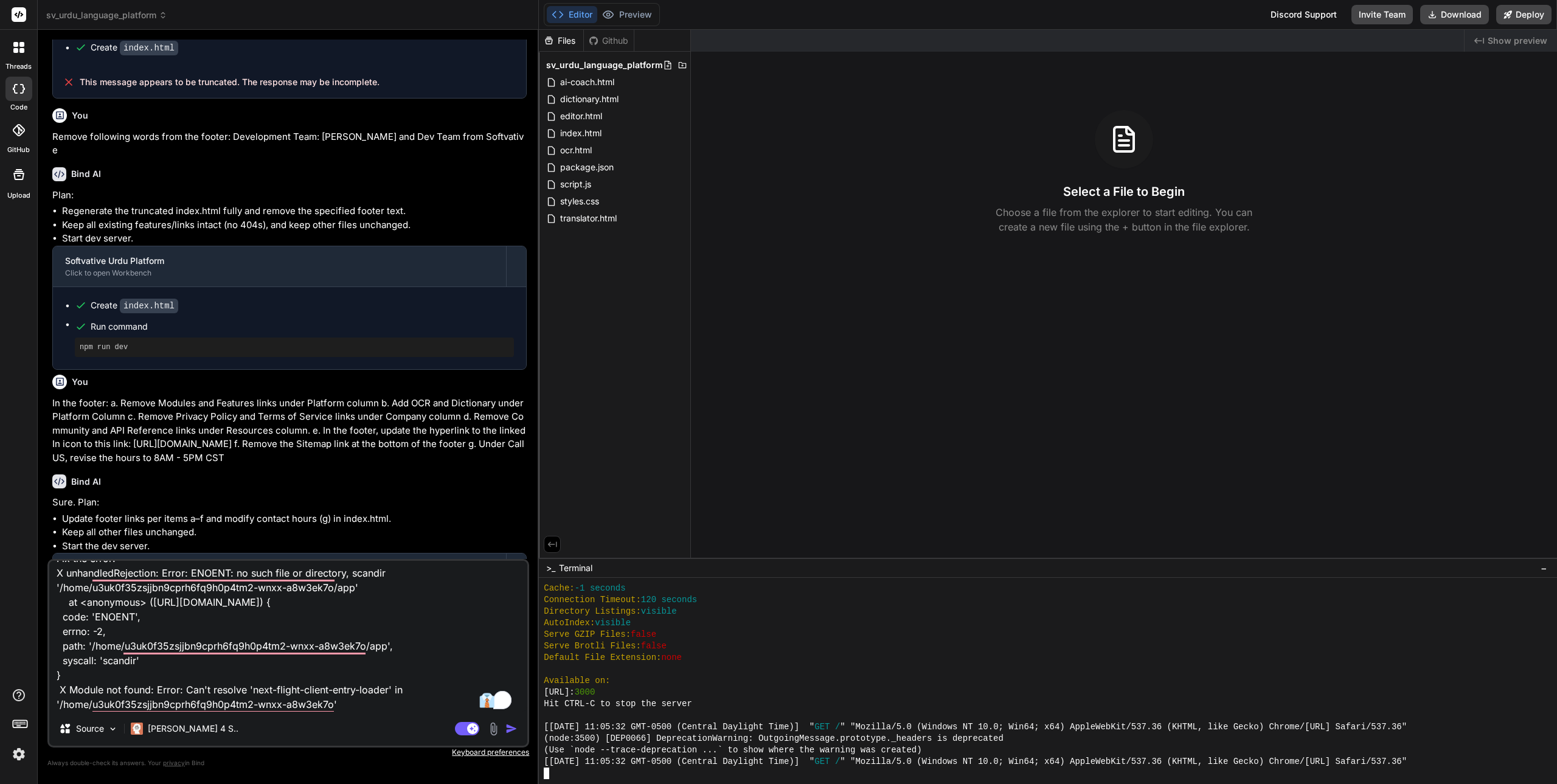
click at [731, 678] on div "Available on:" at bounding box center [1042, 680] width 996 height 12
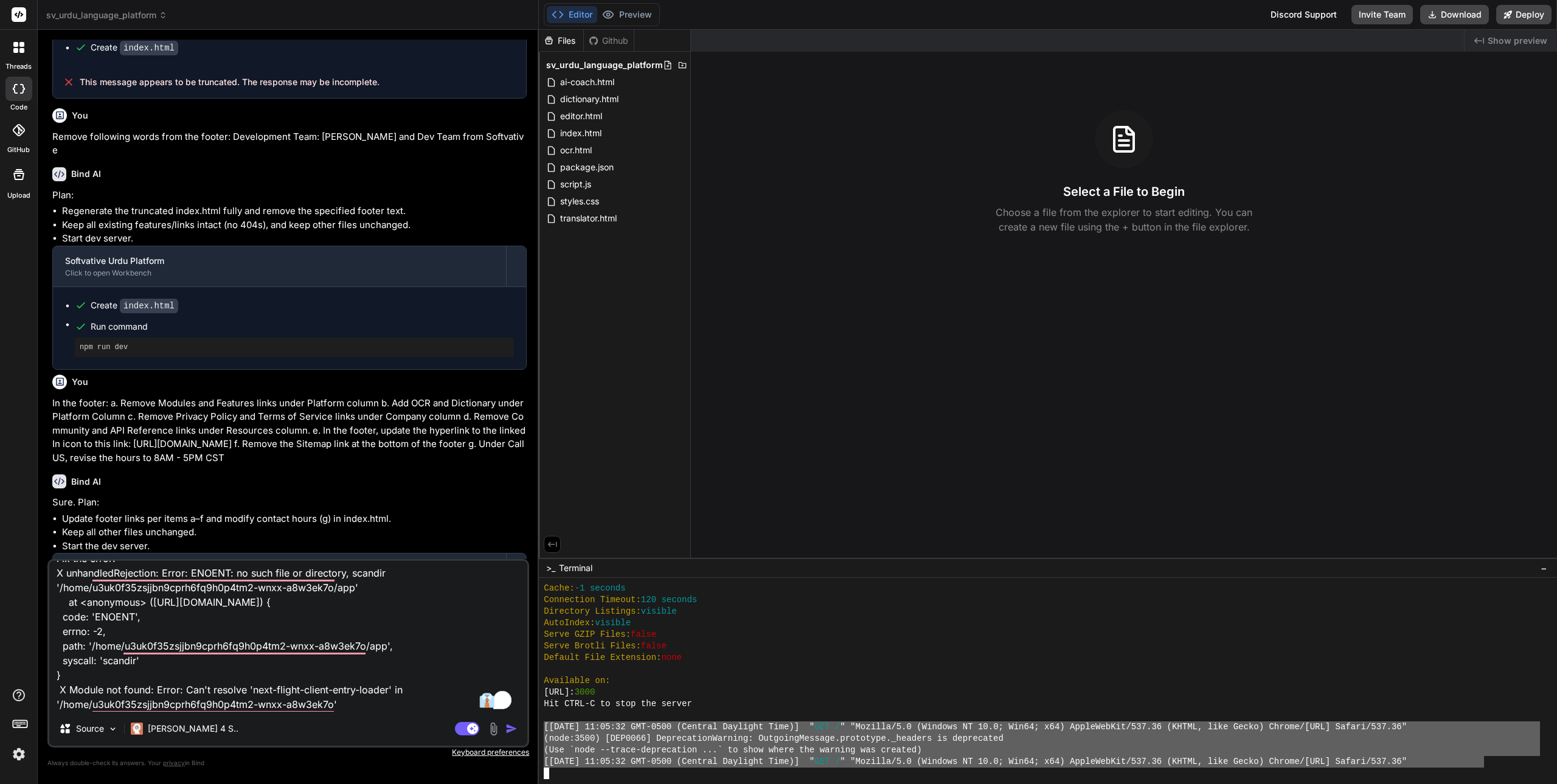
drag, startPoint x: 542, startPoint y: 723, endPoint x: 1485, endPoint y: 757, distance: 943.6
click at [1485, 757] on div ";;;;;;;;;;;;;;;;;;;;;;;;;;;;;;;; ++++++++++++++++++++++++++++++++ Cache: -1 sec…" at bounding box center [1047, 680] width 1018 height 206
click at [316, 683] on textarea "Fix the error: X unhandledRejection: Error: ENOENT: no such file or directory, …" at bounding box center [288, 636] width 478 height 151
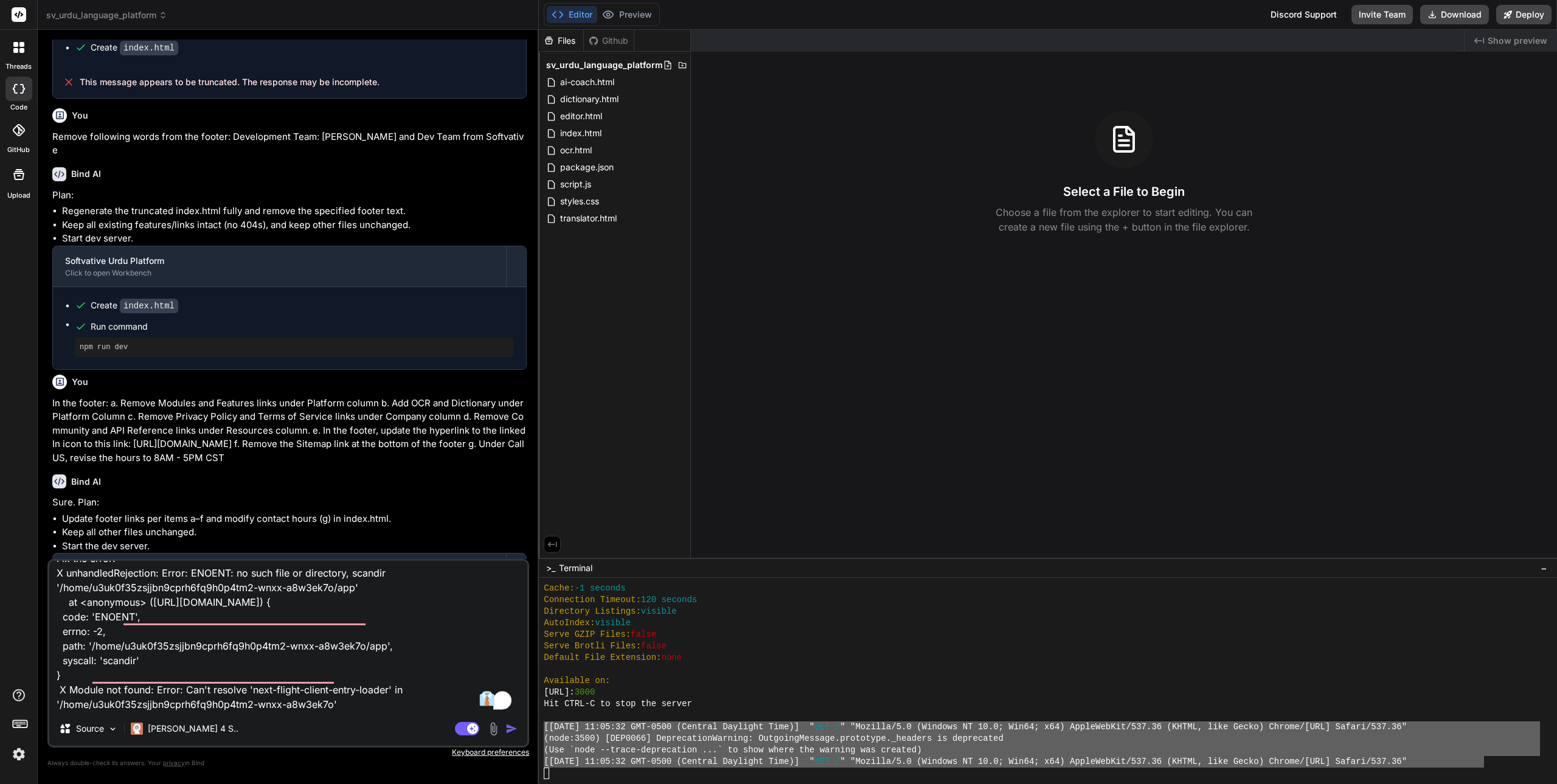
click at [202, 690] on textarea "Fix the error: X unhandledRejection: Error: ENOENT: no such file or directory, …" at bounding box center [288, 636] width 478 height 151
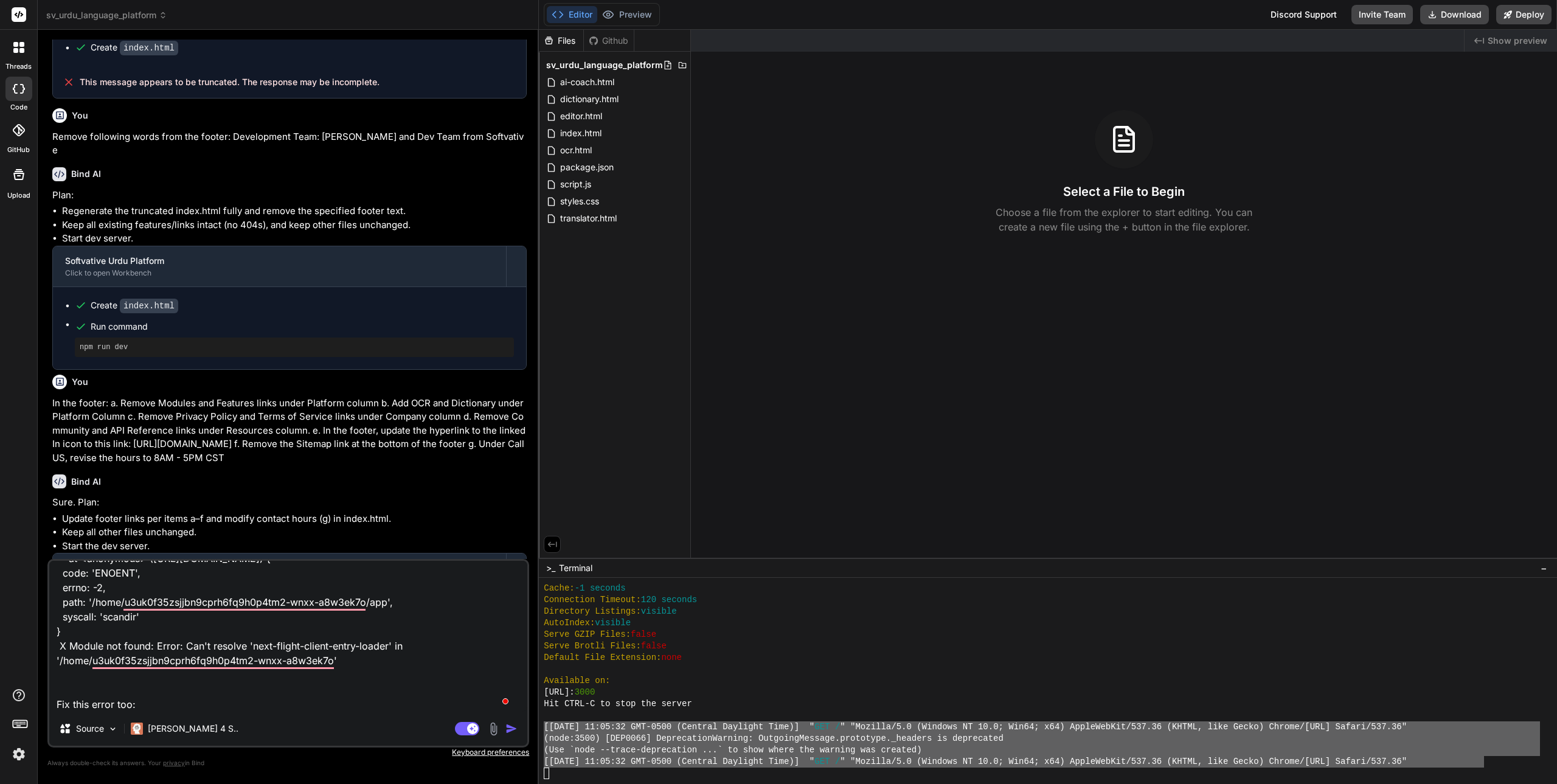
paste textarea "[[DATE] 11:05:32 GMT-0500 (Central Daylight Time)] "GET /" "Mozilla/5.0 (Window…"
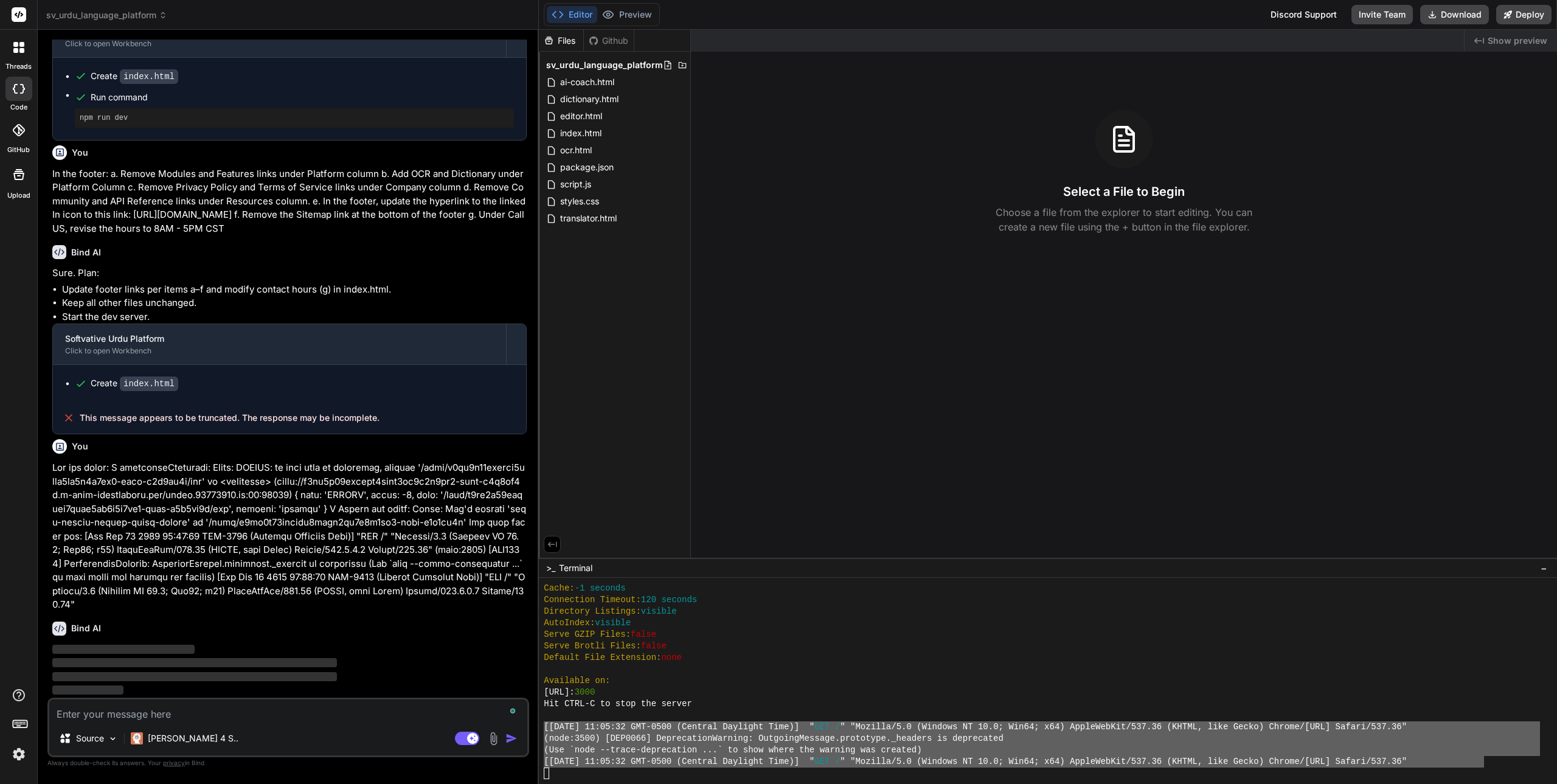
scroll to position [2517, 0]
